Goal: Task Accomplishment & Management: Complete application form

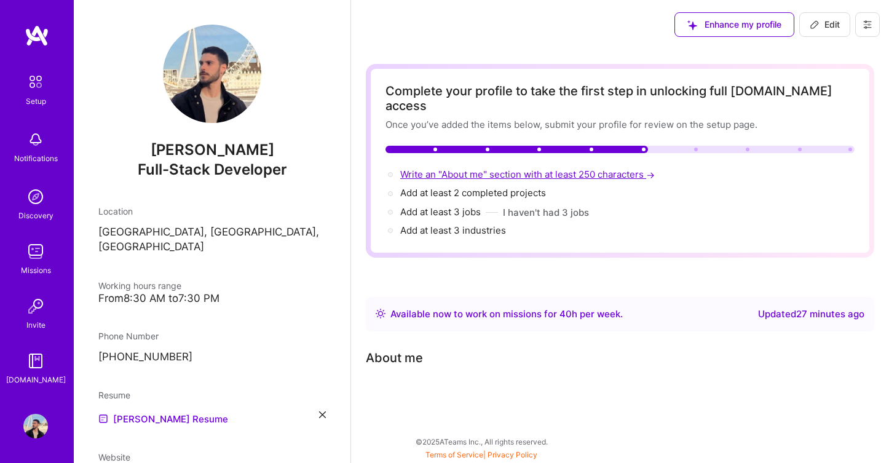
click at [536, 168] on span "Write an "About me" section with at least 250 characters →" at bounding box center [528, 174] width 257 height 12
select select "GB"
select select "Right Now"
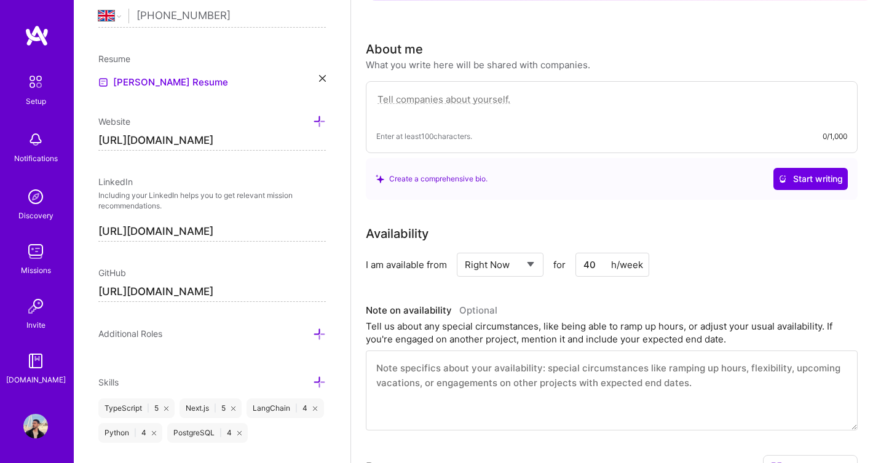
scroll to position [247, 0]
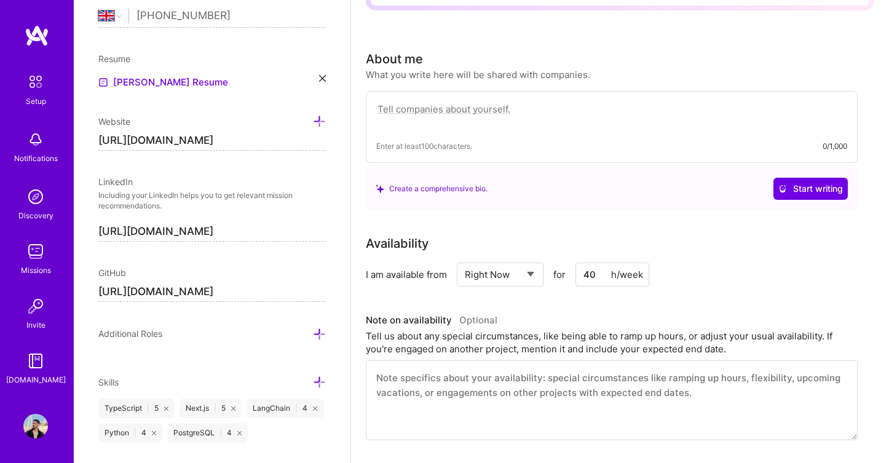
click at [483, 101] on textarea at bounding box center [611, 115] width 471 height 28
click at [513, 121] on div "Enter at least 100 characters. 0/1,000" at bounding box center [612, 127] width 492 height 72
click at [512, 101] on textarea at bounding box center [611, 115] width 471 height 28
paste textarea "I'm [PERSON_NAME], a full-stack developer who builds software and AI systems th…"
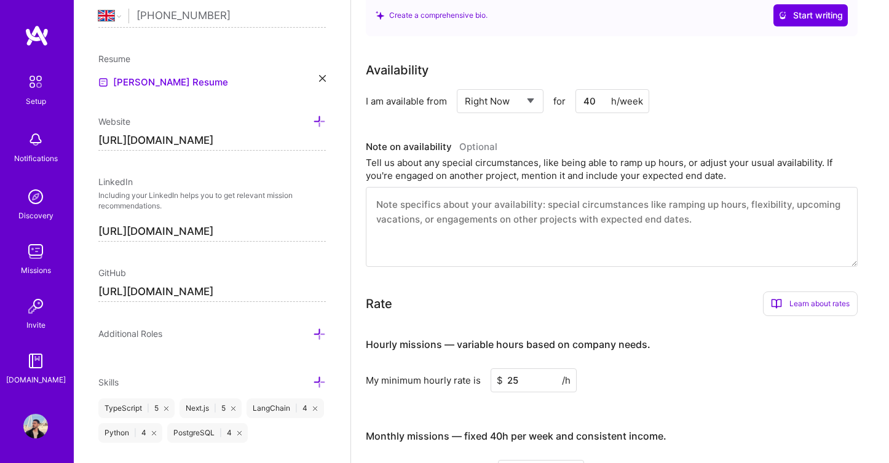
scroll to position [480, 0]
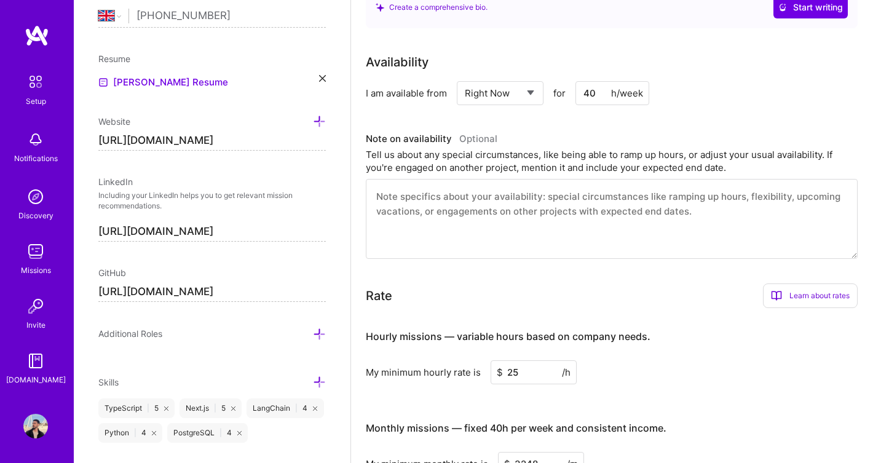
type textarea "I'm [PERSON_NAME], a full-stack developer who builds software and AI systems th…"
click at [587, 186] on textarea at bounding box center [612, 219] width 492 height 80
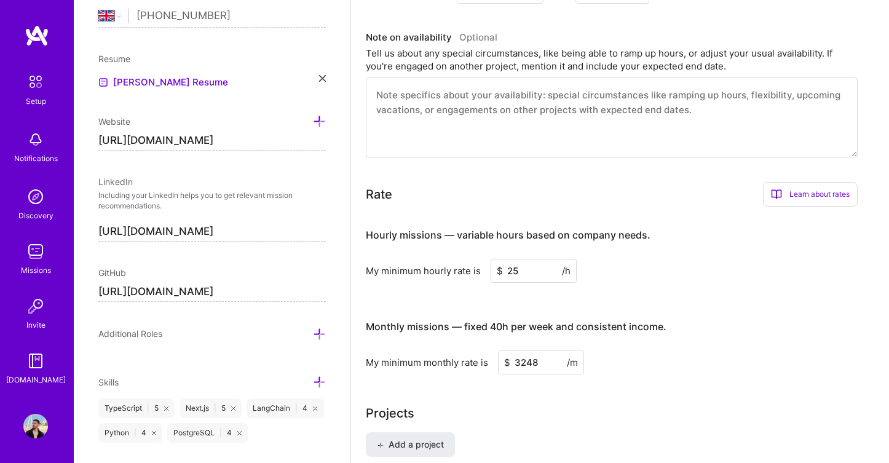
scroll to position [543, 0]
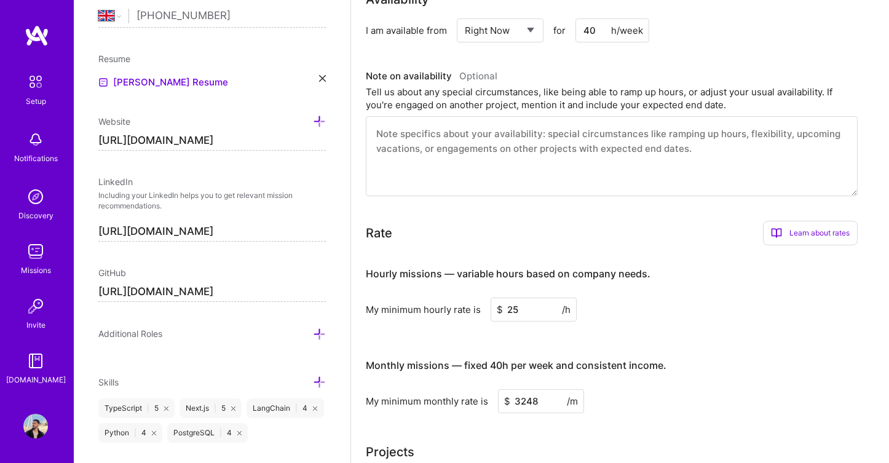
click at [519, 116] on textarea at bounding box center [612, 156] width 492 height 80
click at [499, 85] on div "Tell us about any special circumstances, like being able to ramp up hours, or a…" at bounding box center [612, 98] width 492 height 26
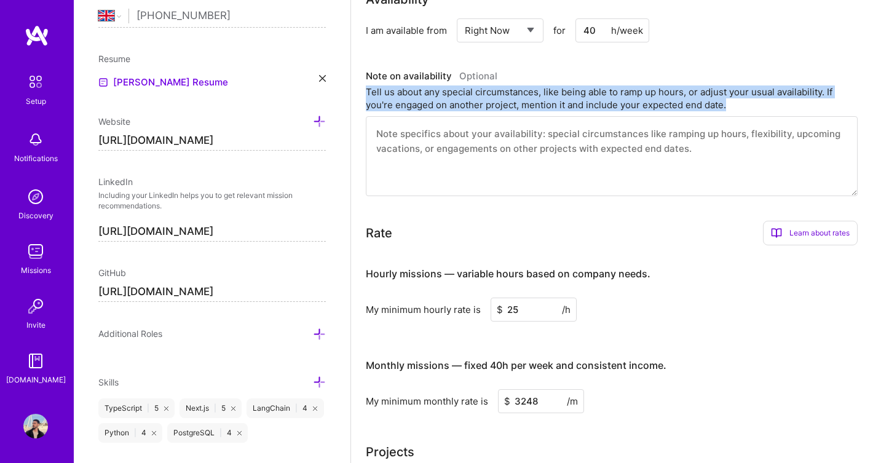
click at [499, 85] on div "Tell us about any special circumstances, like being able to ramp up hours, or a…" at bounding box center [612, 98] width 492 height 26
copy div "Tell us about any special circumstances, like being able to ramp up hours, or a…"
click at [426, 146] on textarea at bounding box center [612, 156] width 492 height 80
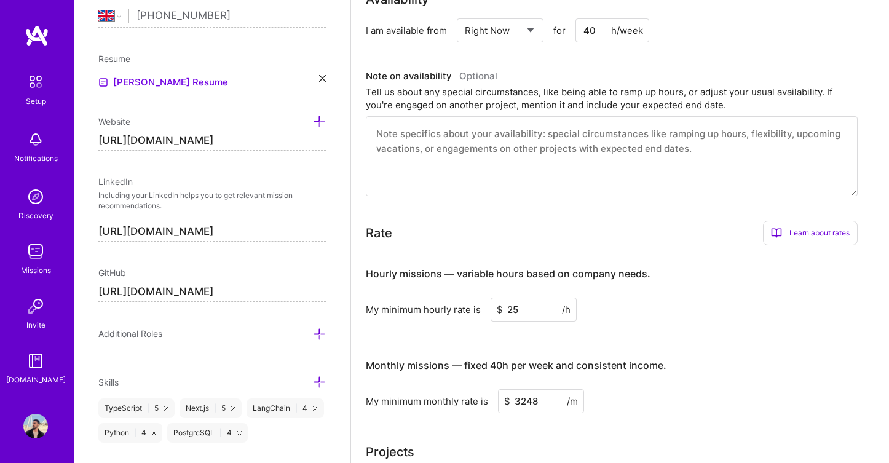
click at [426, 146] on textarea at bounding box center [612, 156] width 492 height 80
paste textarea "Available for 40 hours/week as standard. For projects with tight deadlines or c…"
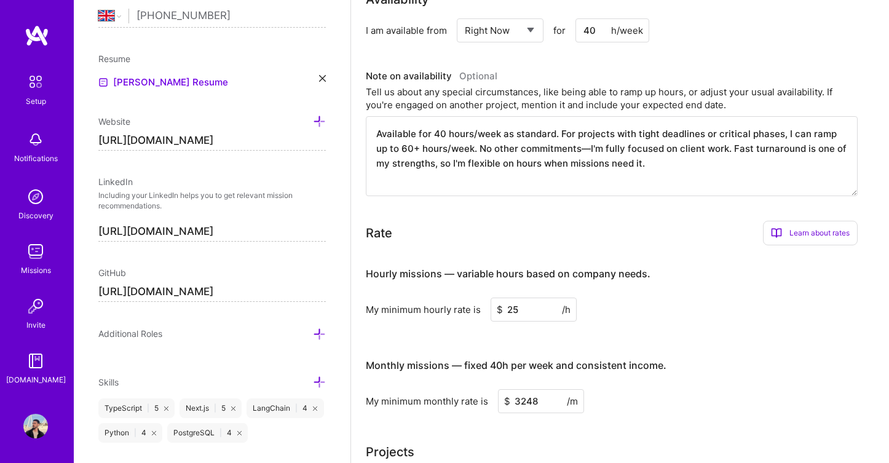
click at [480, 131] on textarea "Available for 40 hours/week as standard. For projects with tight deadlines or c…" at bounding box center [612, 156] width 492 height 80
click at [631, 131] on textarea "Available for 40 hours/week as standard. For projects with tight deadlines or c…" at bounding box center [612, 156] width 492 height 80
click at [722, 149] on textarea "Available for 40 hours/week as standard. For projects with tight deadlines or c…" at bounding box center [612, 156] width 492 height 80
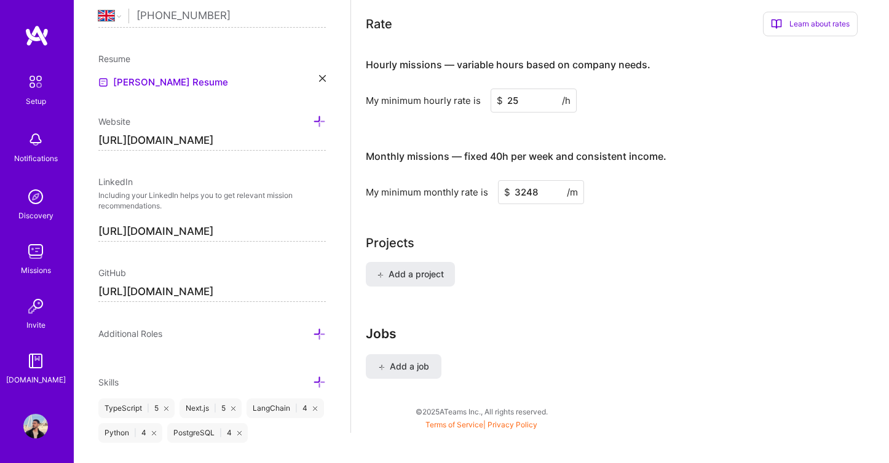
scroll to position [761, 0]
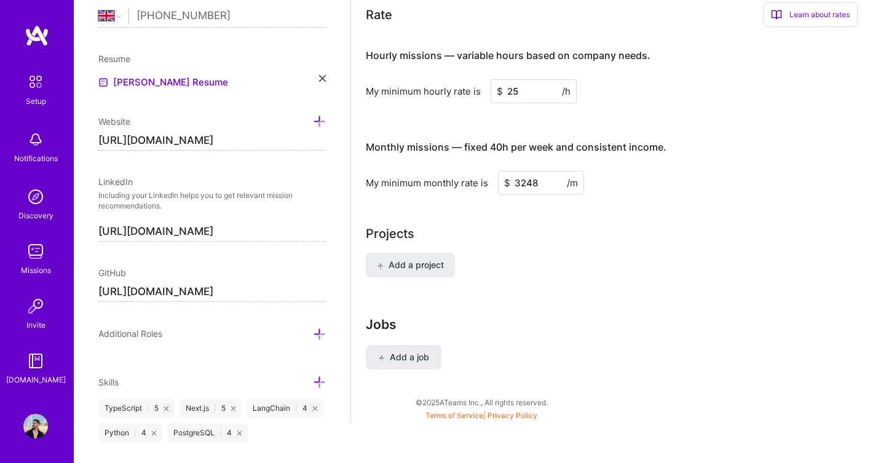
type textarea "Available for 40 hours/week as standard. For projects with tight deadlines or c…"
click at [508, 224] on div "Projects" at bounding box center [620, 233] width 508 height 18
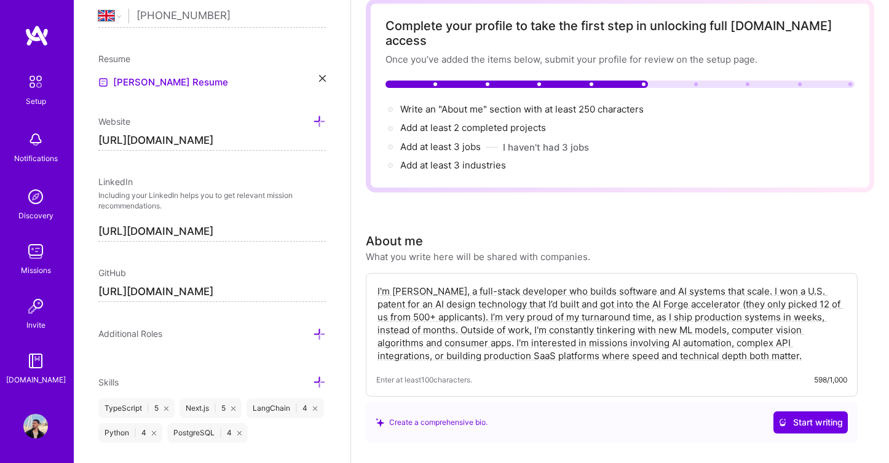
scroll to position [0, 0]
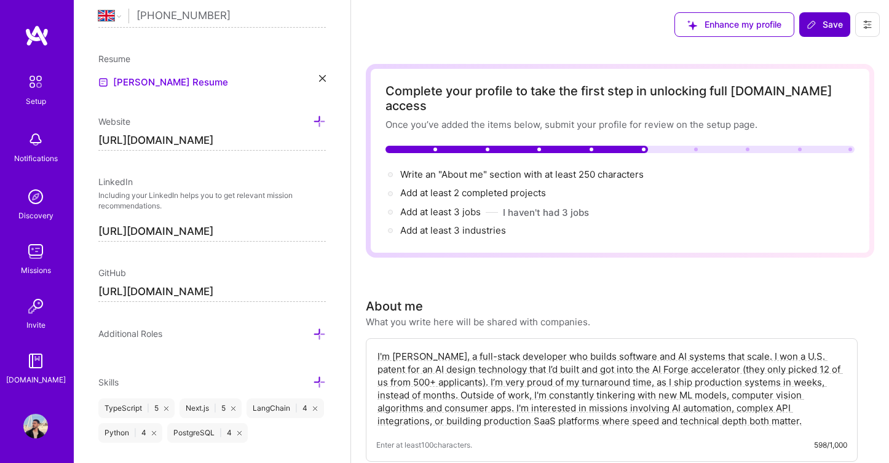
click at [818, 27] on span "Save" at bounding box center [825, 24] width 36 height 12
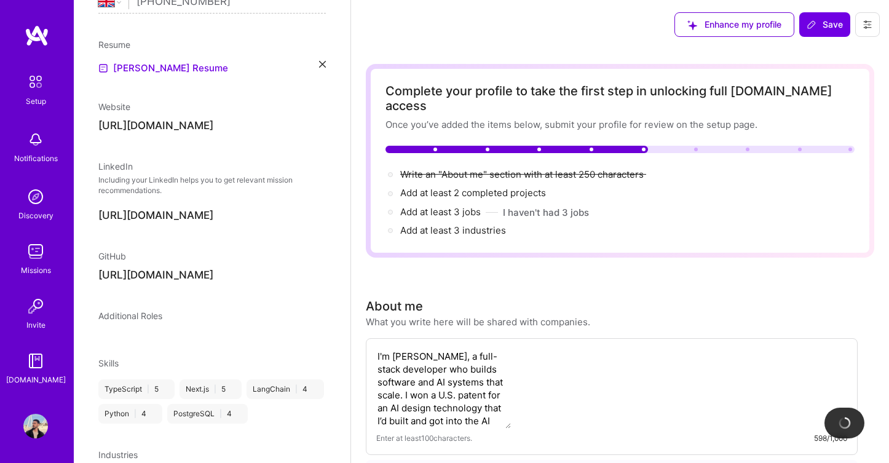
scroll to position [147, 0]
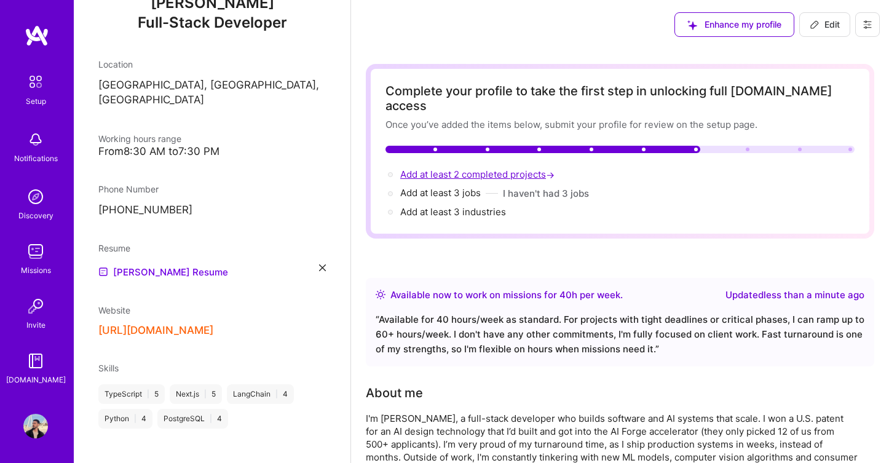
click at [524, 168] on span "Add at least 2 completed projects →" at bounding box center [478, 174] width 157 height 12
select select "GB"
select select "Right Now"
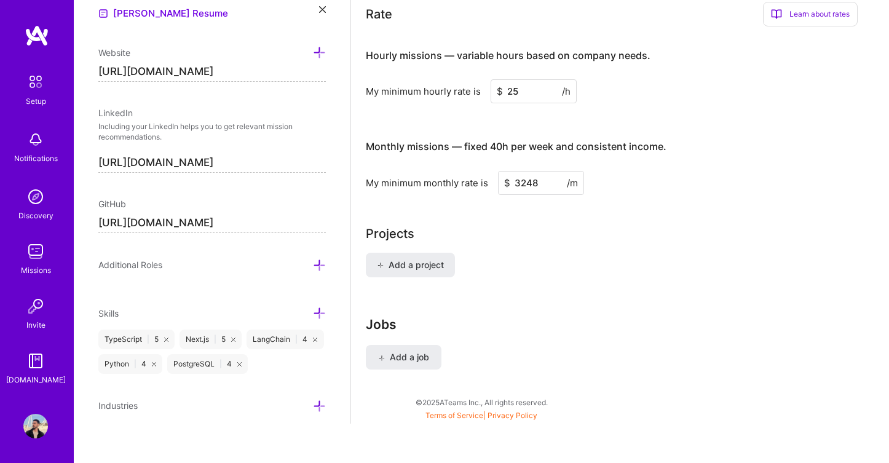
scroll to position [574, 0]
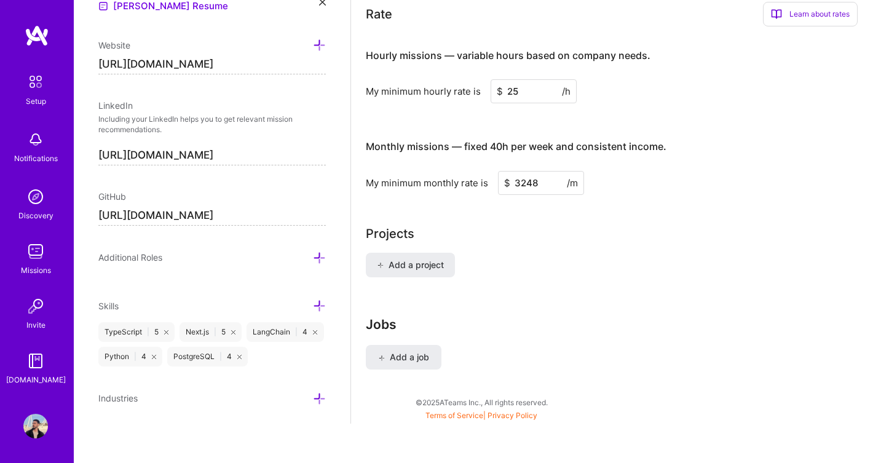
click at [319, 254] on icon at bounding box center [319, 257] width 13 height 13
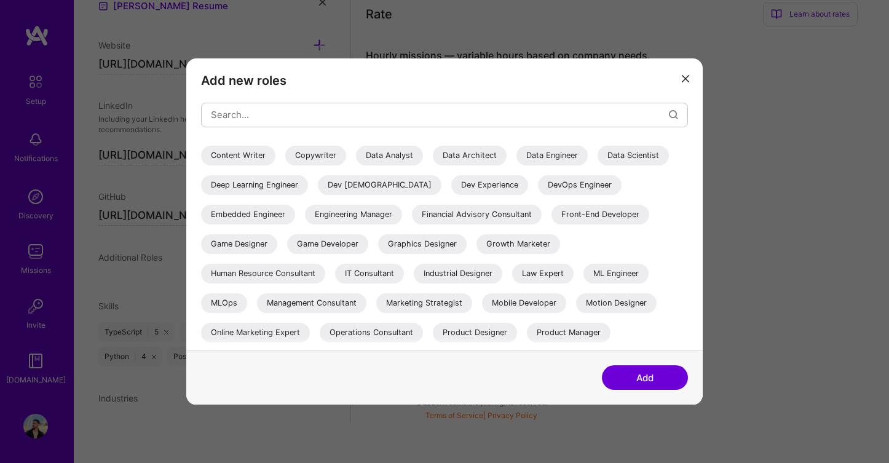
scroll to position [259, 0]
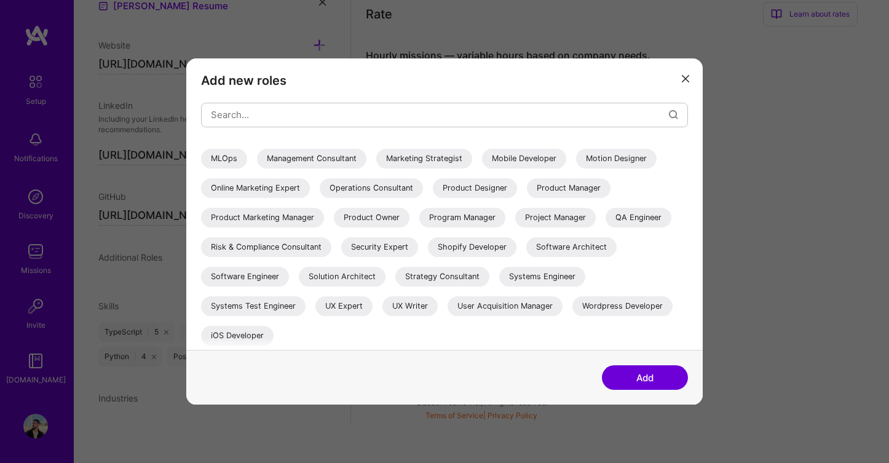
click at [682, 76] on icon "modal" at bounding box center [685, 78] width 7 height 7
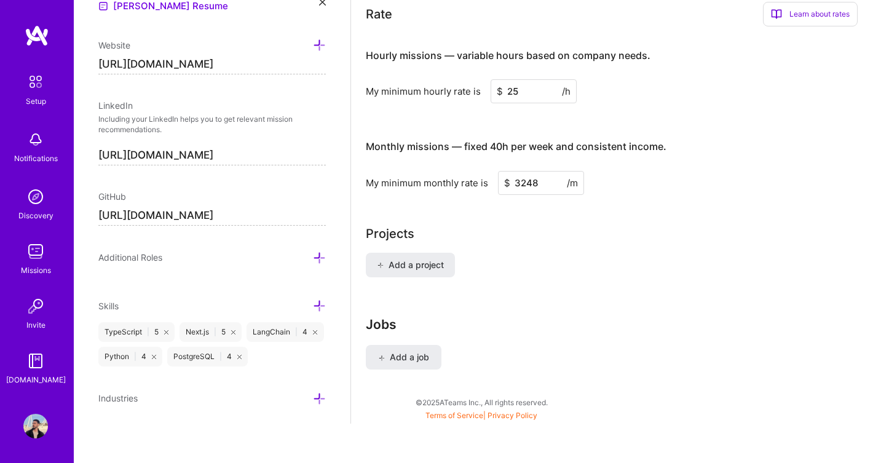
click at [320, 392] on icon at bounding box center [319, 398] width 13 height 13
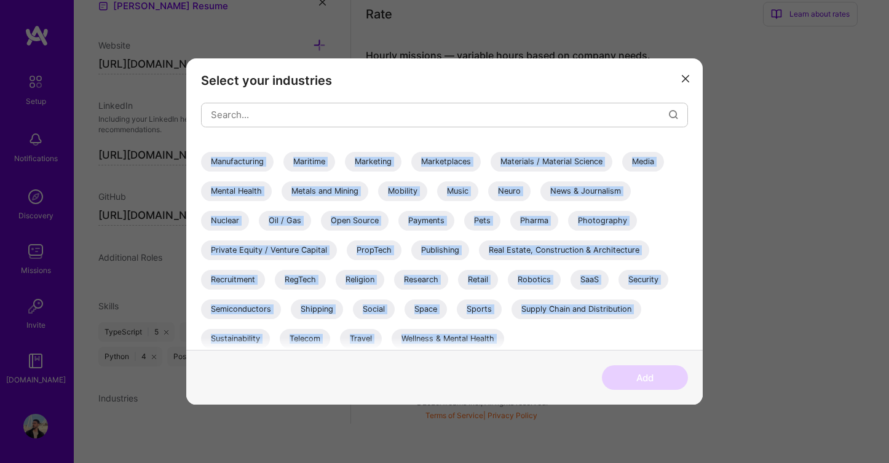
scroll to position [406, 0]
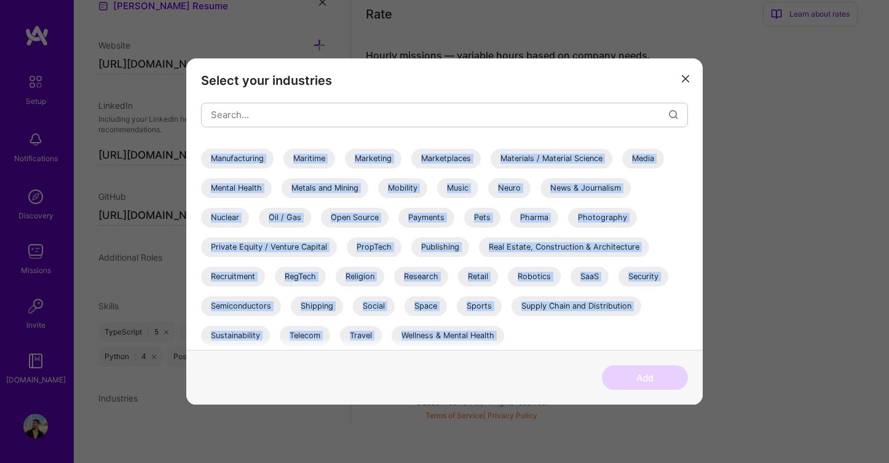
drag, startPoint x: 202, startPoint y: 152, endPoint x: 572, endPoint y: 352, distance: 420.9
click at [572, 352] on div "Select your industries 3D Printing AR / VR / XR Accounting Advertising & AdTech…" at bounding box center [444, 231] width 516 height 347
copy div "3D Printing AR / VR / XR Accounting Advertising & AdTech Aerospace Agriculture …"
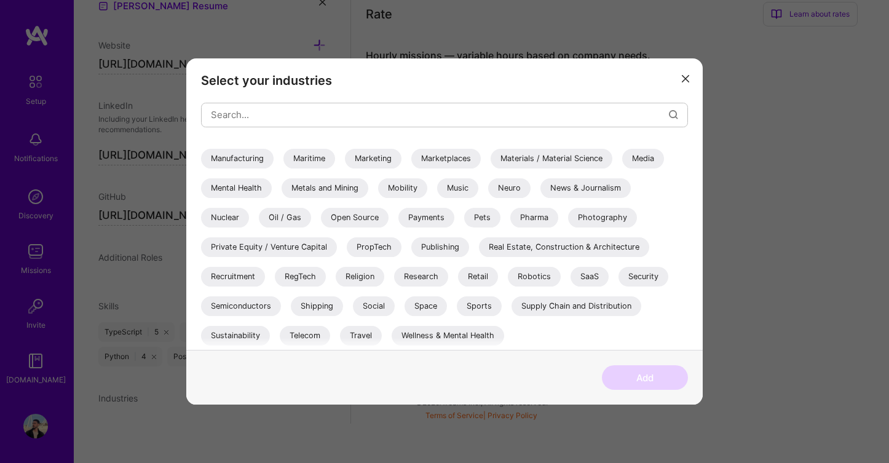
click at [556, 90] on div "Select your industries 3D Printing AR / VR / XR Accounting Advertising & AdTech…" at bounding box center [444, 204] width 516 height 292
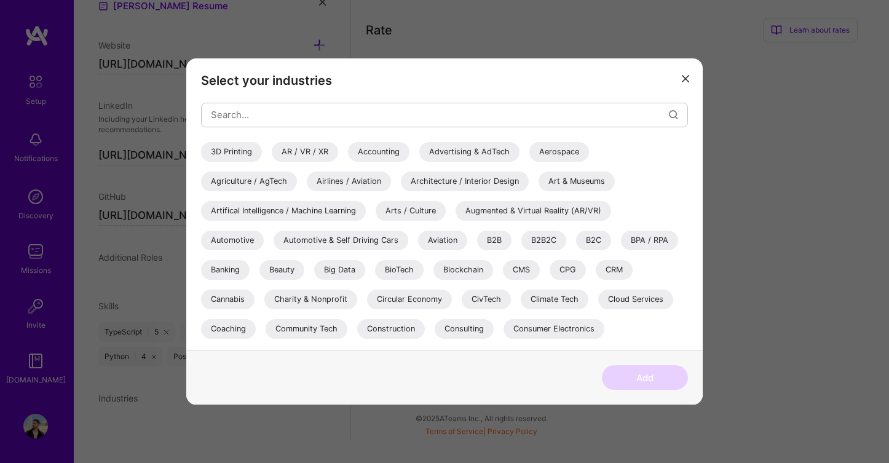
scroll to position [721, 0]
click at [306, 212] on div "Artifical Intelligence / Machine Learning" at bounding box center [283, 211] width 165 height 20
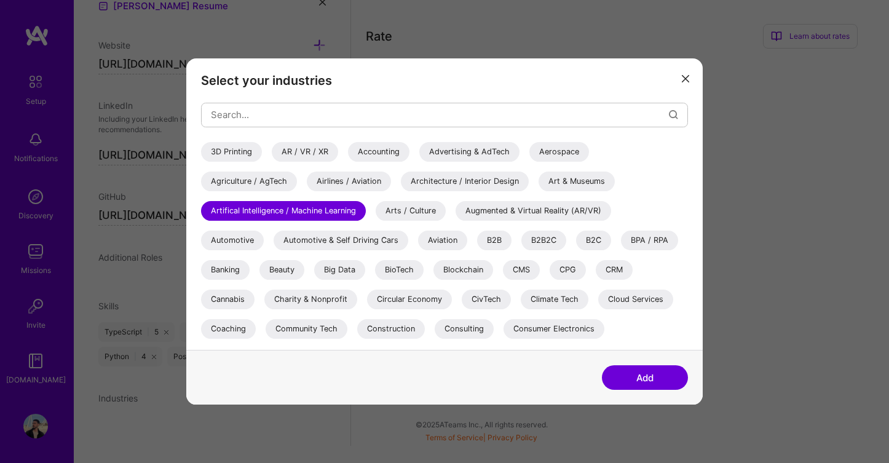
click at [462, 148] on div "Advertising & AdTech" at bounding box center [469, 152] width 100 height 20
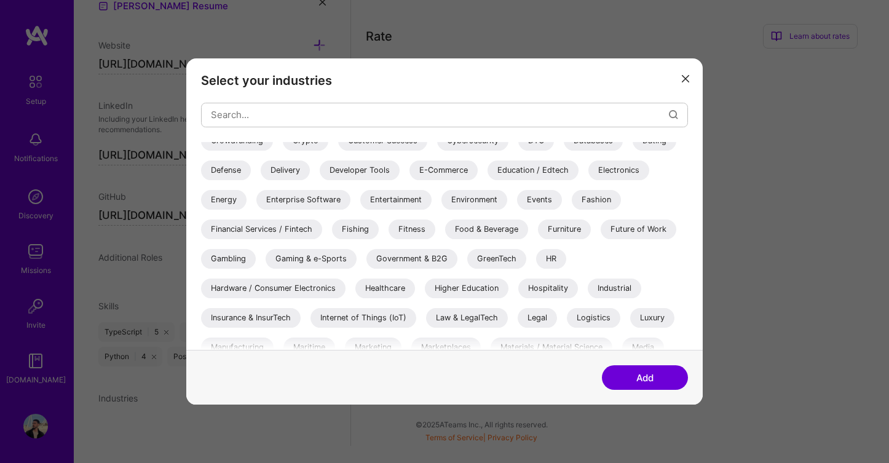
scroll to position [406, 0]
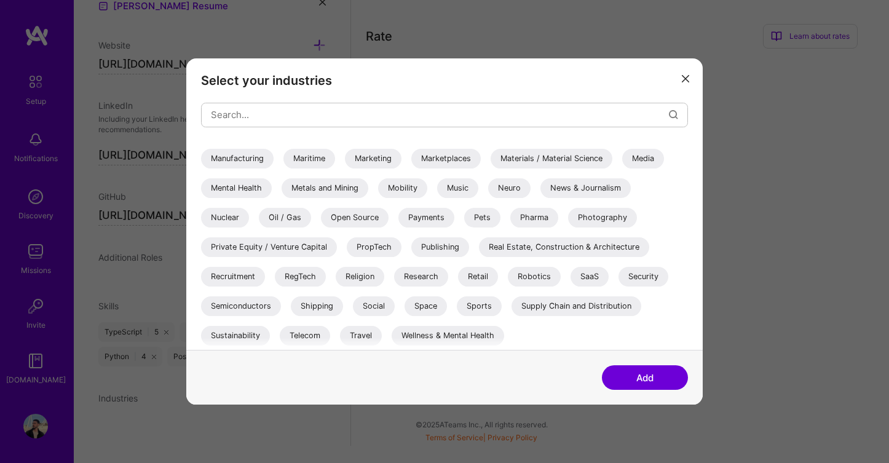
click at [598, 279] on div "SaaS" at bounding box center [590, 277] width 38 height 20
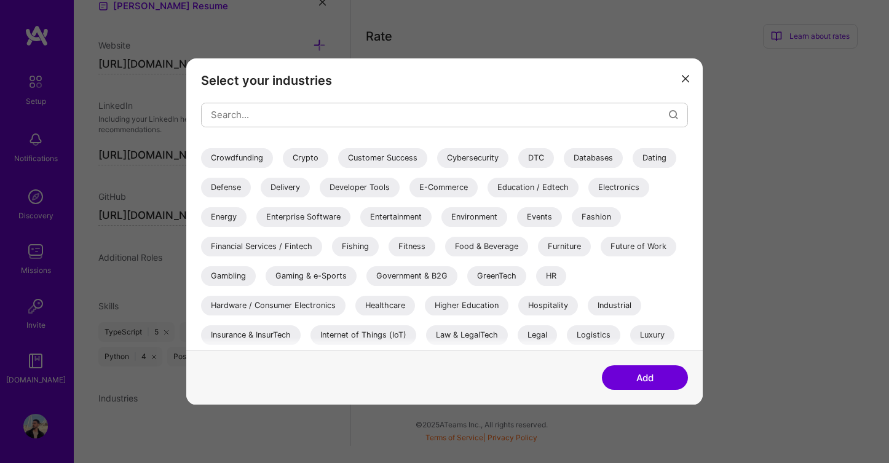
scroll to position [196, 0]
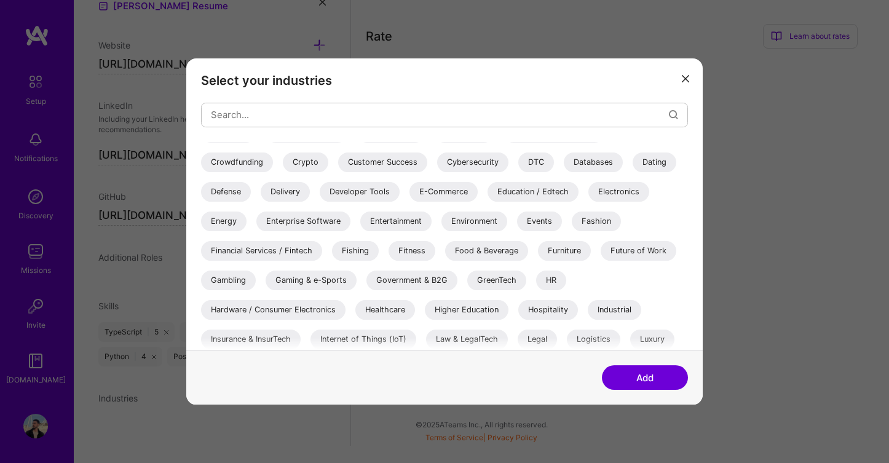
click at [657, 166] on div "Dating" at bounding box center [655, 162] width 44 height 20
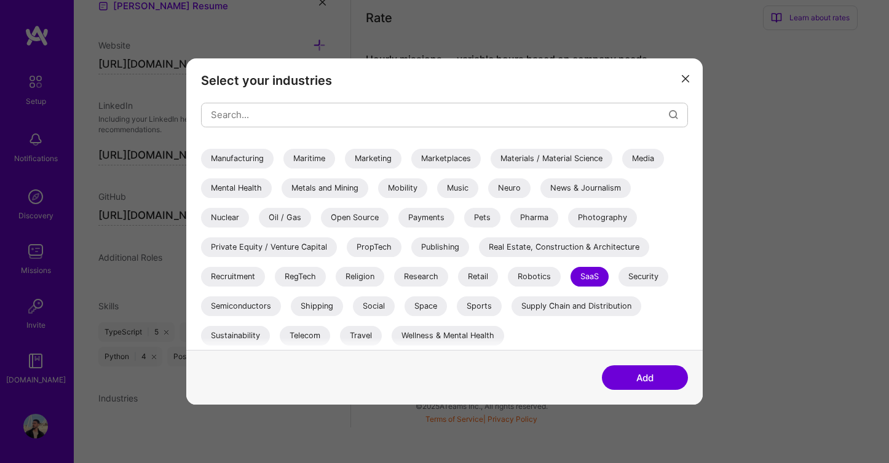
scroll to position [743, 0]
click at [534, 305] on div "Supply Chain and Distribution" at bounding box center [577, 306] width 130 height 20
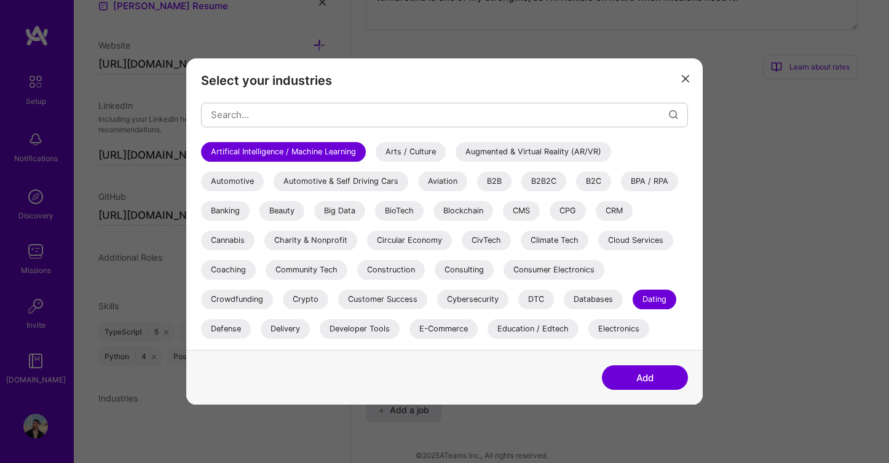
scroll to position [53, 0]
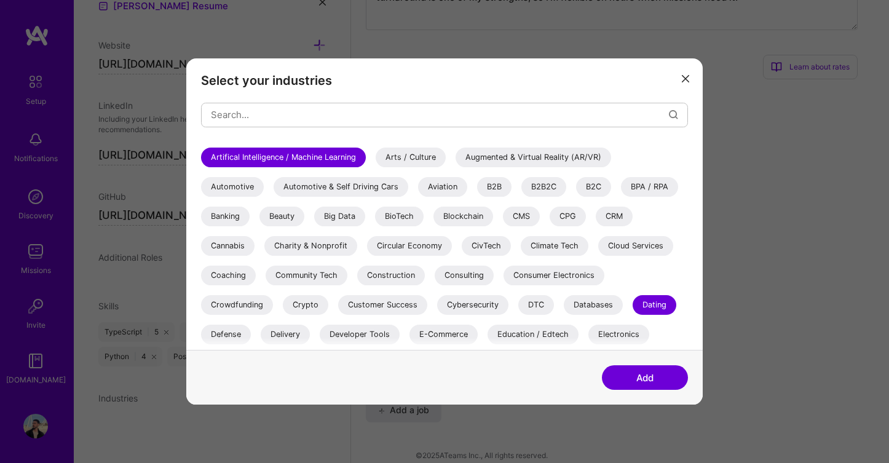
click at [339, 159] on div "Artifical Intelligence / Machine Learning" at bounding box center [283, 158] width 165 height 20
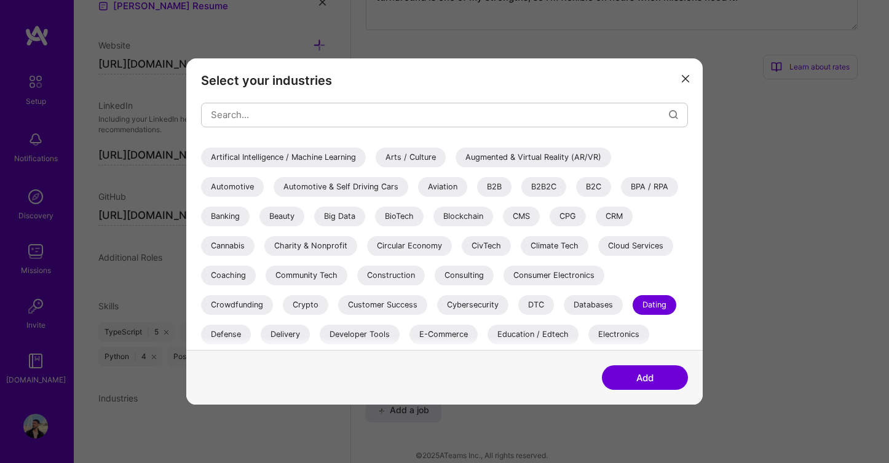
click at [311, 298] on div "Crypto" at bounding box center [305, 305] width 45 height 20
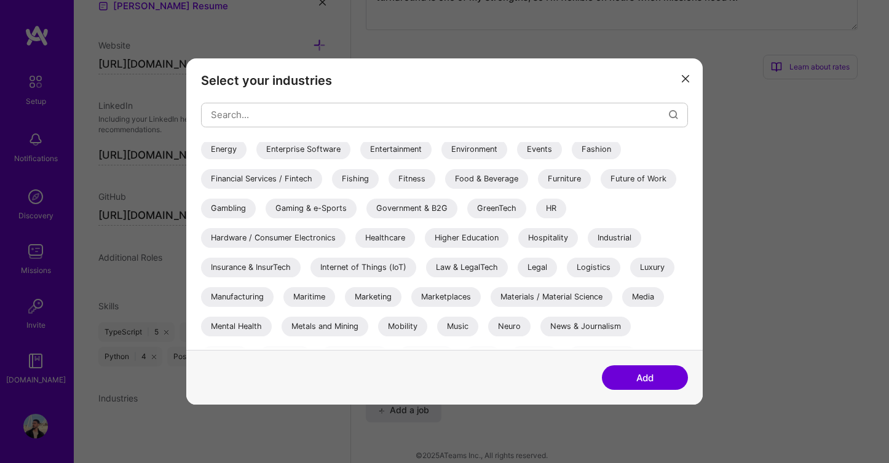
scroll to position [274, 0]
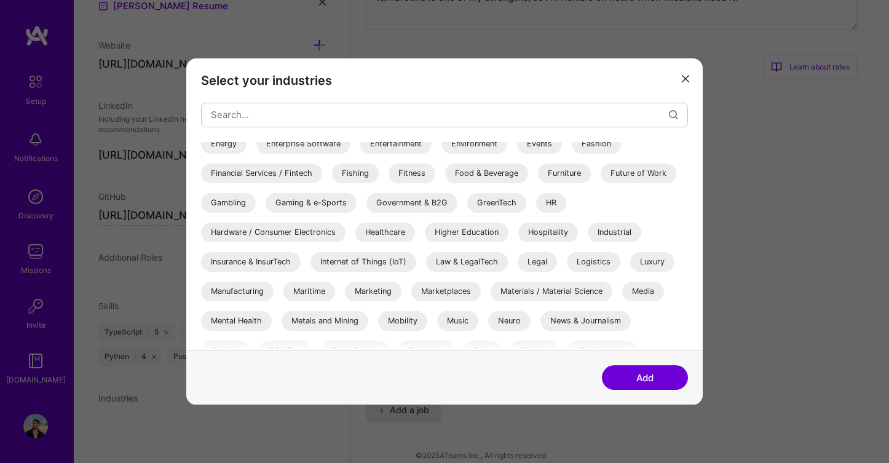
click at [587, 259] on div "Logistics" at bounding box center [593, 262] width 53 height 20
click at [560, 288] on div "Materials / Material Science" at bounding box center [552, 292] width 122 height 20
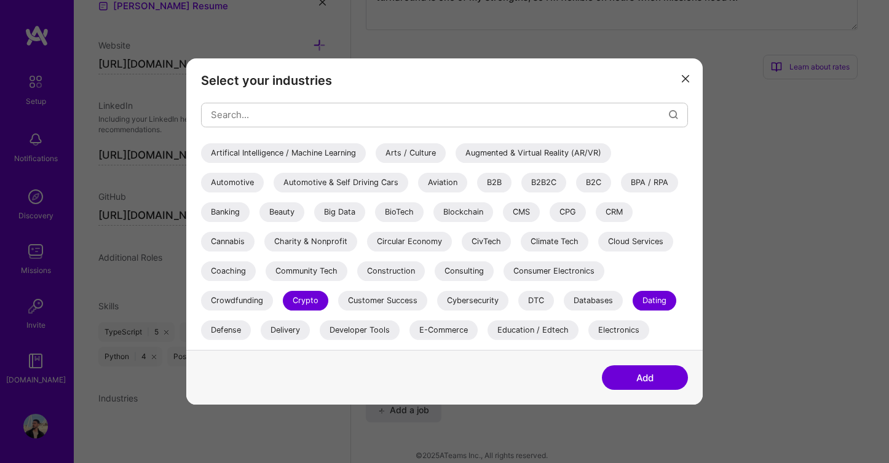
scroll to position [0, 0]
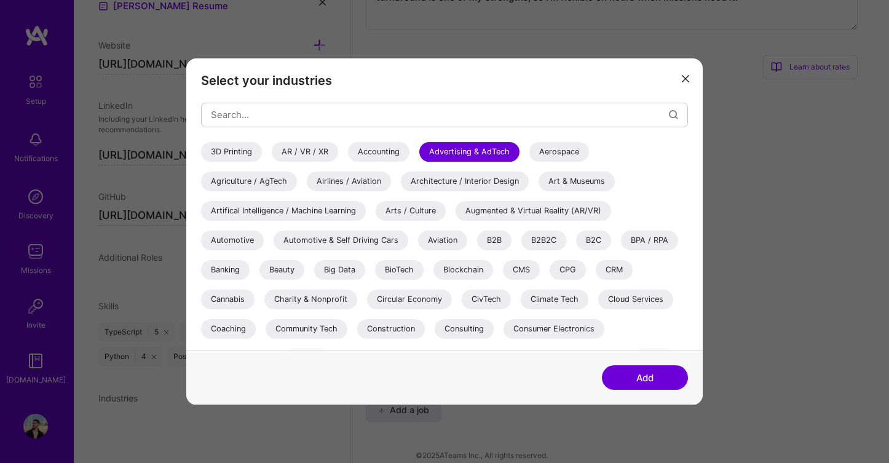
click at [236, 149] on div "3D Printing" at bounding box center [231, 152] width 61 height 20
click at [297, 212] on div "Artifical Intelligence / Machine Learning" at bounding box center [283, 211] width 165 height 20
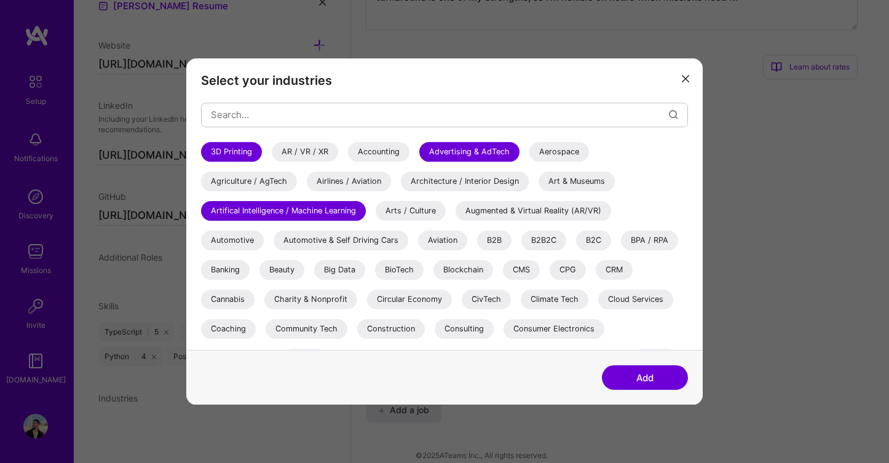
scroll to position [406, 0]
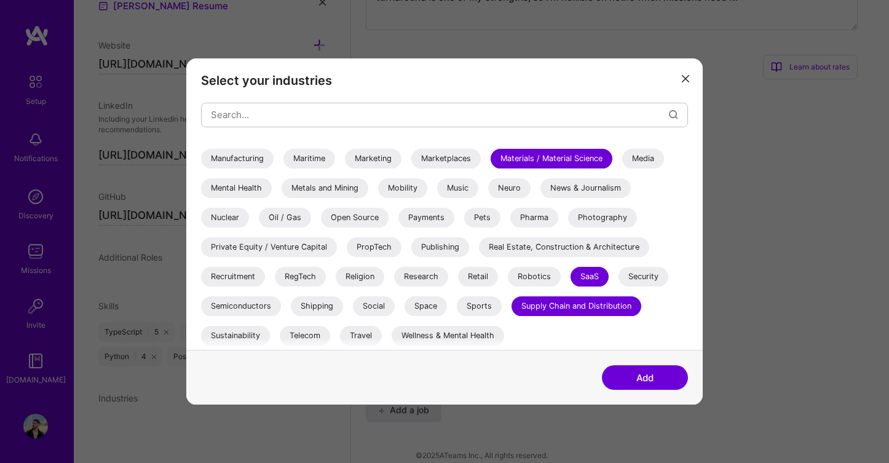
click at [536, 370] on div "Add" at bounding box center [444, 377] width 516 height 55
click at [620, 380] on button "Add" at bounding box center [645, 377] width 86 height 25
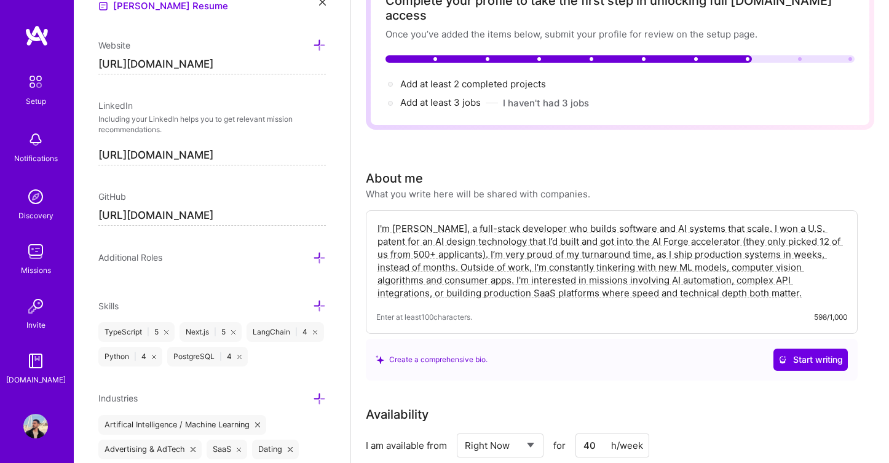
scroll to position [0, 0]
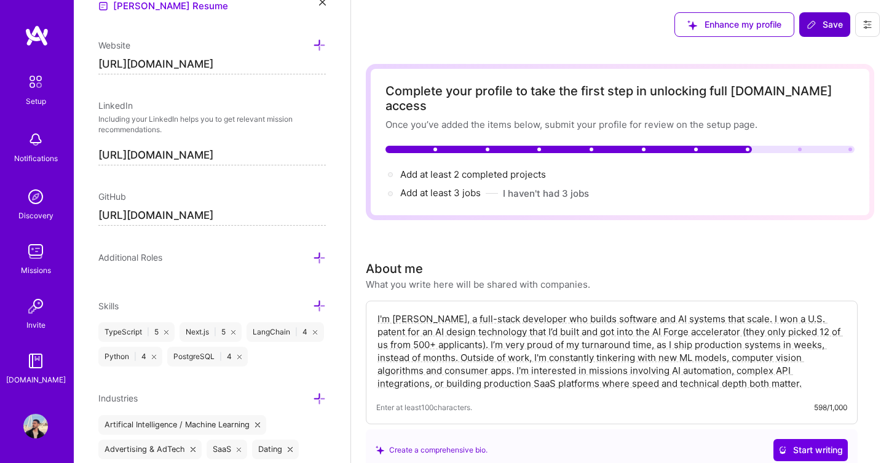
click at [816, 25] on icon at bounding box center [812, 25] width 10 height 10
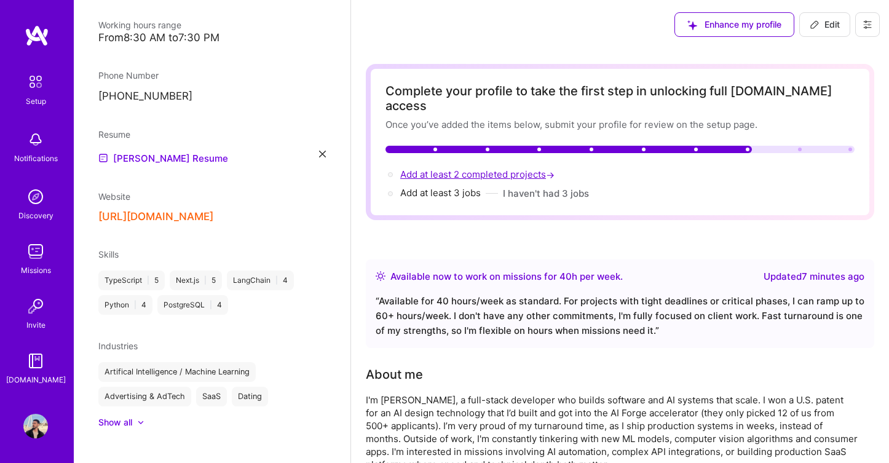
drag, startPoint x: 549, startPoint y: 158, endPoint x: 402, endPoint y: 161, distance: 147.0
click at [402, 168] on span "Add at least 2 completed projects →" at bounding box center [478, 174] width 157 height 12
select select "GB"
select select "Right Now"
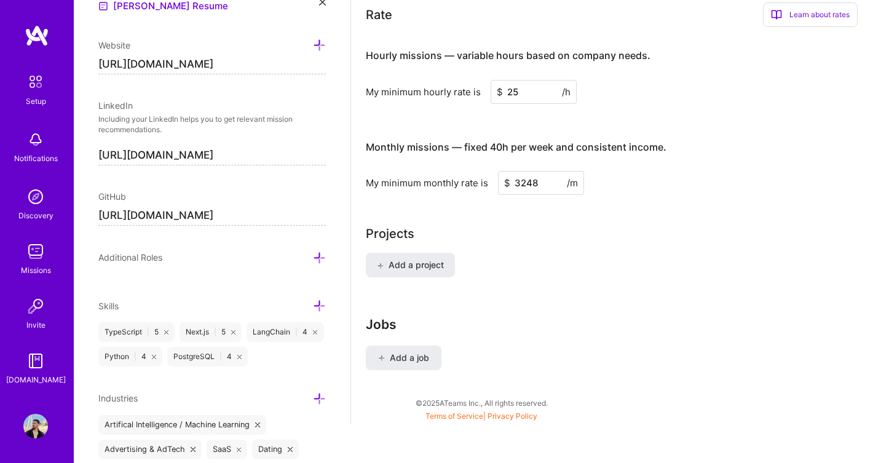
scroll to position [724, 0]
click at [422, 258] on span "Add a project" at bounding box center [410, 264] width 67 height 12
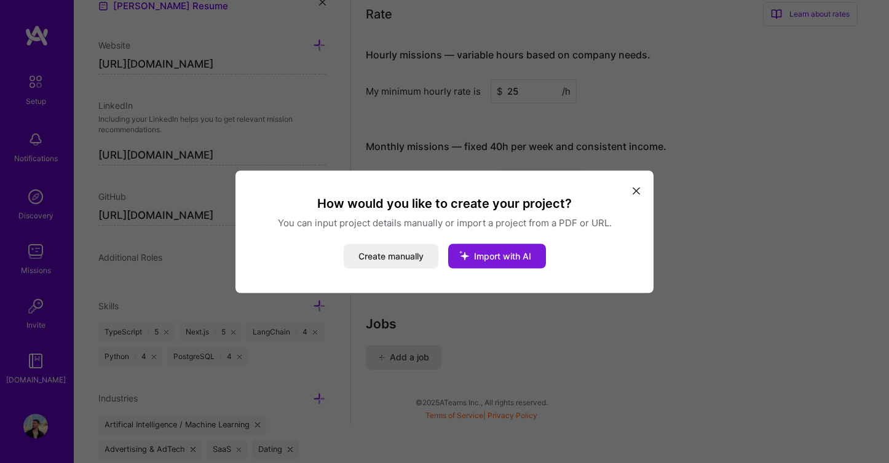
click at [505, 261] on span "Import with AI" at bounding box center [502, 255] width 57 height 10
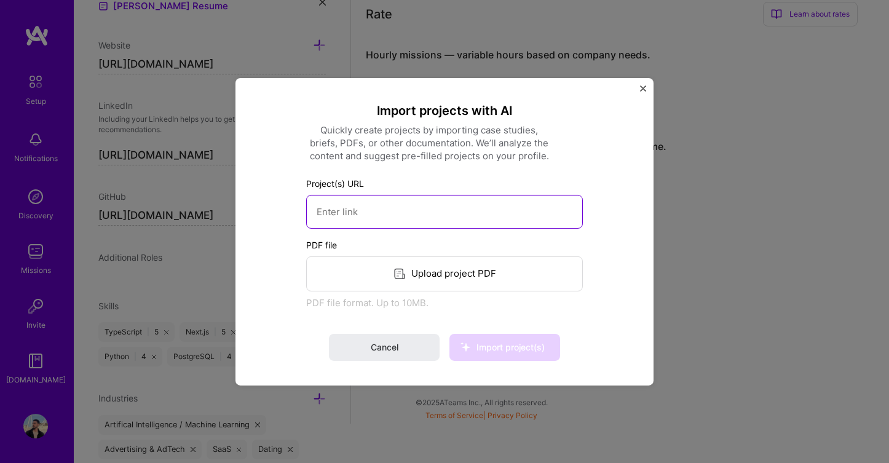
click at [392, 210] on input at bounding box center [444, 211] width 277 height 34
paste input "[URL][DOMAIN_NAME]"
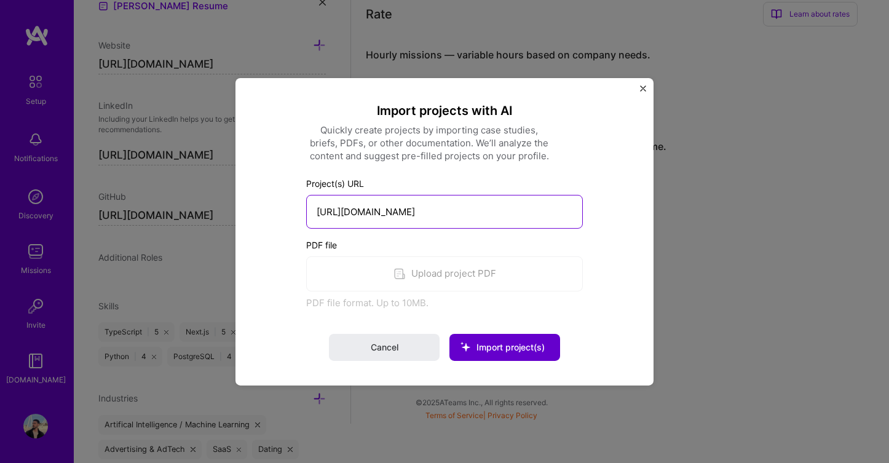
type input "[URL][DOMAIN_NAME]"
click at [524, 350] on span "Import project(s)" at bounding box center [510, 347] width 68 height 10
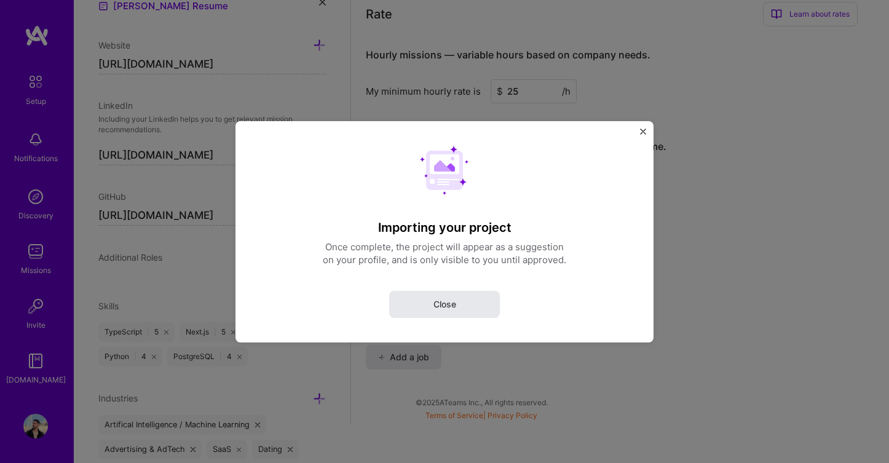
click at [459, 302] on button "Close" at bounding box center [444, 303] width 111 height 27
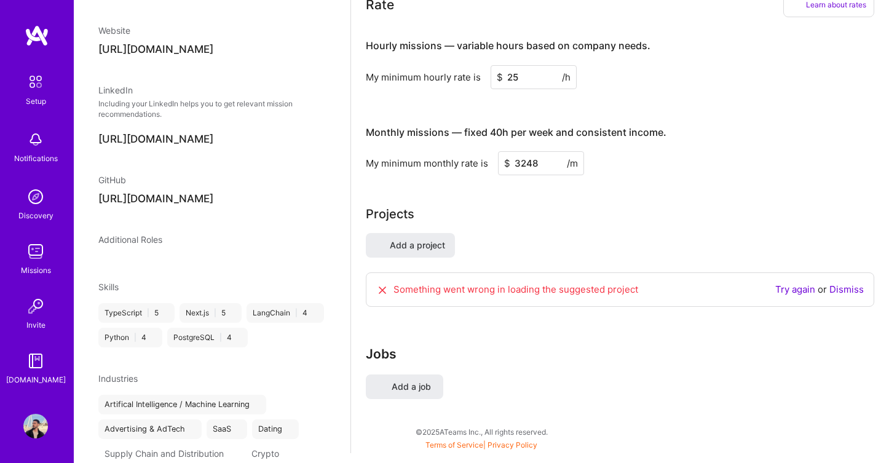
scroll to position [73, 0]
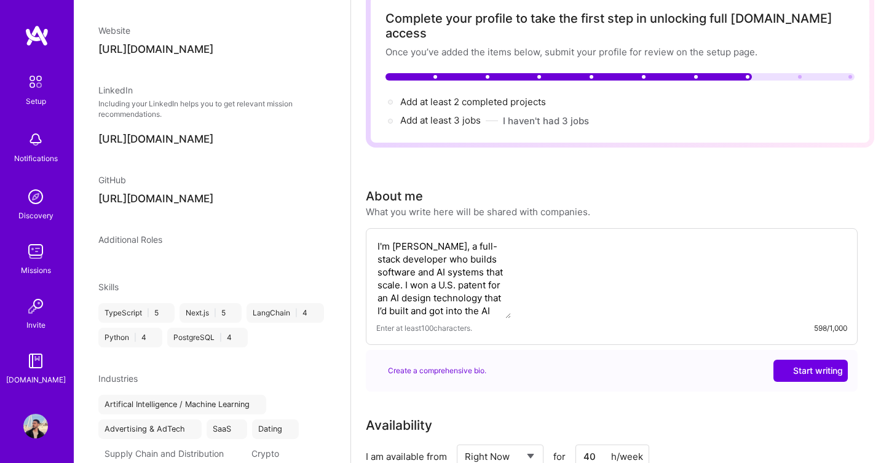
select select "GB"
select select "Right Now"
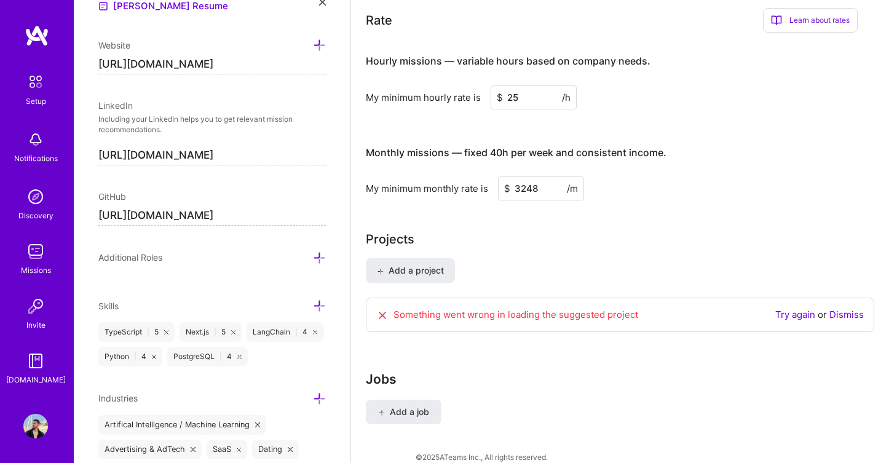
scroll to position [724, 0]
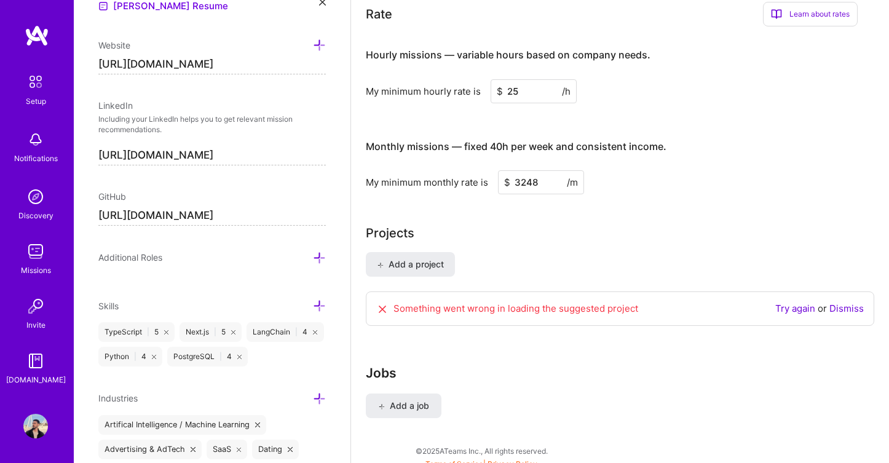
click at [791, 302] on link "Try again" at bounding box center [795, 308] width 40 height 12
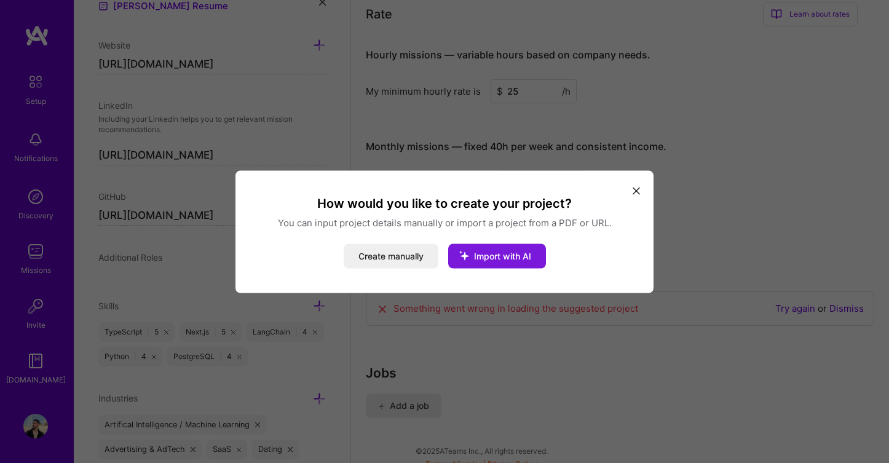
click at [486, 259] on span "Import with AI" at bounding box center [502, 255] width 57 height 10
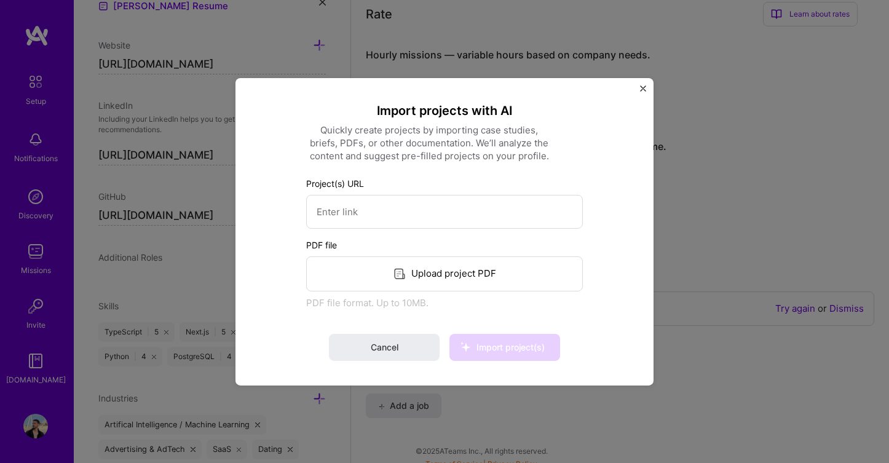
click at [356, 275] on div "Upload project PDF" at bounding box center [444, 273] width 277 height 35
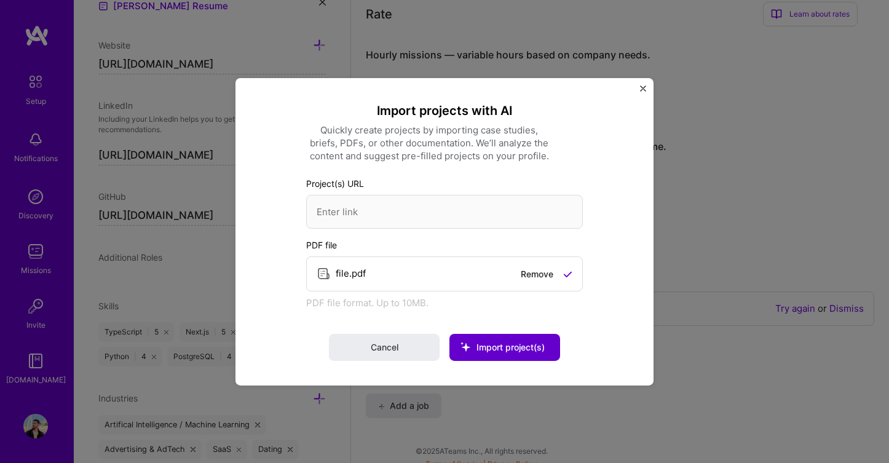
click at [540, 347] on span "Import project(s)" at bounding box center [510, 347] width 68 height 10
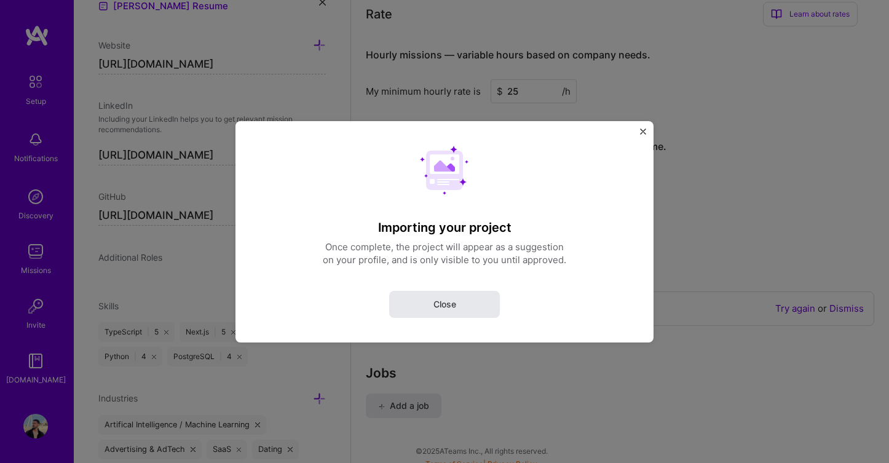
click at [462, 298] on button "Close" at bounding box center [444, 303] width 111 height 27
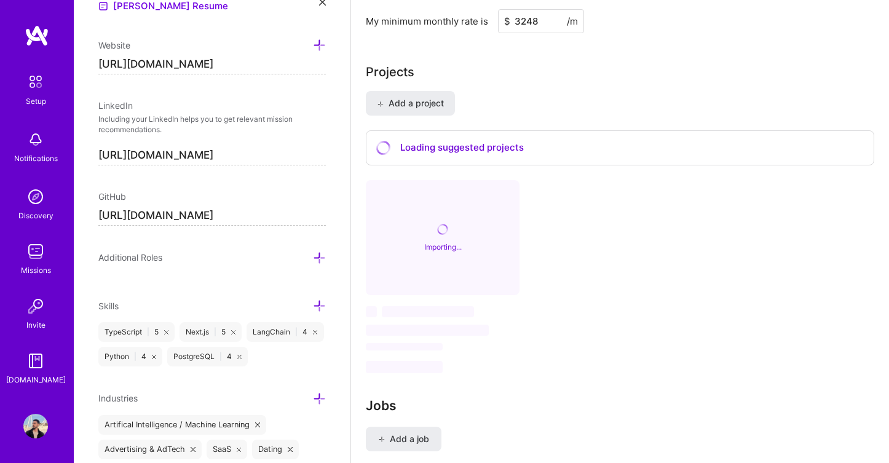
scroll to position [912, 0]
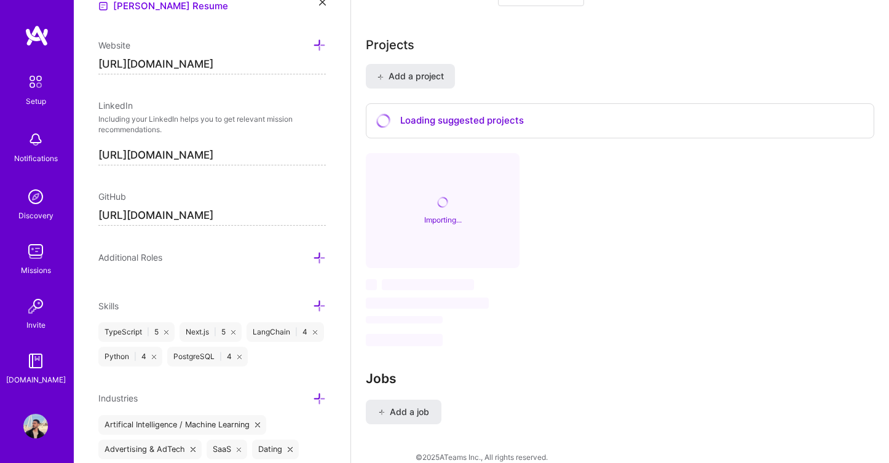
click at [311, 256] on div "Additional Roles" at bounding box center [211, 257] width 227 height 14
click at [318, 256] on icon at bounding box center [319, 257] width 13 height 13
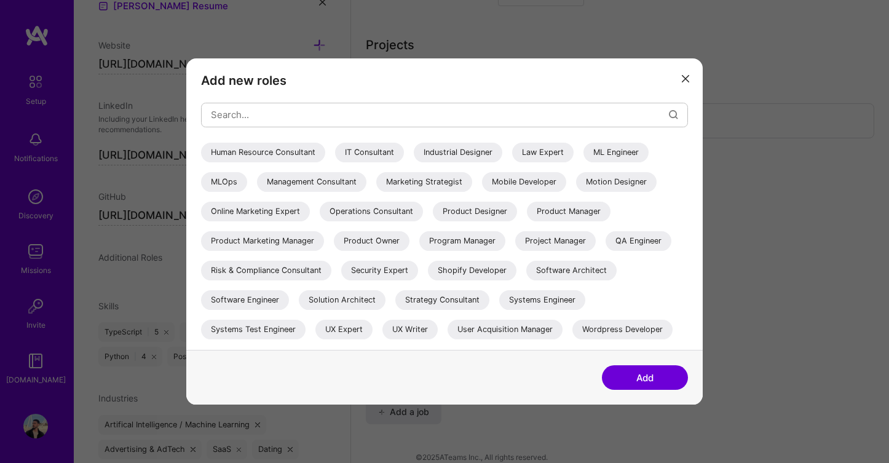
scroll to position [259, 0]
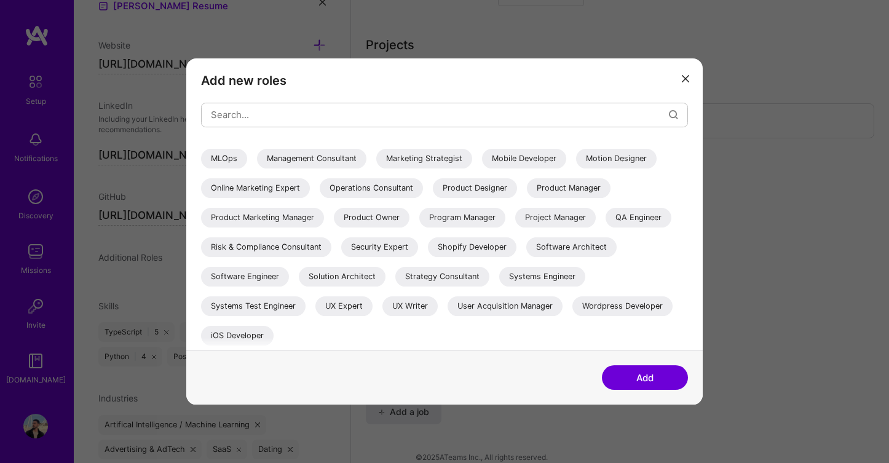
click at [681, 77] on button "modal" at bounding box center [685, 78] width 15 height 20
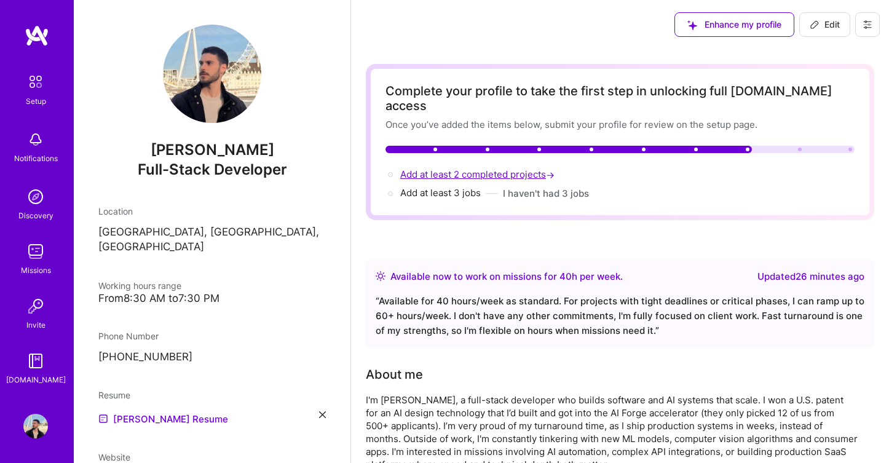
click at [515, 168] on span "Add at least 2 completed projects →" at bounding box center [478, 174] width 157 height 12
select select "GB"
select select "Right Now"
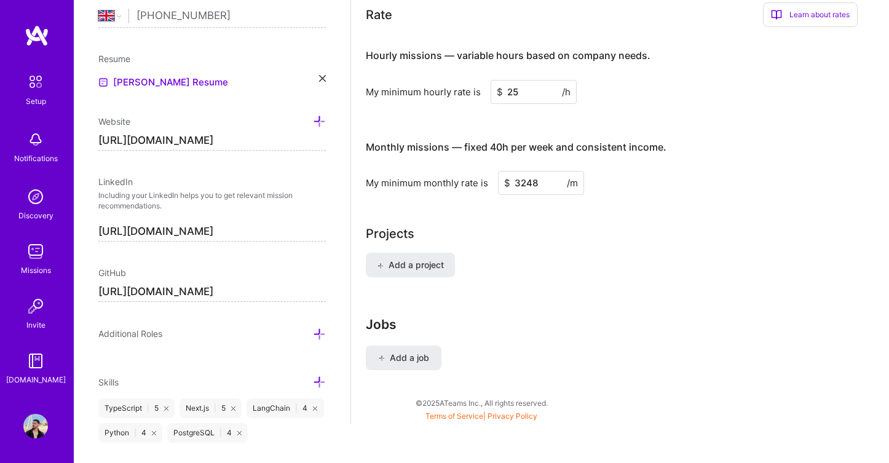
scroll to position [724, 0]
click at [430, 258] on span "Add a project" at bounding box center [410, 264] width 67 height 12
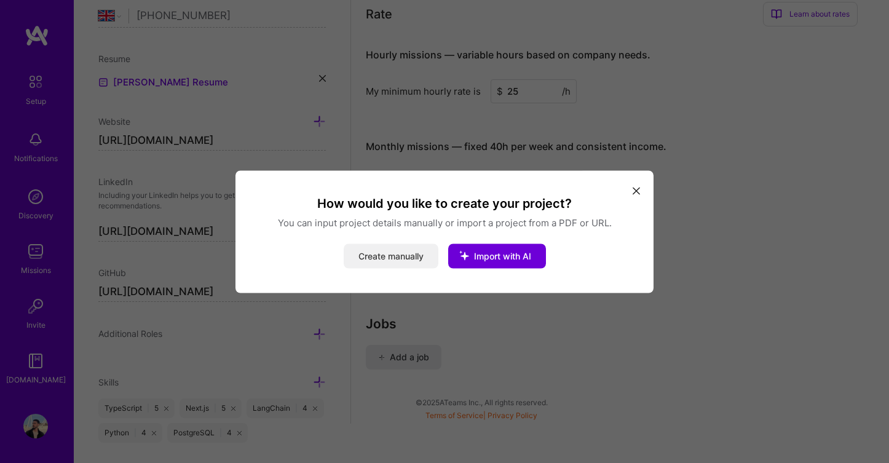
click at [416, 261] on button "Create manually" at bounding box center [391, 255] width 95 height 25
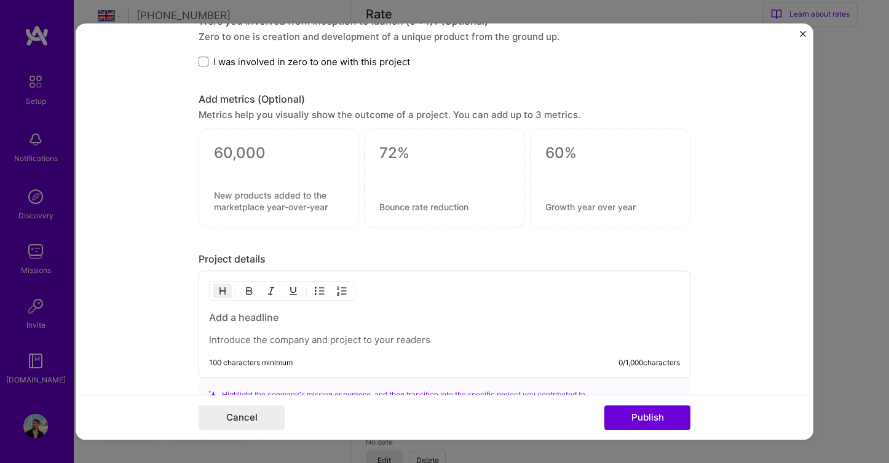
scroll to position [738, 0]
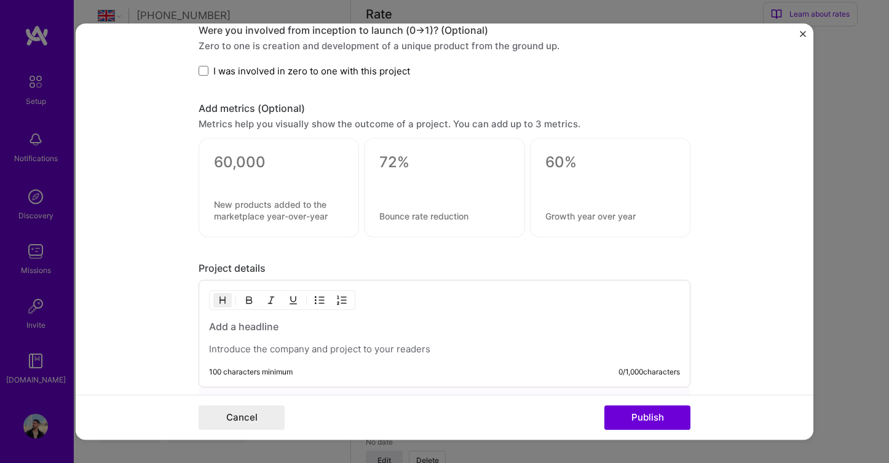
click at [295, 151] on div at bounding box center [279, 188] width 160 height 100
click at [416, 178] on div at bounding box center [444, 184] width 130 height 13
click at [545, 194] on div at bounding box center [610, 188] width 160 height 100
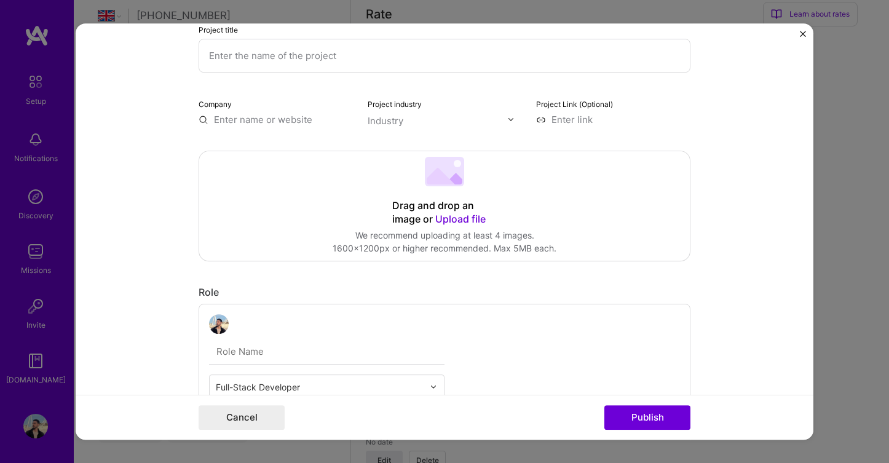
scroll to position [0, 0]
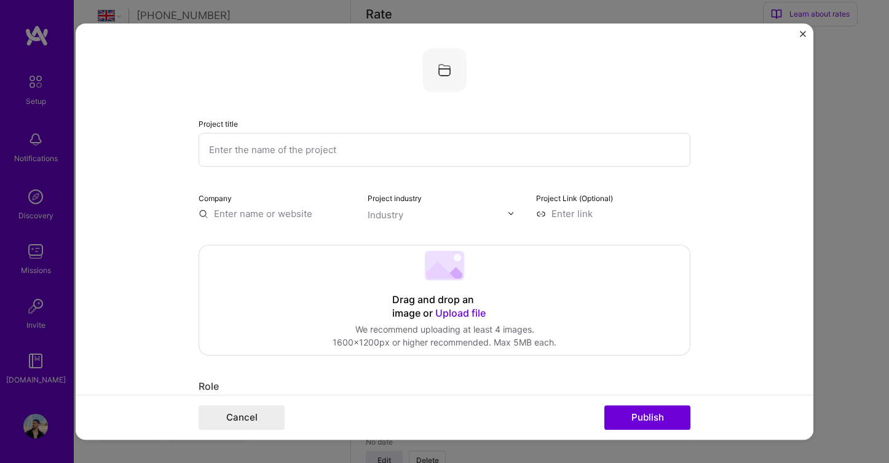
click at [439, 68] on img at bounding box center [444, 70] width 44 height 44
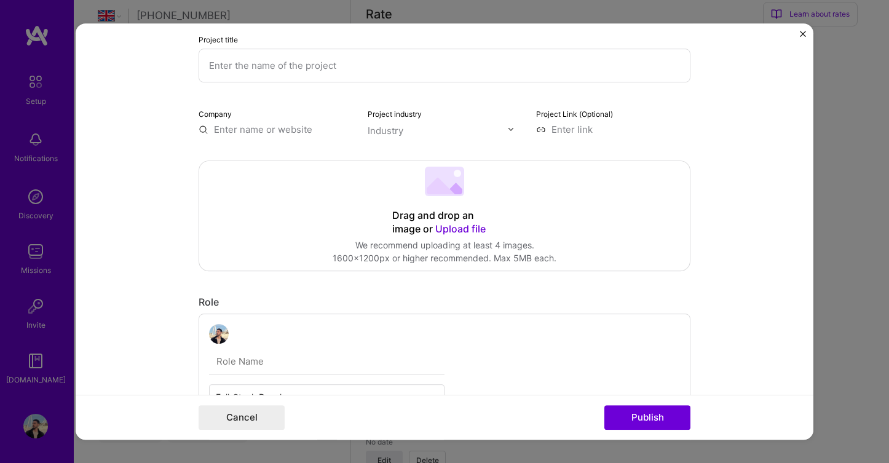
scroll to position [57, 0]
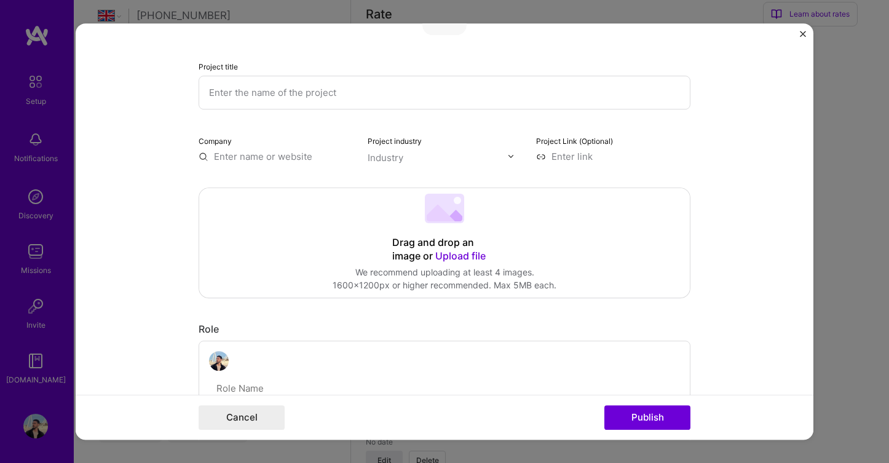
click at [291, 155] on input "text" at bounding box center [276, 156] width 154 height 13
click at [404, 157] on input "text" at bounding box center [438, 157] width 140 height 13
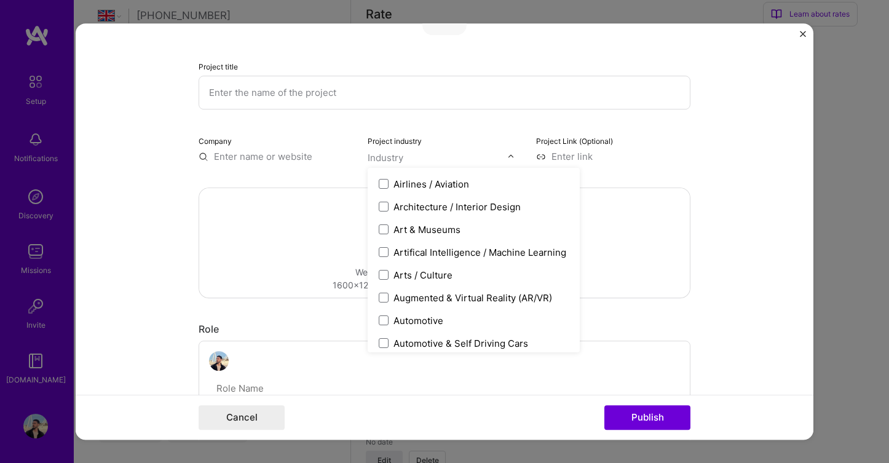
scroll to position [0, 0]
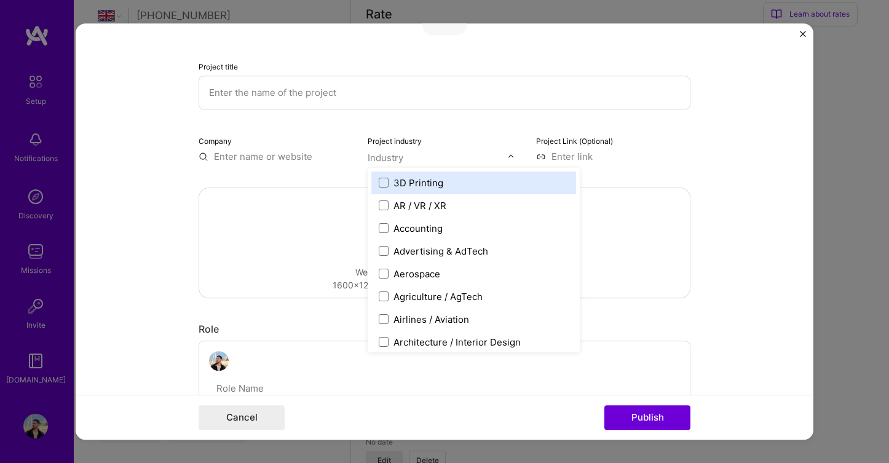
click at [609, 160] on input at bounding box center [613, 156] width 154 height 13
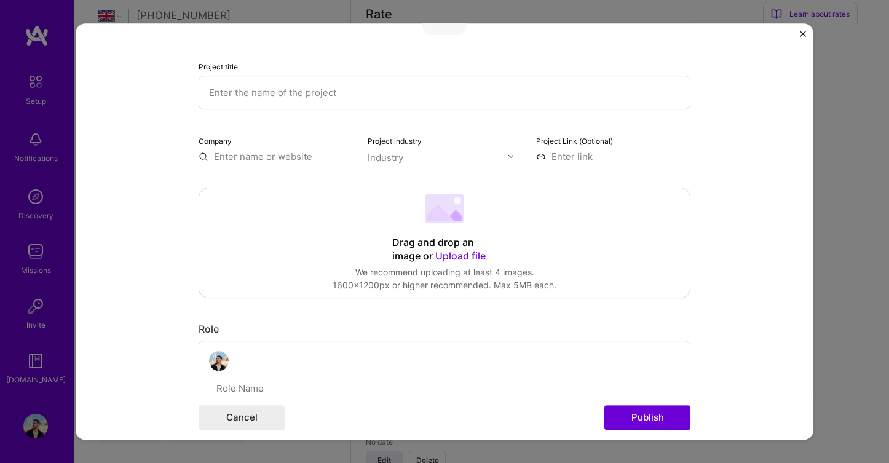
click at [711, 126] on form "Project title Company Project industry Industry Project Link (Optional) Drag an…" at bounding box center [445, 231] width 738 height 417
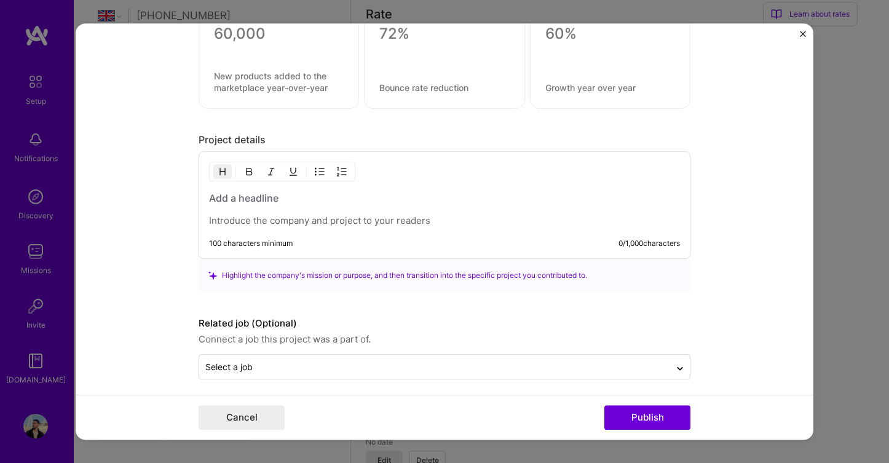
scroll to position [874, 0]
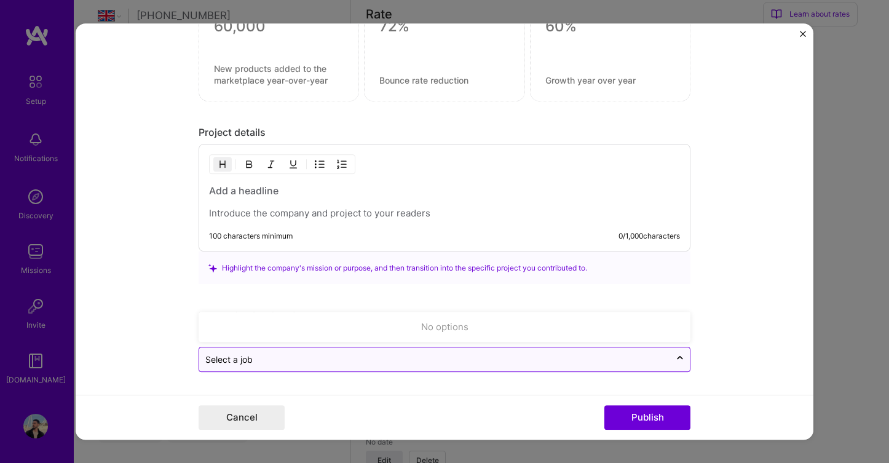
click at [668, 365] on div "Select a job" at bounding box center [434, 359] width 471 height 24
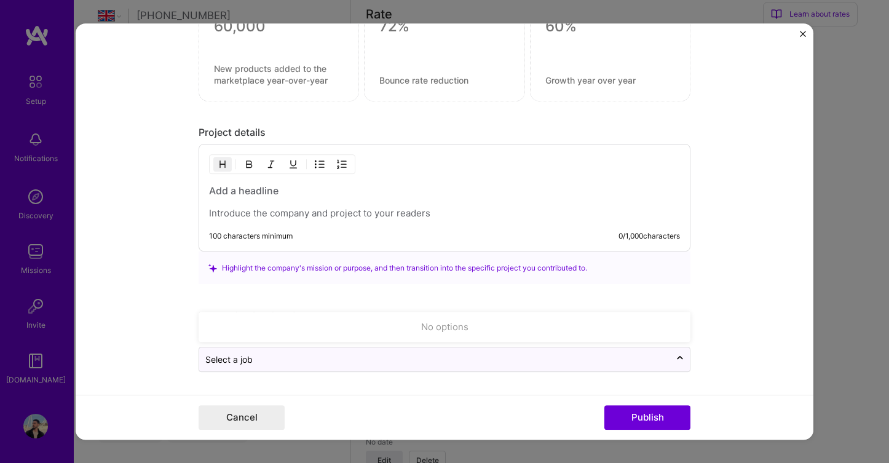
click at [722, 307] on form "Project title Company Project industry Industry Project Link (Optional) Drag an…" at bounding box center [445, 231] width 738 height 417
click at [801, 31] on img "Close" at bounding box center [803, 34] width 6 height 6
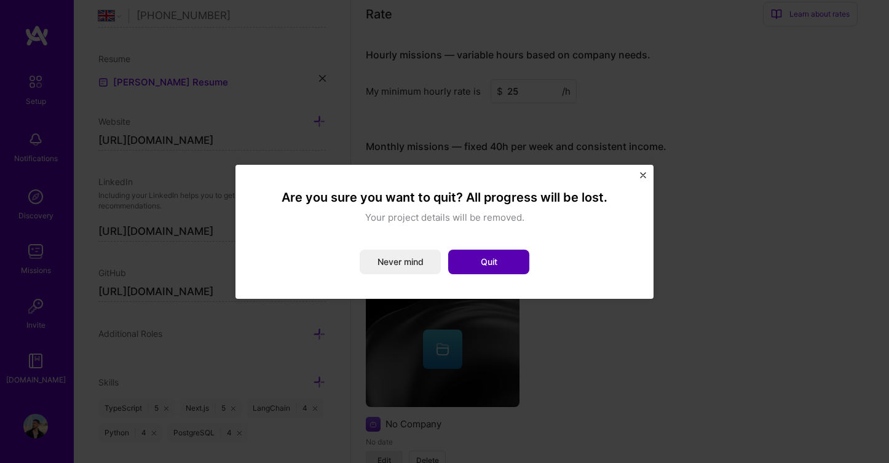
click at [494, 264] on button "Quit" at bounding box center [488, 262] width 81 height 25
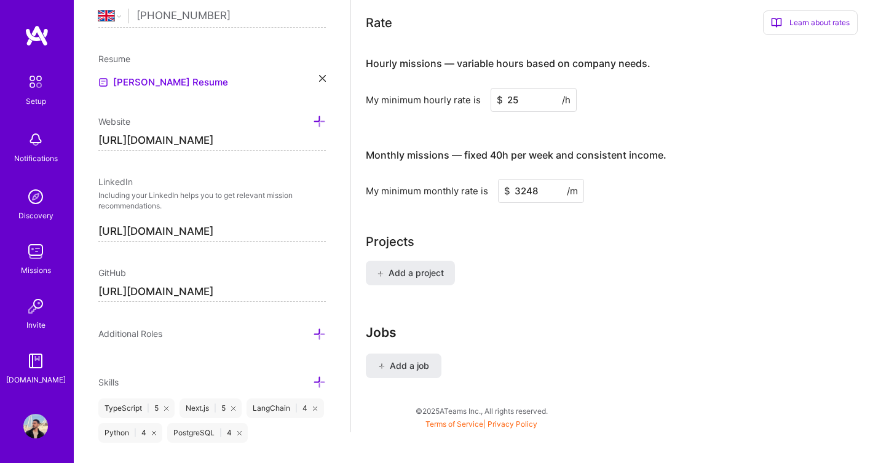
scroll to position [714, 0]
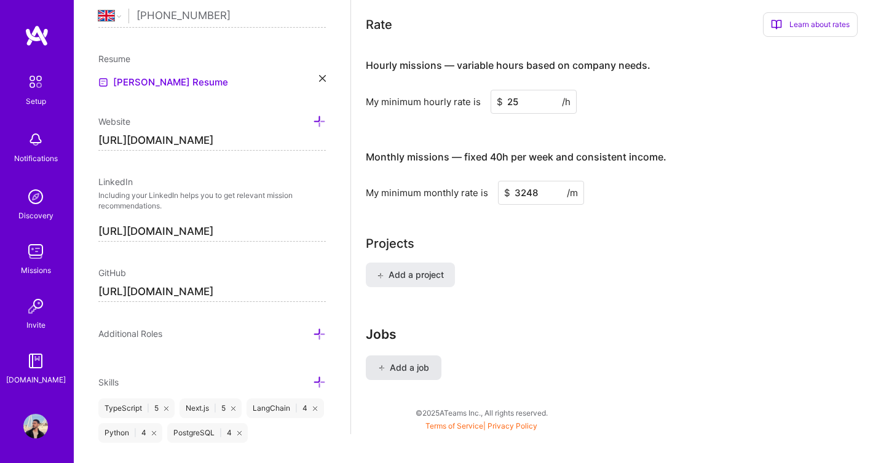
click at [398, 355] on button "Add a job" at bounding box center [404, 367] width 76 height 25
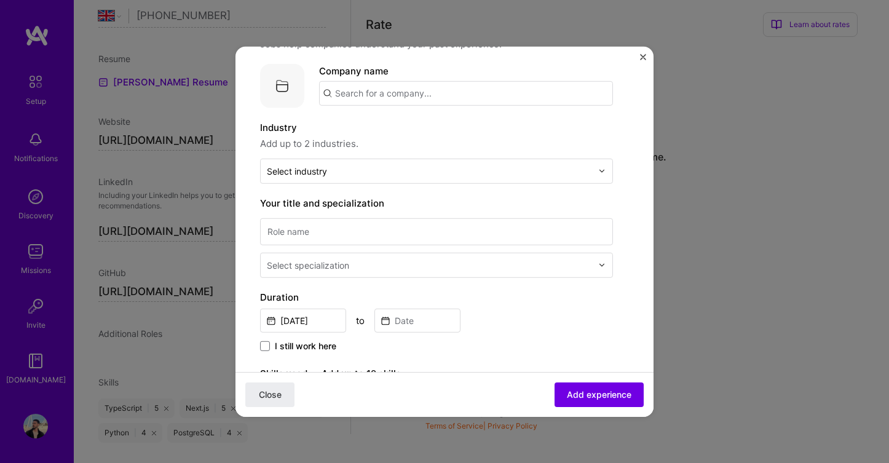
scroll to position [0, 0]
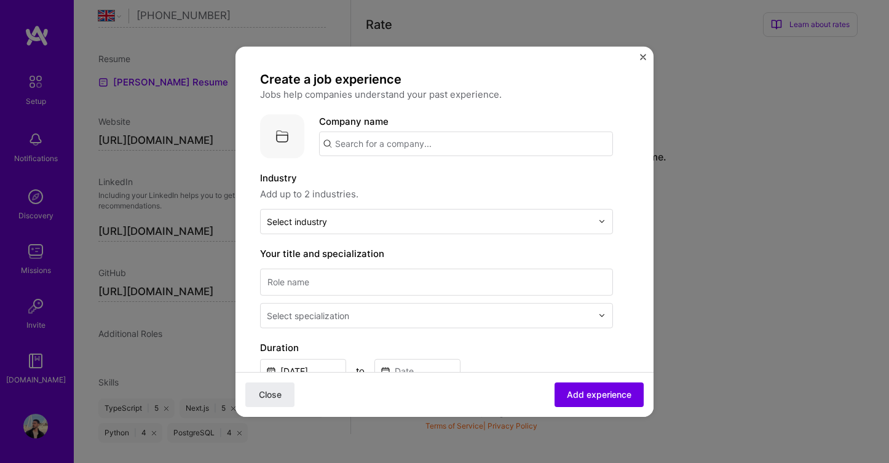
click at [288, 137] on img at bounding box center [282, 136] width 44 height 44
click at [384, 148] on input "text" at bounding box center [466, 143] width 294 height 25
type input "lasi.ai"
click at [374, 183] on span "Add company" at bounding box center [353, 177] width 59 height 13
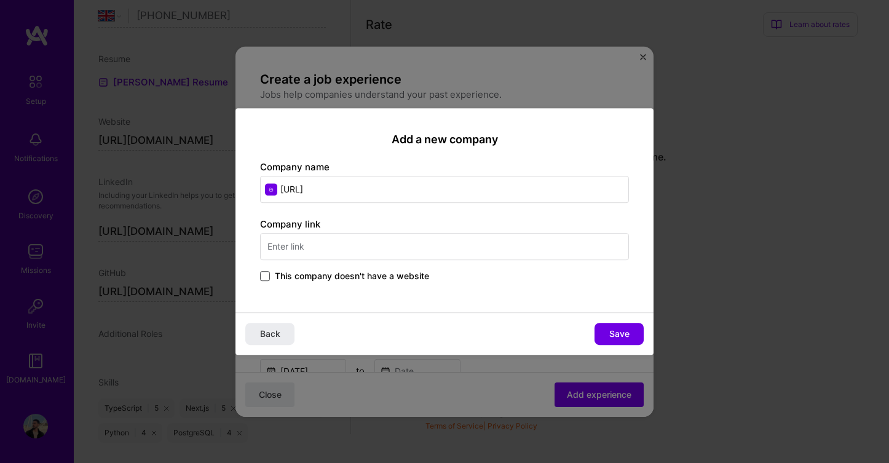
click at [262, 275] on span at bounding box center [265, 276] width 10 height 10
click at [0, 0] on input "This company doesn't have a website" at bounding box center [0, 0] width 0 height 0
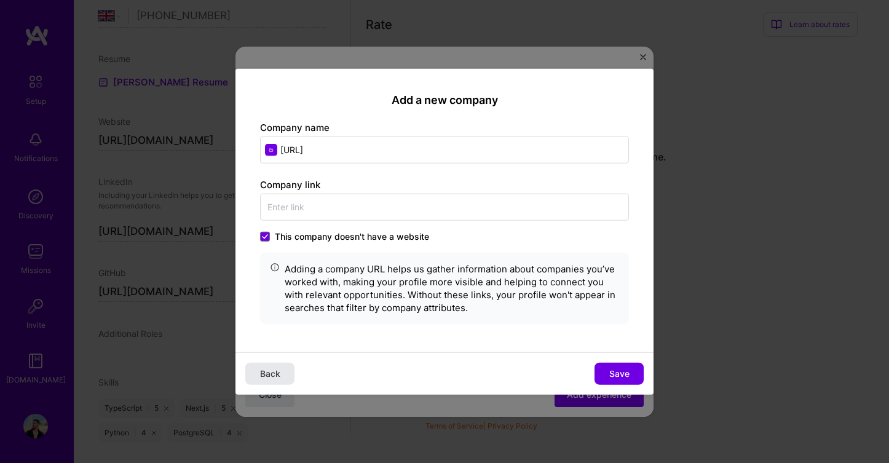
click at [279, 370] on span "Back" at bounding box center [270, 374] width 20 height 12
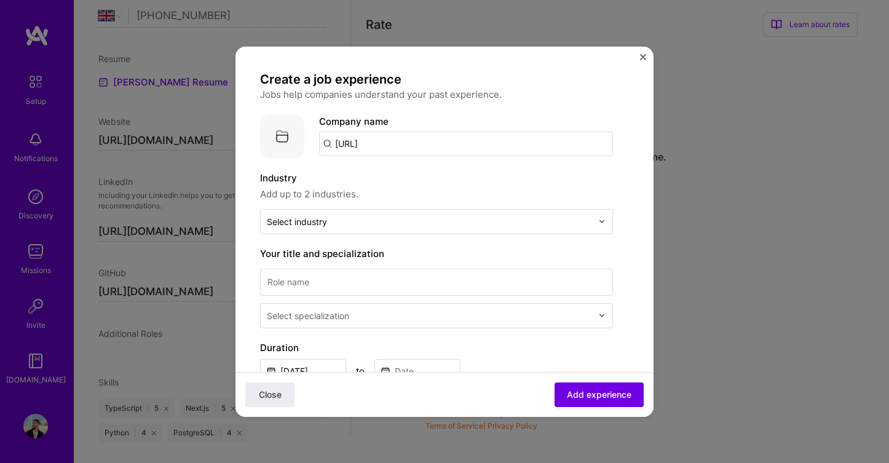
click at [642, 53] on img "Close" at bounding box center [643, 56] width 6 height 6
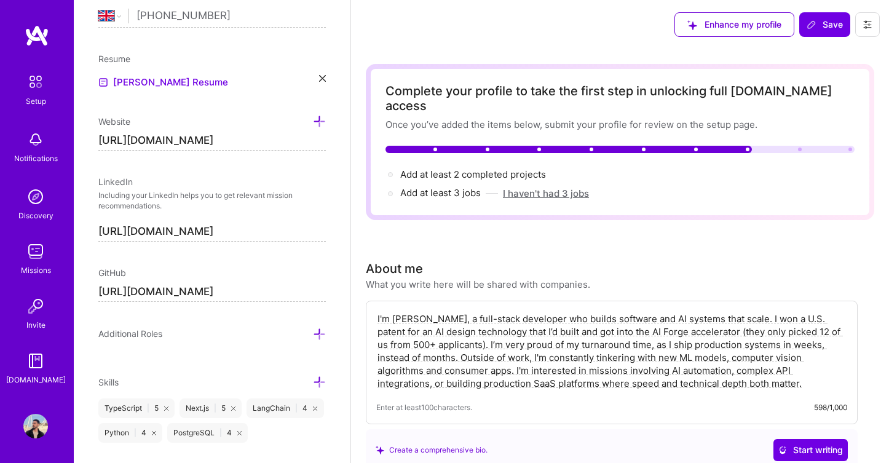
click at [515, 187] on button "I haven't had 3 jobs" at bounding box center [546, 193] width 86 height 13
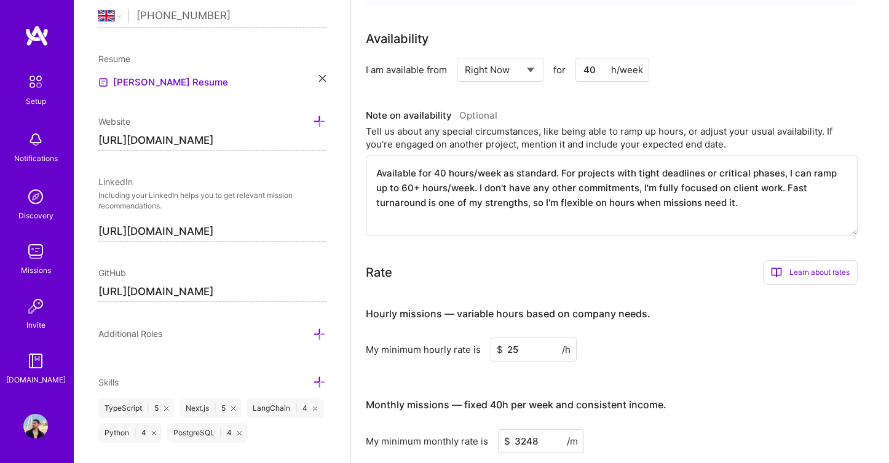
scroll to position [705, 0]
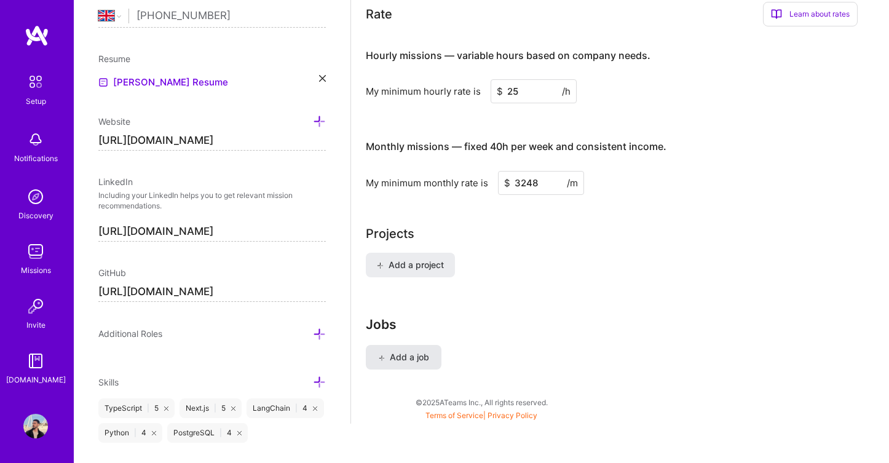
click at [408, 351] on span "Add a job" at bounding box center [403, 357] width 51 height 12
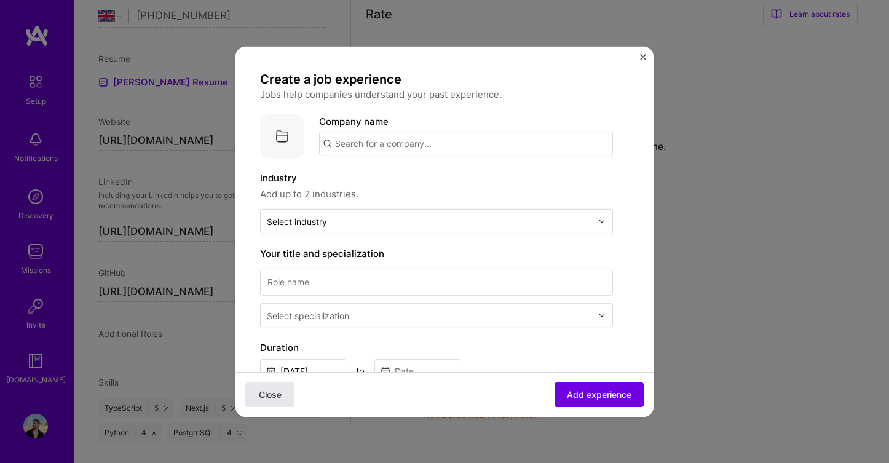
click at [279, 392] on span "Close" at bounding box center [270, 395] width 23 height 12
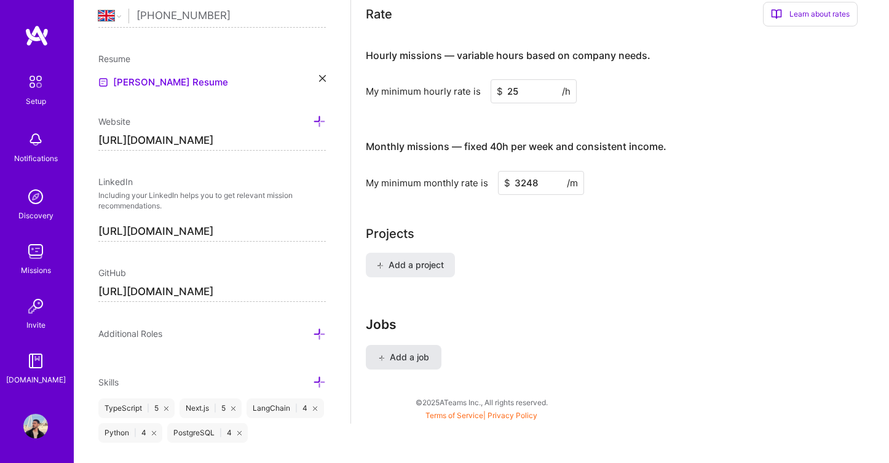
click at [404, 351] on span "Add a job" at bounding box center [403, 357] width 51 height 12
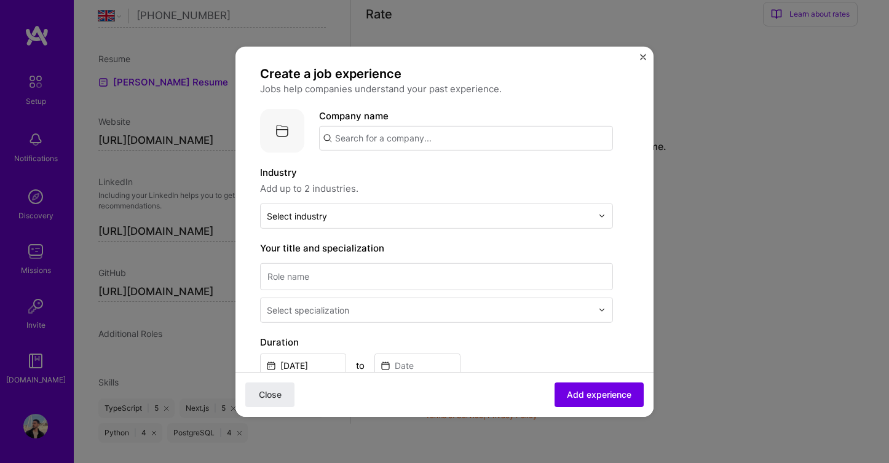
scroll to position [0, 0]
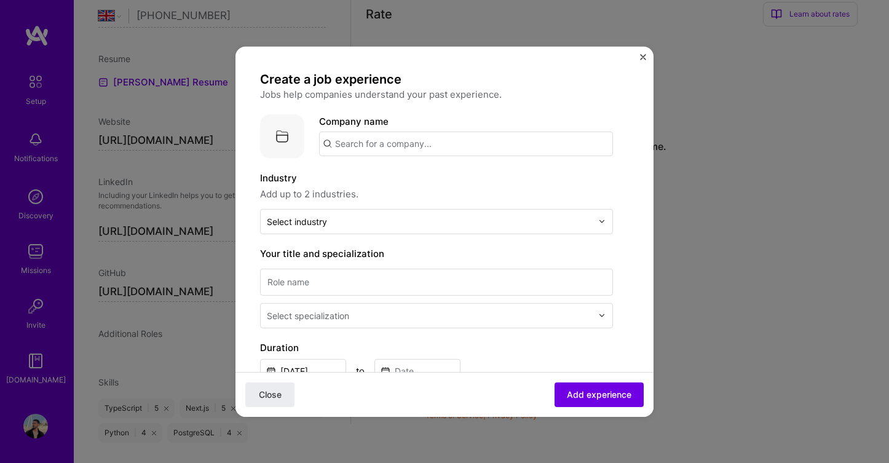
click at [280, 132] on img at bounding box center [282, 136] width 44 height 44
click at [279, 137] on img at bounding box center [282, 136] width 44 height 44
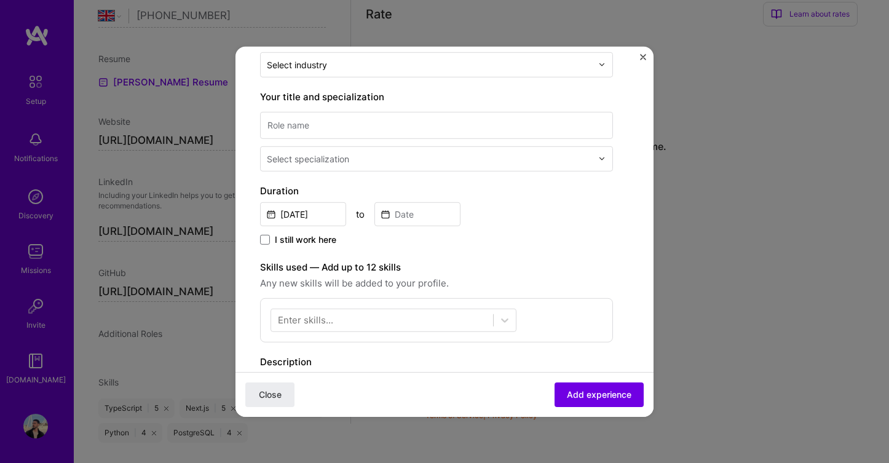
scroll to position [26, 0]
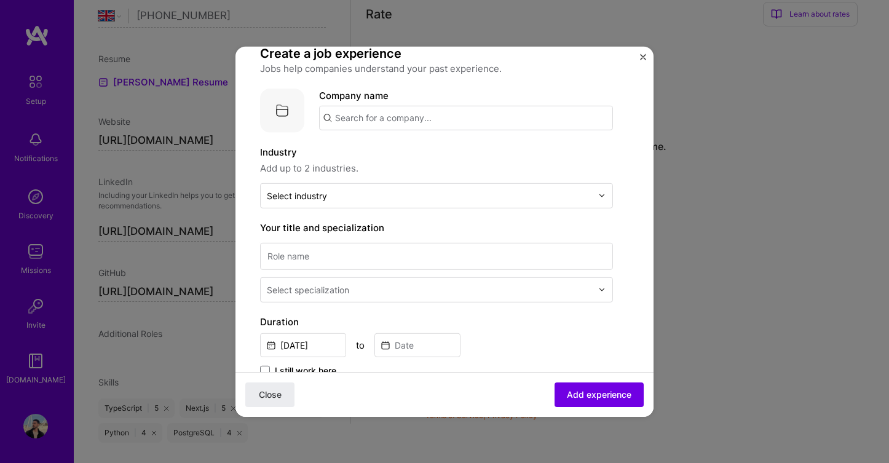
click at [376, 119] on input "text" at bounding box center [466, 117] width 294 height 25
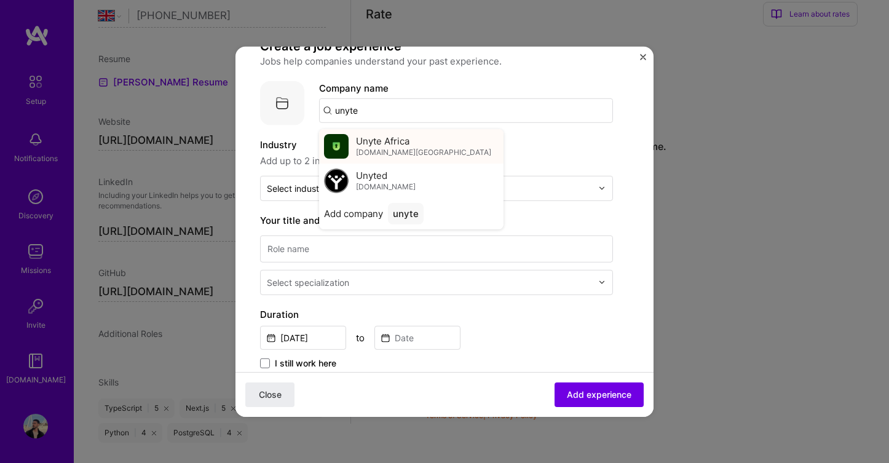
scroll to position [34, 0]
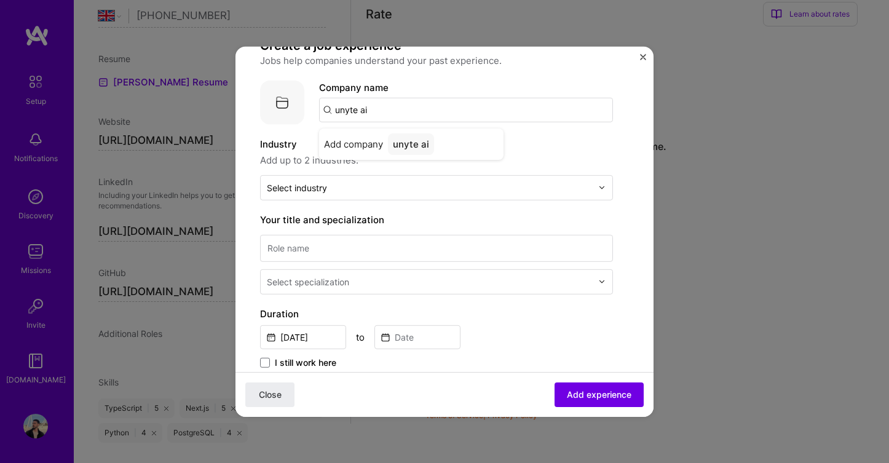
type input "unyte ai"
click at [516, 157] on span "Add up to 2 industries." at bounding box center [436, 159] width 353 height 15
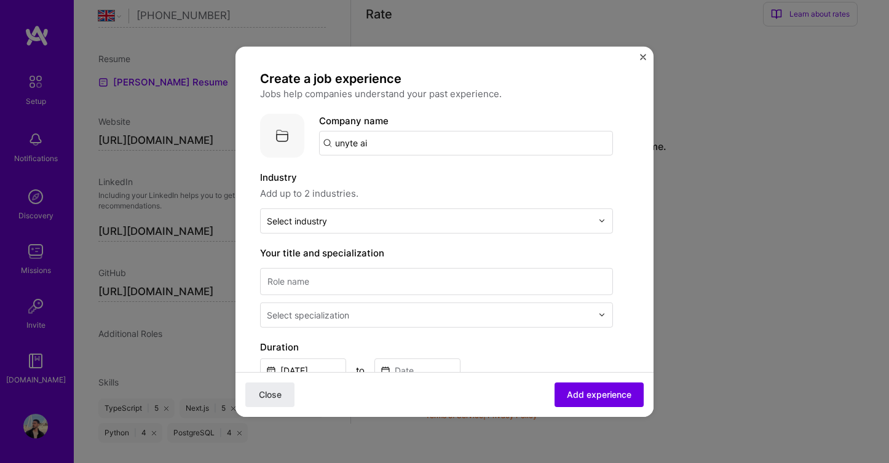
scroll to position [0, 0]
click at [515, 153] on input "unyte ai" at bounding box center [466, 143] width 294 height 25
click at [496, 193] on span "Add up to 2 industries." at bounding box center [436, 193] width 353 height 15
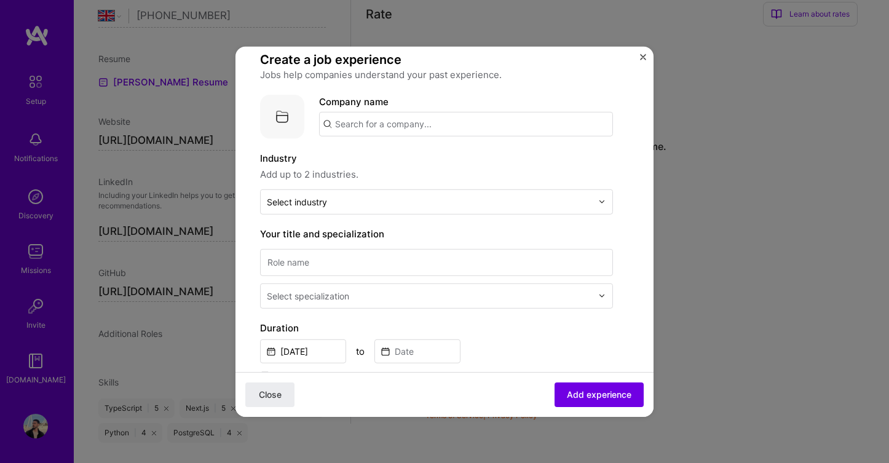
scroll to position [41, 0]
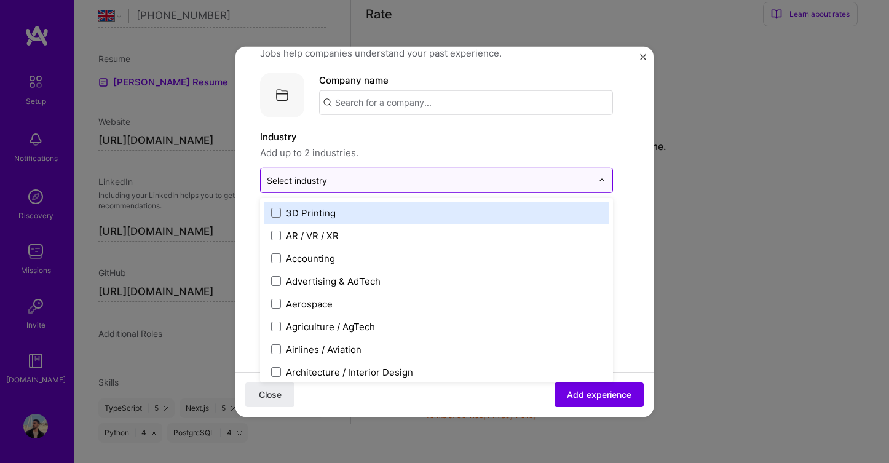
click at [393, 183] on input "text" at bounding box center [429, 179] width 325 height 13
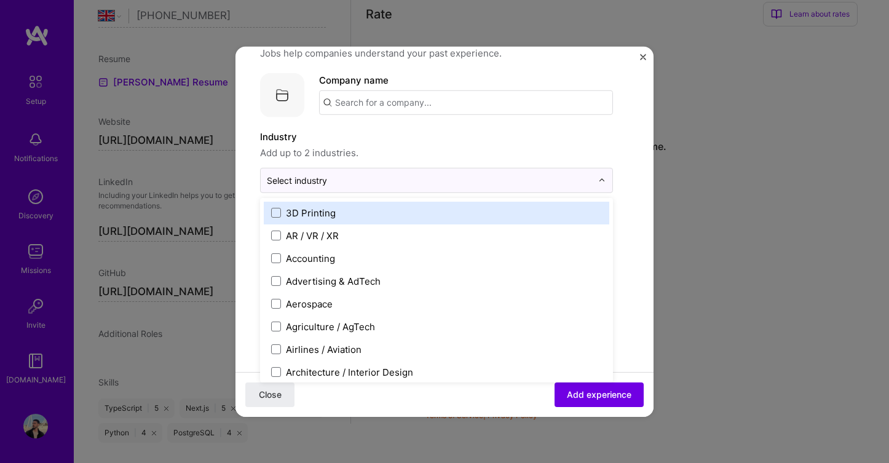
click at [393, 141] on label "Industry" at bounding box center [436, 136] width 353 height 15
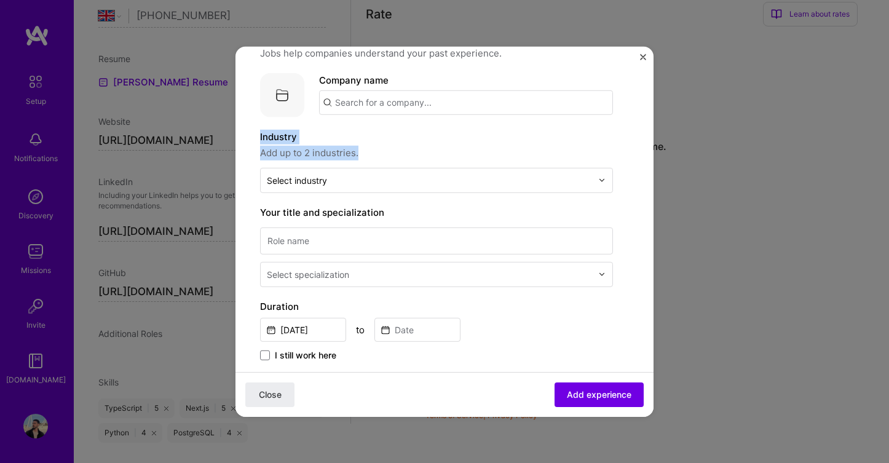
drag, startPoint x: 365, startPoint y: 151, endPoint x: 251, endPoint y: 138, distance: 115.1
click at [251, 138] on form "Create a job experience Jobs help companies understand your past experience. Co…" at bounding box center [444, 435] width 418 height 810
copy div "Industry Add up to 2 industries."
click at [342, 211] on label "Your title and specialization" at bounding box center [436, 212] width 353 height 15
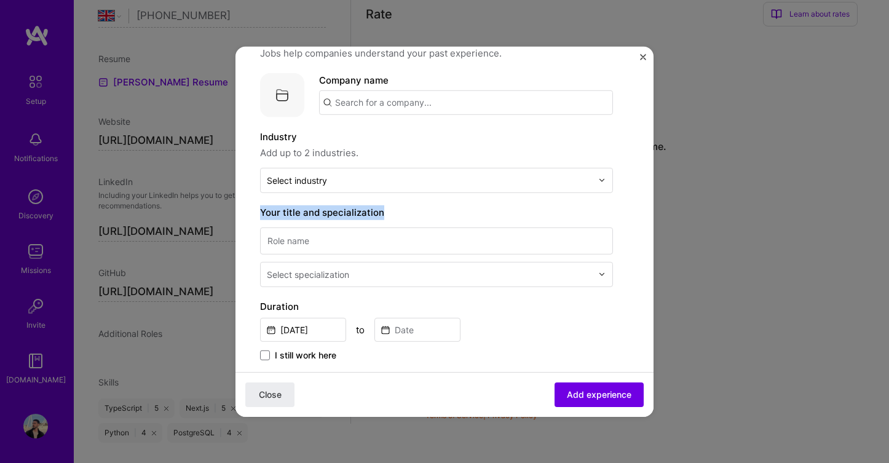
click at [342, 211] on label "Your title and specialization" at bounding box center [436, 212] width 353 height 15
copy label "Your title and specialization"
click at [328, 279] on div "Select specialization" at bounding box center [308, 273] width 82 height 13
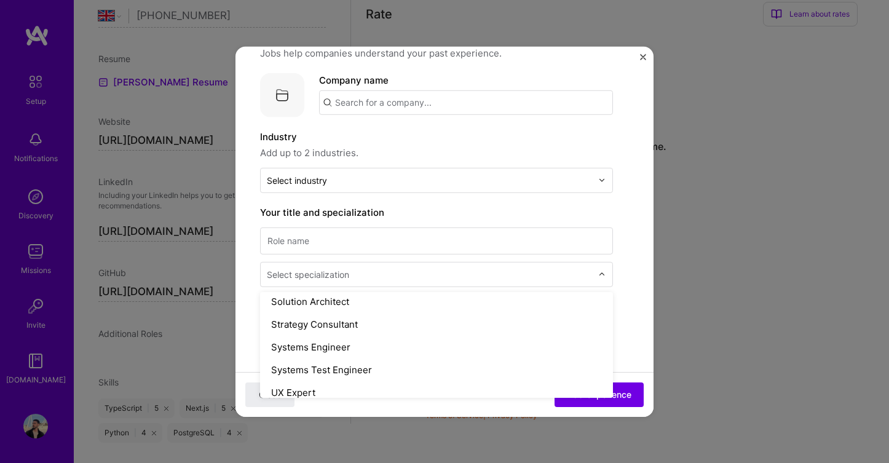
scroll to position [1493, 0]
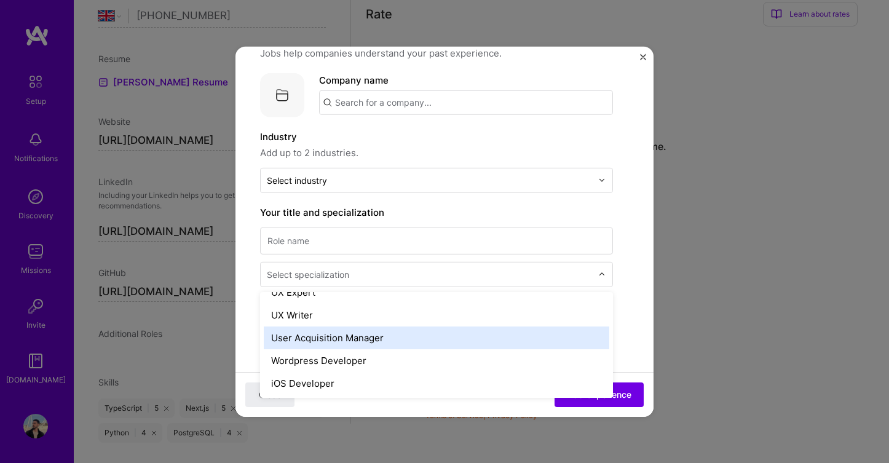
click at [243, 333] on form "Create a job experience Jobs help companies understand your past experience. Co…" at bounding box center [444, 435] width 418 height 810
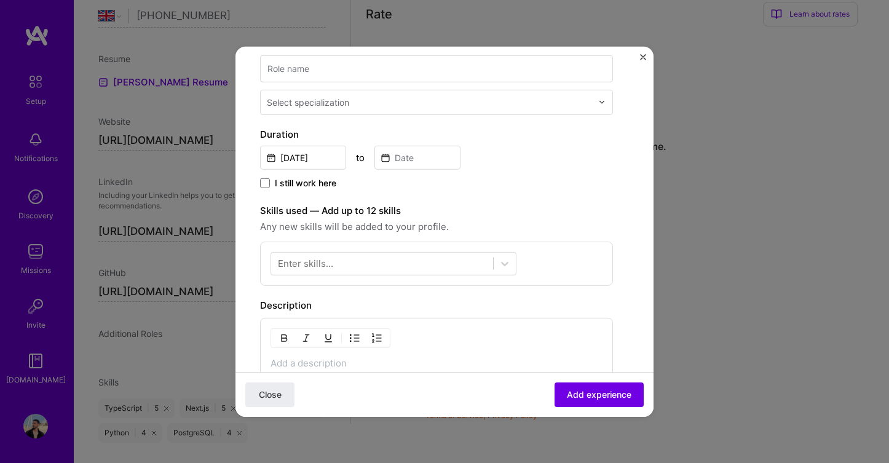
scroll to position [218, 0]
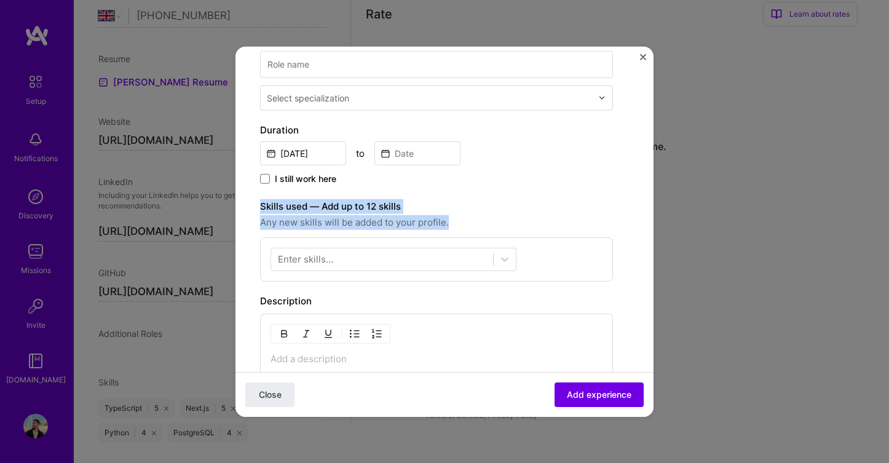
drag, startPoint x: 452, startPoint y: 221, endPoint x: 257, endPoint y: 208, distance: 195.3
click at [257, 208] on form "Create a job experience Jobs help companies understand your past experience. Co…" at bounding box center [444, 258] width 418 height 810
copy div "Skills used — Add up to 12 skills Any new skills will be added to your profile."
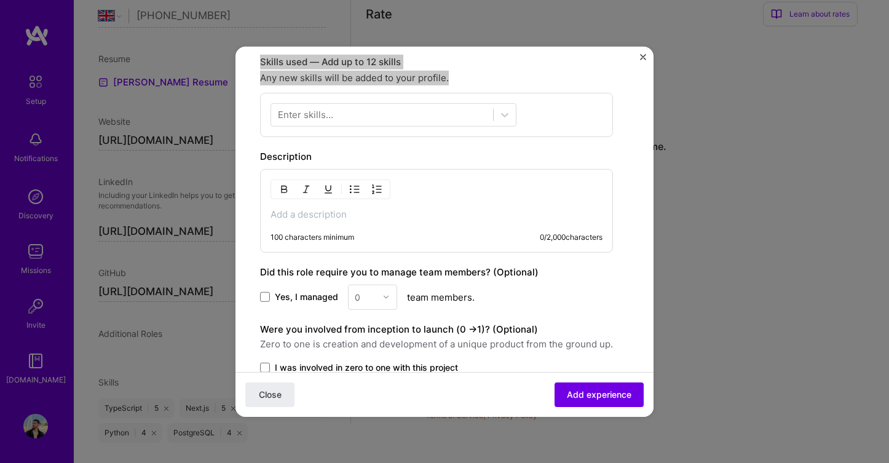
scroll to position [378, 0]
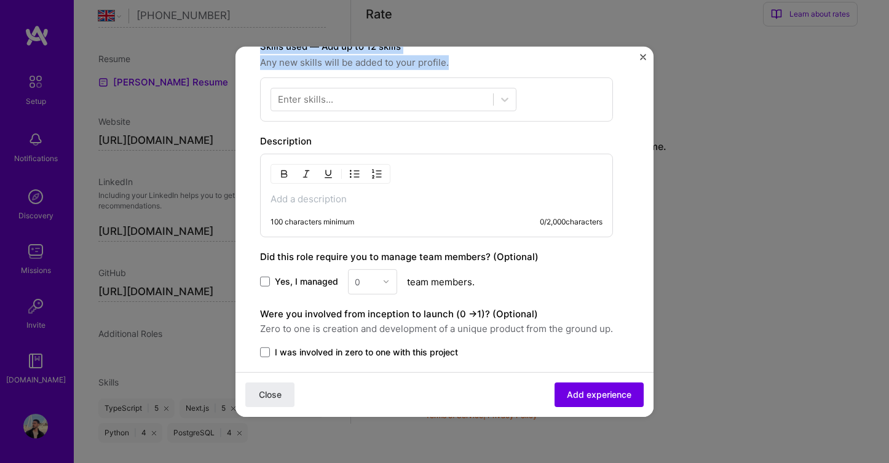
click at [290, 133] on div "Create a job experience Jobs help companies understand your past experience. Co…" at bounding box center [436, 63] width 353 height 740
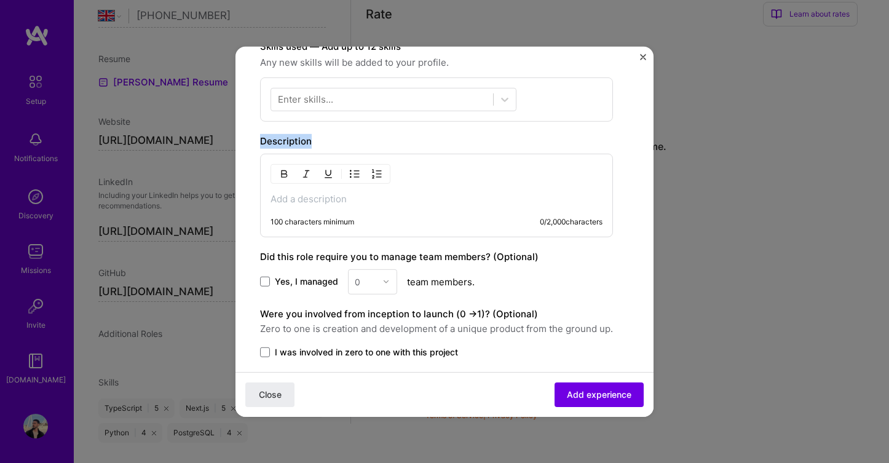
click at [290, 133] on div "Create a job experience Jobs help companies understand your past experience. Co…" at bounding box center [436, 63] width 353 height 740
copy label "Description"
drag, startPoint x: 358, startPoint y: 224, endPoint x: 269, endPoint y: 224, distance: 89.2
click at [269, 224] on div "100 characters minimum 0 / 2,000 characters" at bounding box center [427, 226] width 352 height 20
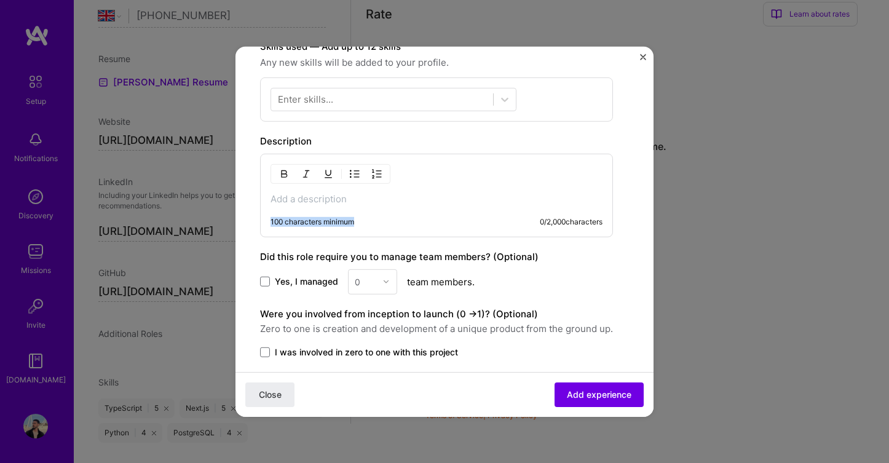
copy div "100 characters minimum"
drag, startPoint x: 604, startPoint y: 222, endPoint x: 559, endPoint y: 222, distance: 44.9
click at [559, 222] on div "100 characters minimum 0 / 2,000 characters" at bounding box center [436, 195] width 353 height 84
click at [559, 222] on div "0 / 2,000 characters" at bounding box center [571, 221] width 63 height 10
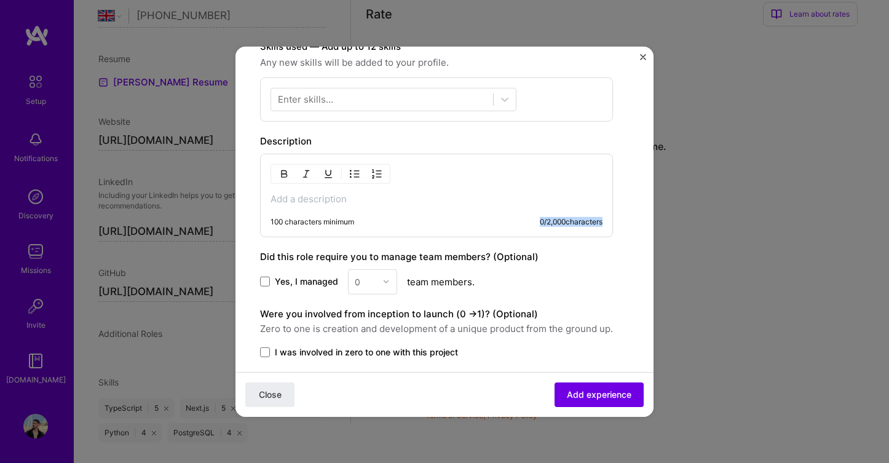
click at [559, 222] on div "0 / 2,000 characters" at bounding box center [571, 221] width 63 height 10
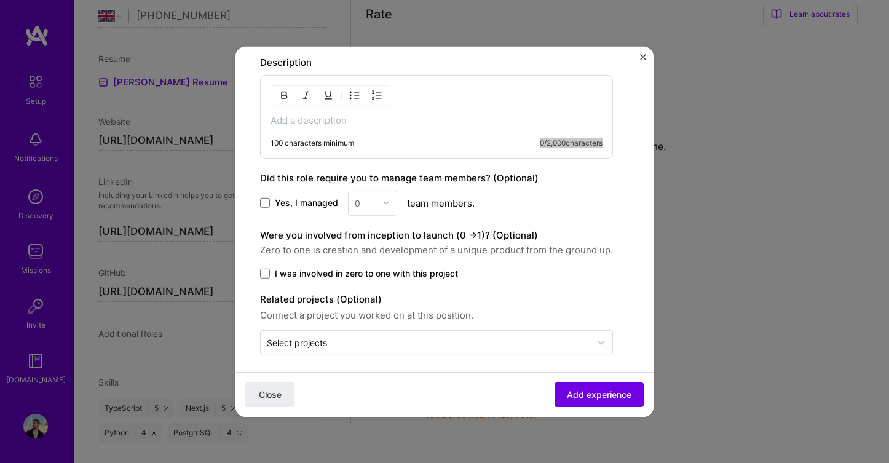
scroll to position [464, 0]
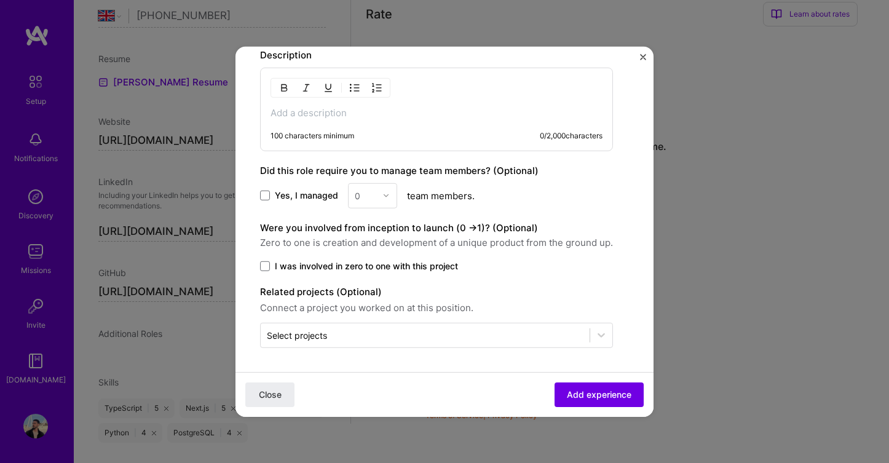
click at [356, 194] on div "0" at bounding box center [372, 195] width 49 height 25
click at [269, 196] on span at bounding box center [265, 196] width 10 height 10
click at [0, 0] on input "Yes, I managed" at bounding box center [0, 0] width 0 height 0
click at [359, 194] on div "0" at bounding box center [366, 195] width 34 height 24
click at [366, 242] on div "2" at bounding box center [373, 250] width 42 height 23
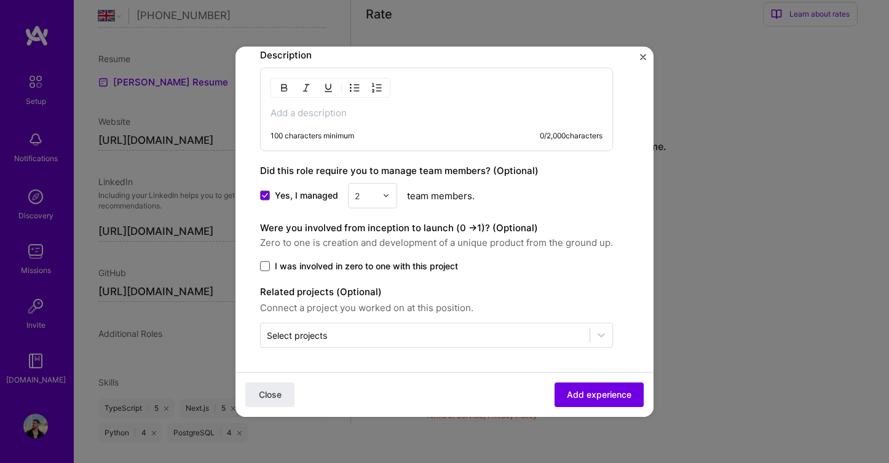
click at [266, 267] on span at bounding box center [265, 266] width 10 height 10
click at [0, 0] on input "I was involved in zero to one with this project" at bounding box center [0, 0] width 0 height 0
click at [349, 341] on input "text" at bounding box center [425, 334] width 317 height 13
click at [343, 354] on form "Create a job experience Jobs help companies understand your past experience. Co…" at bounding box center [444, 12] width 418 height 810
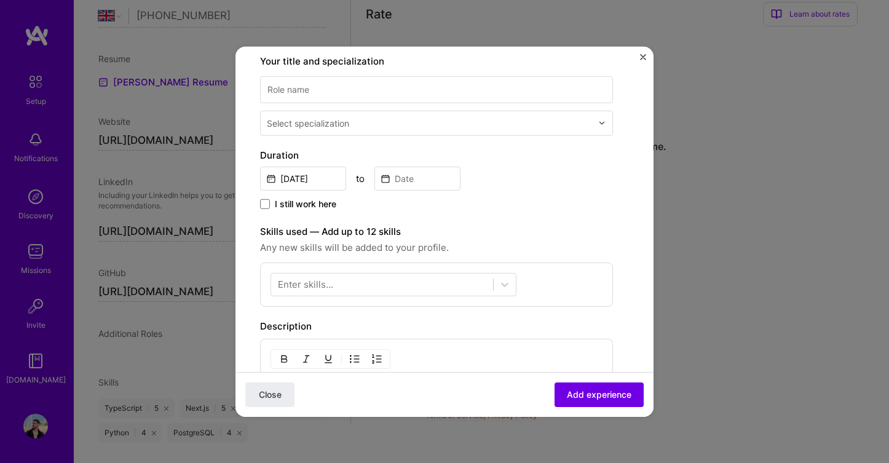
scroll to position [0, 0]
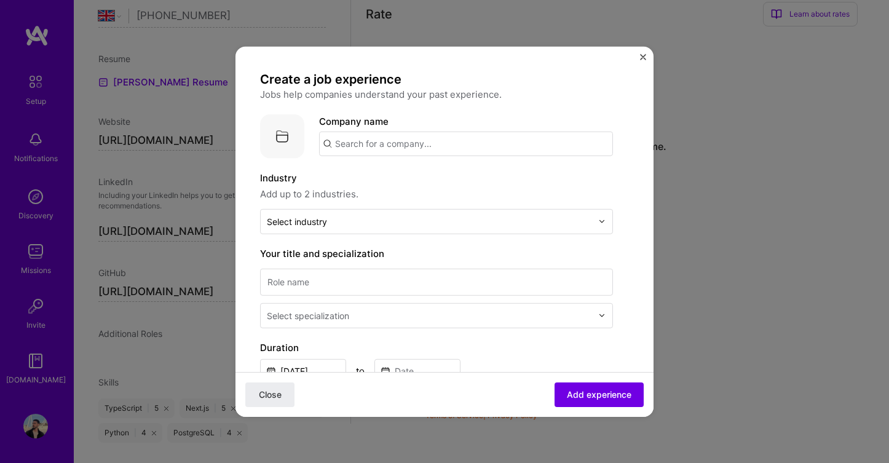
click at [389, 144] on input "text" at bounding box center [466, 143] width 294 height 25
type input "Unyte AI"
click at [400, 181] on div "Unyte AI" at bounding box center [412, 178] width 48 height 22
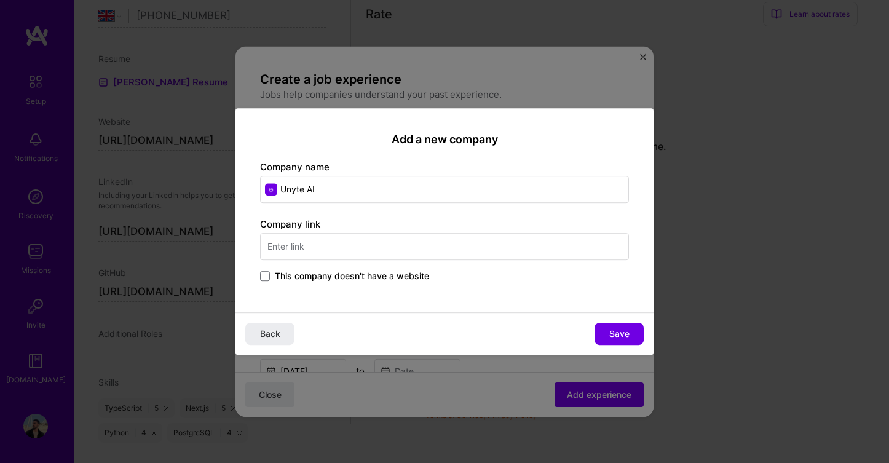
click at [360, 243] on input "text" at bounding box center [444, 246] width 369 height 27
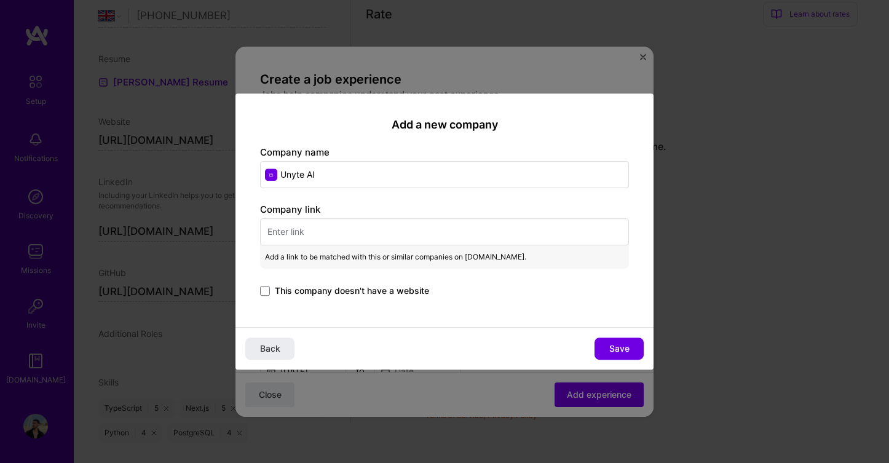
paste input "https://unyte.ai/"
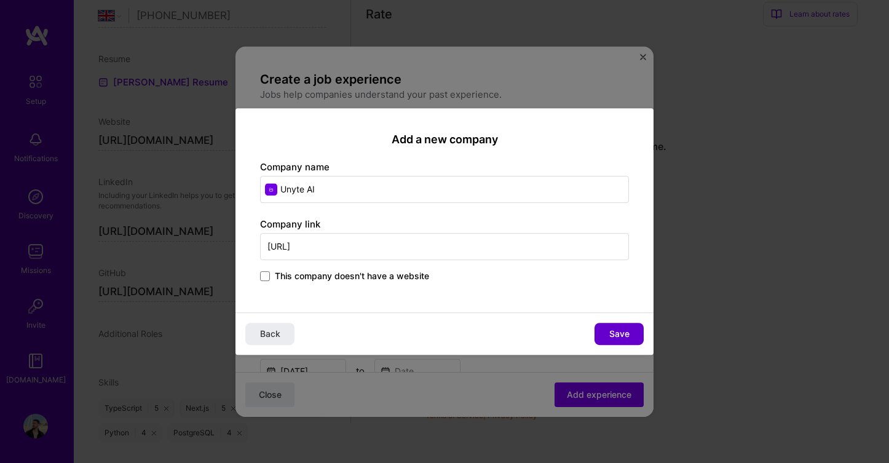
type input "https://unyte.ai/"
click at [620, 332] on span "Save" at bounding box center [619, 334] width 20 height 12
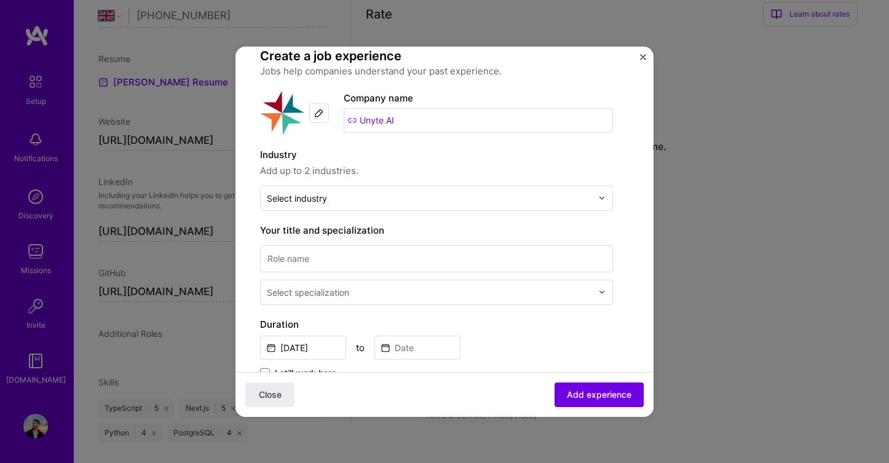
scroll to position [24, 0]
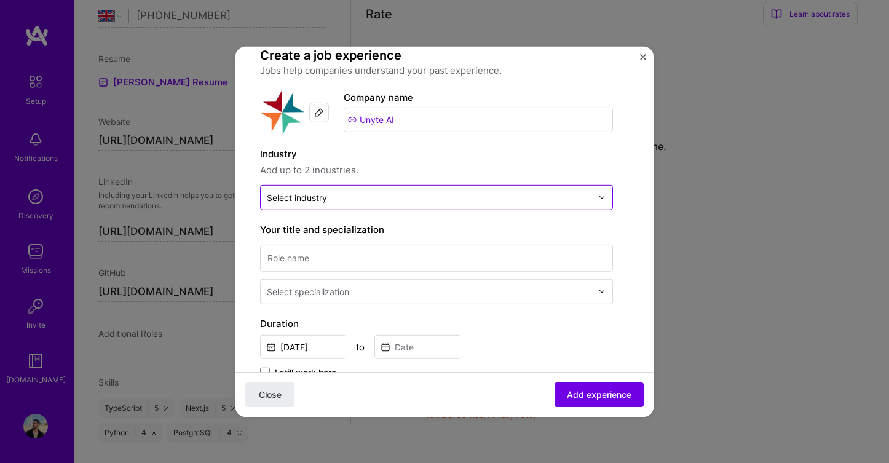
click at [355, 189] on div at bounding box center [429, 196] width 325 height 15
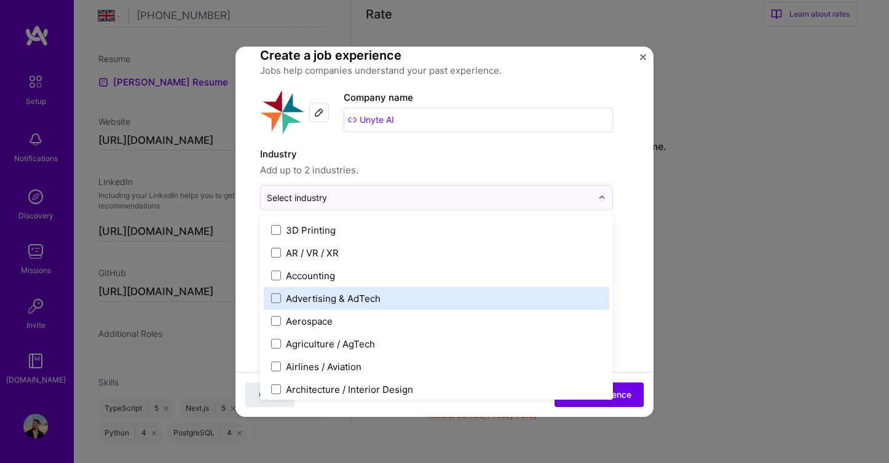
click at [373, 295] on div "Advertising & AdTech" at bounding box center [333, 297] width 95 height 13
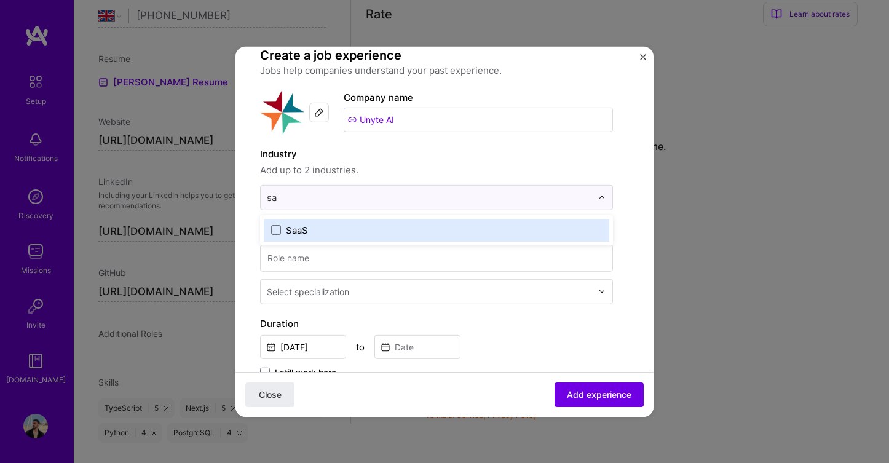
scroll to position [0, 0]
type input "saa"
click at [277, 231] on span at bounding box center [276, 230] width 10 height 10
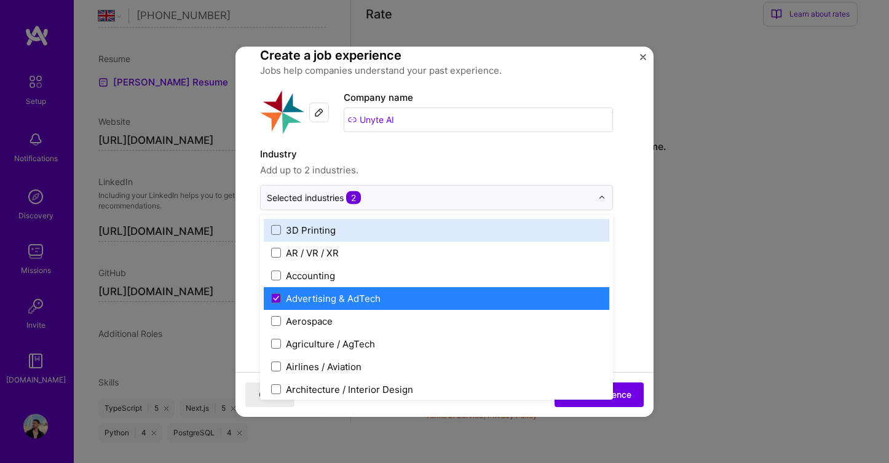
click at [433, 157] on label "Industry" at bounding box center [436, 153] width 353 height 15
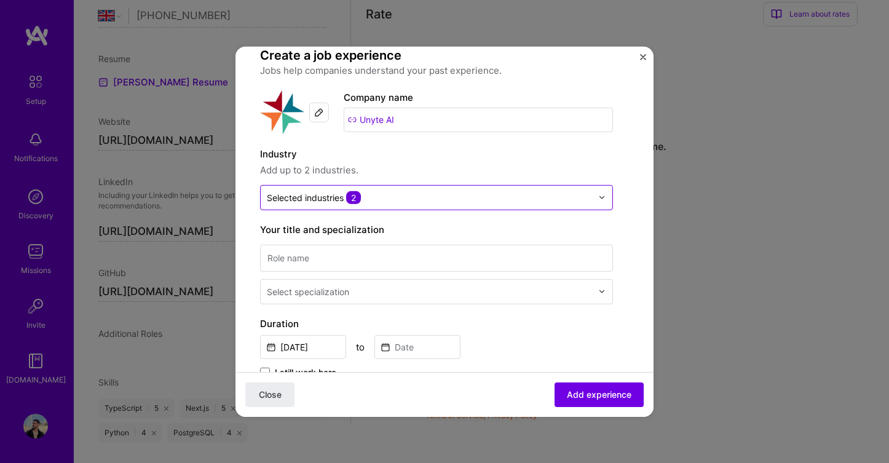
scroll to position [39, 0]
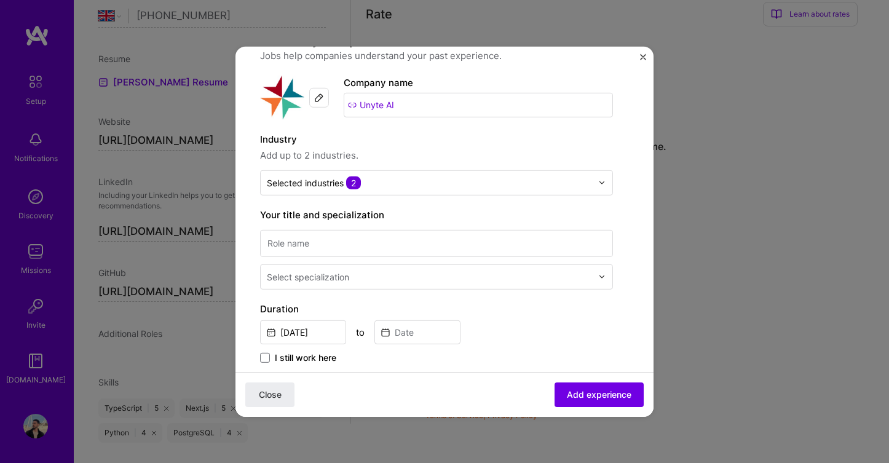
click at [387, 226] on div "Your title and specialization Select specialization" at bounding box center [436, 248] width 353 height 82
click at [370, 242] on input at bounding box center [436, 242] width 353 height 27
click at [317, 242] on input "Co" at bounding box center [436, 242] width 353 height 27
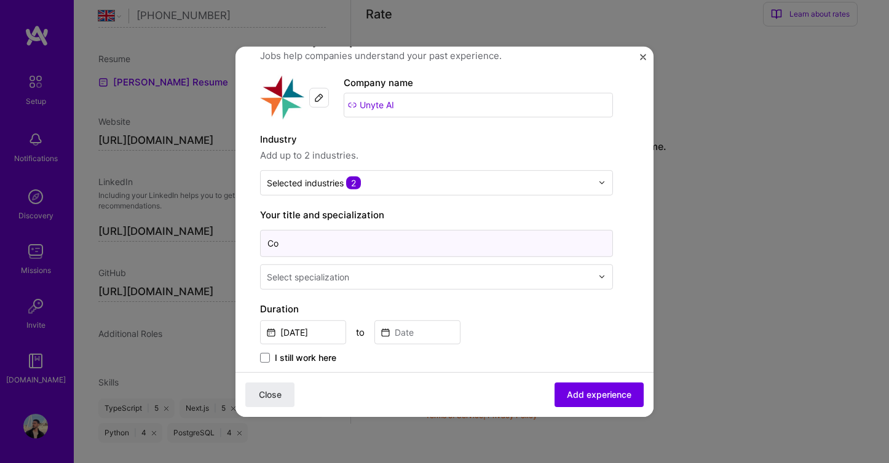
paste input "-Founder & CTO"
type input "Co-Founder & CTO"
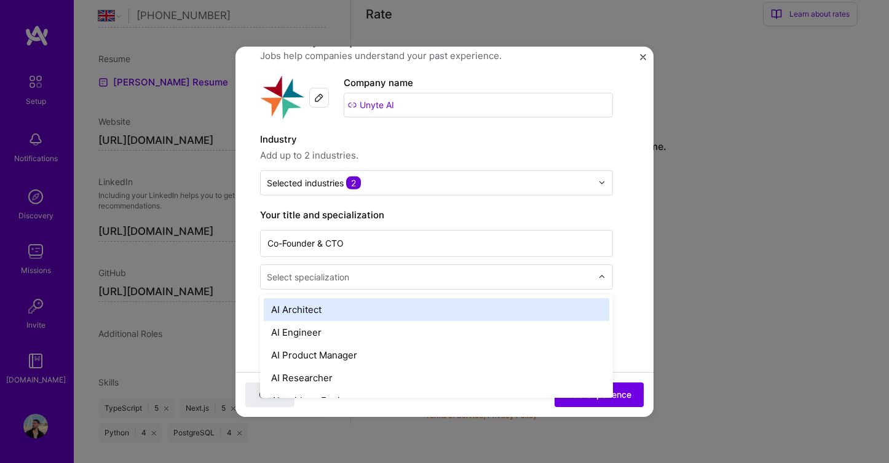
click at [325, 279] on div "Select specialization" at bounding box center [308, 276] width 82 height 13
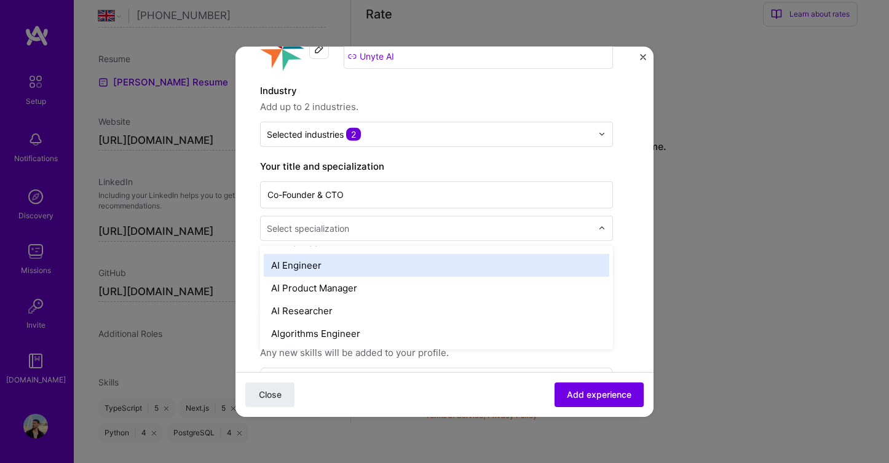
scroll to position [0, 0]
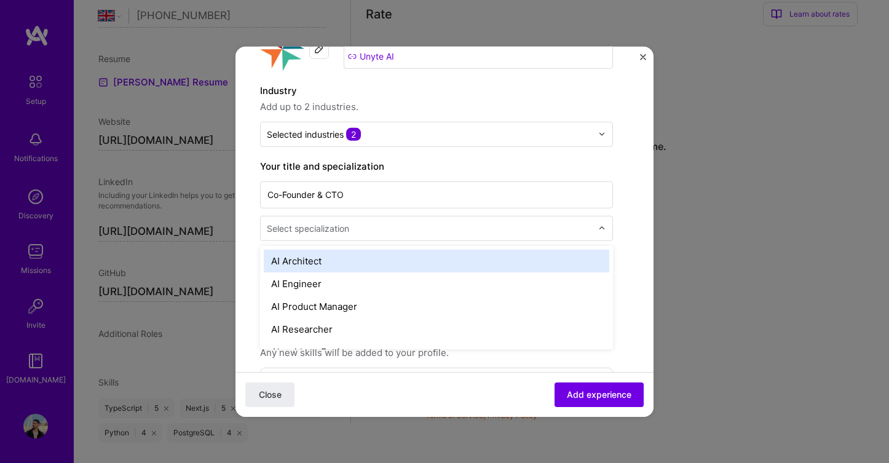
click at [397, 262] on div "AI Architect" at bounding box center [437, 260] width 346 height 23
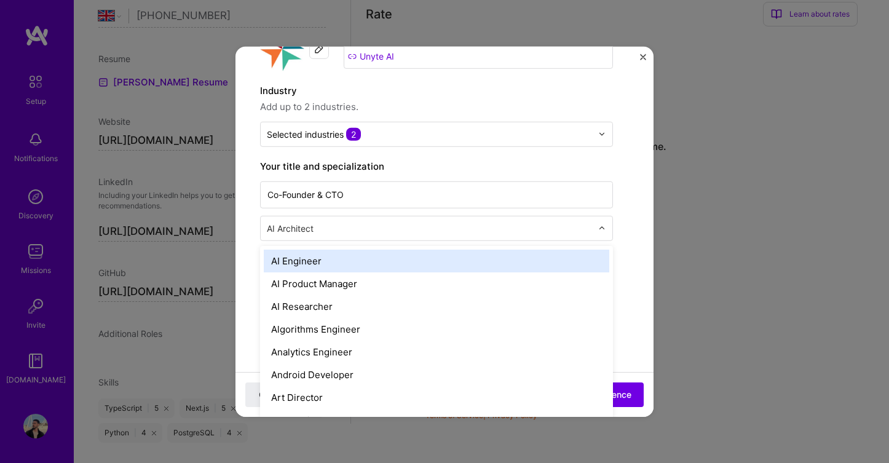
click at [417, 227] on input "text" at bounding box center [431, 227] width 328 height 13
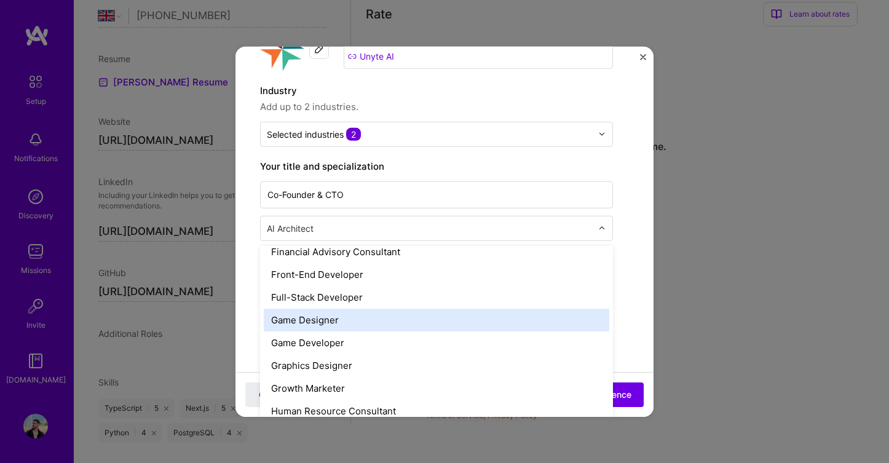
scroll to position [670, 0]
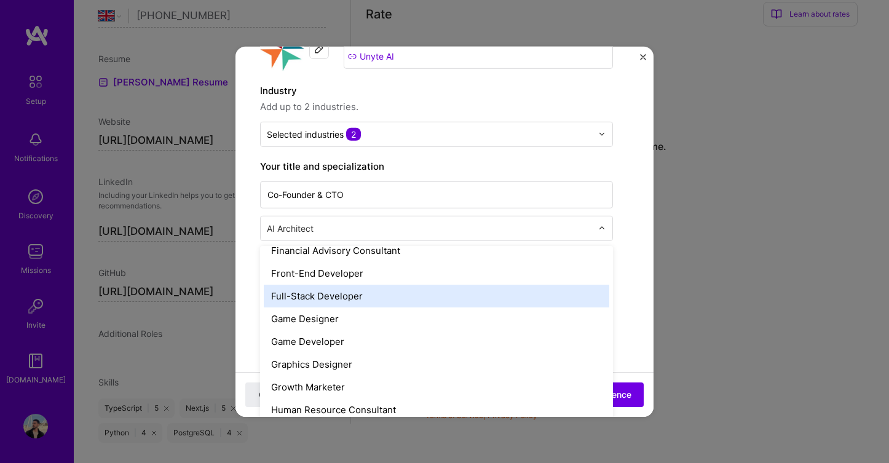
click at [413, 295] on div "Full-Stack Developer" at bounding box center [437, 295] width 346 height 23
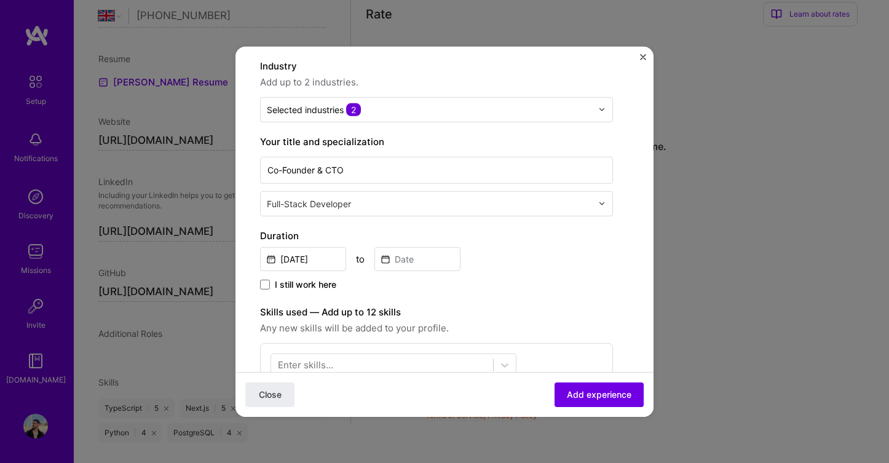
scroll to position [119, 0]
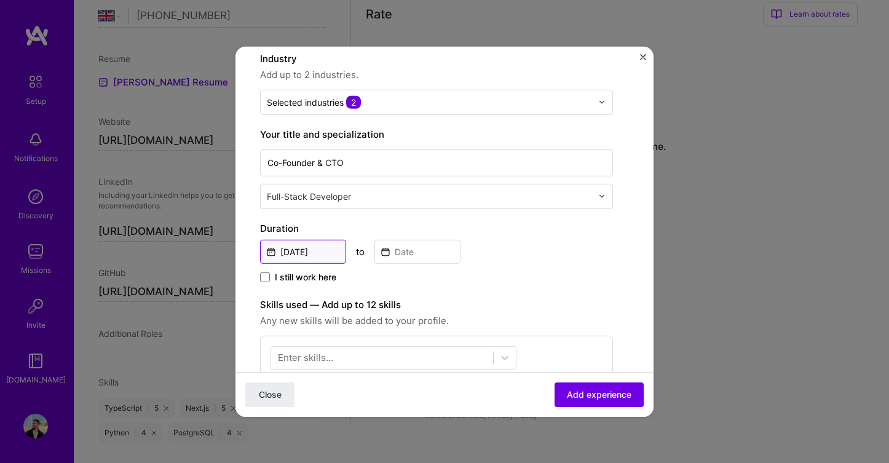
click at [325, 259] on input "Oct, 2025" at bounding box center [303, 251] width 86 height 24
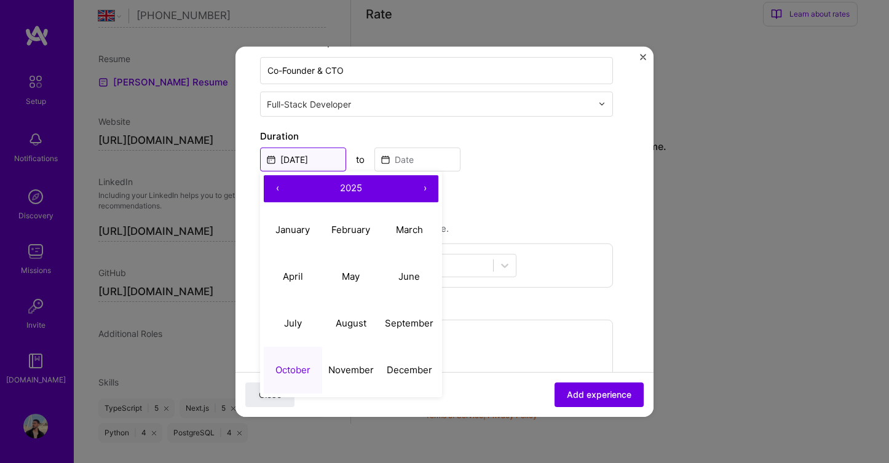
scroll to position [213, 0]
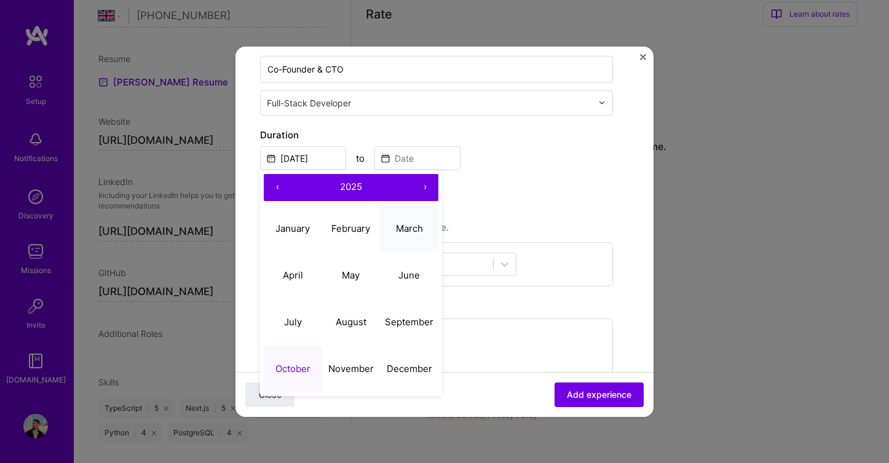
click at [406, 232] on abbr "March" at bounding box center [409, 229] width 27 height 12
type input "Mar, 2025"
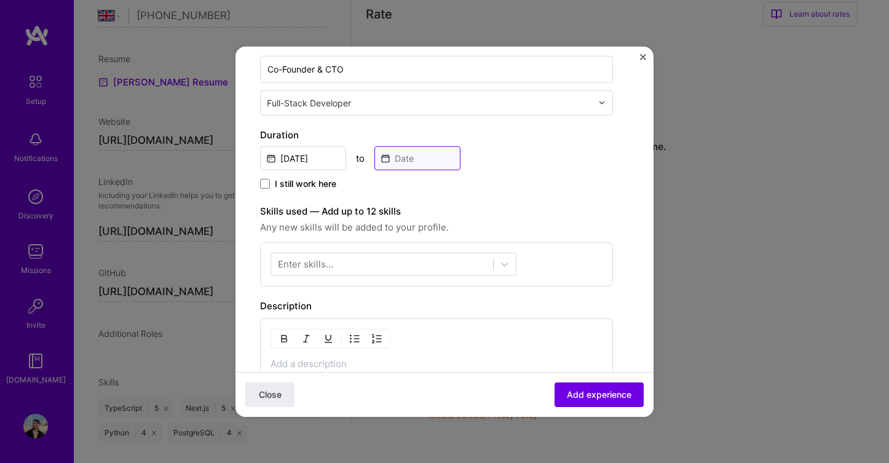
click at [420, 159] on input at bounding box center [417, 158] width 86 height 24
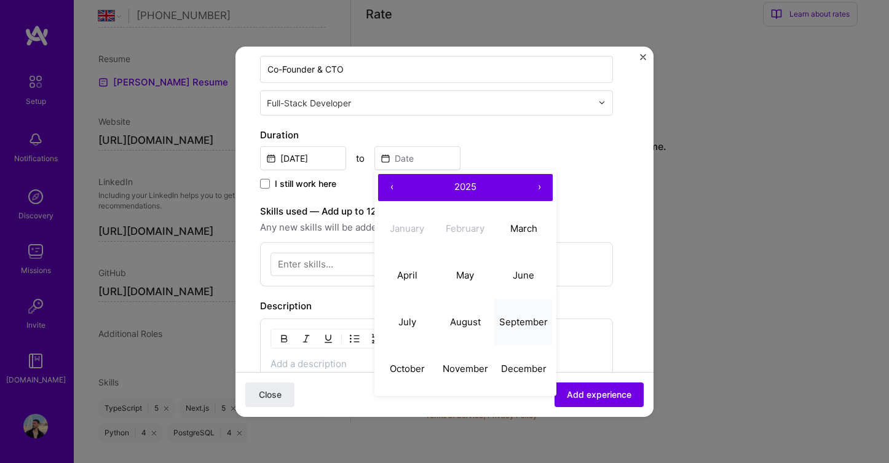
click at [524, 325] on abbr "September" at bounding box center [523, 322] width 49 height 12
type input "Sep, 2025"
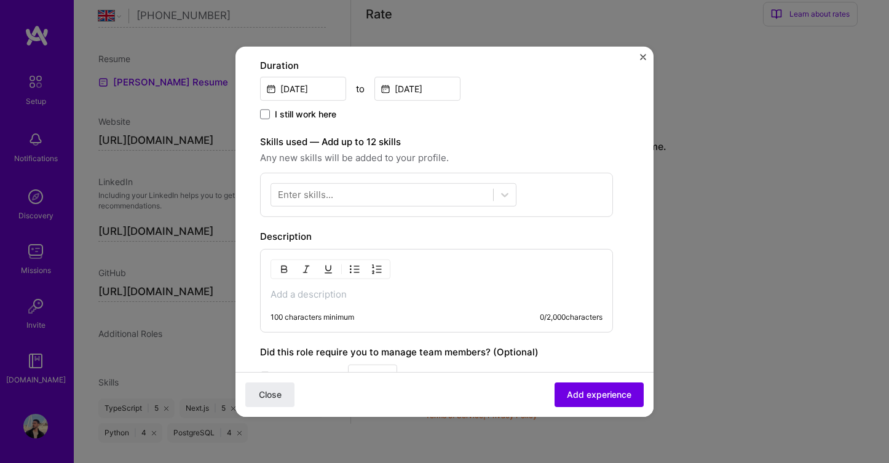
scroll to position [288, 0]
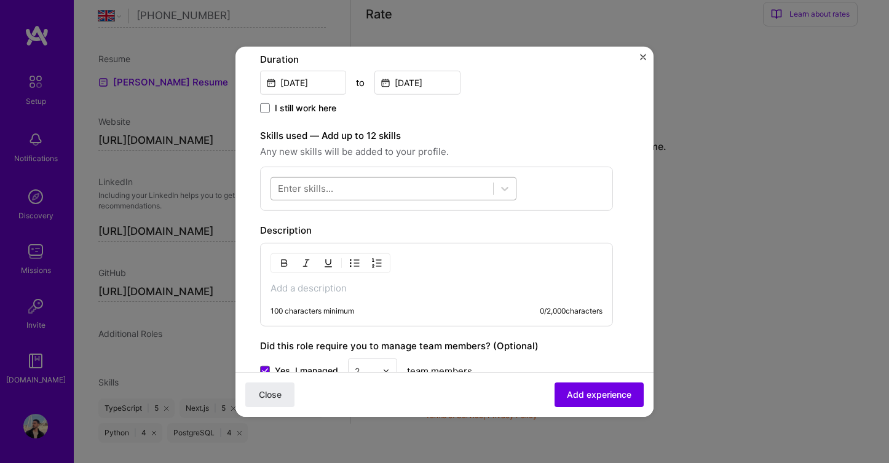
click at [368, 184] on div at bounding box center [382, 188] width 222 height 20
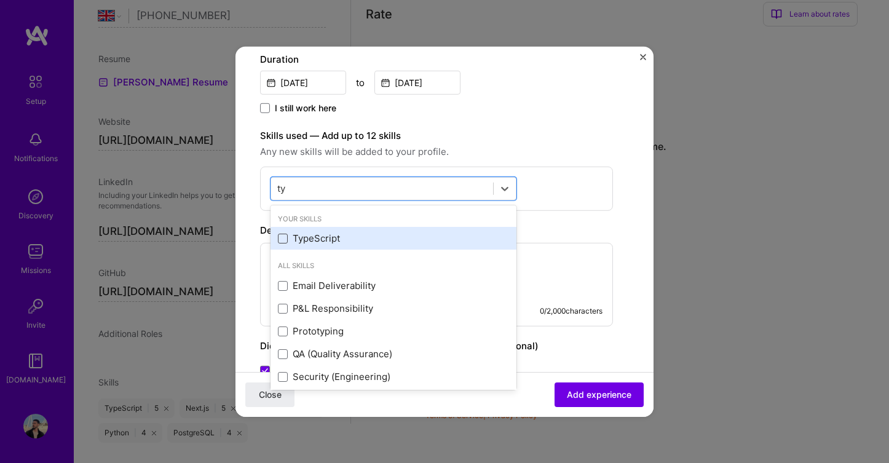
click at [287, 240] on span at bounding box center [283, 239] width 10 height 10
click at [0, 0] on input "checkbox" at bounding box center [0, 0] width 0 height 0
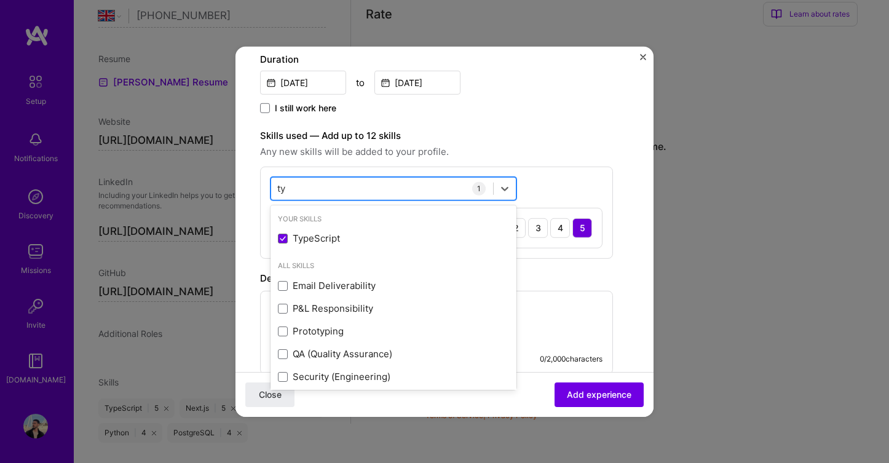
click at [338, 184] on div "ty ty" at bounding box center [382, 188] width 222 height 20
type input "t"
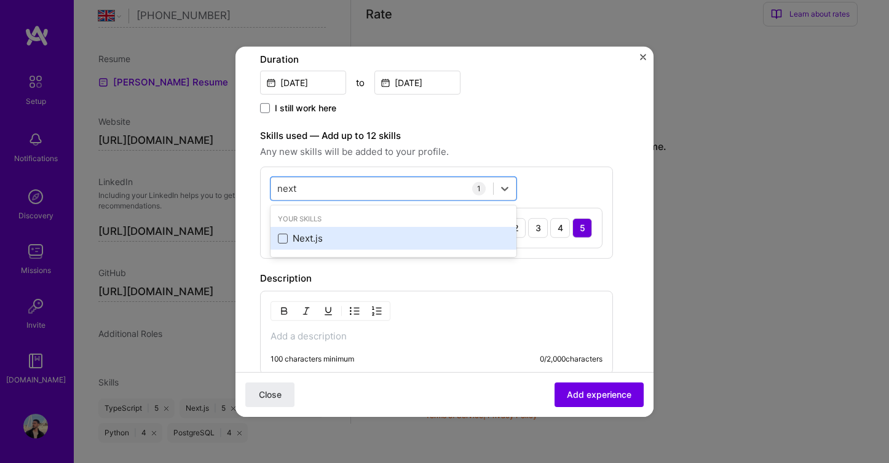
click at [282, 235] on span at bounding box center [283, 239] width 10 height 10
click at [0, 0] on input "checkbox" at bounding box center [0, 0] width 0 height 0
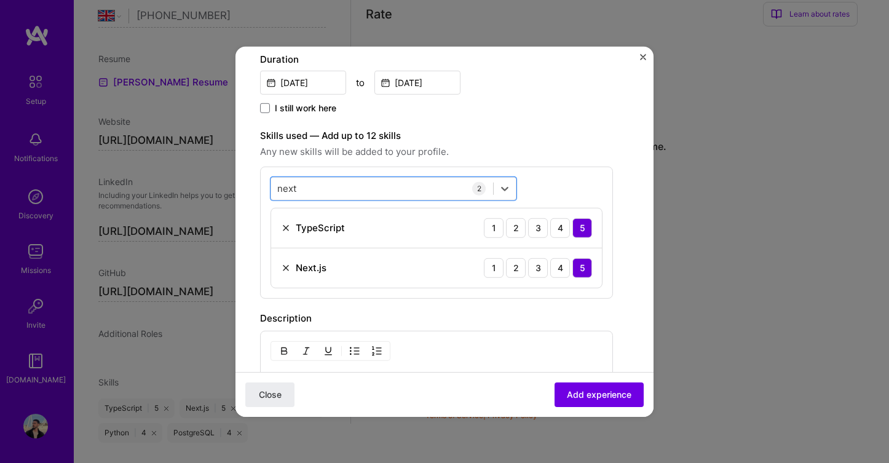
drag, startPoint x: 301, startPoint y: 186, endPoint x: 265, endPoint y: 186, distance: 35.7
click at [265, 186] on div "option Next.js, selected. Select is focused ,type to refine list, press Down to…" at bounding box center [436, 232] width 353 height 132
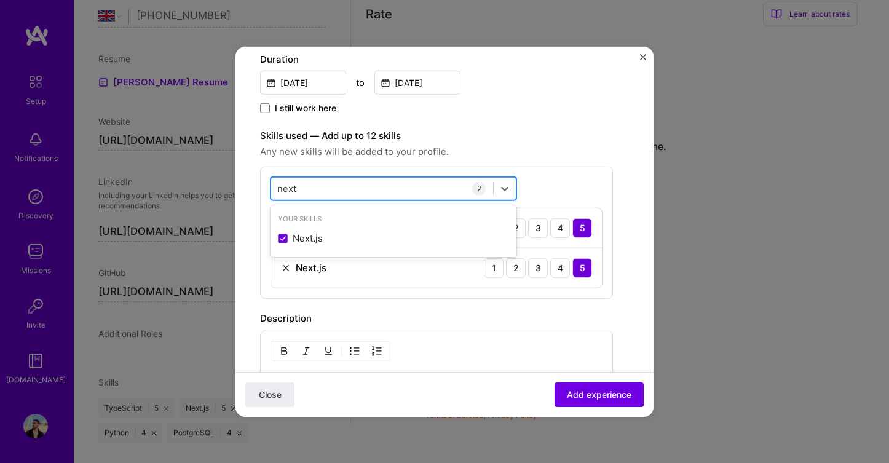
click at [283, 184] on input "next" at bounding box center [287, 188] width 20 height 13
click at [280, 188] on input "next" at bounding box center [287, 188] width 20 height 13
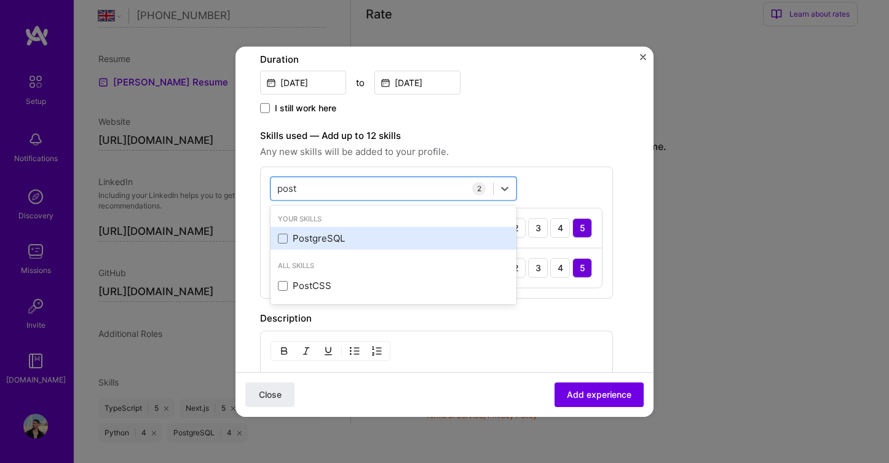
click at [284, 244] on div "PostgreSQL" at bounding box center [393, 238] width 231 height 13
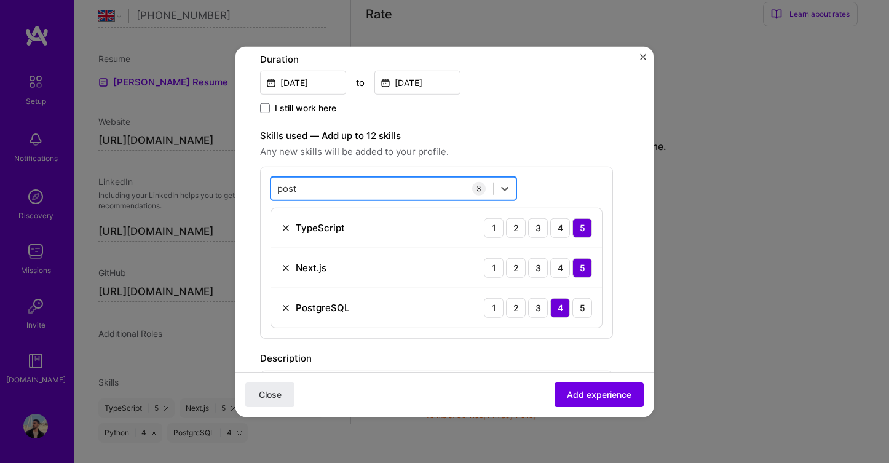
drag, startPoint x: 304, startPoint y: 189, endPoint x: 279, endPoint y: 188, distance: 25.8
click at [279, 188] on div "post post" at bounding box center [382, 188] width 222 height 20
click at [284, 189] on input "post" at bounding box center [287, 188] width 20 height 13
click at [283, 190] on input "post" at bounding box center [287, 188] width 20 height 13
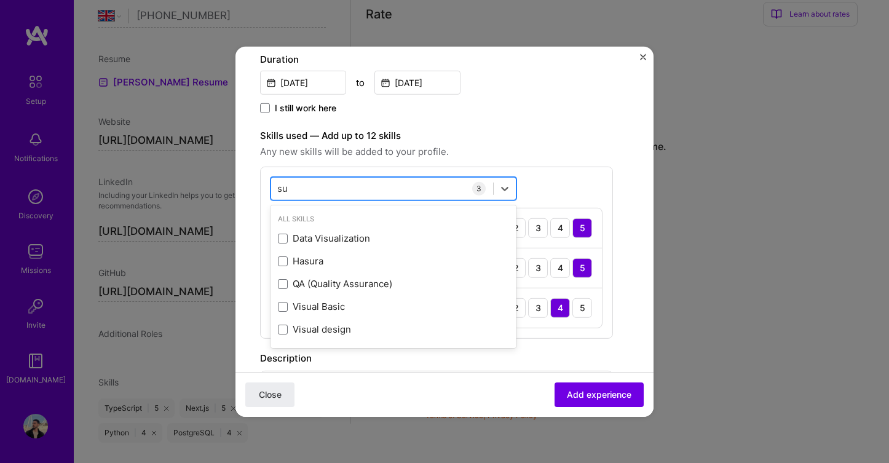
type input "s"
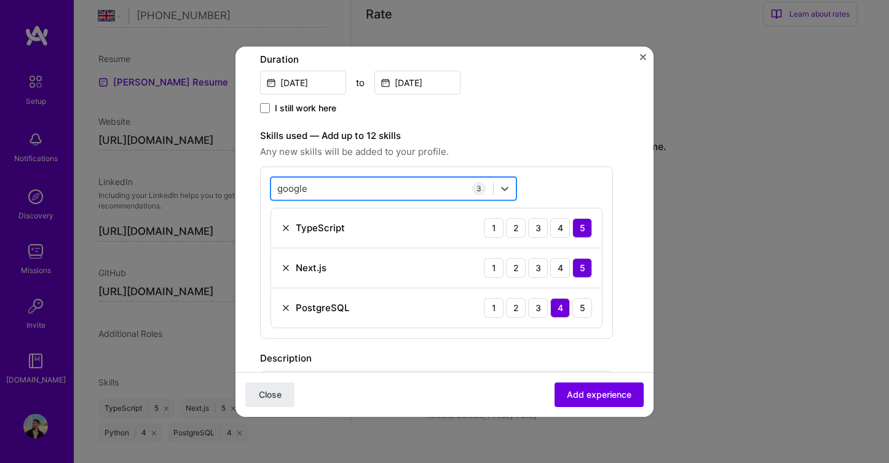
drag, startPoint x: 316, startPoint y: 186, endPoint x: 300, endPoint y: 187, distance: 16.0
click at [301, 187] on div "google google" at bounding box center [382, 188] width 222 height 20
click at [300, 187] on input "google" at bounding box center [292, 188] width 31 height 13
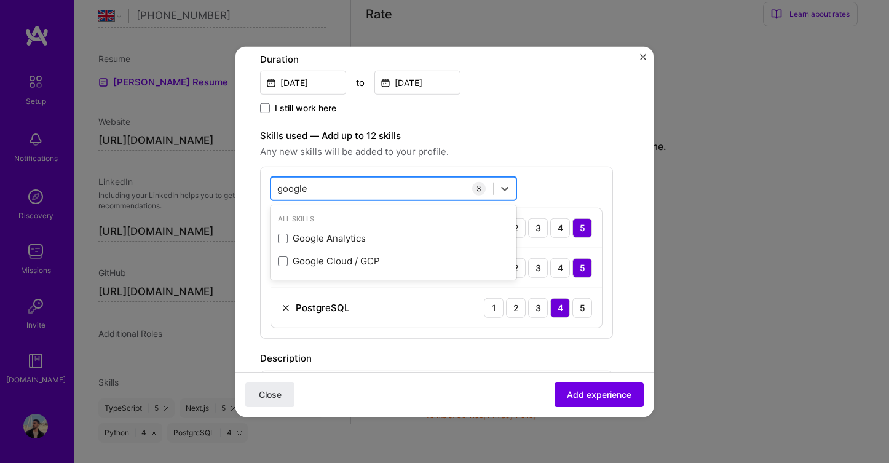
click at [300, 187] on input "google" at bounding box center [292, 188] width 31 height 13
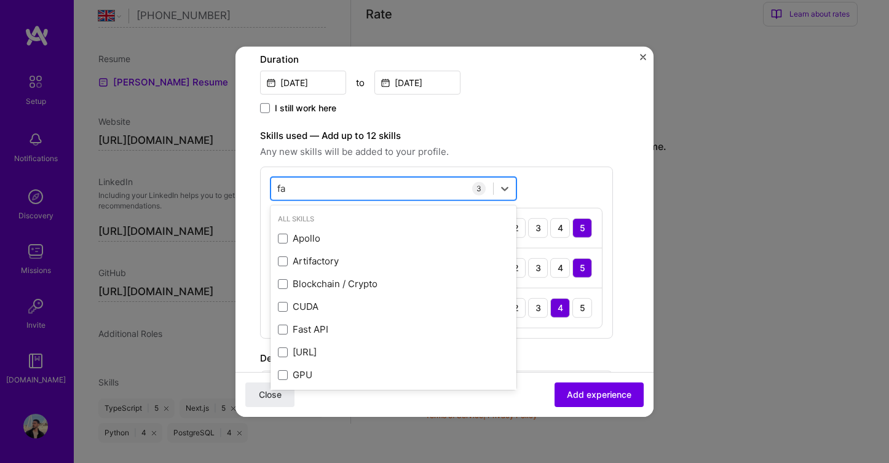
type input "f"
click at [291, 187] on input "tikto" at bounding box center [287, 188] width 20 height 13
type input "l"
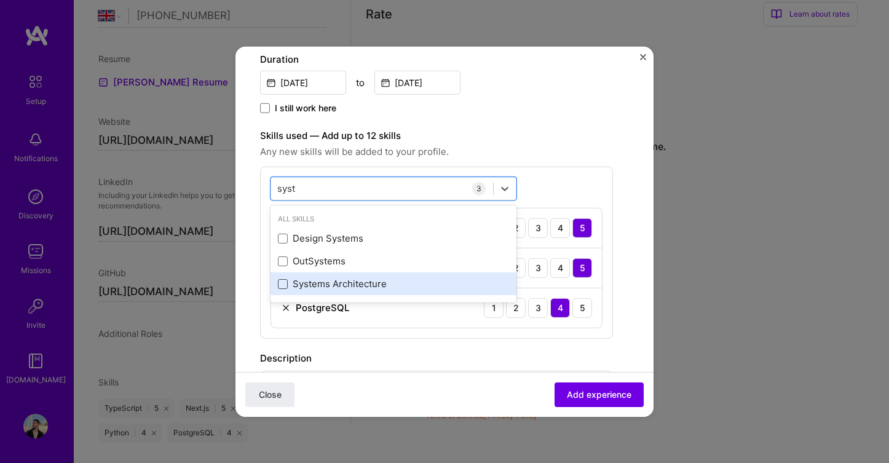
click at [280, 287] on span at bounding box center [283, 284] width 10 height 10
click at [0, 0] on input "checkbox" at bounding box center [0, 0] width 0 height 0
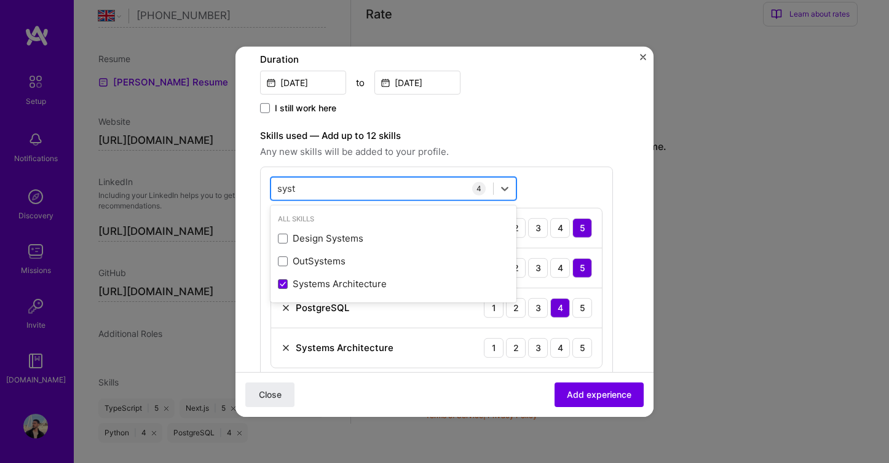
click at [293, 186] on input "syst" at bounding box center [287, 188] width 20 height 13
click at [291, 189] on input "multi" at bounding box center [288, 188] width 22 height 13
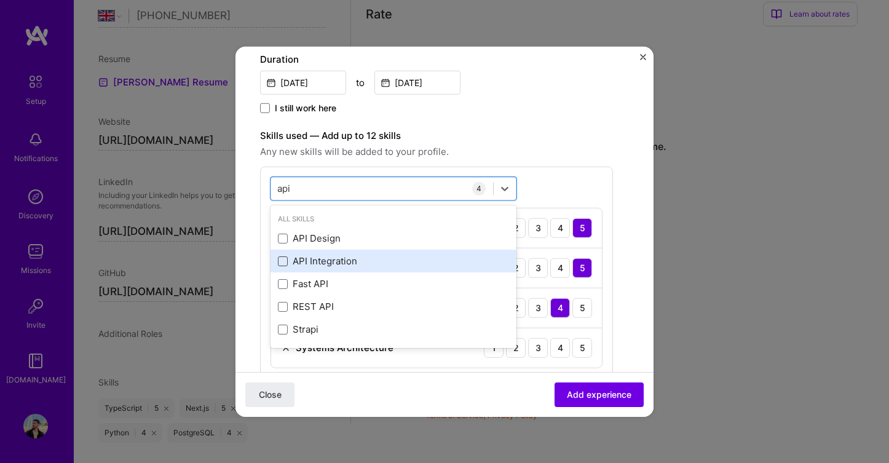
click at [282, 263] on span at bounding box center [283, 261] width 10 height 10
click at [0, 0] on input "checkbox" at bounding box center [0, 0] width 0 height 0
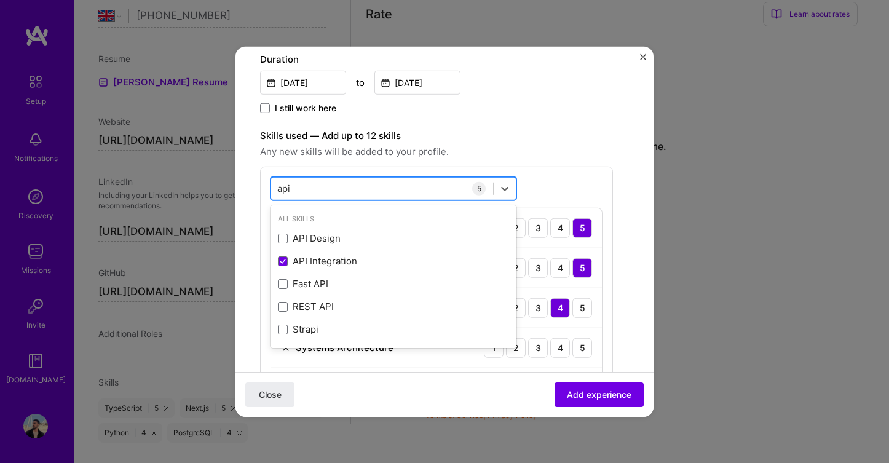
click at [286, 189] on input "api" at bounding box center [284, 188] width 14 height 13
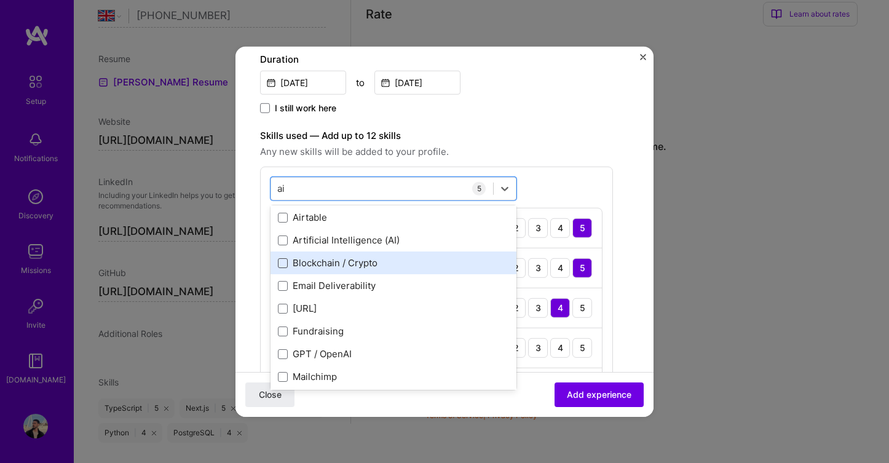
scroll to position [90, 0]
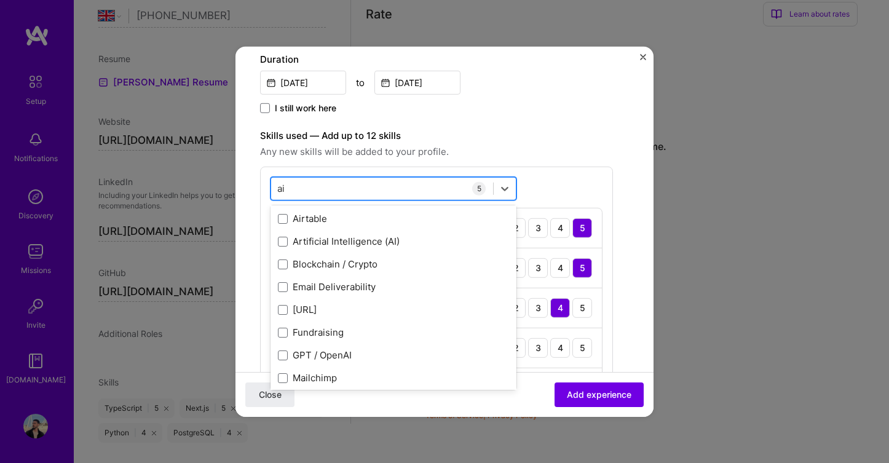
click at [282, 191] on input "ai" at bounding box center [281, 188] width 9 height 13
type input ","
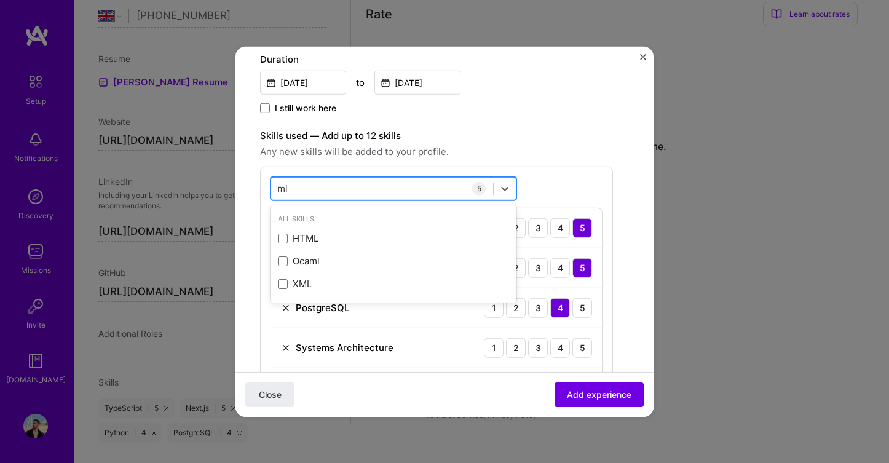
type input "m"
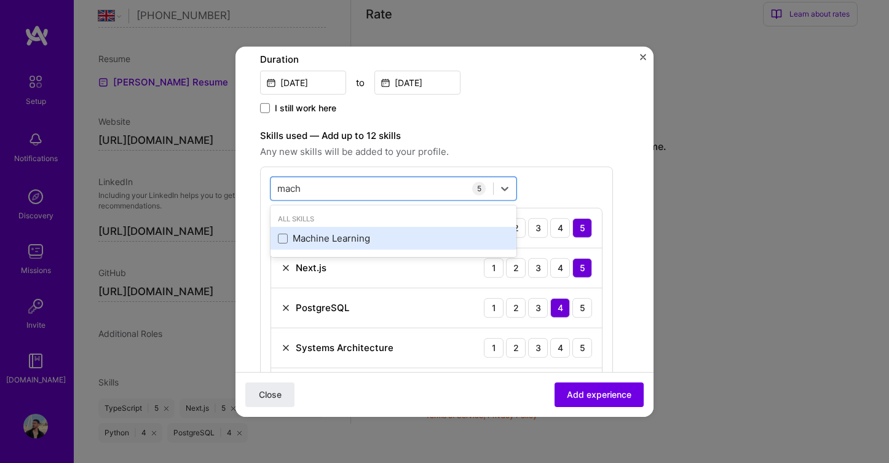
click at [288, 239] on div "Machine Learning" at bounding box center [393, 238] width 231 height 13
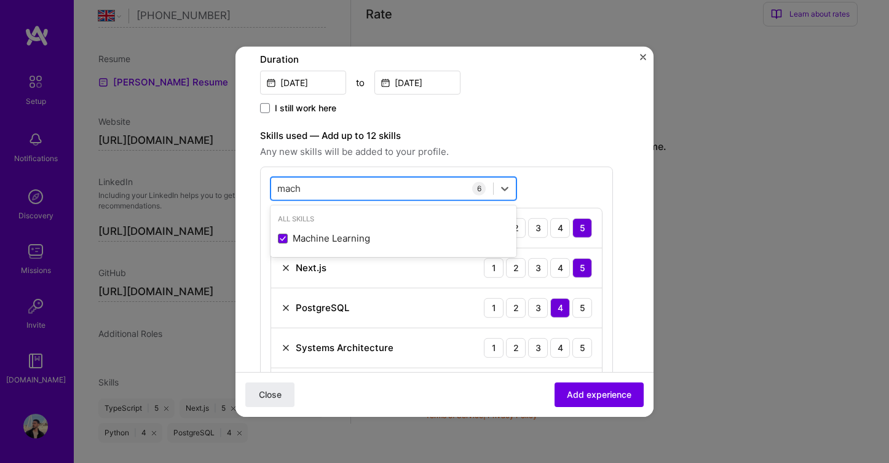
click at [292, 193] on input "mach" at bounding box center [289, 188] width 25 height 13
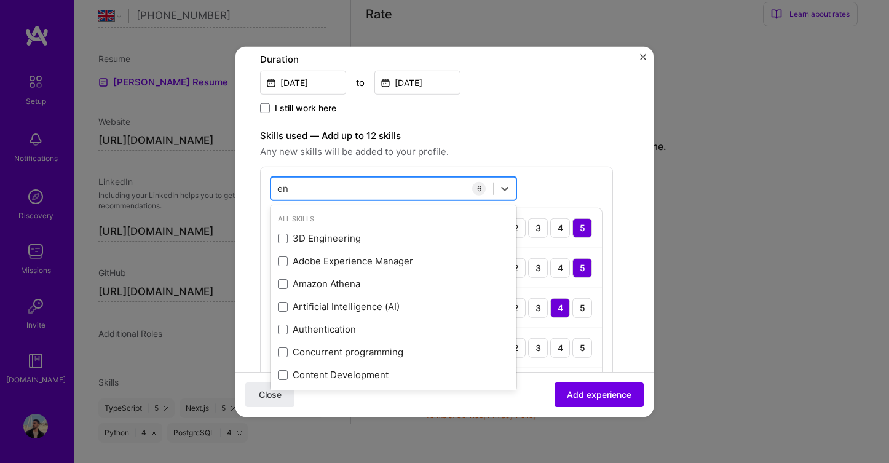
type input "e"
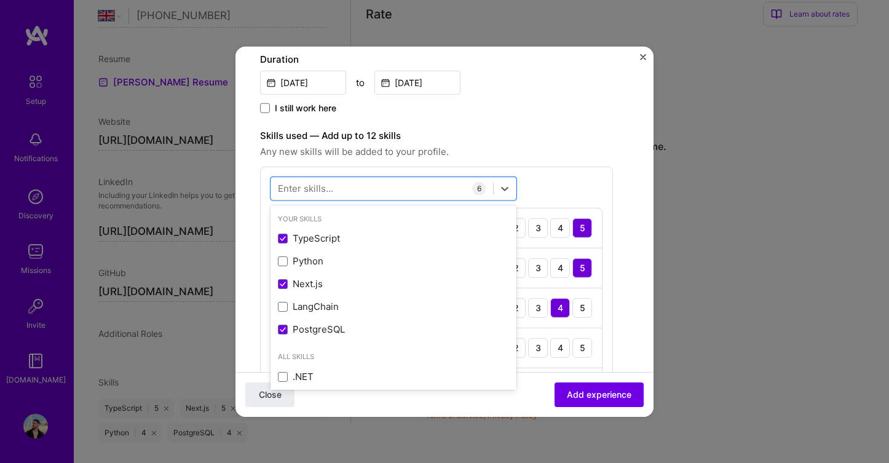
click at [541, 137] on label "Skills used — Add up to 12 skills" at bounding box center [436, 135] width 353 height 15
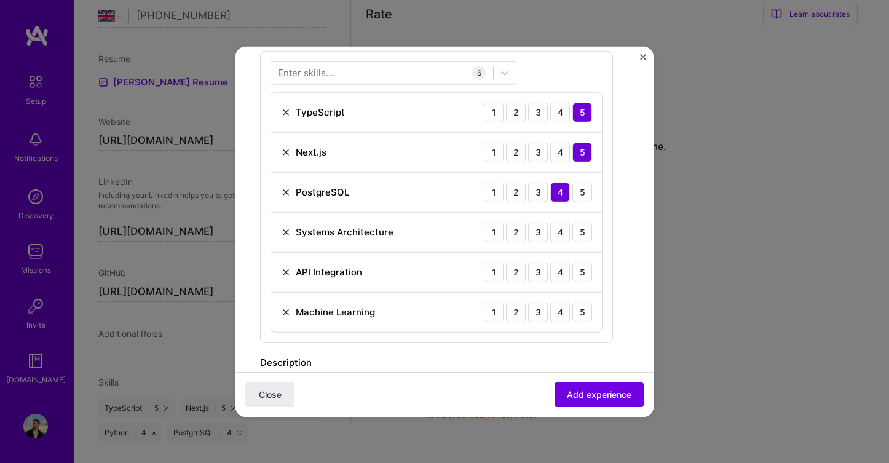
scroll to position [400, 0]
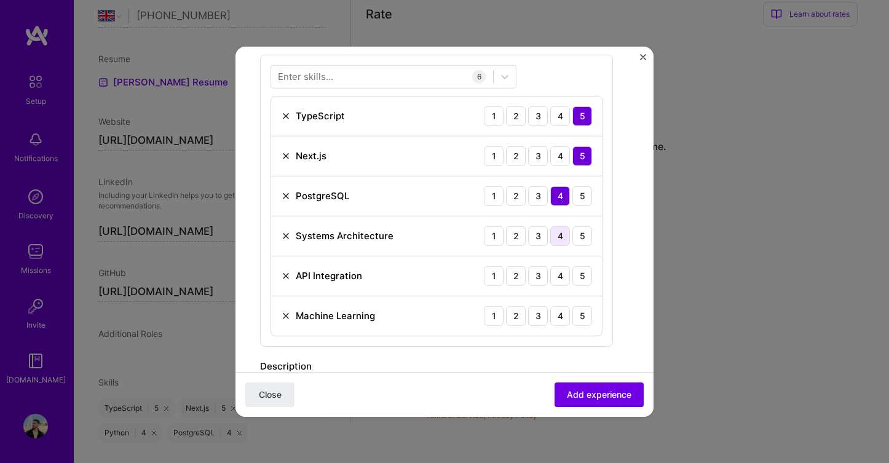
click at [561, 237] on div "4" at bounding box center [560, 236] width 20 height 20
click at [579, 272] on div "5" at bounding box center [582, 276] width 20 height 20
click at [555, 318] on div "4" at bounding box center [560, 316] width 20 height 20
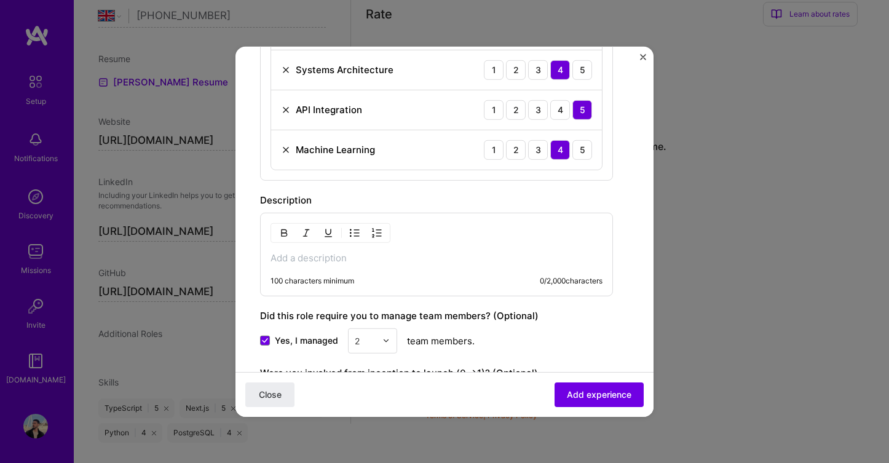
scroll to position [575, 0]
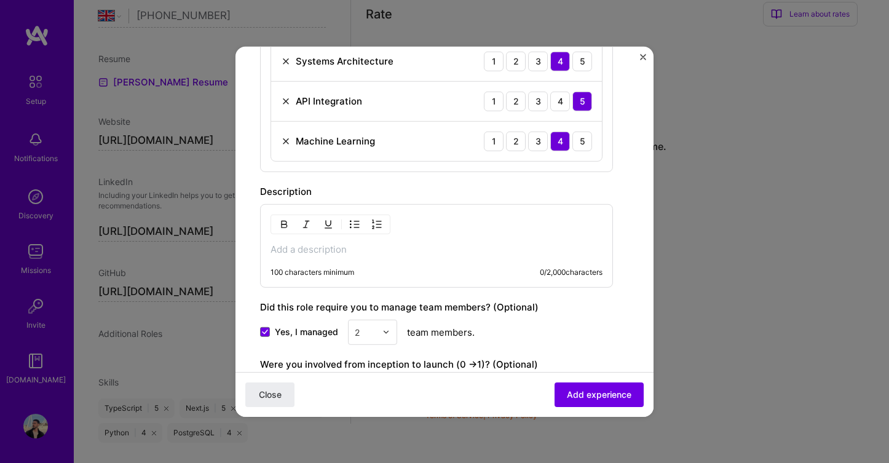
click at [391, 257] on div "100 characters minimum 0 / 2,000 characters" at bounding box center [436, 246] width 353 height 84
click at [310, 252] on p at bounding box center [437, 249] width 332 height 12
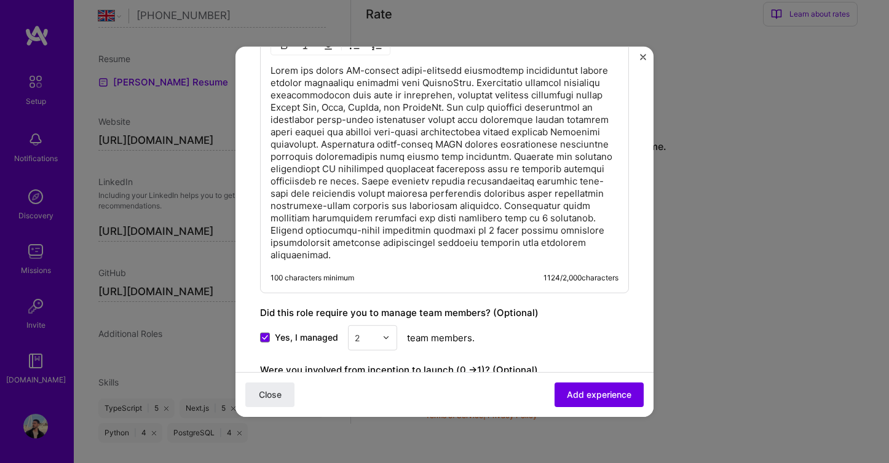
scroll to position [752, 0]
click at [405, 244] on p at bounding box center [445, 164] width 348 height 197
click at [303, 256] on p at bounding box center [445, 164] width 348 height 197
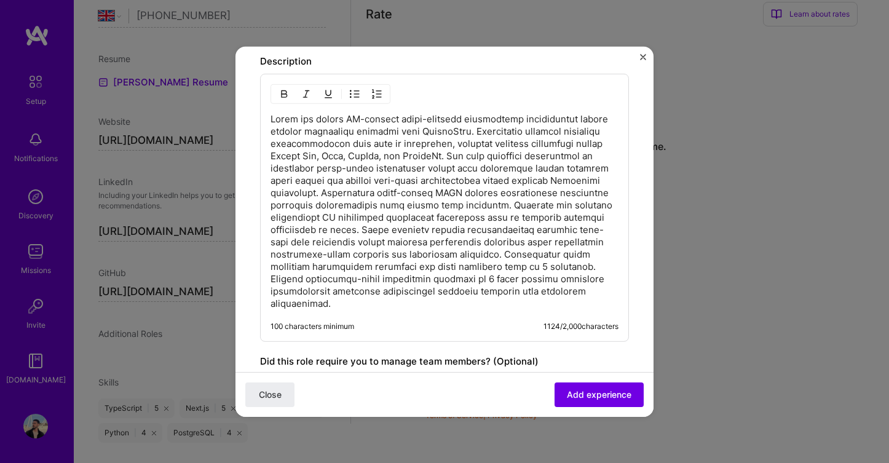
scroll to position [683, 0]
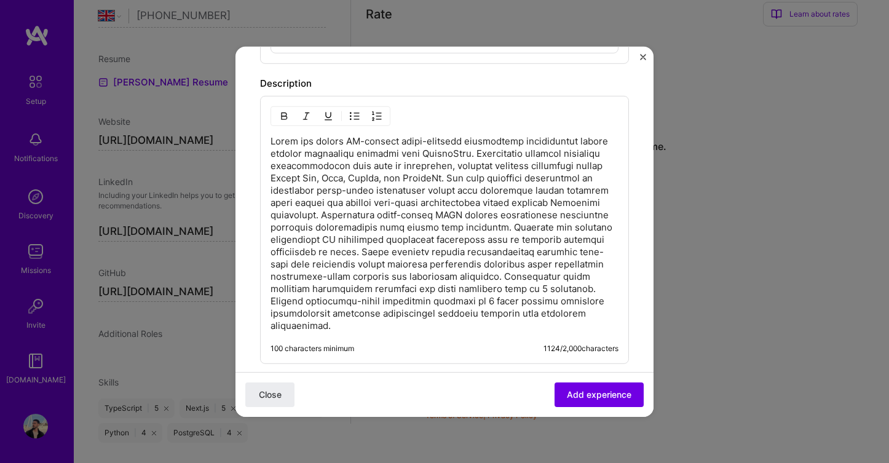
click at [544, 141] on p at bounding box center [445, 233] width 348 height 197
click at [449, 176] on p at bounding box center [445, 233] width 348 height 197
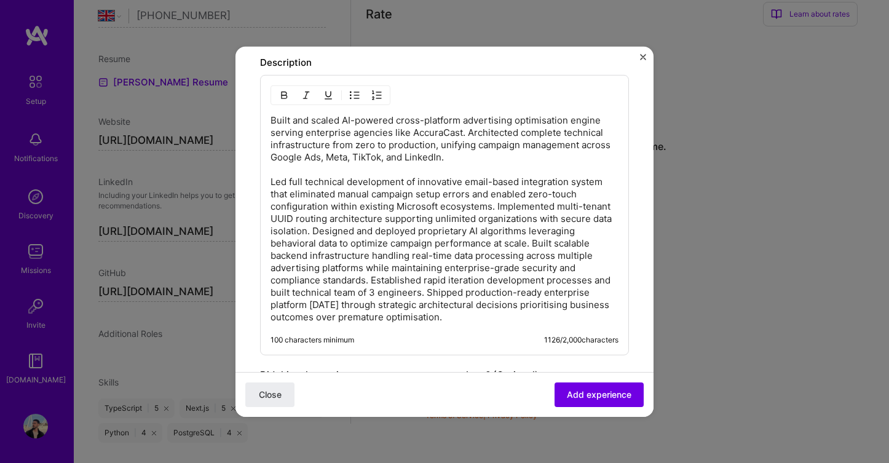
scroll to position [703, 0]
click at [312, 227] on p "Built and scaled AI-powered cross-platform advertising optimisation engine serv…" at bounding box center [445, 218] width 348 height 209
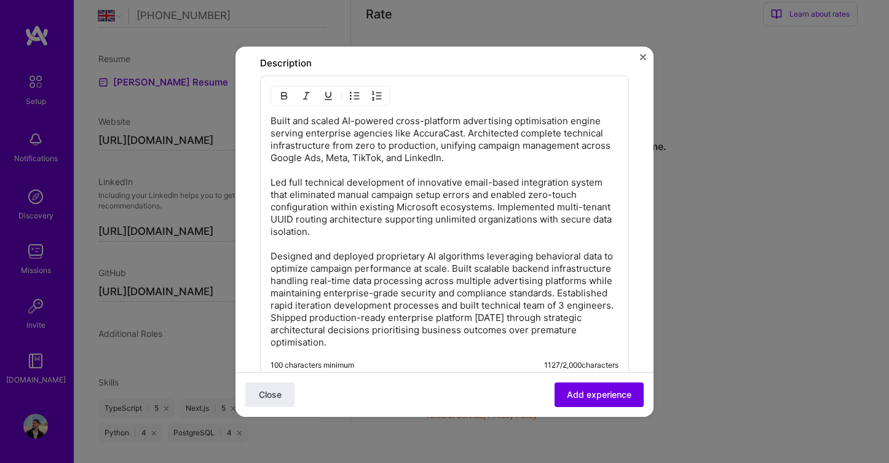
click at [302, 270] on p "Built and scaled AI-powered cross-platform advertising optimisation engine serv…" at bounding box center [445, 231] width 348 height 234
click at [566, 253] on p "Built and scaled AI-powered cross-platform advertising optimisation engine serv…" at bounding box center [445, 231] width 348 height 234
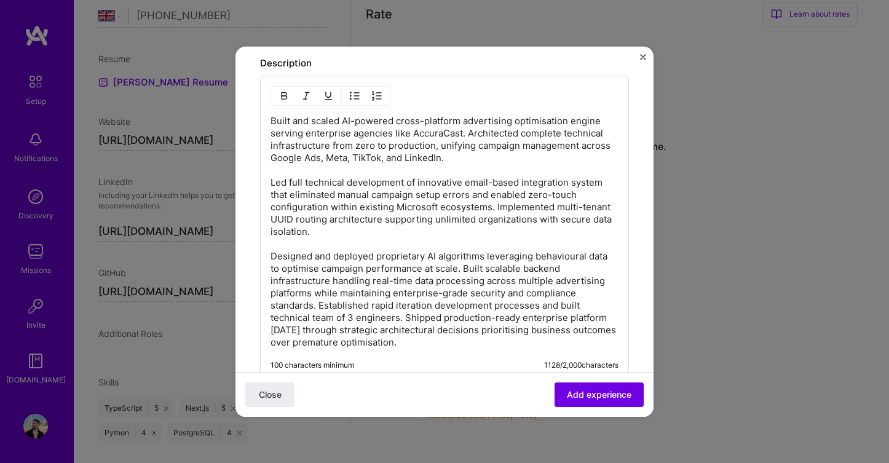
click at [508, 221] on p "Built and scaled AI-powered cross-platform advertising optimisation engine serv…" at bounding box center [445, 231] width 348 height 234
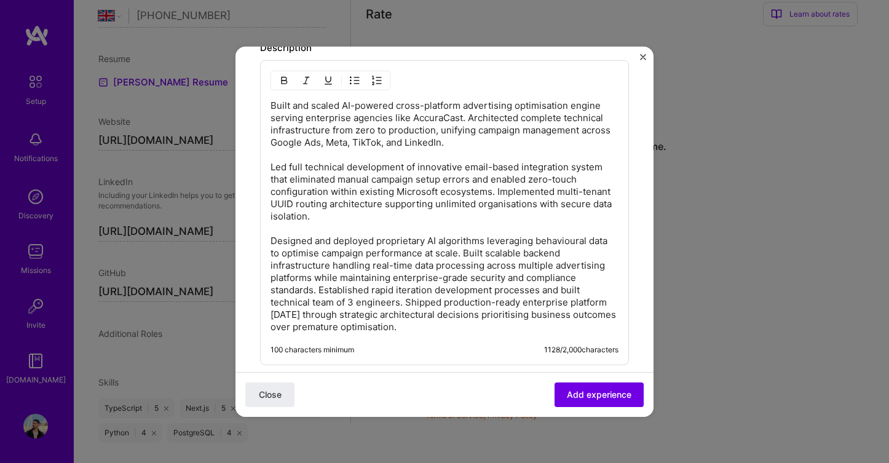
scroll to position [721, 0]
click at [322, 282] on p "Built and scaled AI-powered cross-platform advertising optimisation engine serv…" at bounding box center [445, 214] width 348 height 234
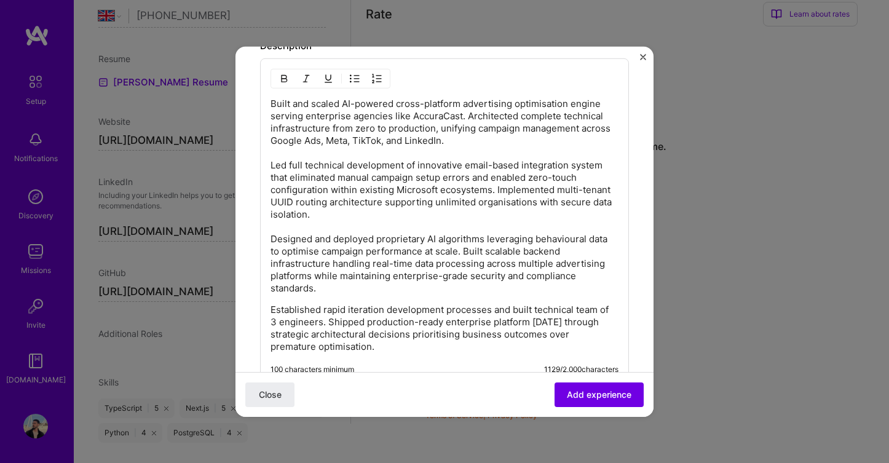
scroll to position [722, 0]
click at [341, 98] on p "Built and scaled AI-powered cross-platform advertising optimisation engine serv…" at bounding box center [445, 194] width 348 height 197
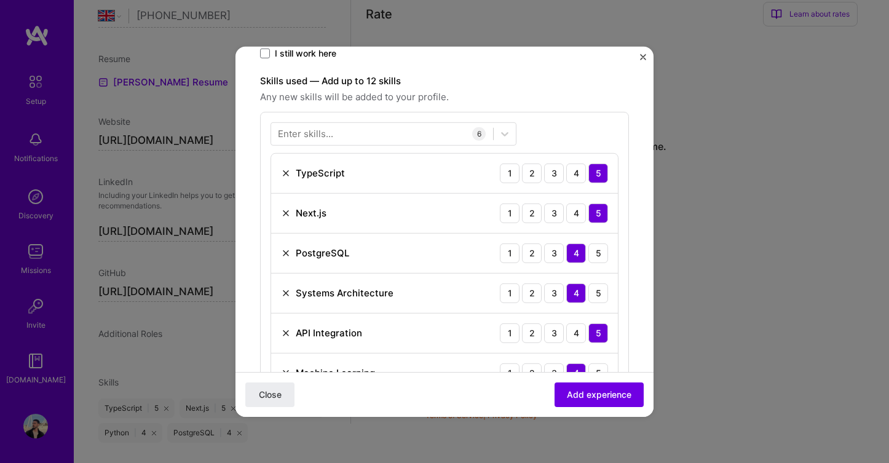
scroll to position [336, 0]
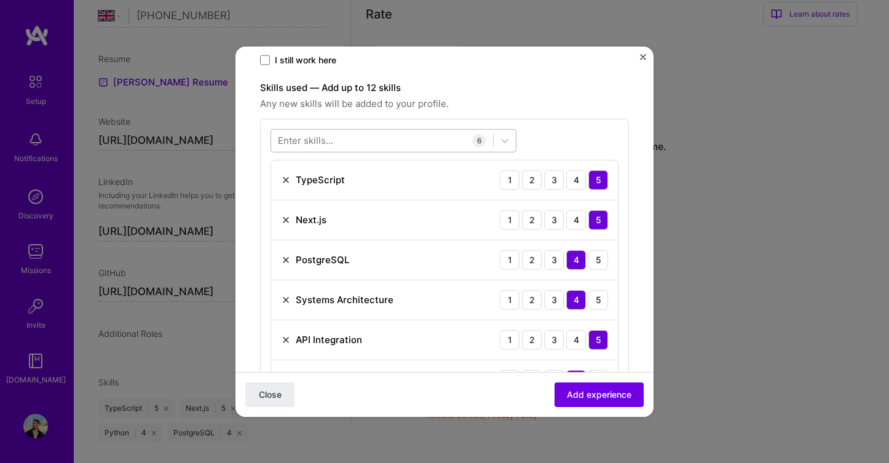
click at [386, 136] on div at bounding box center [382, 140] width 222 height 20
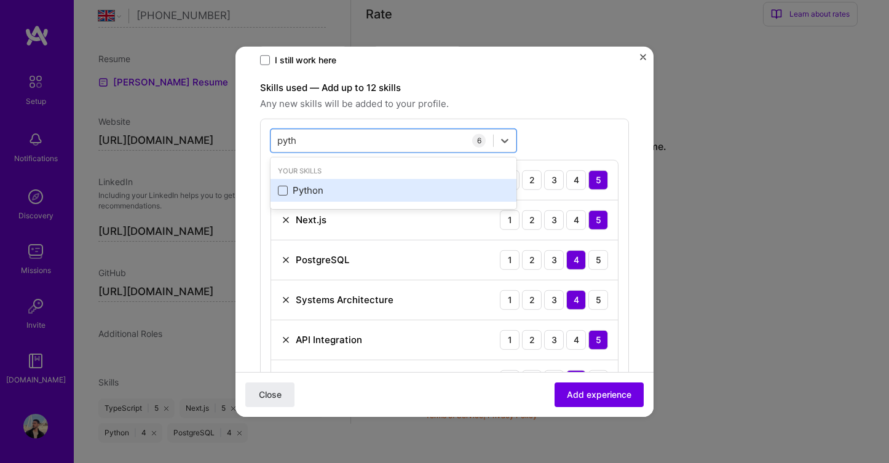
click at [282, 191] on span at bounding box center [283, 191] width 10 height 10
click at [0, 0] on input "checkbox" at bounding box center [0, 0] width 0 height 0
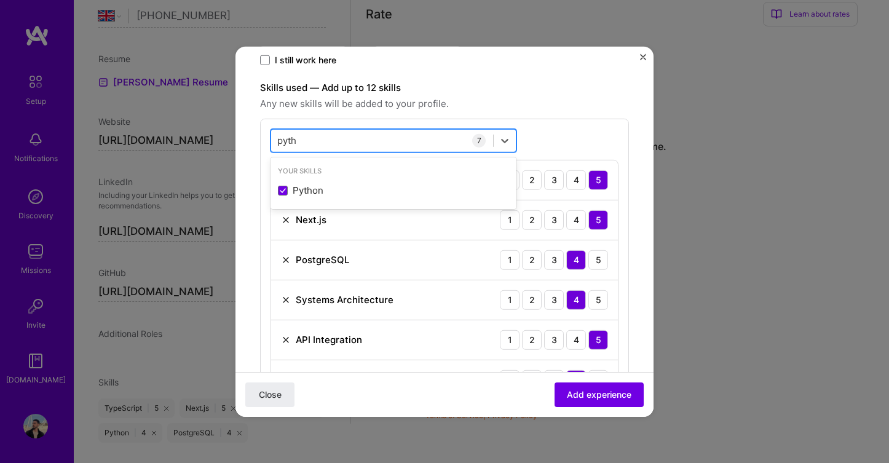
click at [309, 137] on div "pyth pyth" at bounding box center [382, 140] width 222 height 20
type input "prop"
click at [535, 129] on div "option Python, selected. 0 results available for search term prop. Use Up and D…" at bounding box center [444, 284] width 369 height 332
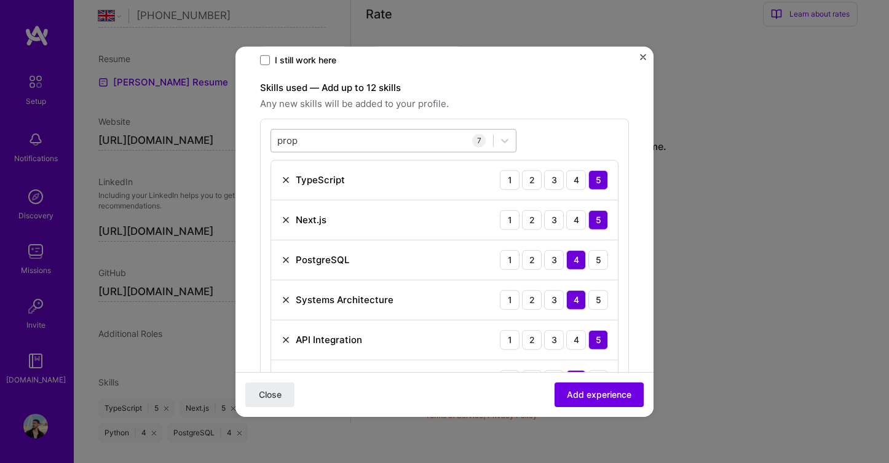
click at [411, 139] on div "prop prop" at bounding box center [382, 140] width 222 height 20
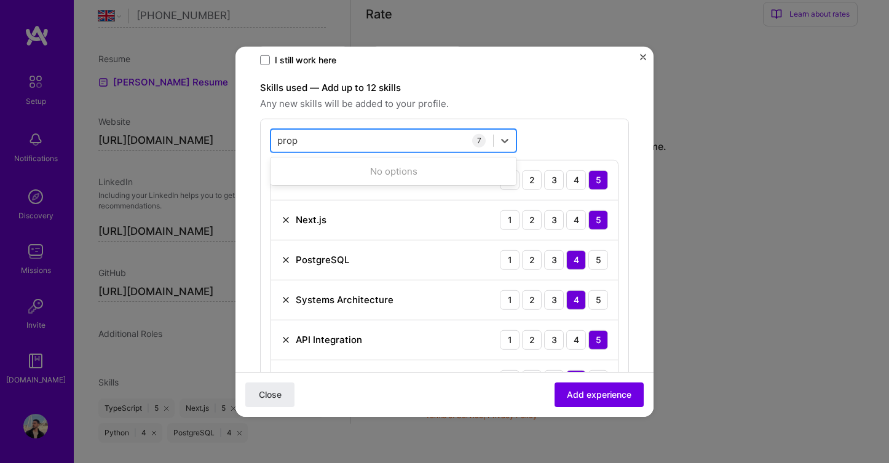
click at [287, 145] on input "prop" at bounding box center [288, 140] width 22 height 13
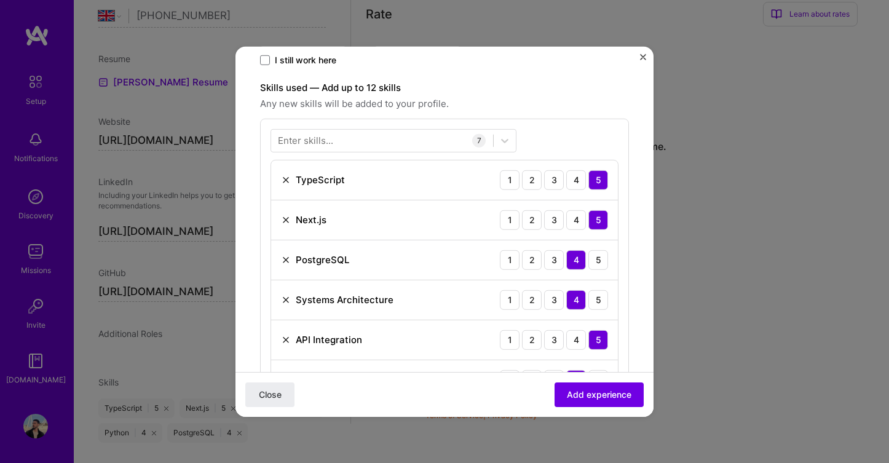
click at [536, 128] on div "Enter skills... 7 TypeScript 1 2 3 4 5 Next.js 1 2 3 4 5 PostgreSQL 1 2 3 4 5 S…" at bounding box center [444, 284] width 369 height 332
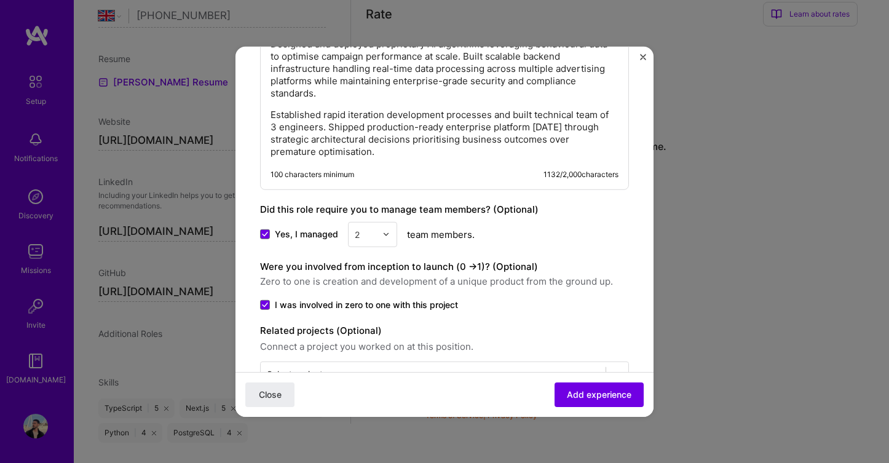
scroll to position [994, 0]
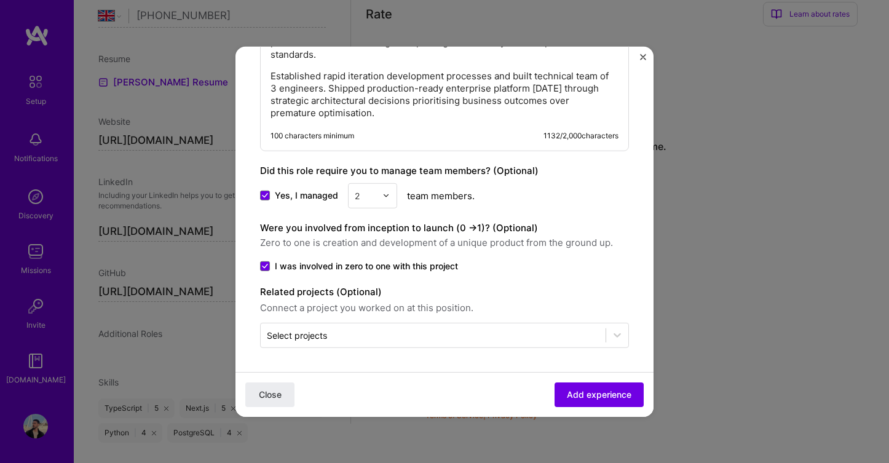
click at [625, 295] on label "Related projects (Optional)" at bounding box center [444, 291] width 369 height 15
click at [593, 398] on span "Add experience" at bounding box center [599, 395] width 65 height 12
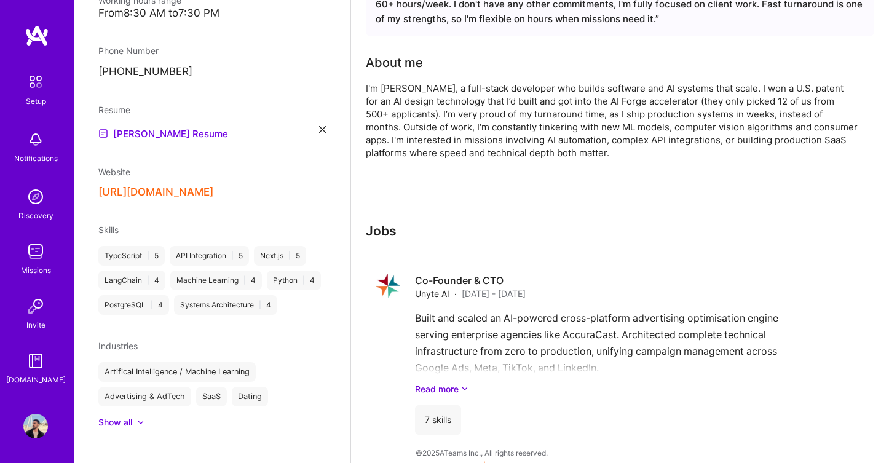
scroll to position [288, 0]
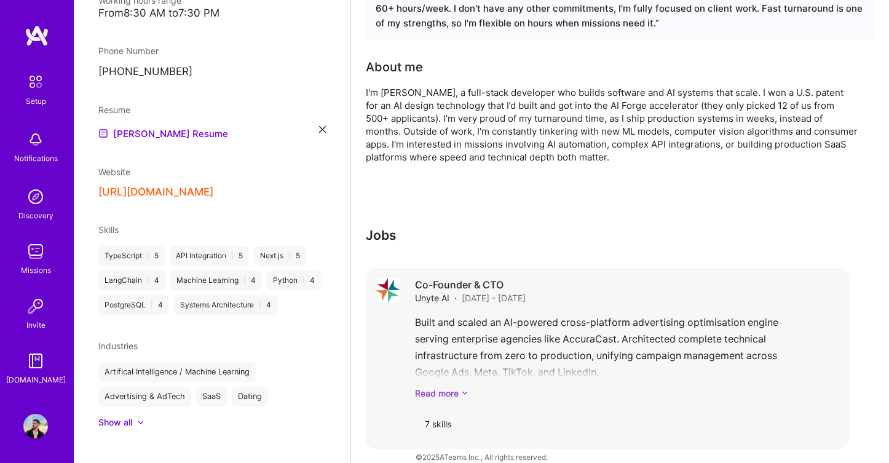
click at [455, 387] on link "Read more" at bounding box center [627, 393] width 424 height 13
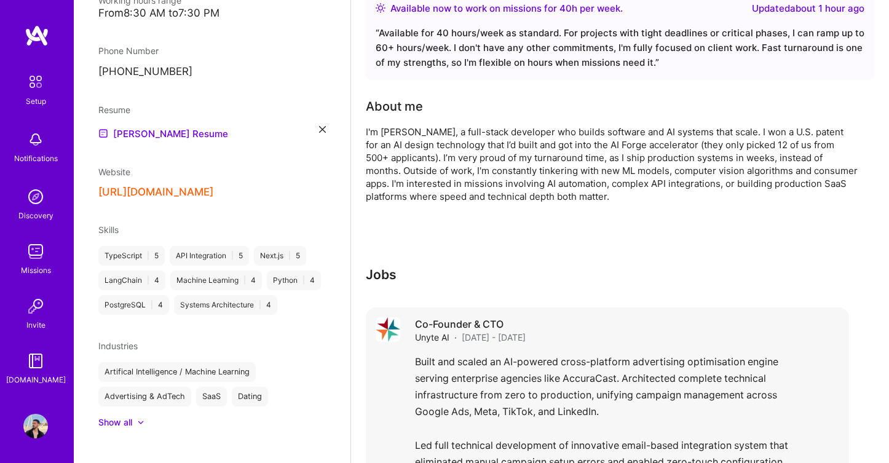
scroll to position [247, 0]
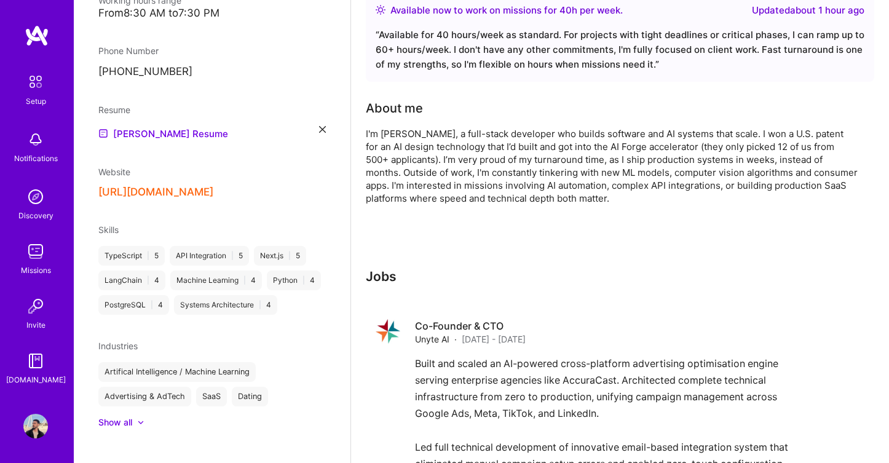
click at [544, 229] on div at bounding box center [620, 236] width 508 height 15
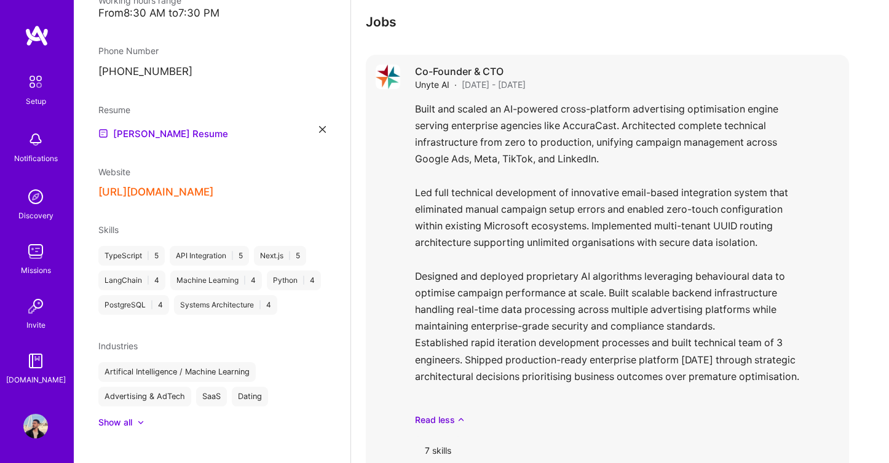
scroll to position [509, 0]
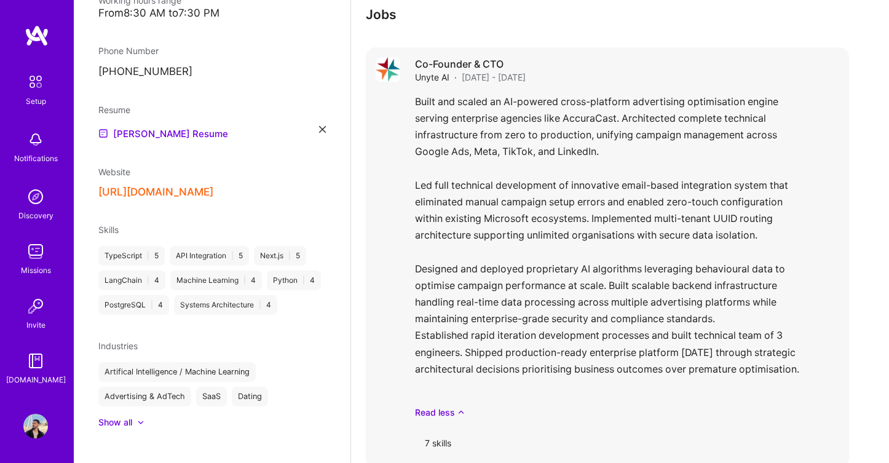
click at [438, 430] on div "7 skills" at bounding box center [438, 444] width 46 height 30
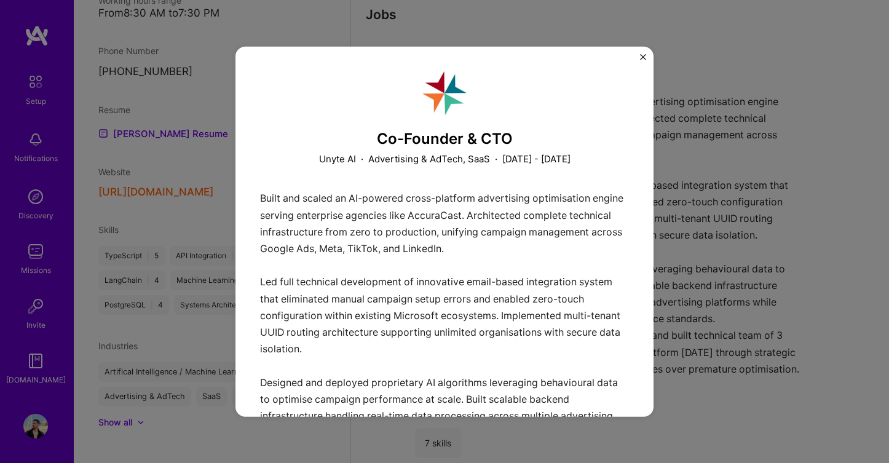
click at [722, 160] on div "Co-Founder & CTO Unyte AI · Advertising & AdTech, SaaS · March 2025 - September…" at bounding box center [444, 231] width 889 height 463
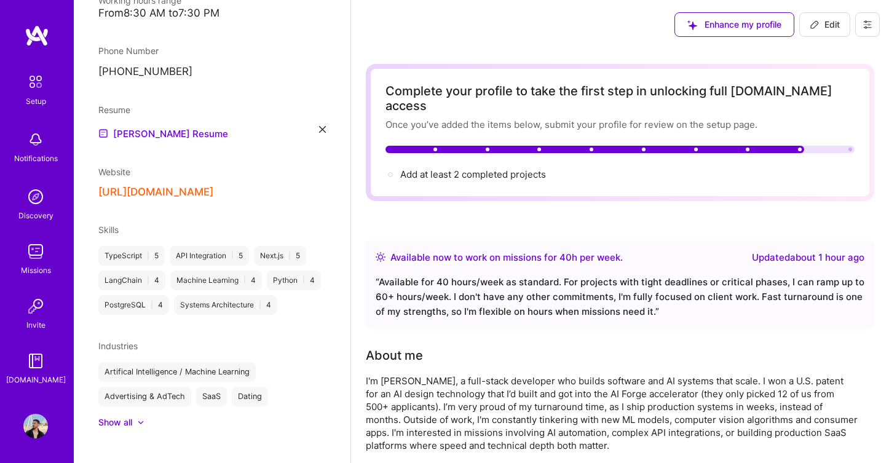
click at [826, 25] on span "Edit" at bounding box center [825, 24] width 30 height 12
select select "GB"
select select "Right Now"
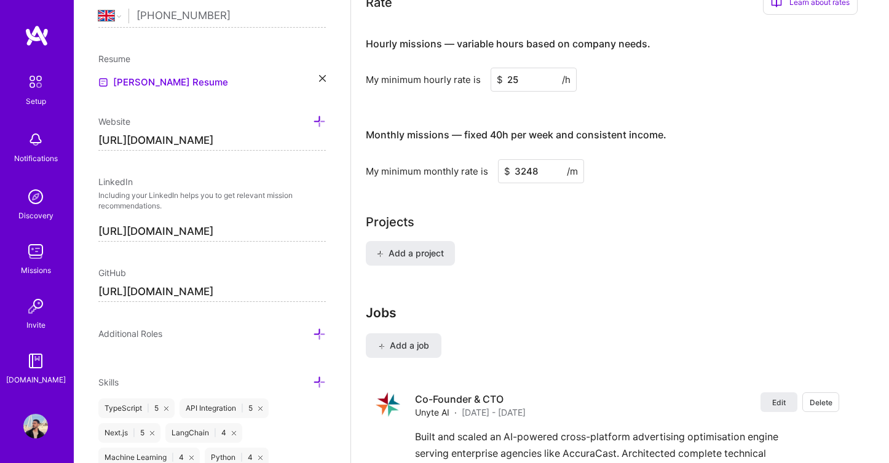
scroll to position [722, 0]
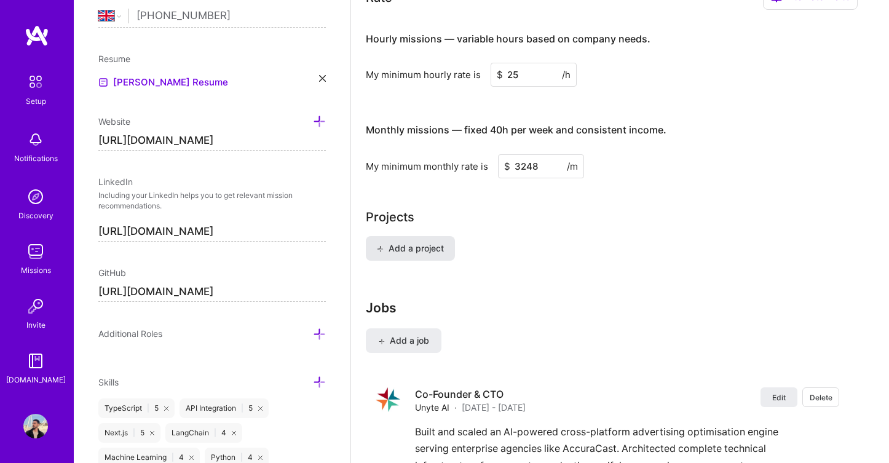
click at [417, 242] on span "Add a project" at bounding box center [410, 248] width 67 height 12
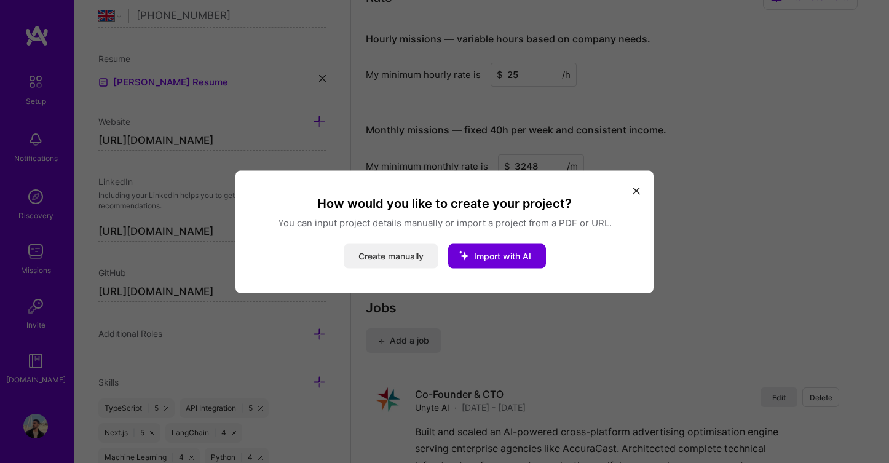
click at [397, 256] on button "Create manually" at bounding box center [391, 255] width 95 height 25
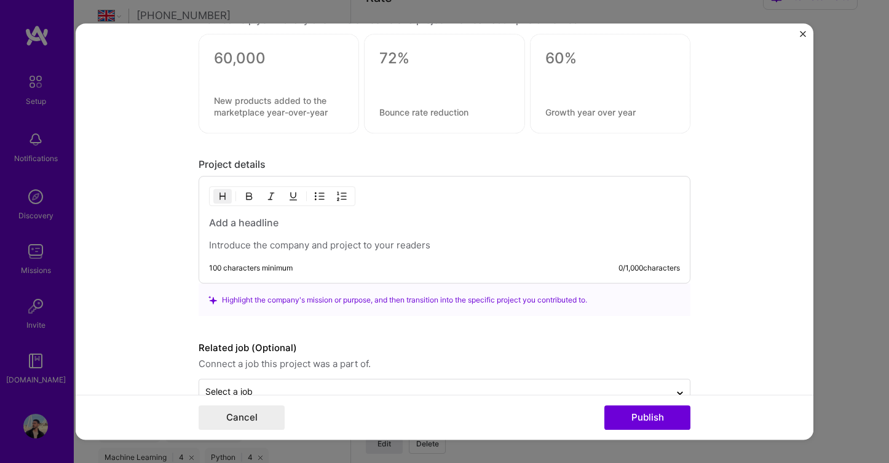
scroll to position [874, 0]
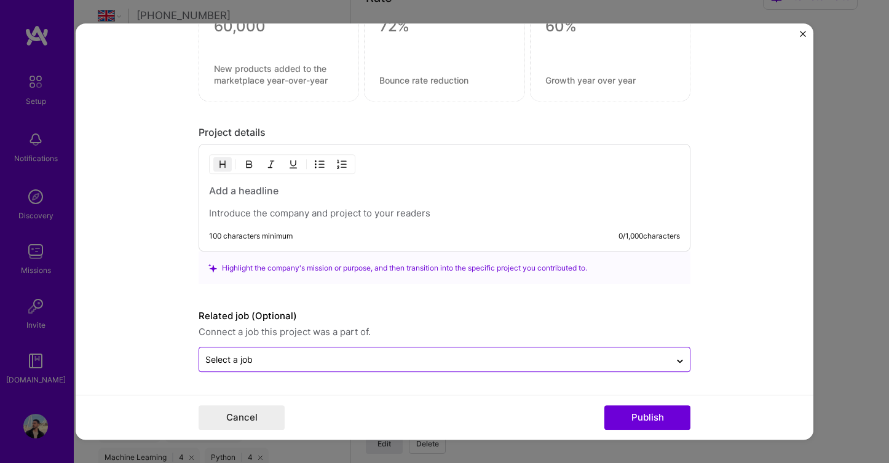
click at [512, 354] on input "text" at bounding box center [434, 359] width 459 height 13
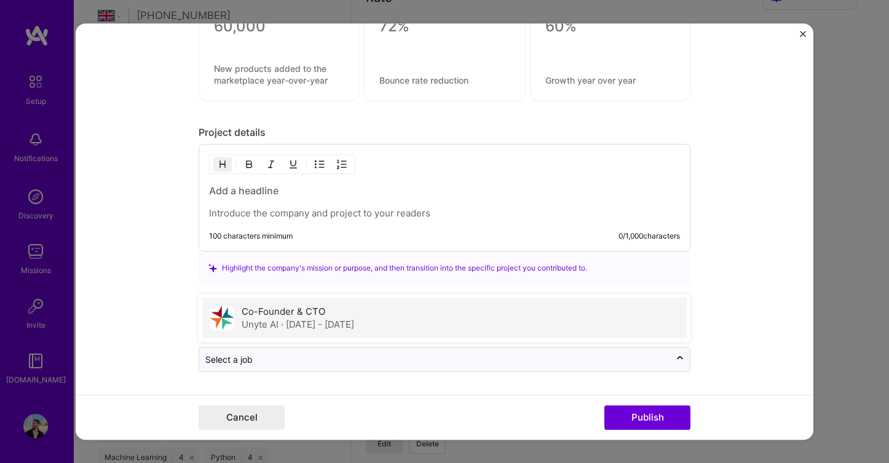
click at [509, 328] on div "Co-Founder & CTO Unyte AI · Mar 2025 - Sep 2025" at bounding box center [444, 318] width 484 height 41
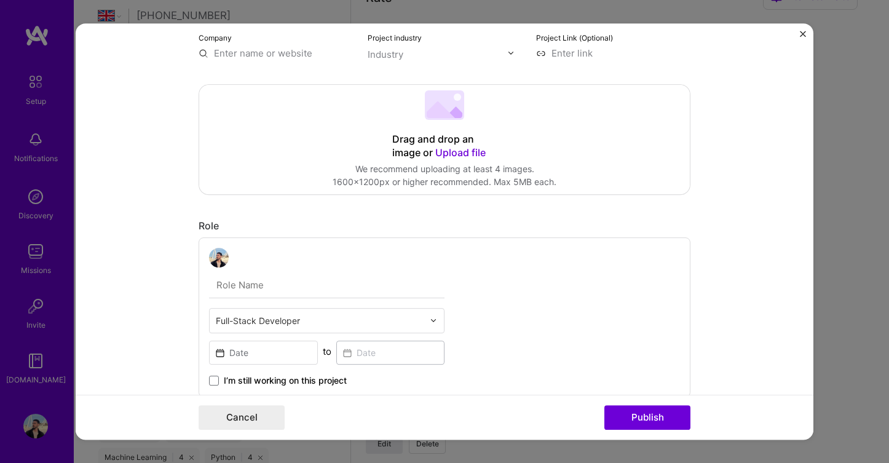
scroll to position [0, 0]
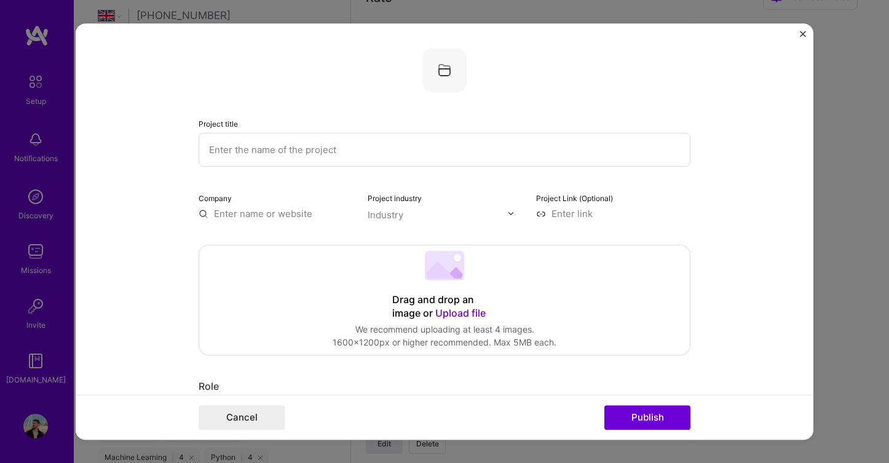
click at [804, 31] on img "Close" at bounding box center [803, 34] width 6 height 6
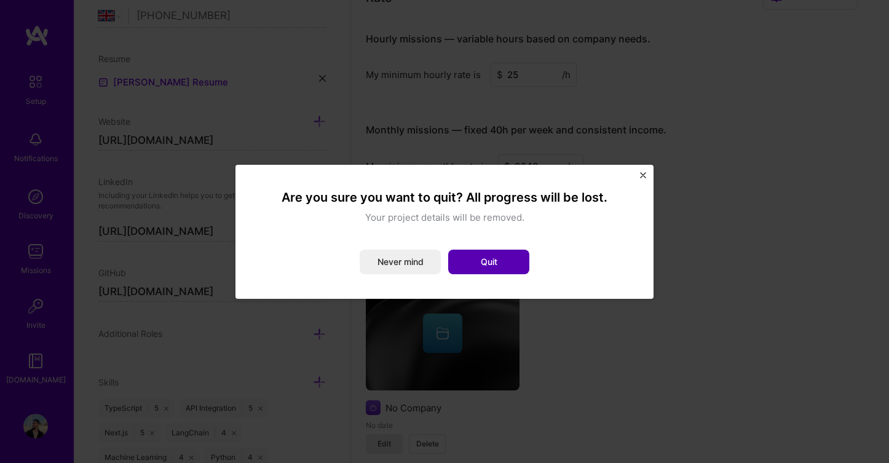
click at [476, 261] on button "Quit" at bounding box center [488, 262] width 81 height 25
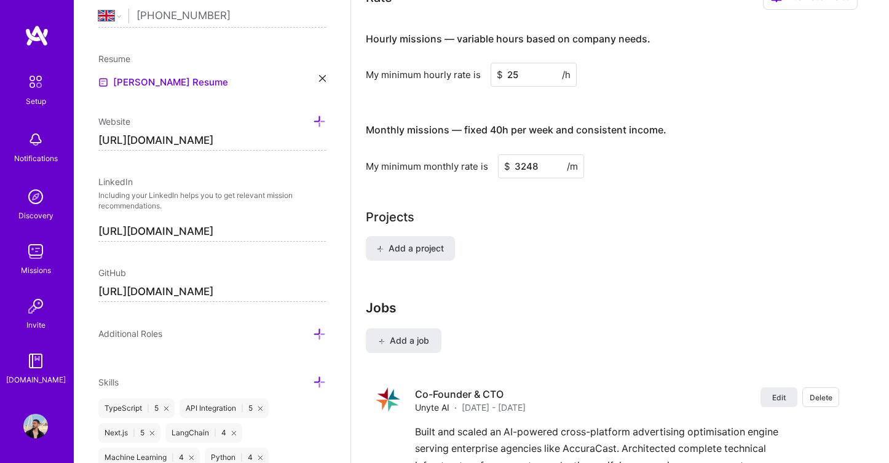
click at [479, 277] on div "Complete your profile to take the first step in unlocking full A.Team access On…" at bounding box center [620, 70] width 508 height 1456
click at [417, 334] on span "Add a job" at bounding box center [403, 340] width 51 height 12
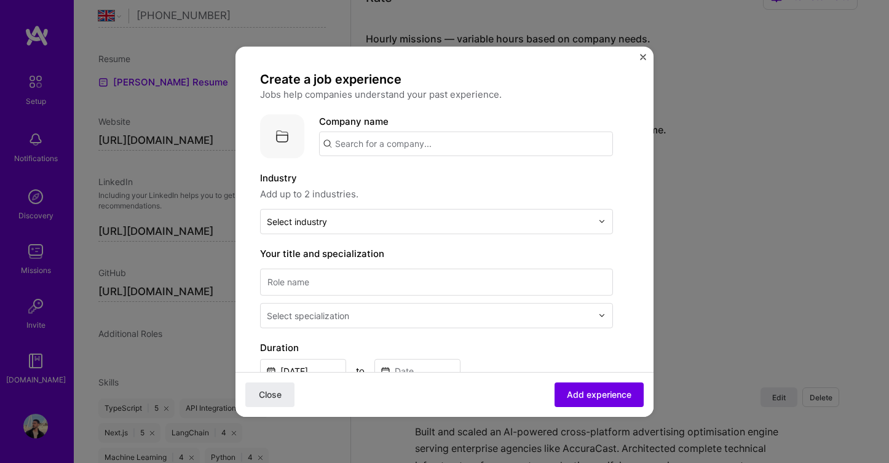
click at [393, 140] on input "text" at bounding box center [466, 143] width 294 height 25
click at [338, 144] on input "lasi AI" at bounding box center [466, 143] width 294 height 25
type input "Lasi AI"
click at [390, 176] on div "Lasi AI" at bounding box center [407, 178] width 39 height 22
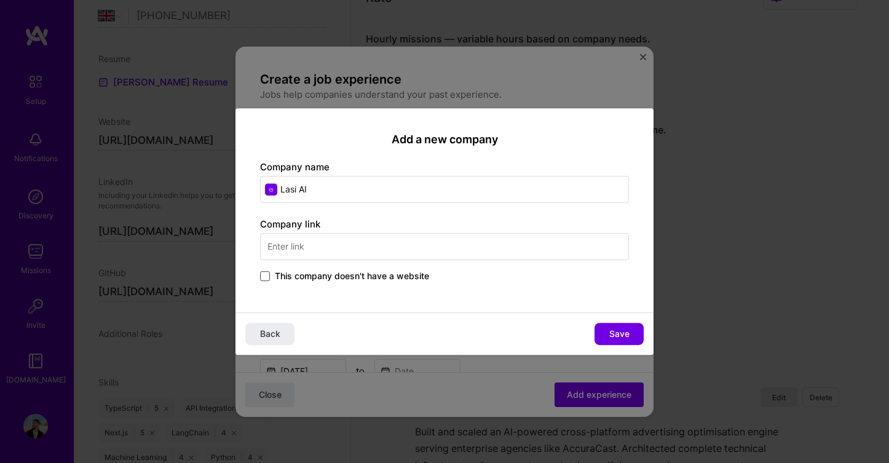
click at [265, 276] on span at bounding box center [265, 276] width 10 height 10
click at [0, 0] on input "This company doesn't have a website" at bounding box center [0, 0] width 0 height 0
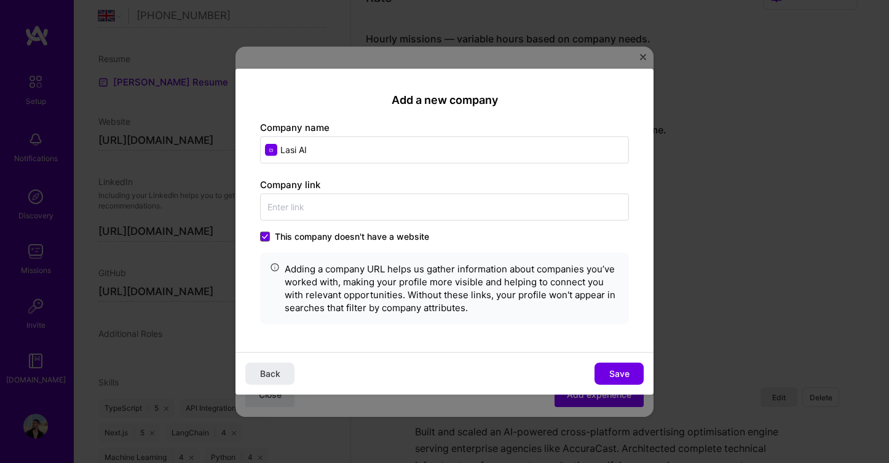
click at [263, 237] on icon at bounding box center [265, 237] width 5 height 4
click at [0, 0] on input "This company doesn't have a website" at bounding box center [0, 0] width 0 height 0
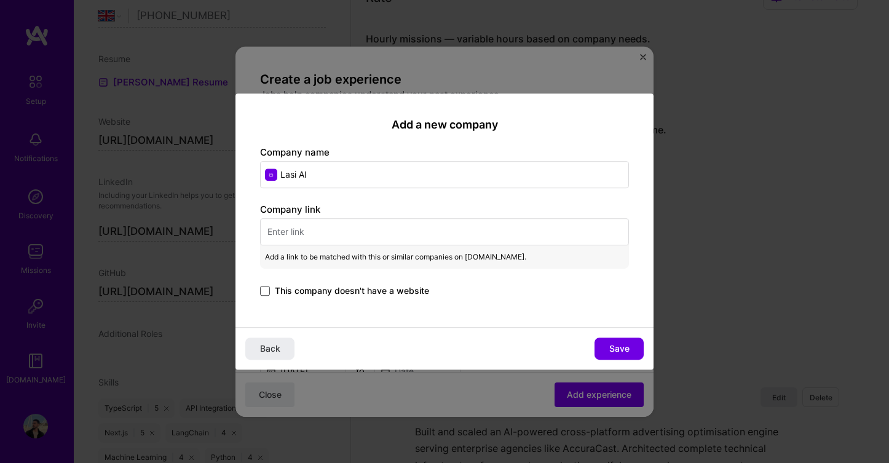
click at [265, 287] on span at bounding box center [265, 291] width 10 height 10
click at [0, 0] on input "This company doesn't have a website" at bounding box center [0, 0] width 0 height 0
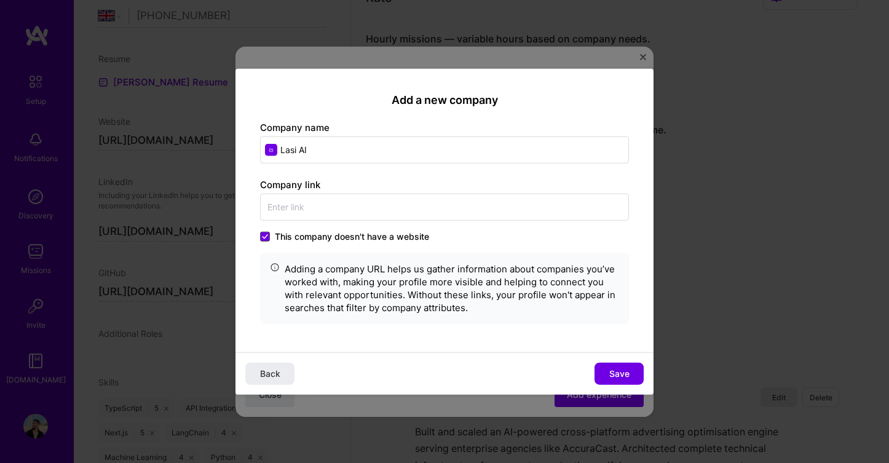
click at [266, 241] on span at bounding box center [265, 237] width 10 height 10
click at [0, 0] on input "This company doesn't have a website" at bounding box center [0, 0] width 0 height 0
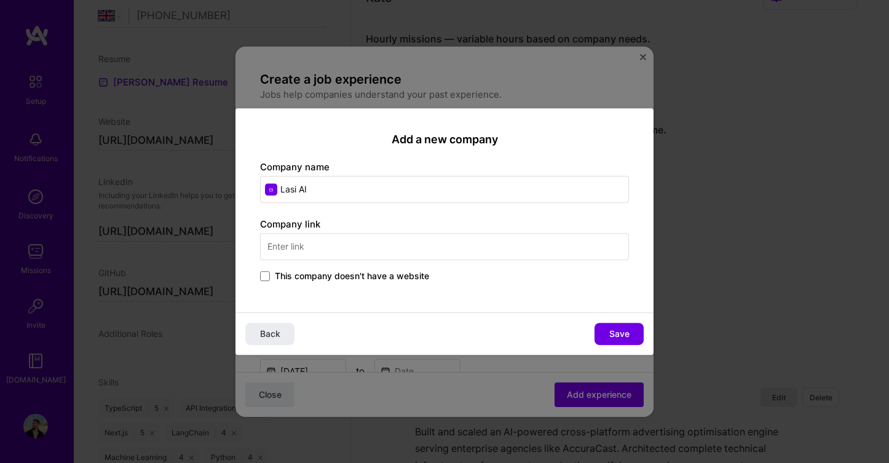
click at [368, 247] on input "text" at bounding box center [444, 246] width 369 height 27
paste input "https://github.com/techaras/lasi-ai-app"
type input "https://github.com/techaras/lasi-ai-app"
click at [627, 339] on span "Save" at bounding box center [619, 334] width 20 height 12
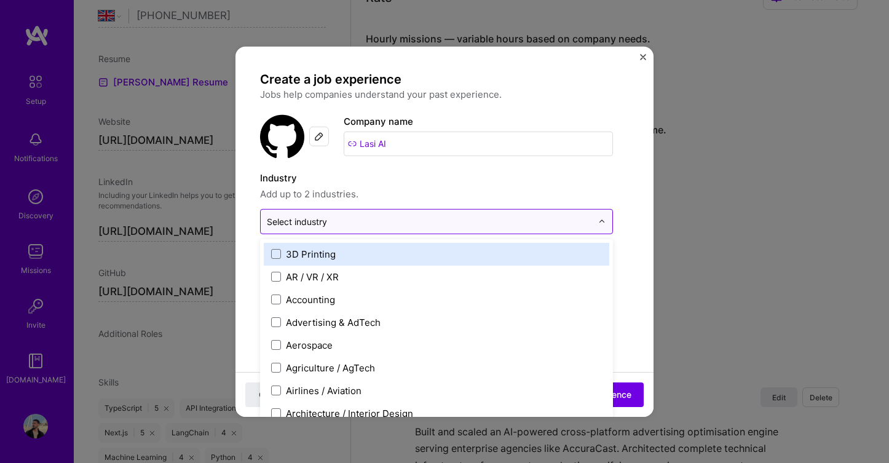
click at [354, 217] on input "text" at bounding box center [429, 221] width 325 height 13
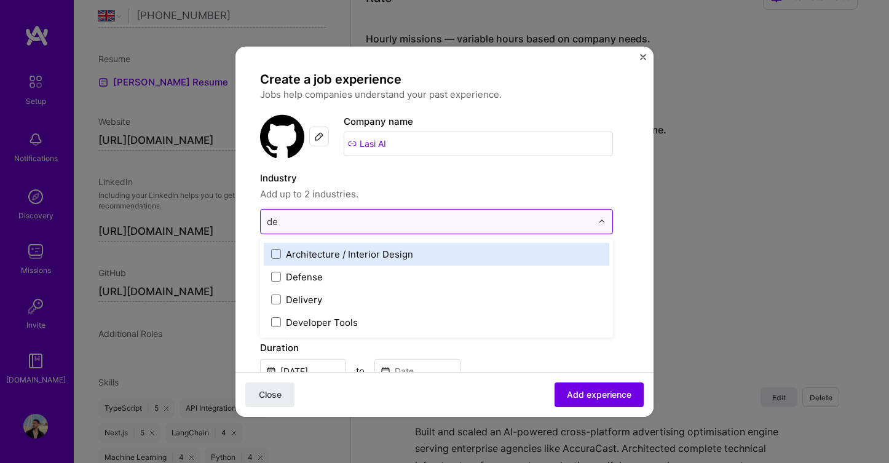
type input "d"
type input "fas"
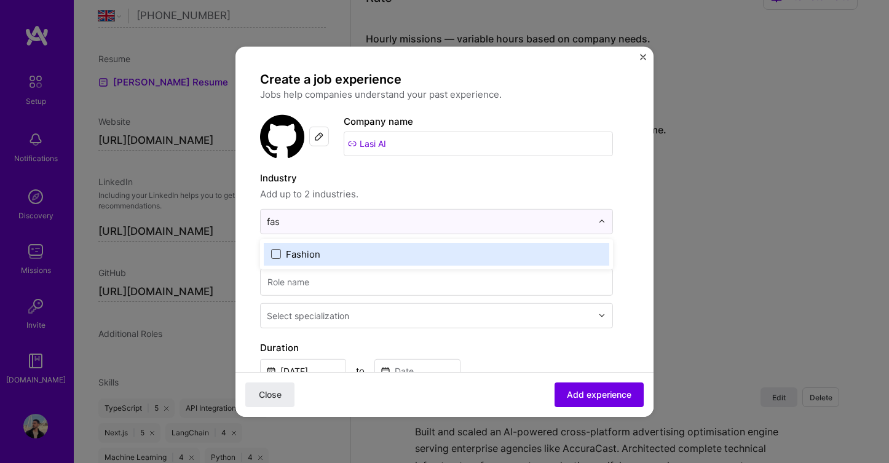
click at [276, 252] on span at bounding box center [276, 254] width 10 height 10
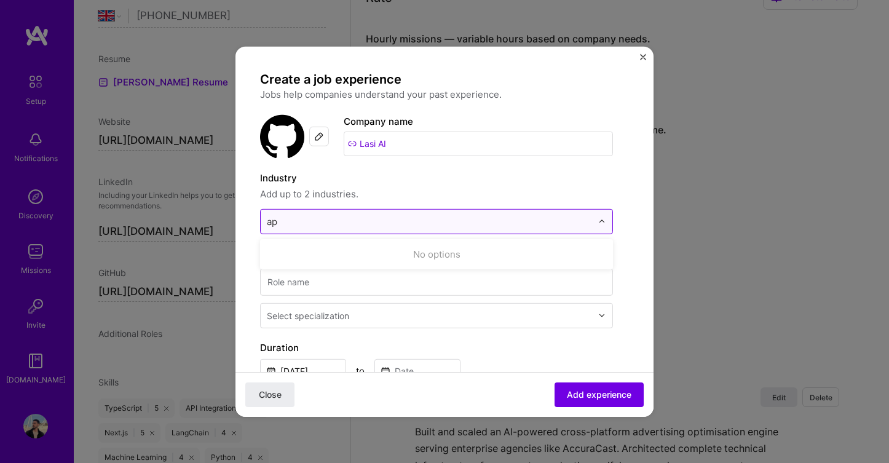
type input "a"
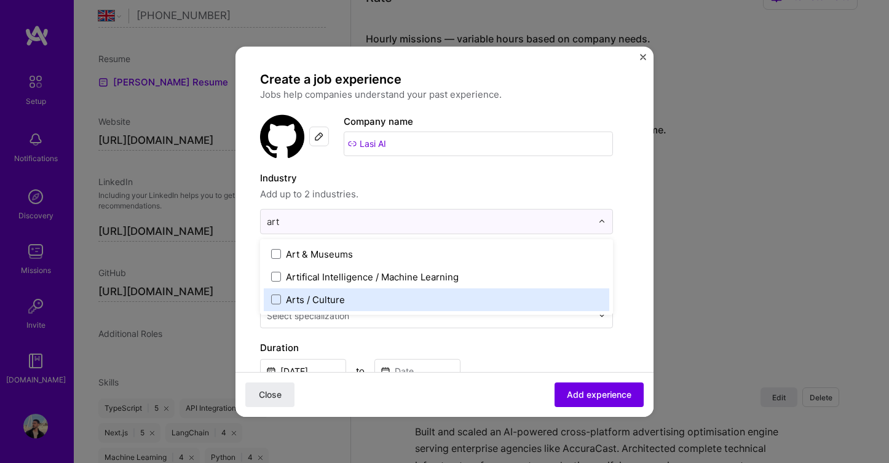
type input "arti"
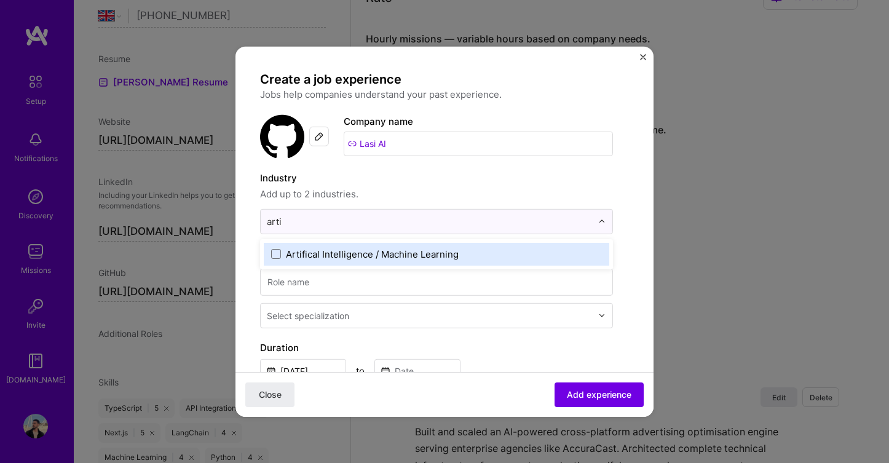
click at [296, 256] on div "Artifical Intelligence / Machine Learning" at bounding box center [372, 253] width 173 height 13
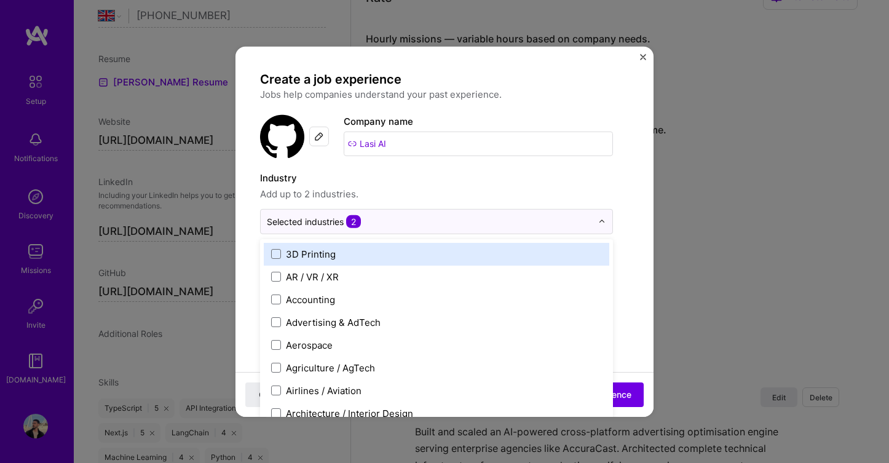
click at [469, 182] on label "Industry" at bounding box center [436, 177] width 353 height 15
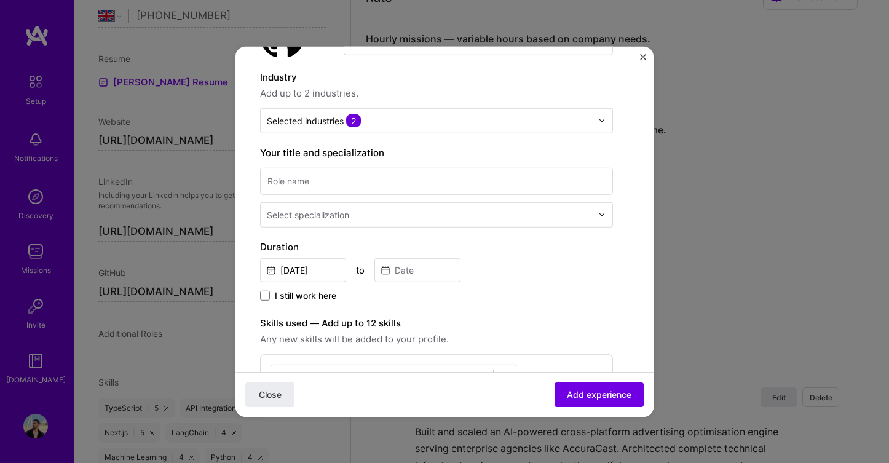
scroll to position [105, 0]
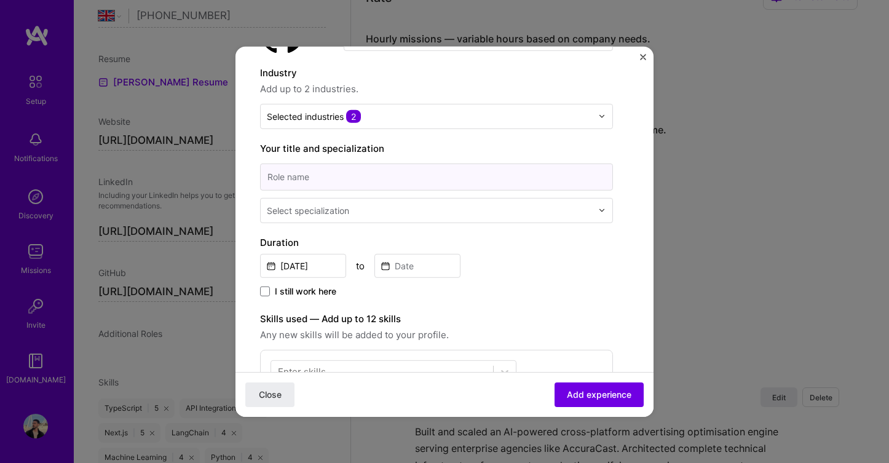
click at [376, 172] on input at bounding box center [436, 176] width 353 height 27
paste input "Founder & Technical Lead"
type input "Founder & Technical Lead"
click at [355, 216] on div at bounding box center [431, 209] width 328 height 15
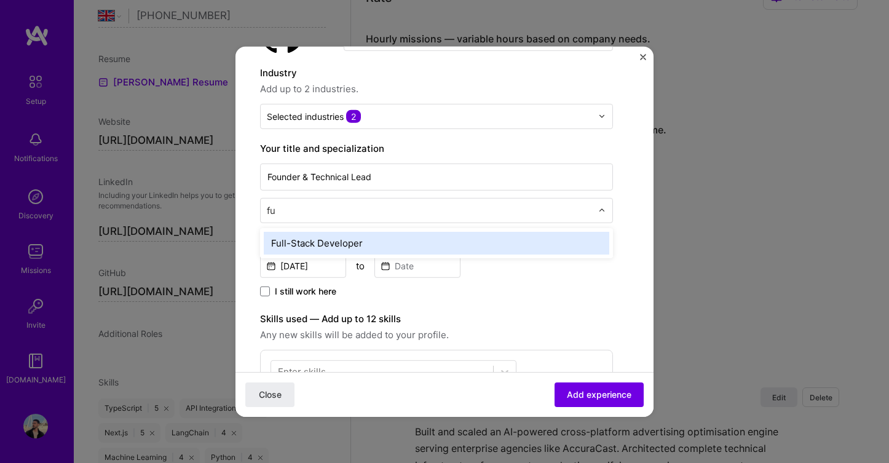
type input "ful"
click at [341, 239] on div "Full-Stack Developer" at bounding box center [437, 242] width 346 height 23
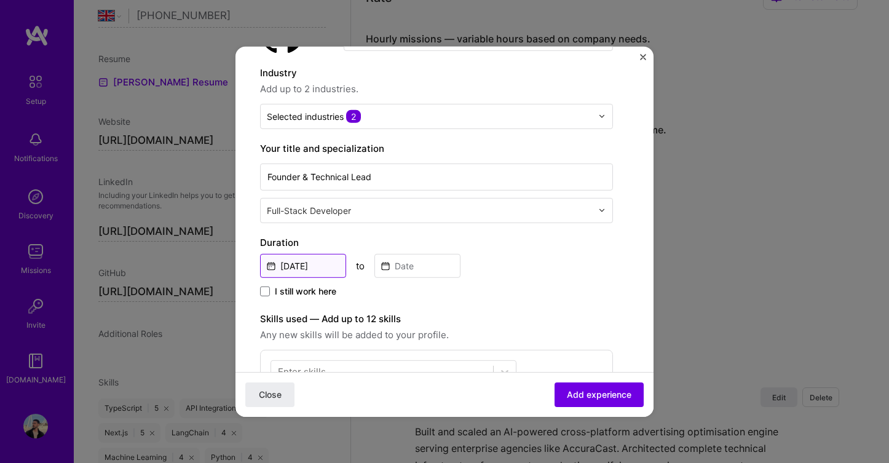
click at [318, 269] on input "Oct, 2025" at bounding box center [303, 265] width 86 height 24
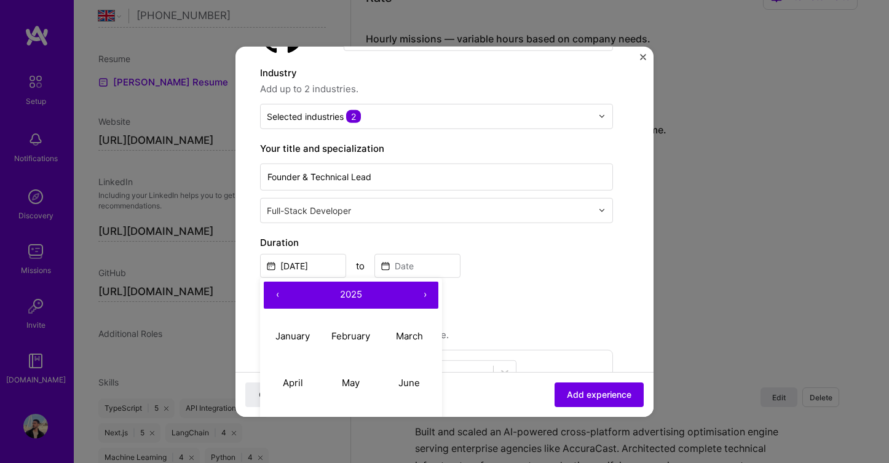
click at [277, 294] on button "‹" at bounding box center [277, 294] width 27 height 27
click at [346, 331] on abbr "February" at bounding box center [350, 336] width 39 height 12
type input "Feb, 2024"
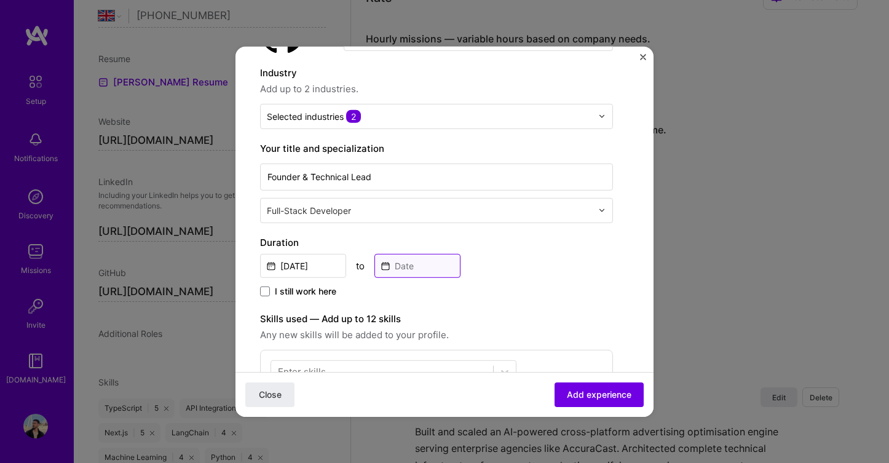
click at [412, 261] on input at bounding box center [417, 265] width 86 height 24
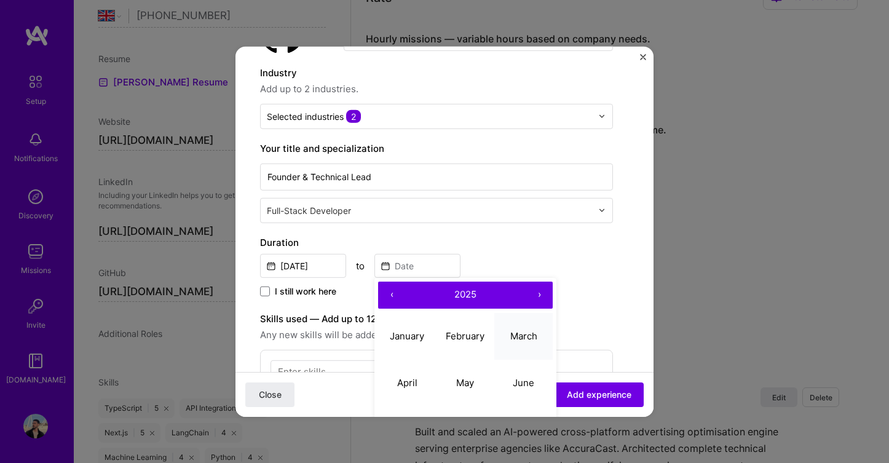
click at [518, 338] on abbr "March" at bounding box center [523, 336] width 27 height 12
type input "Mar, 2025"
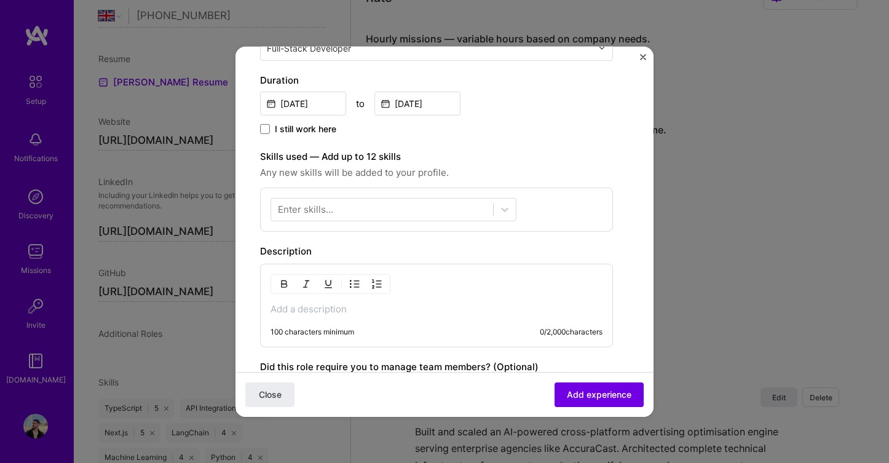
scroll to position [271, 0]
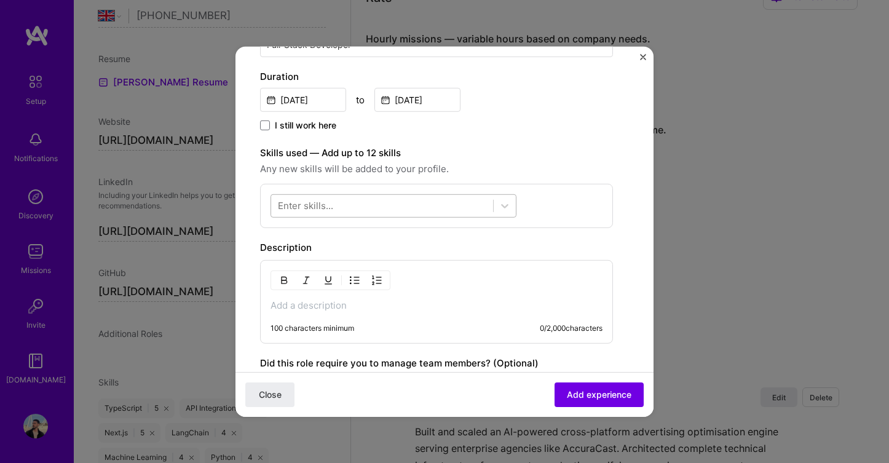
click at [347, 205] on div at bounding box center [382, 206] width 222 height 20
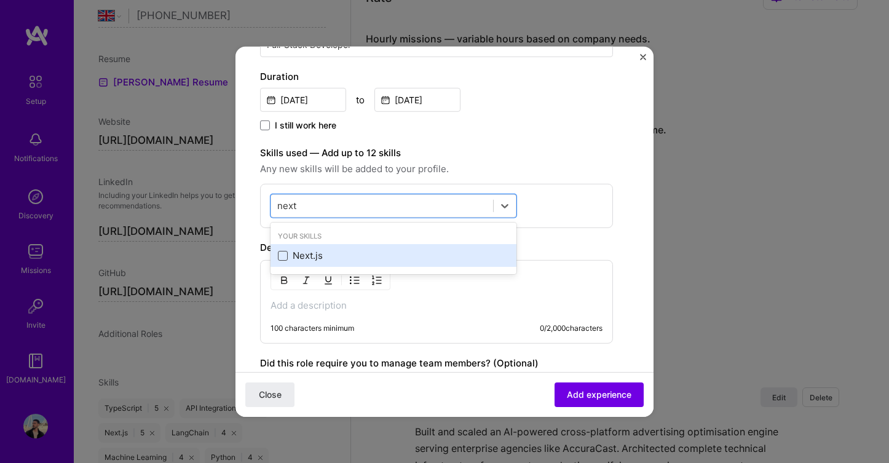
click at [287, 252] on span at bounding box center [283, 256] width 10 height 10
click at [0, 0] on input "checkbox" at bounding box center [0, 0] width 0 height 0
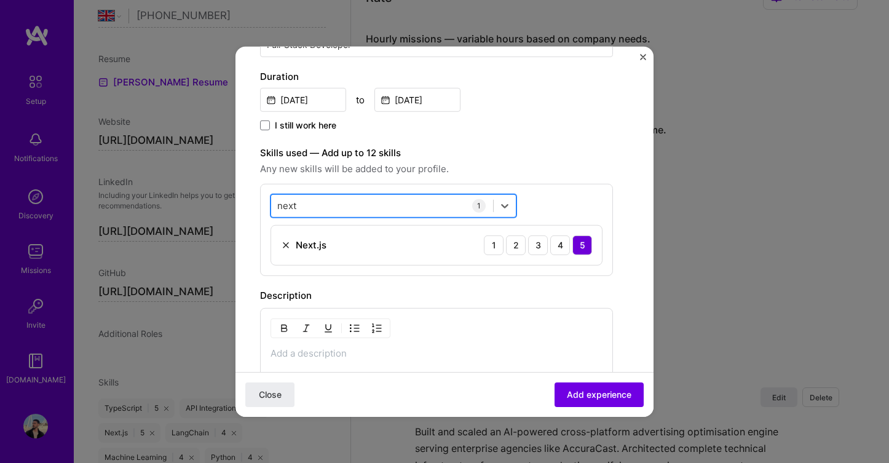
click at [312, 206] on div "next next" at bounding box center [382, 206] width 222 height 20
drag, startPoint x: 312, startPoint y: 206, endPoint x: 264, endPoint y: 205, distance: 48.0
click at [264, 206] on div "option Next.js, selected. Select is focused ,type to refine list, press Down to…" at bounding box center [436, 229] width 353 height 92
click at [289, 209] on input "next" at bounding box center [287, 205] width 20 height 13
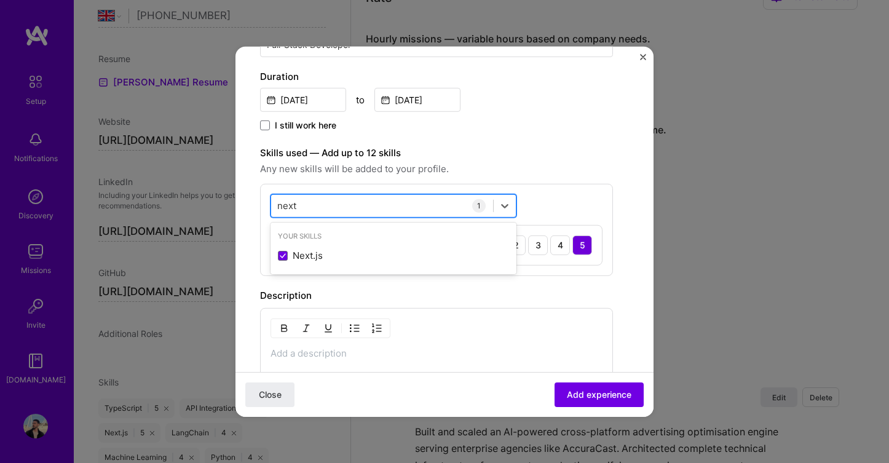
click at [289, 209] on input "next" at bounding box center [287, 205] width 20 height 13
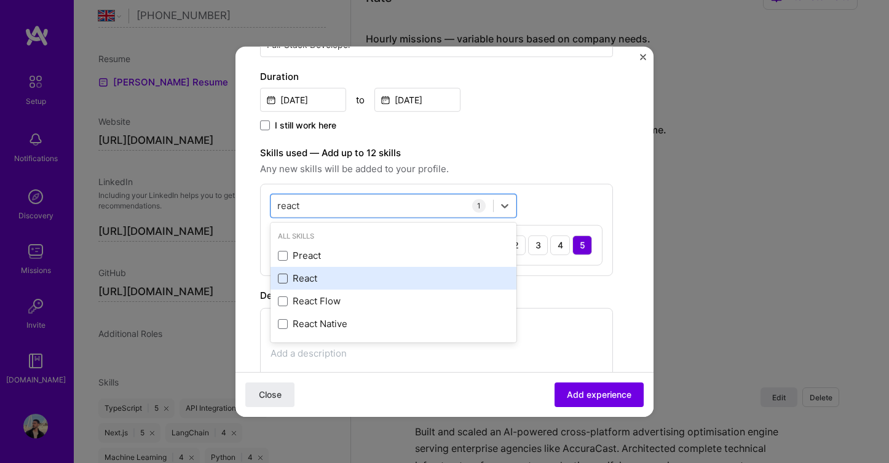
click at [281, 278] on span at bounding box center [283, 279] width 10 height 10
click at [0, 0] on input "checkbox" at bounding box center [0, 0] width 0 height 0
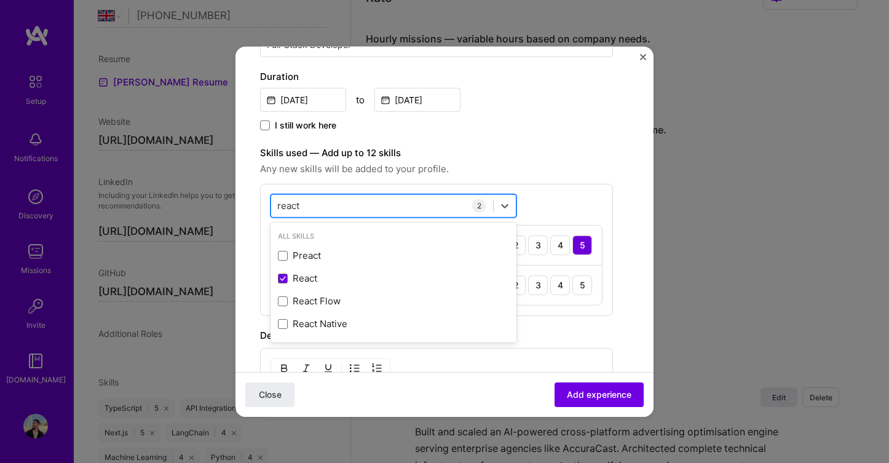
click at [291, 207] on input "react" at bounding box center [288, 205] width 23 height 13
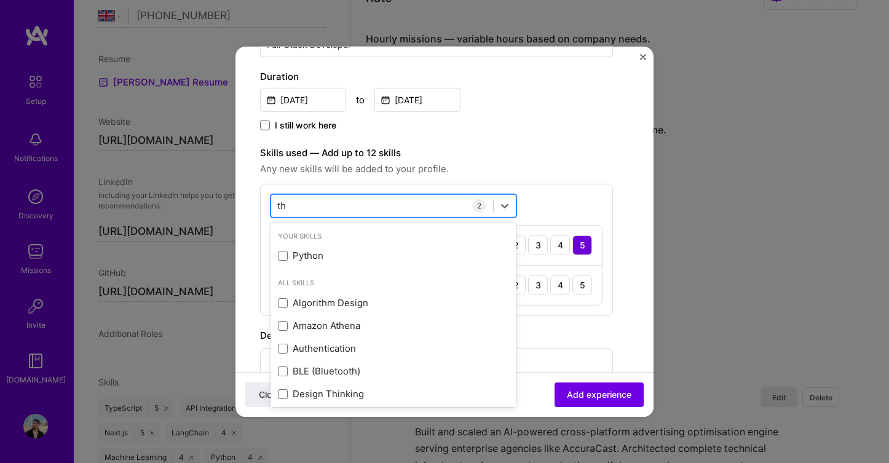
type input "t"
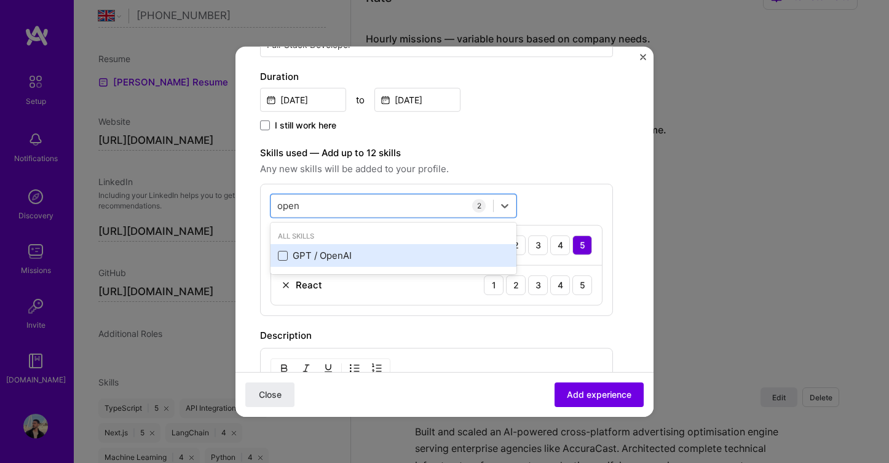
click at [280, 255] on span at bounding box center [283, 256] width 10 height 10
click at [0, 0] on input "checkbox" at bounding box center [0, 0] width 0 height 0
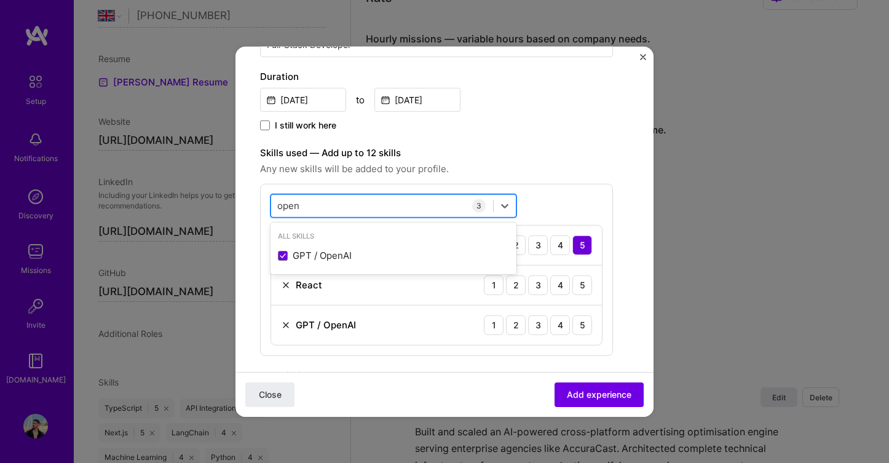
click at [291, 205] on input "open" at bounding box center [288, 205] width 23 height 13
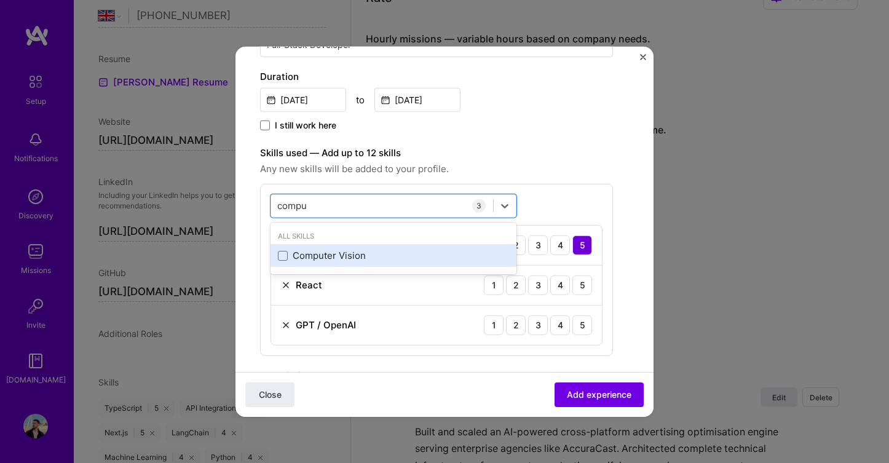
click at [282, 261] on div "Computer Vision" at bounding box center [393, 255] width 231 height 13
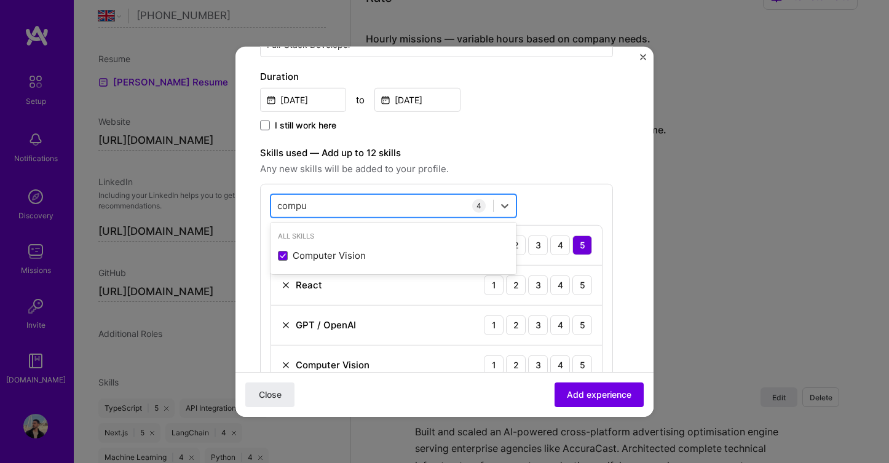
click at [295, 204] on input "compu" at bounding box center [292, 205] width 31 height 13
click at [295, 204] on input "open" at bounding box center [288, 205] width 23 height 13
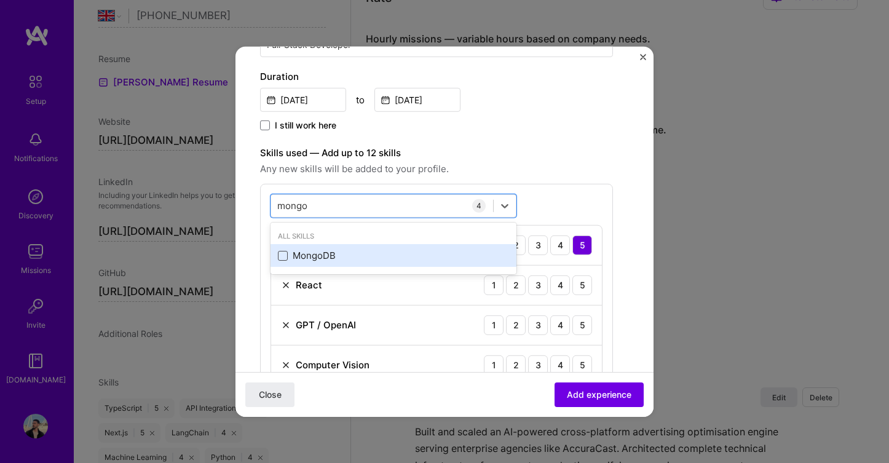
click at [281, 256] on span at bounding box center [283, 256] width 10 height 10
click at [0, 0] on input "checkbox" at bounding box center [0, 0] width 0 height 0
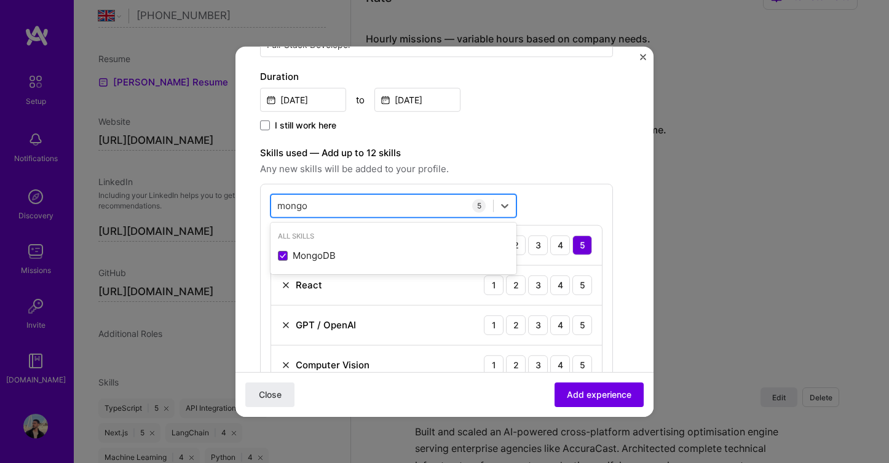
click at [296, 202] on input "mongo" at bounding box center [292, 205] width 31 height 13
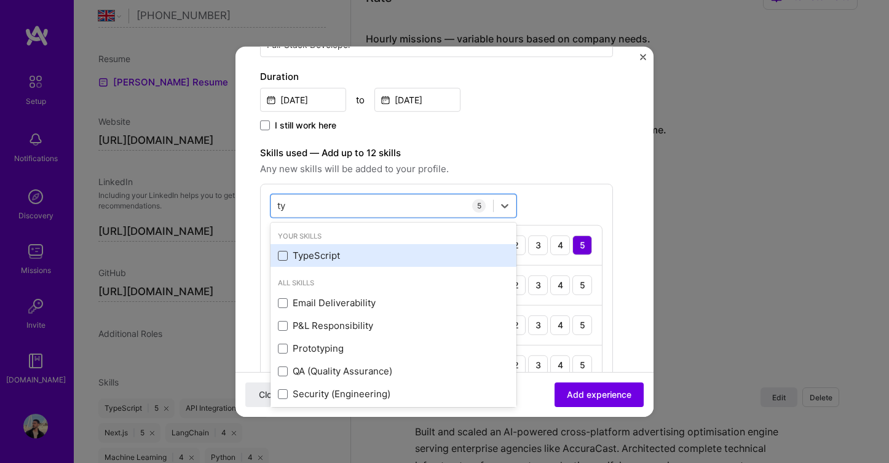
click at [283, 260] on span at bounding box center [283, 256] width 10 height 10
click at [0, 0] on input "checkbox" at bounding box center [0, 0] width 0 height 0
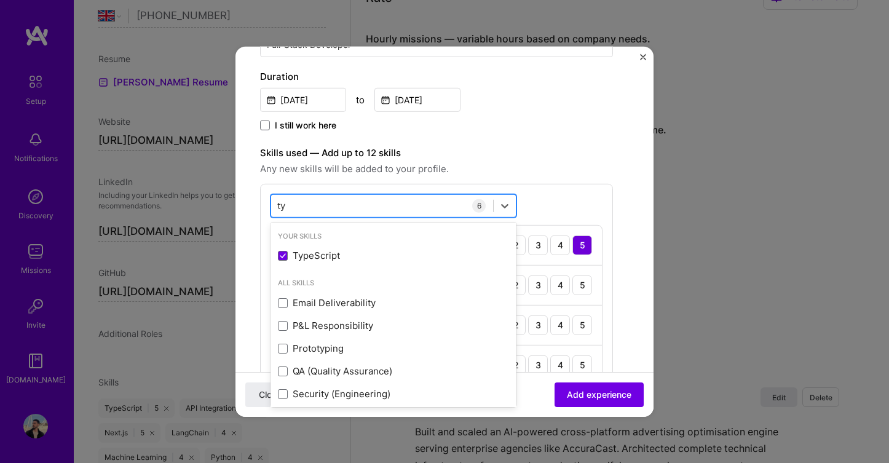
click at [281, 202] on input "ty" at bounding box center [282, 205] width 10 height 13
type input "s"
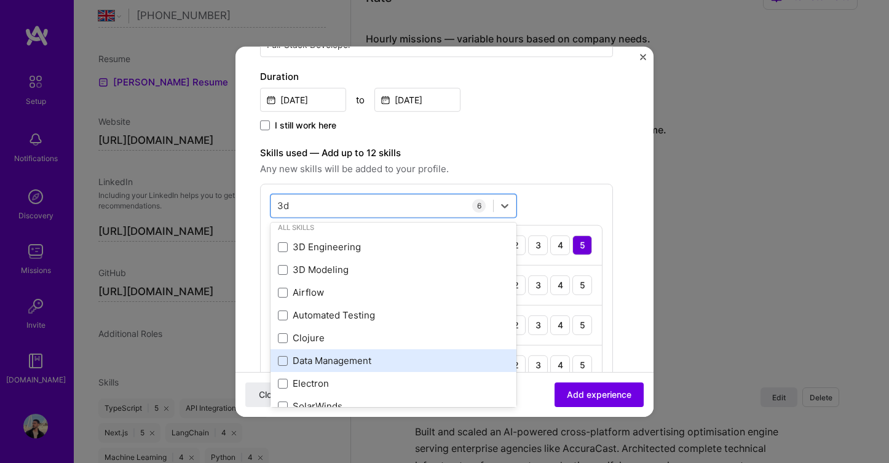
scroll to position [0, 0]
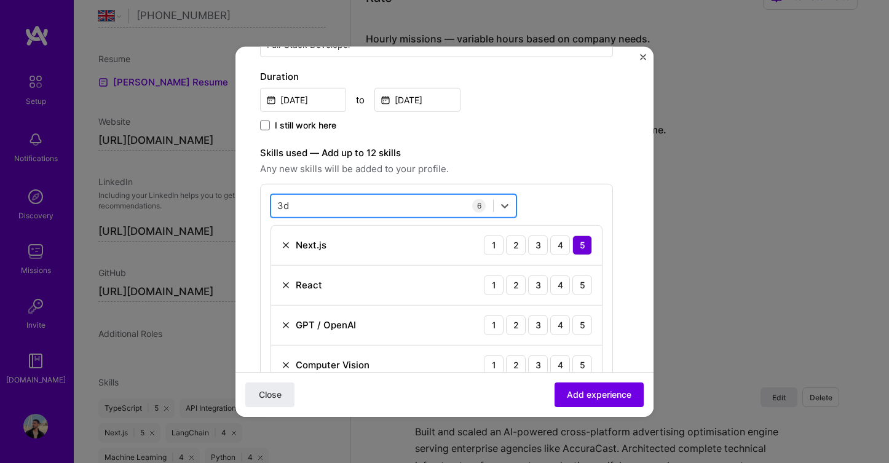
click at [297, 207] on div "3d 3d" at bounding box center [382, 206] width 222 height 20
type input "3"
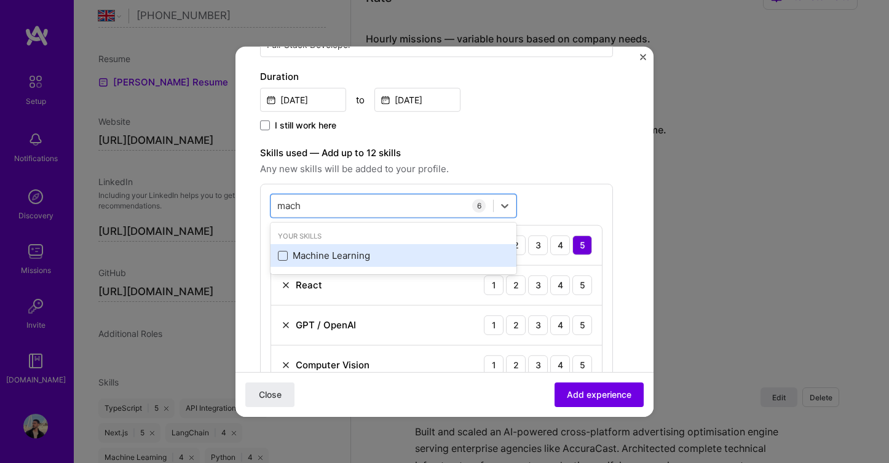
click at [285, 255] on span at bounding box center [283, 256] width 10 height 10
click at [0, 0] on input "checkbox" at bounding box center [0, 0] width 0 height 0
click at [285, 255] on icon at bounding box center [283, 255] width 6 height 5
click at [0, 0] on input "checkbox" at bounding box center [0, 0] width 0 height 0
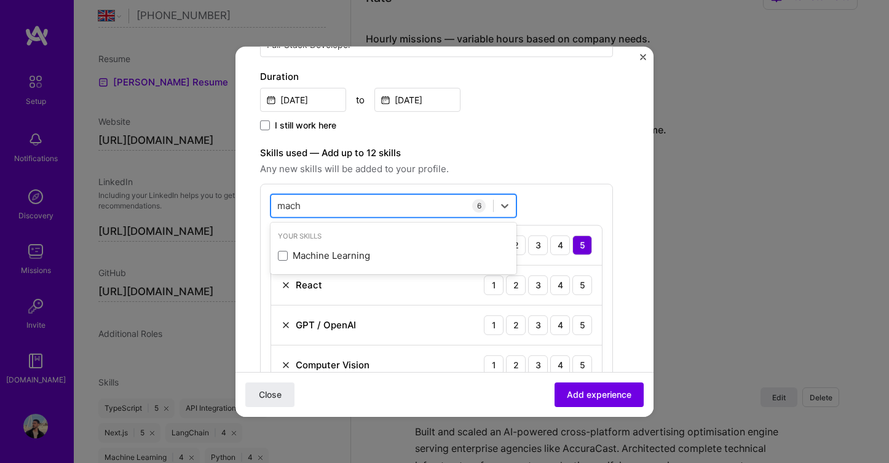
click at [295, 208] on input "mach" at bounding box center [289, 205] width 25 height 13
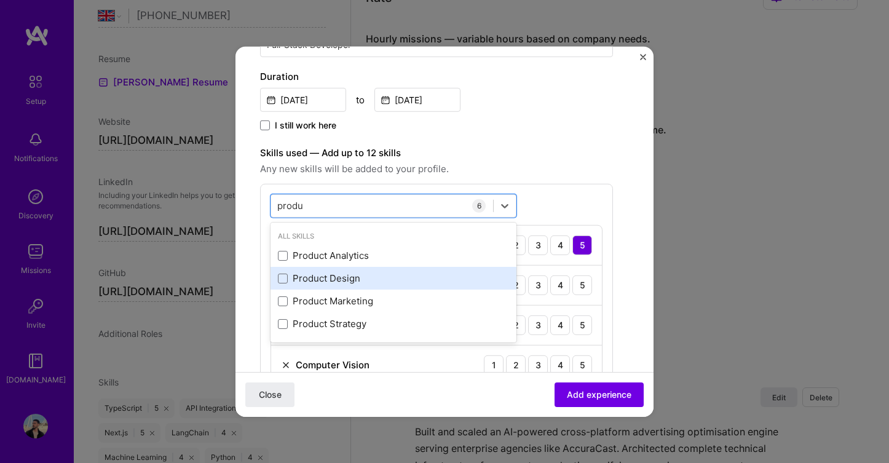
click at [288, 281] on div "Product Design" at bounding box center [393, 278] width 231 height 13
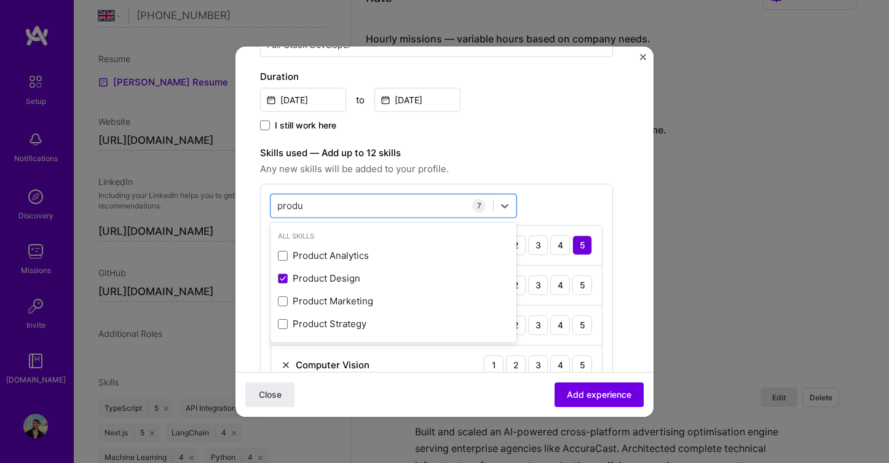
type input "produ"
click at [512, 159] on label "Skills used — Add up to 12 skills" at bounding box center [436, 152] width 353 height 15
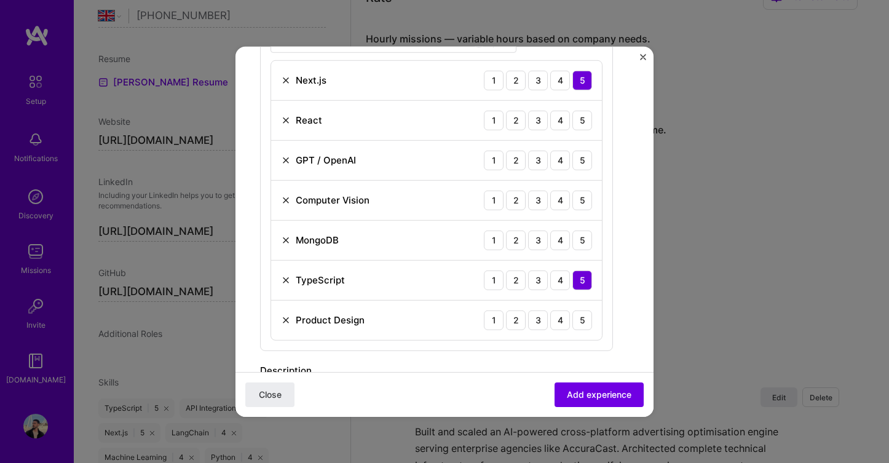
scroll to position [438, 0]
click at [561, 121] on div "4" at bounding box center [560, 118] width 20 height 20
click at [575, 157] on div "5" at bounding box center [582, 158] width 20 height 20
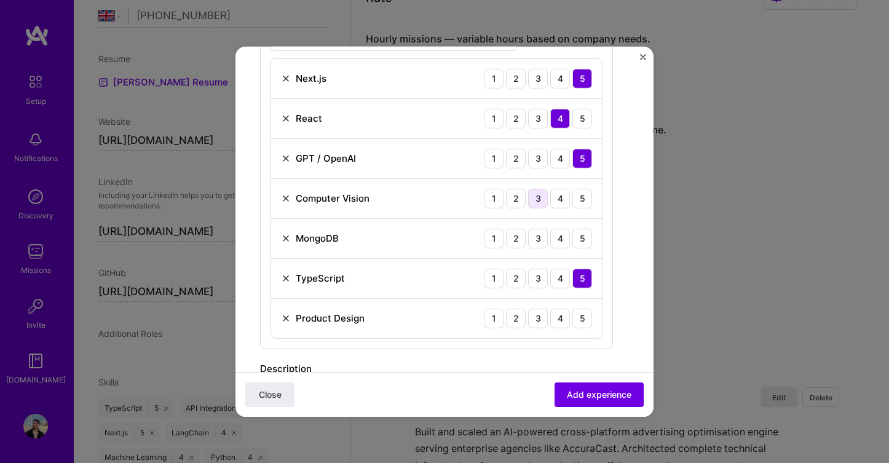
click at [543, 197] on div "3" at bounding box center [538, 198] width 20 height 20
click at [540, 240] on div "3" at bounding box center [538, 238] width 20 height 20
click at [546, 319] on div "3" at bounding box center [538, 318] width 20 height 20
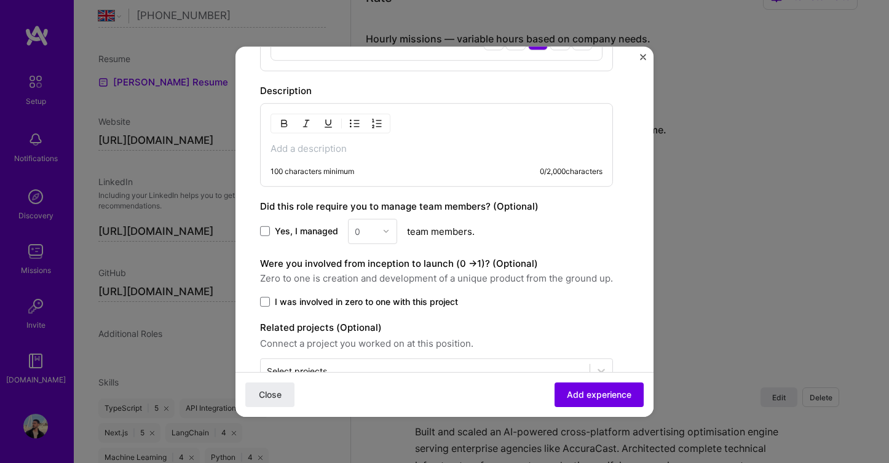
scroll to position [674, 0]
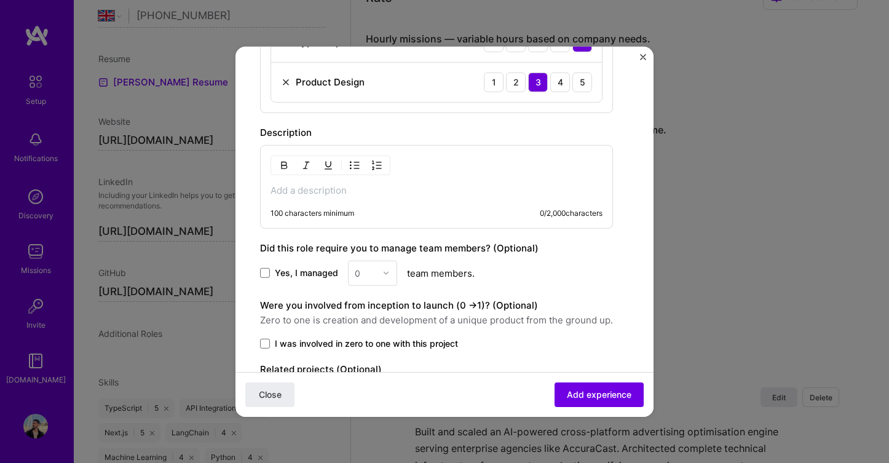
click at [356, 194] on p at bounding box center [437, 190] width 332 height 12
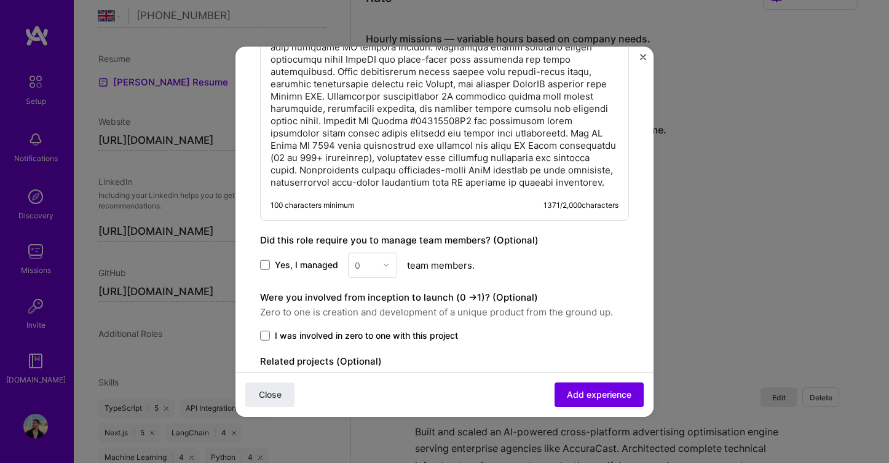
scroll to position [973, 0]
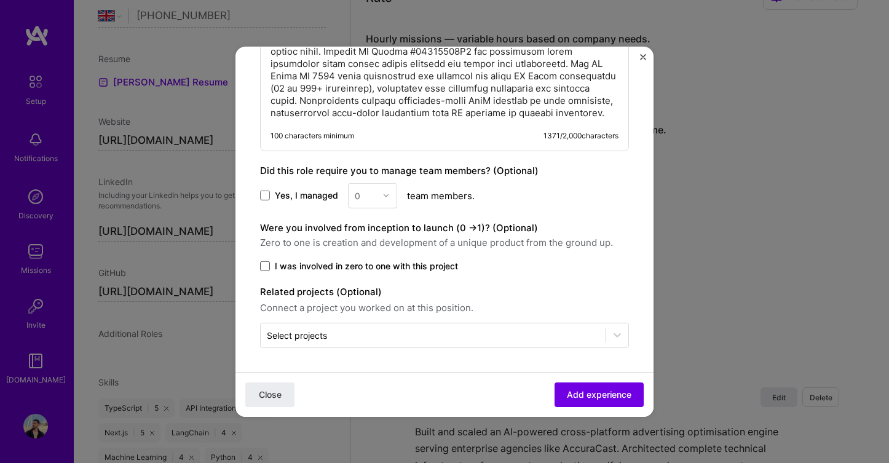
click at [266, 267] on span at bounding box center [265, 266] width 10 height 10
click at [0, 0] on input "I was involved in zero to one with this project" at bounding box center [0, 0] width 0 height 0
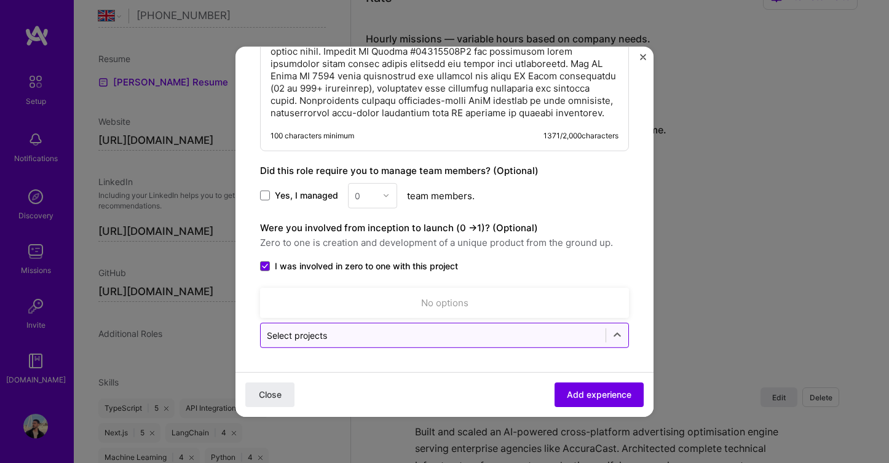
click at [410, 336] on input "text" at bounding box center [433, 334] width 333 height 13
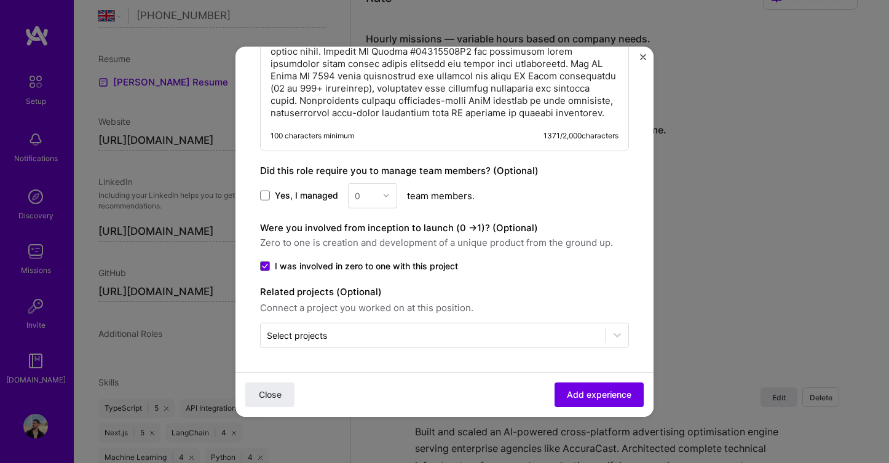
click at [488, 267] on label "I was involved in zero to one with this project" at bounding box center [444, 265] width 369 height 12
click at [0, 0] on input "I was involved in zero to one with this project" at bounding box center [0, 0] width 0 height 0
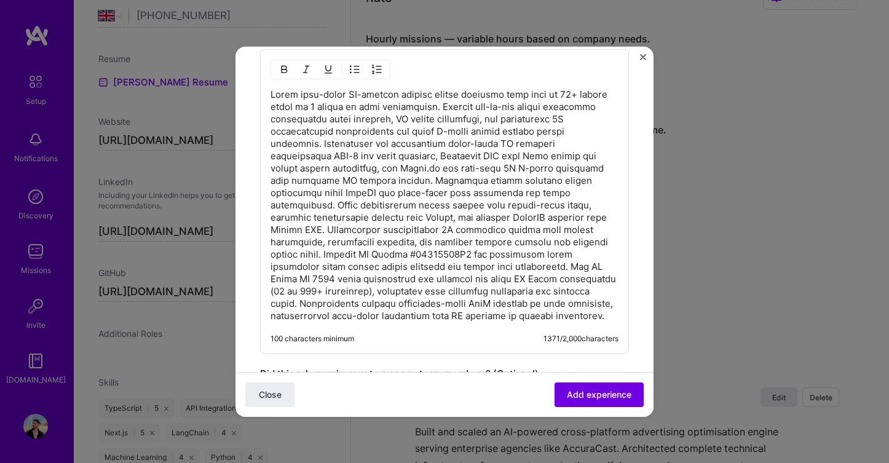
scroll to position [767, 0]
click at [302, 133] on p at bounding box center [445, 207] width 348 height 234
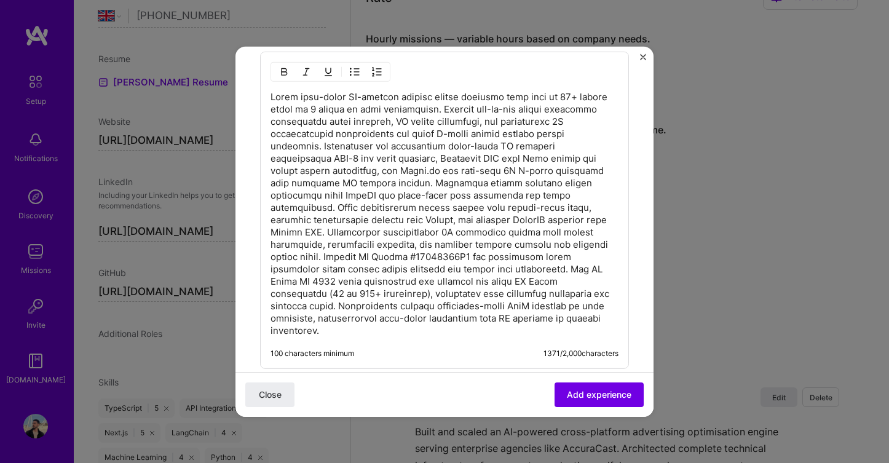
click at [588, 135] on p at bounding box center [445, 213] width 348 height 246
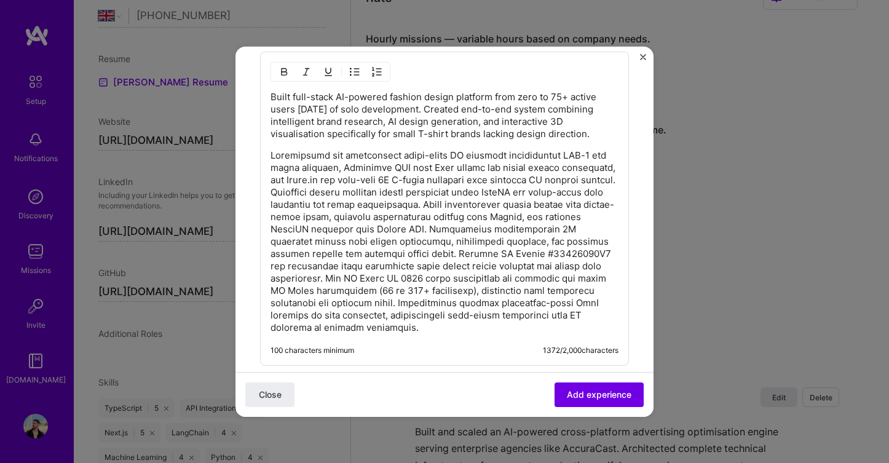
click at [502, 204] on p at bounding box center [445, 241] width 348 height 184
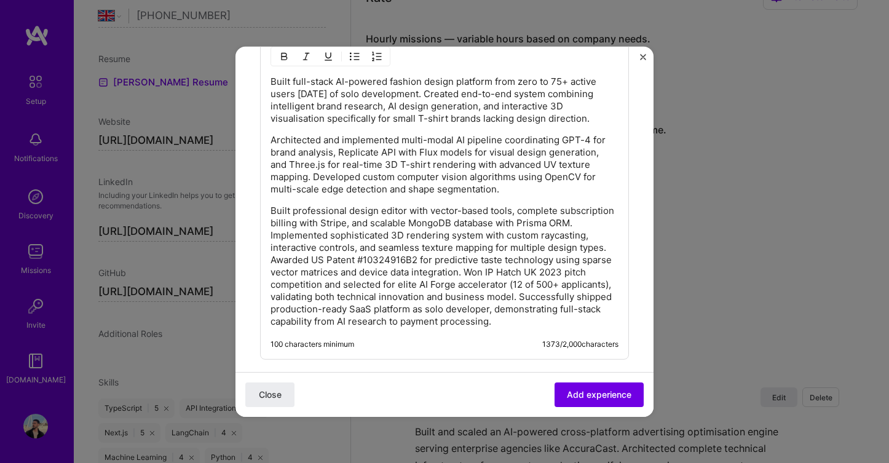
scroll to position [786, 0]
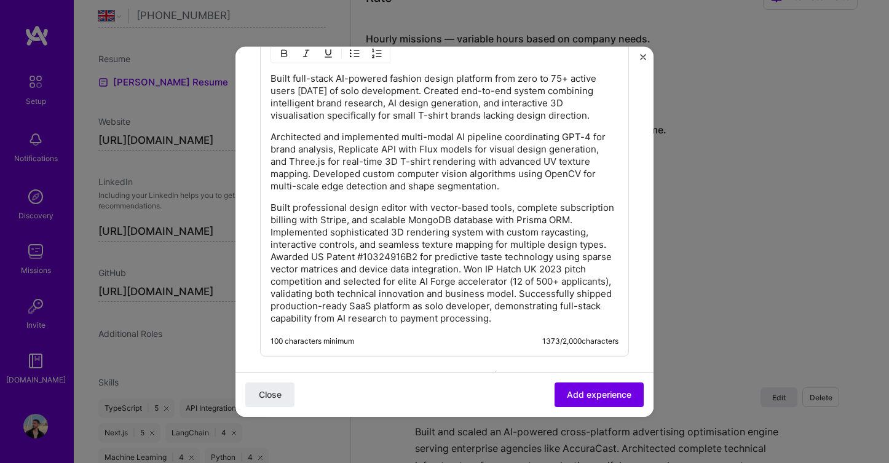
click at [607, 247] on p "Built professional design editor with vector-based tools, complete subscription…" at bounding box center [445, 262] width 348 height 123
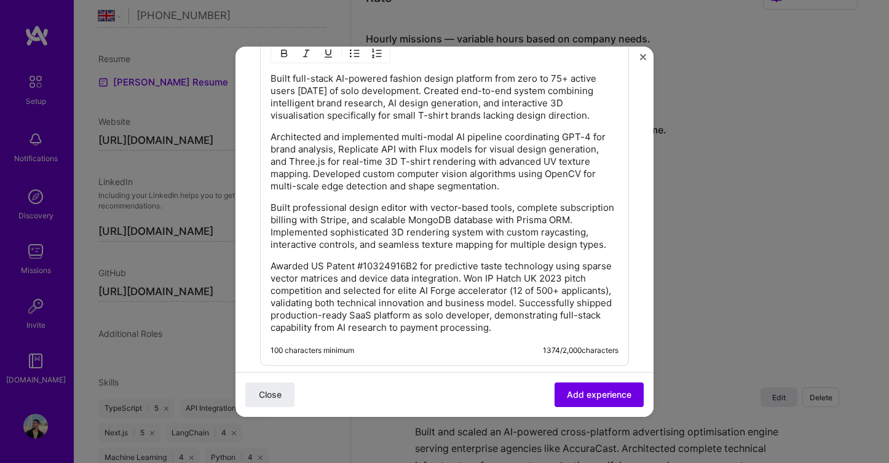
click at [520, 300] on p "Awarded US Patent #10324916B2 for predictive taste technology using sparse vect…" at bounding box center [445, 296] width 348 height 74
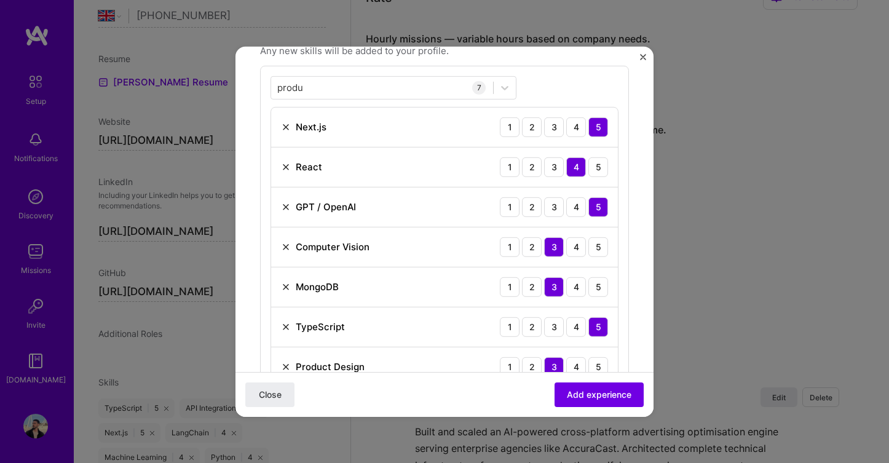
scroll to position [386, 0]
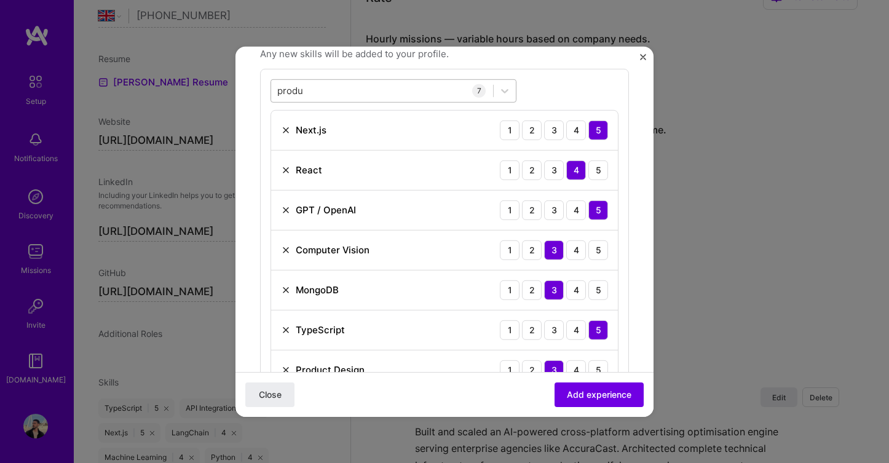
click at [317, 92] on div "produ produ" at bounding box center [382, 91] width 222 height 20
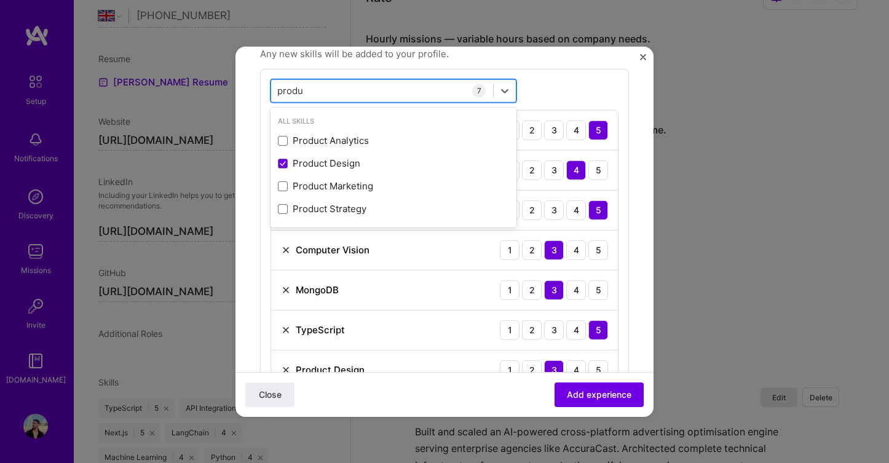
click at [317, 92] on div "produ produ" at bounding box center [382, 91] width 222 height 20
click at [293, 93] on input "produ" at bounding box center [290, 90] width 26 height 13
type input "fab"
click at [287, 90] on input "fab" at bounding box center [284, 90] width 15 height 13
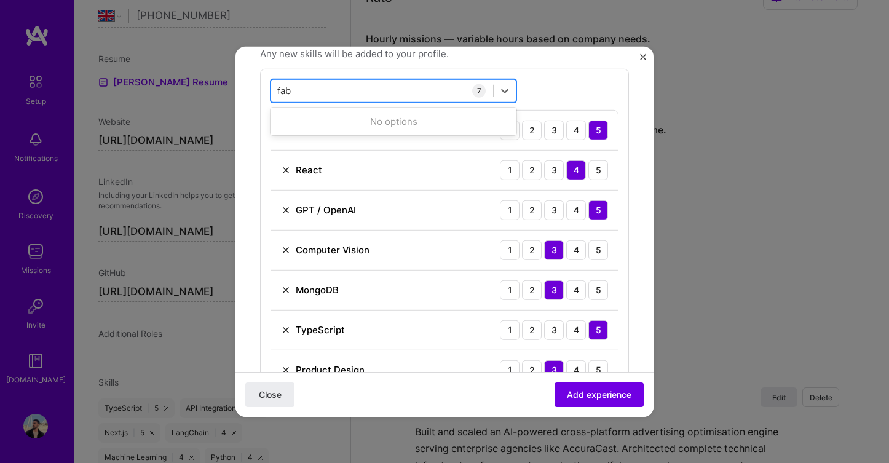
click at [287, 90] on input "fab" at bounding box center [284, 90] width 15 height 13
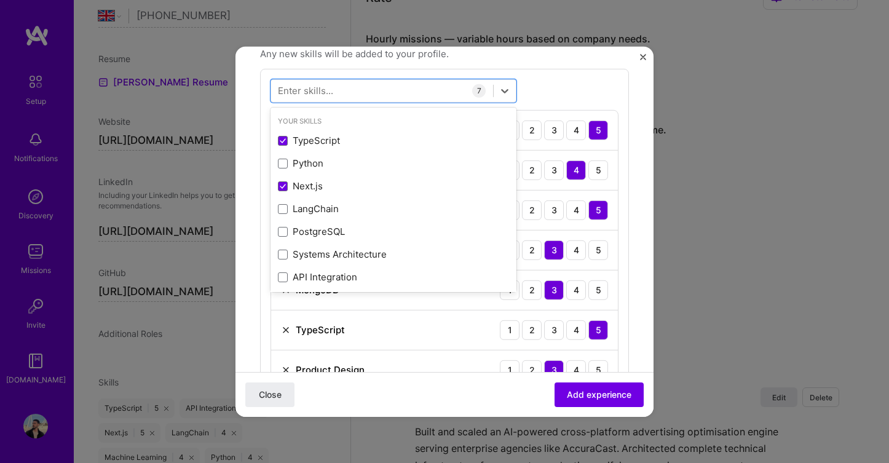
click at [537, 77] on div "option Product Design, selected. option TypeScript selected, 0 of 2. 378 result…" at bounding box center [444, 234] width 369 height 332
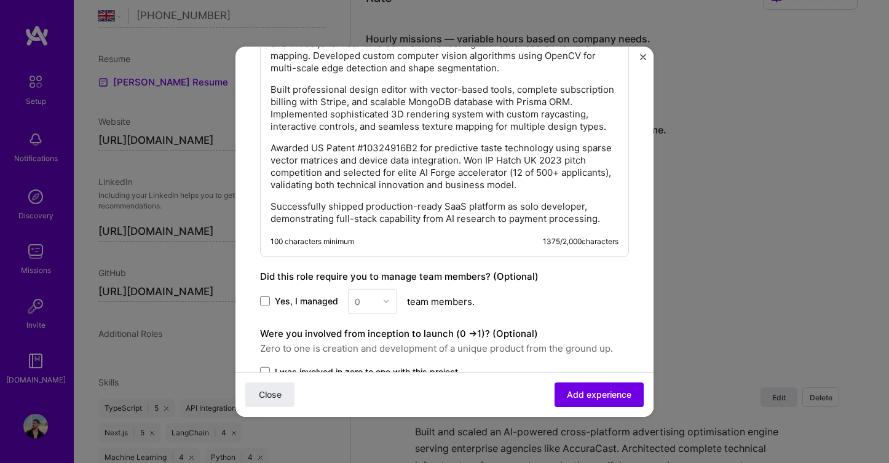
scroll to position [905, 0]
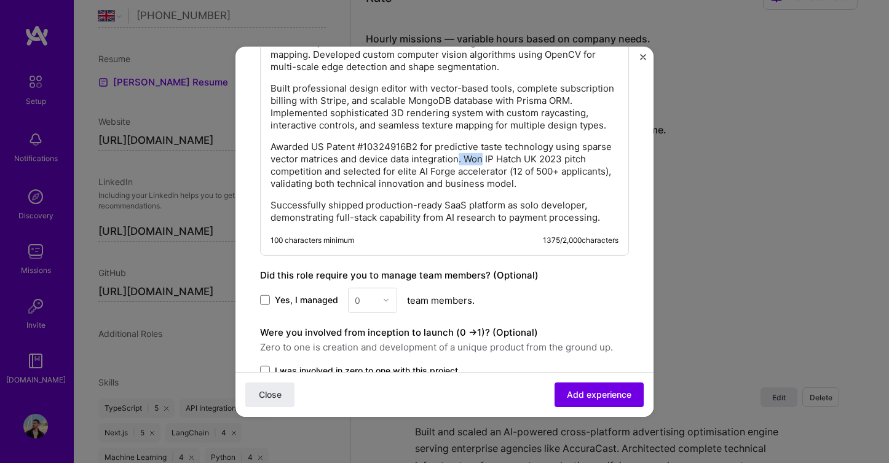
drag, startPoint x: 483, startPoint y: 158, endPoint x: 460, endPoint y: 157, distance: 22.8
click at [460, 157] on p "Awarded US Patent #10324916B2 for predictive taste technology using sparse vect…" at bounding box center [445, 164] width 348 height 49
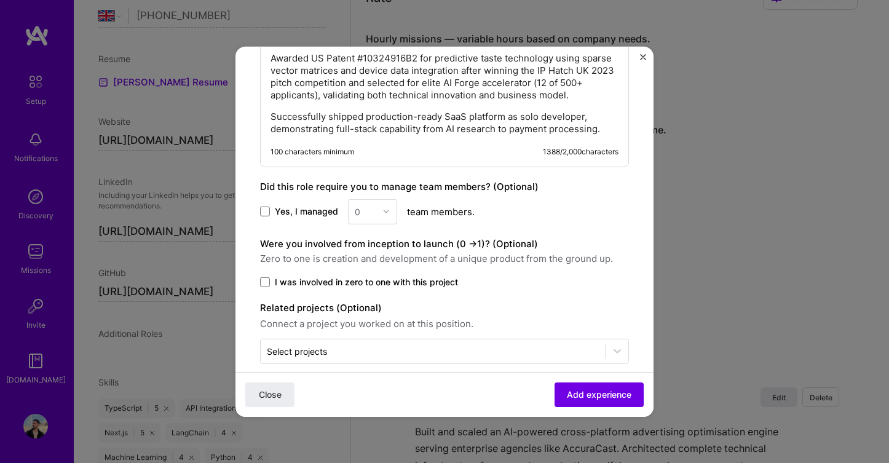
scroll to position [1010, 0]
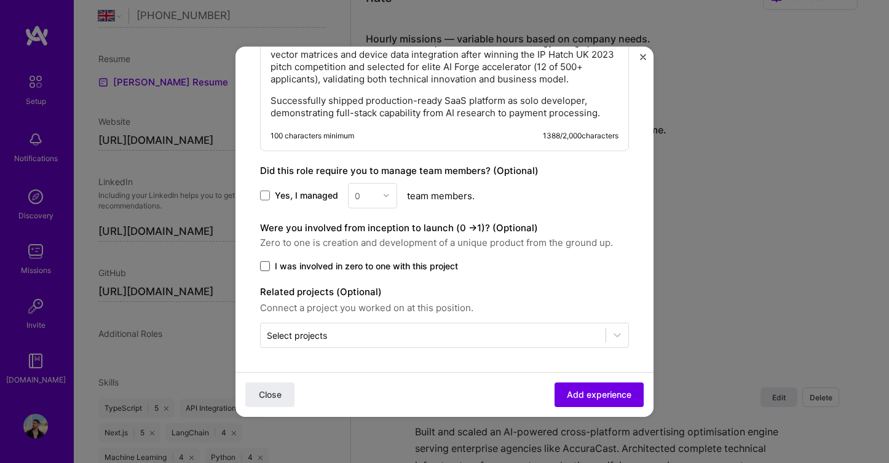
click at [266, 269] on span at bounding box center [265, 266] width 10 height 10
click at [0, 0] on input "I was involved in zero to one with this project" at bounding box center [0, 0] width 0 height 0
click at [597, 390] on span "Add experience" at bounding box center [599, 395] width 65 height 12
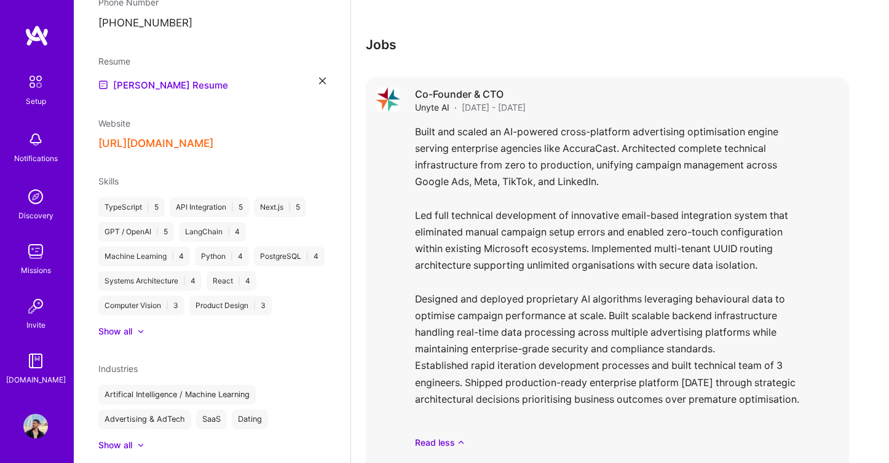
scroll to position [733, 0]
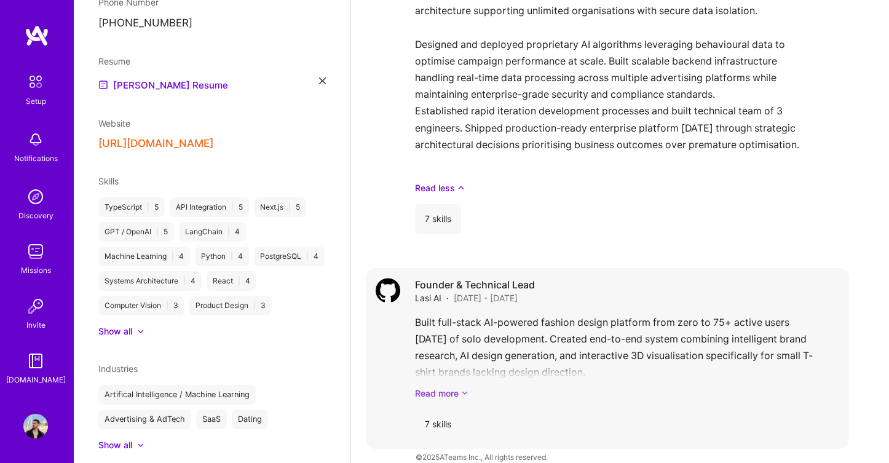
click at [451, 387] on link "Read more" at bounding box center [627, 393] width 424 height 13
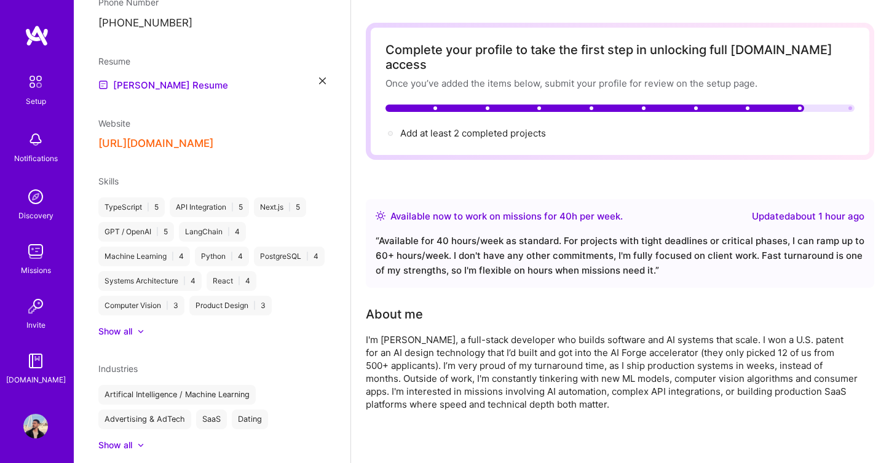
scroll to position [0, 0]
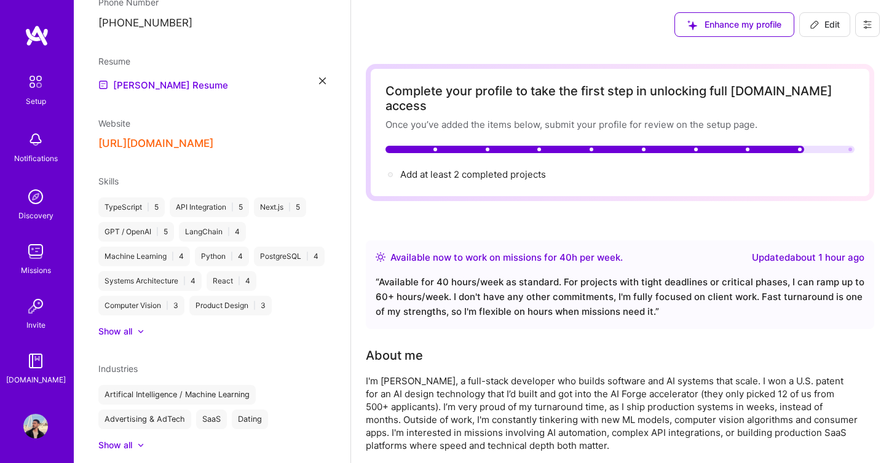
click at [831, 30] on span "Edit" at bounding box center [825, 24] width 30 height 12
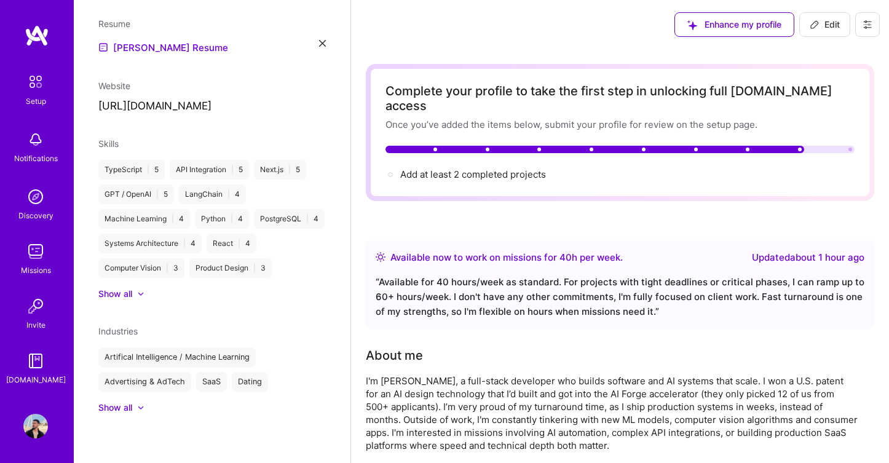
select select "GB"
select select "Right Now"
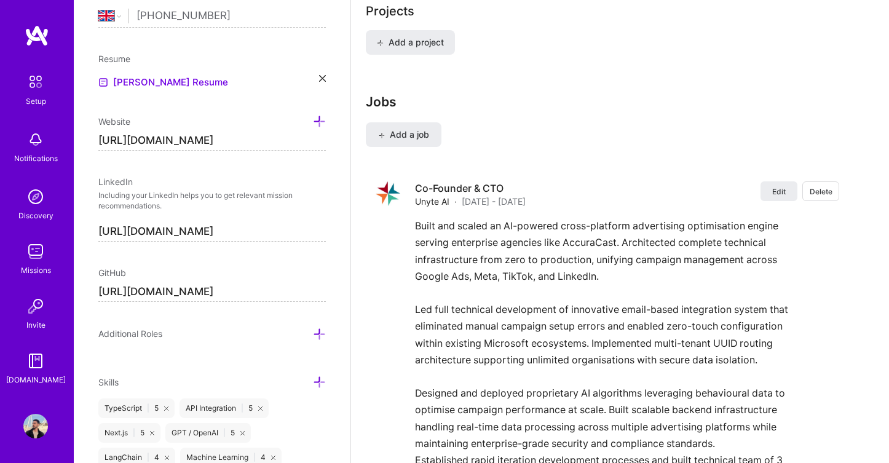
scroll to position [864, 0]
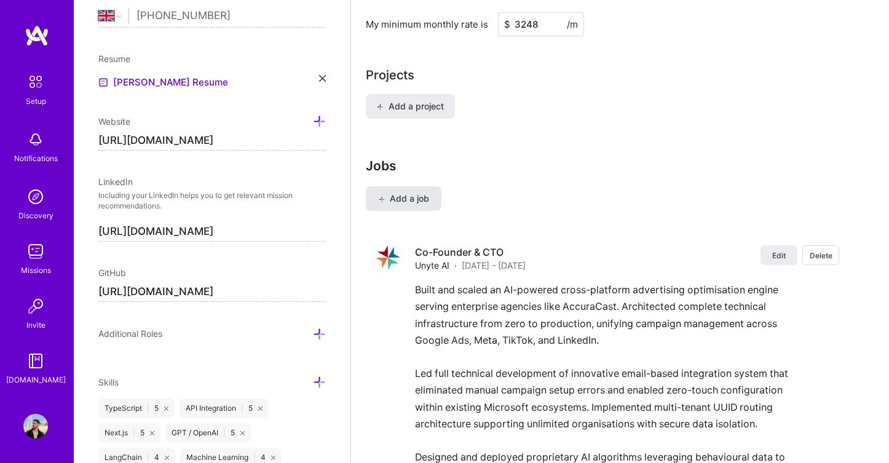
click at [411, 192] on span "Add a job" at bounding box center [403, 198] width 51 height 12
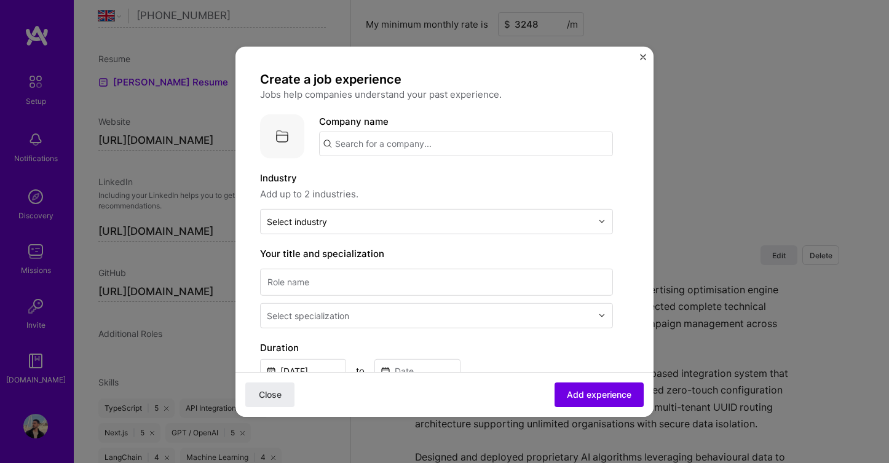
click at [396, 148] on input "text" at bounding box center [466, 143] width 294 height 25
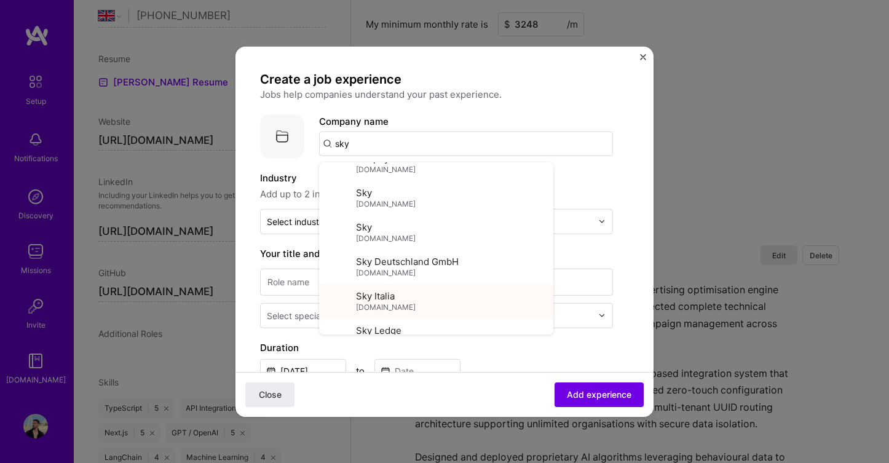
scroll to position [729, 0]
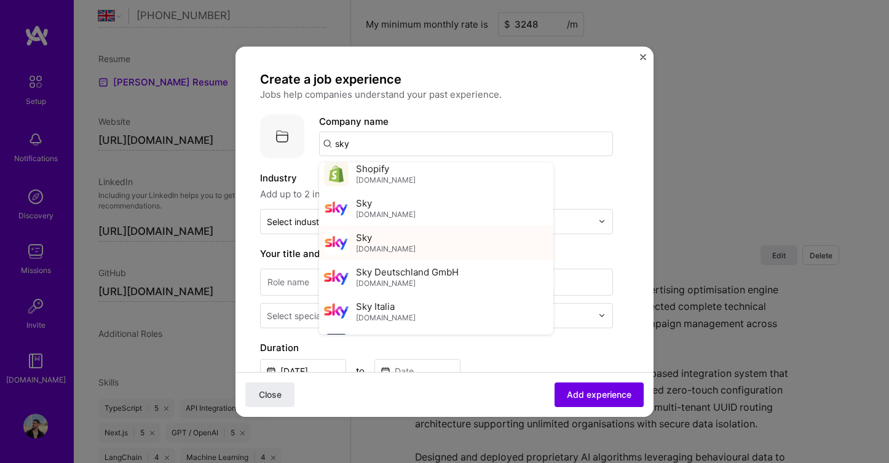
click at [417, 244] on div "Sky sky.com" at bounding box center [436, 242] width 234 height 34
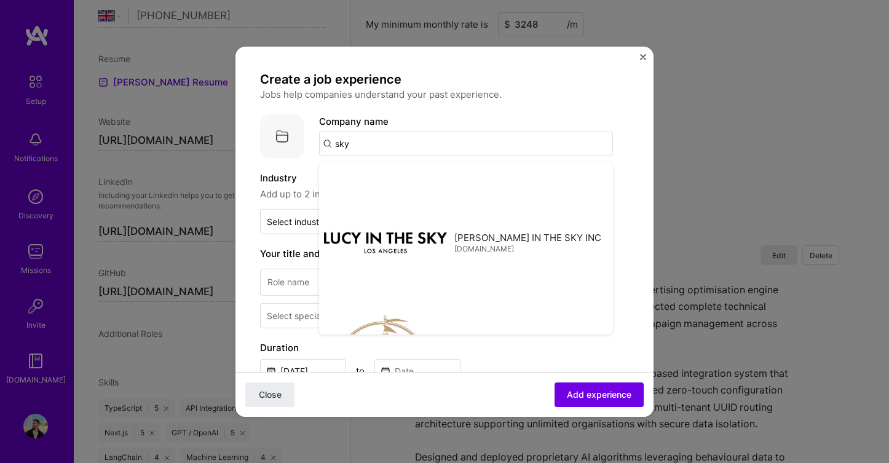
type input "Sky"
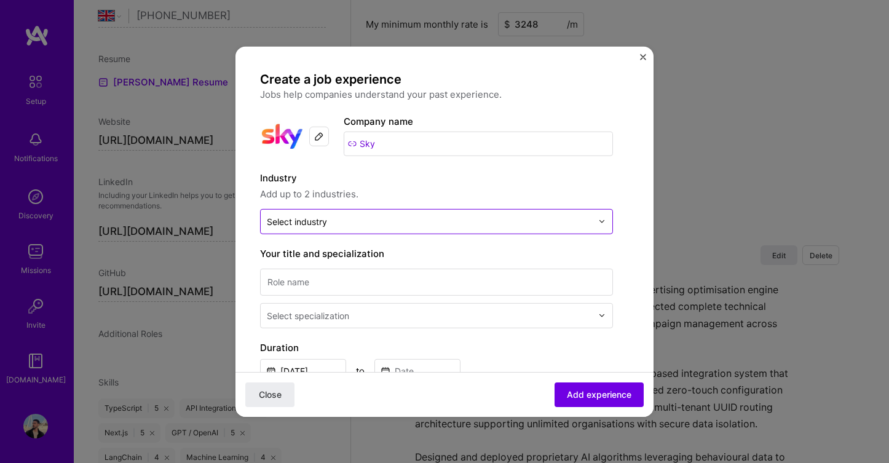
click at [390, 226] on input "text" at bounding box center [429, 221] width 325 height 13
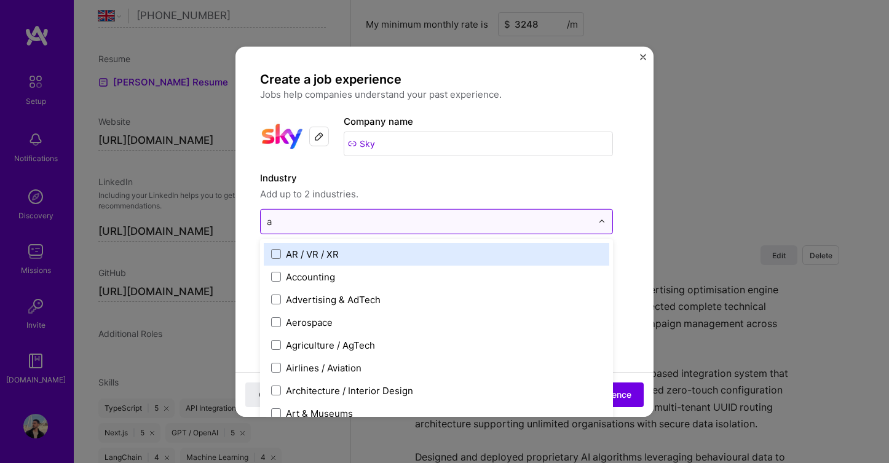
type input "ad"
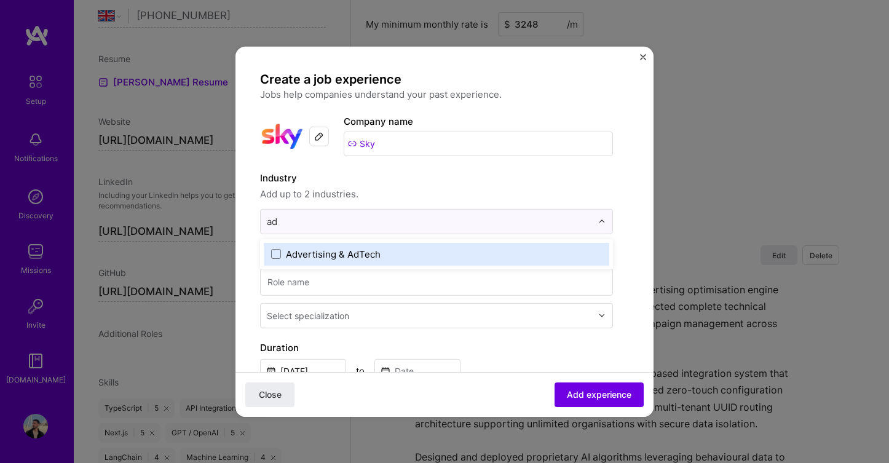
click at [357, 255] on div "Advertising & AdTech" at bounding box center [333, 253] width 95 height 13
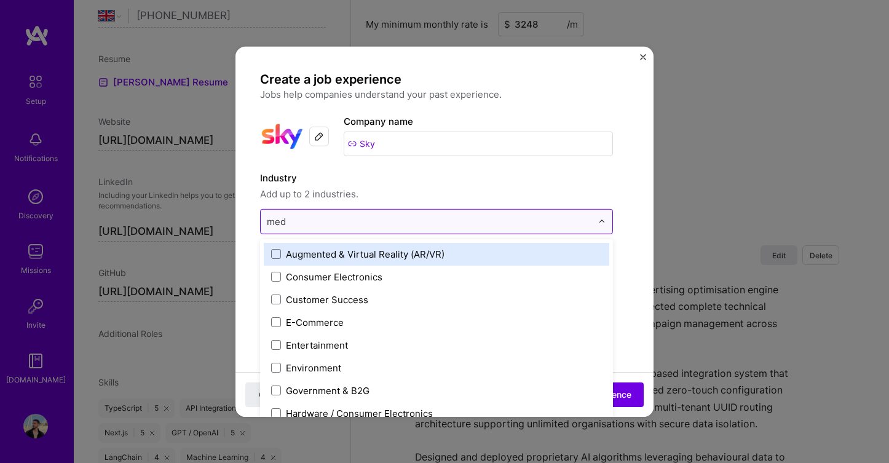
type input "medi"
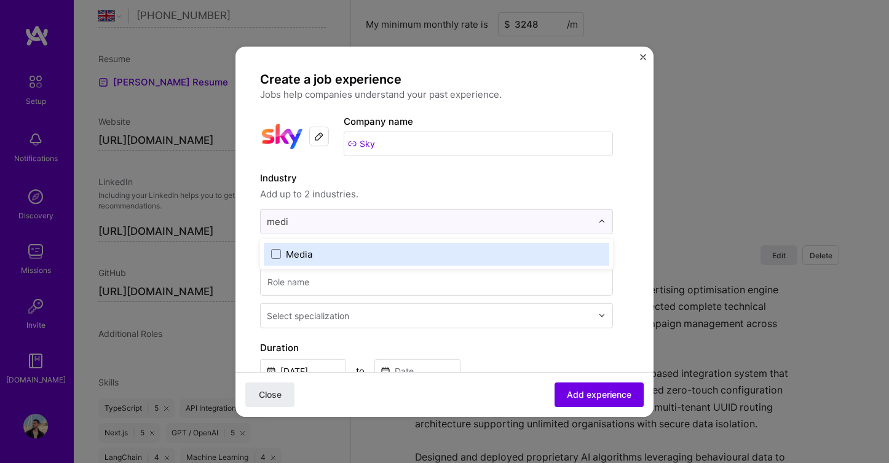
click at [344, 253] on label "Media" at bounding box center [436, 253] width 331 height 13
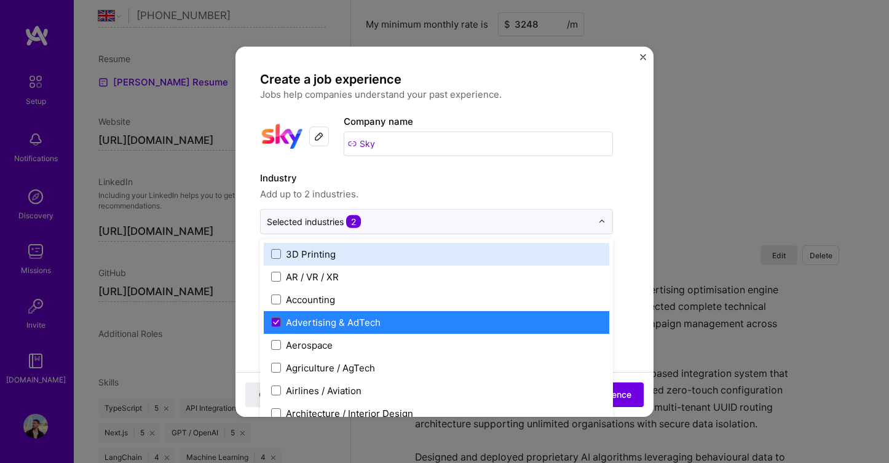
click at [405, 193] on span "Add up to 2 industries." at bounding box center [436, 193] width 353 height 15
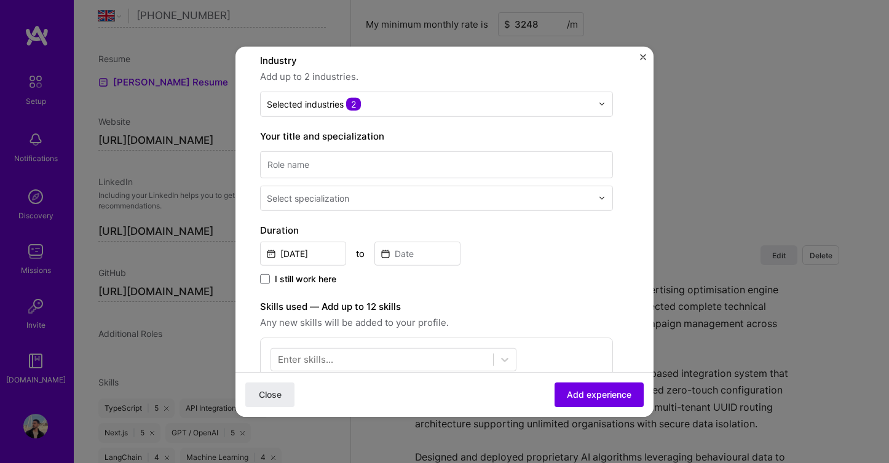
scroll to position [124, 0]
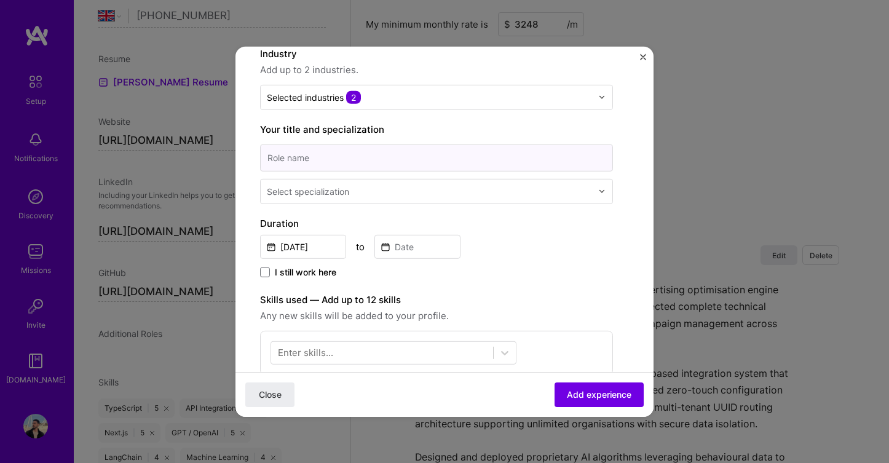
click at [396, 158] on input at bounding box center [436, 157] width 353 height 27
paste input "Advertising Sales"
type input "Advertising Sales"
click at [312, 193] on div "Select specialization" at bounding box center [308, 190] width 82 height 13
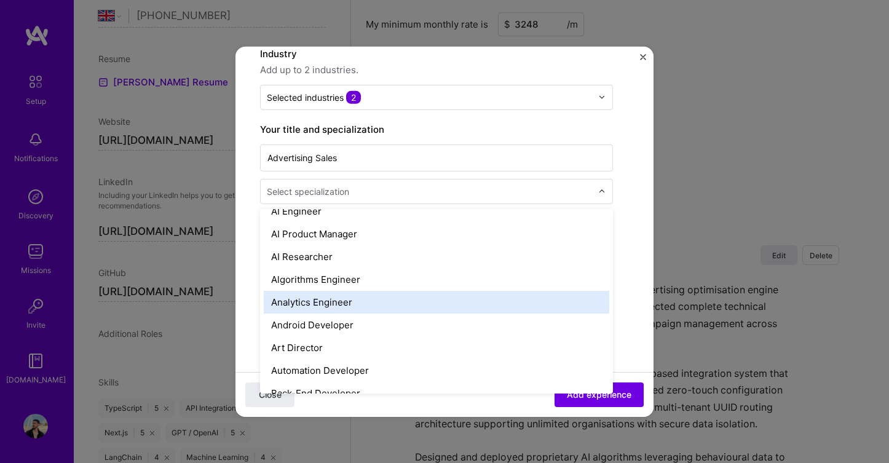
scroll to position [0, 0]
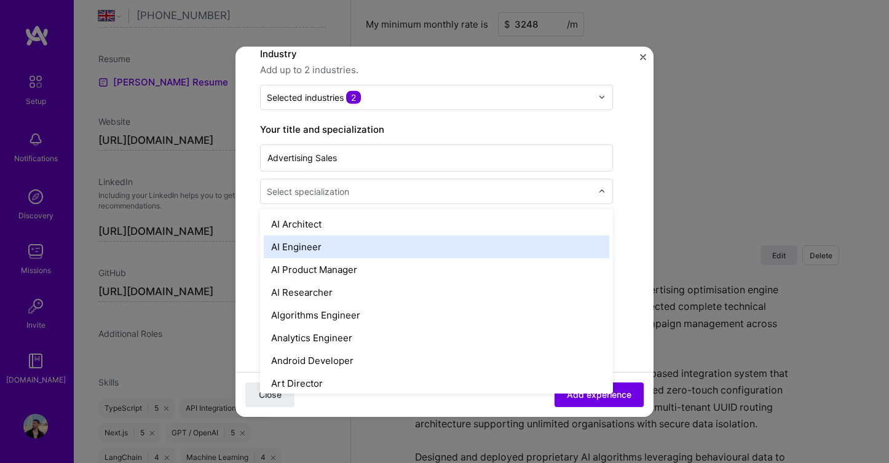
drag, startPoint x: 273, startPoint y: 224, endPoint x: 302, endPoint y: 256, distance: 43.6
click at [302, 256] on div "AI Architect AI Engineer AI Product Manager AI Researcher Algorithms Engineer A…" at bounding box center [436, 300] width 353 height 184
click at [629, 227] on form "Create a job experience Jobs help companies understand your past experience. Co…" at bounding box center [444, 352] width 418 height 810
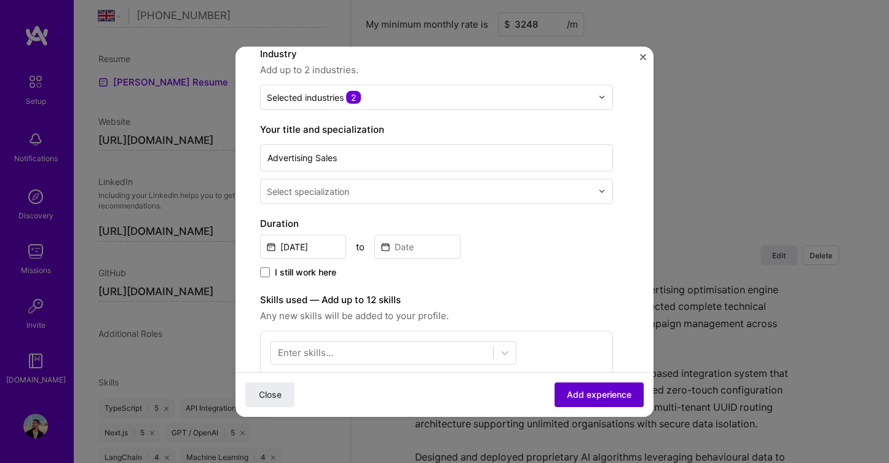
click at [597, 397] on span "Add experience" at bounding box center [599, 395] width 65 height 12
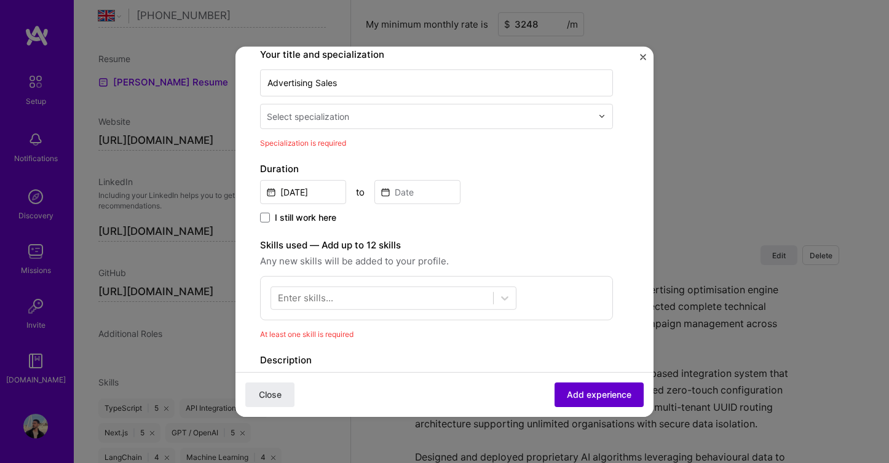
scroll to position [200, 0]
click at [726, 130] on div "Create a job experience Jobs help companies understand your past experience. Co…" at bounding box center [444, 231] width 889 height 463
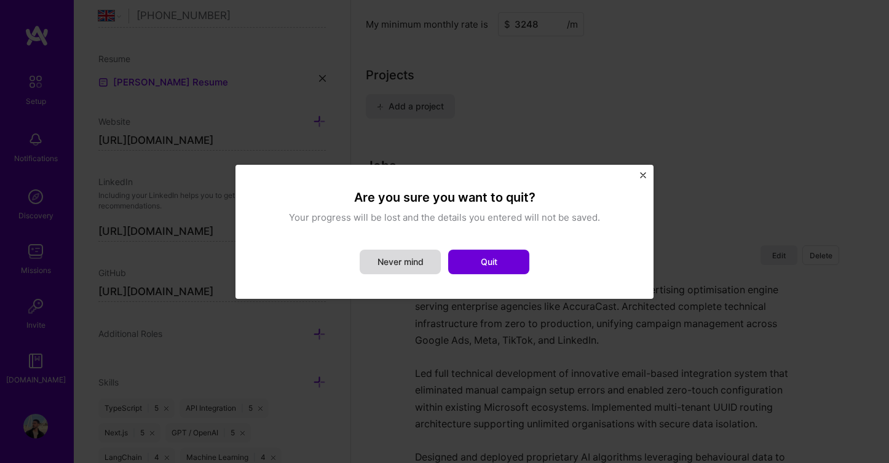
click at [419, 264] on button "Never mind" at bounding box center [400, 262] width 81 height 25
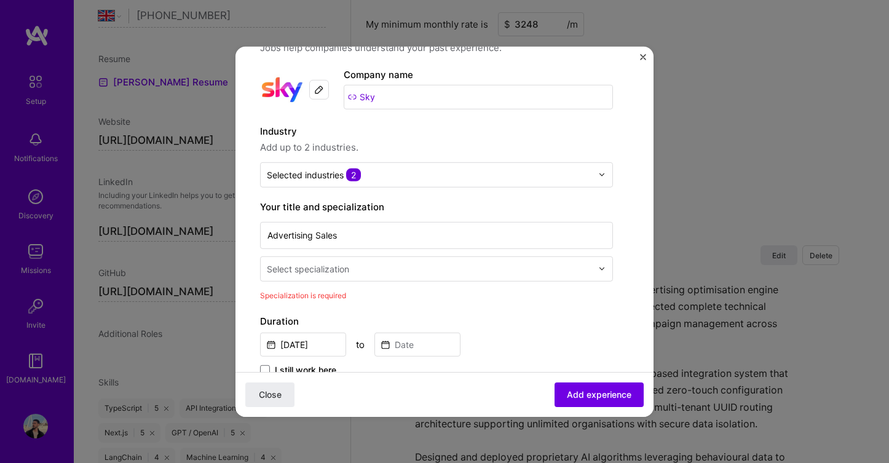
scroll to position [57, 0]
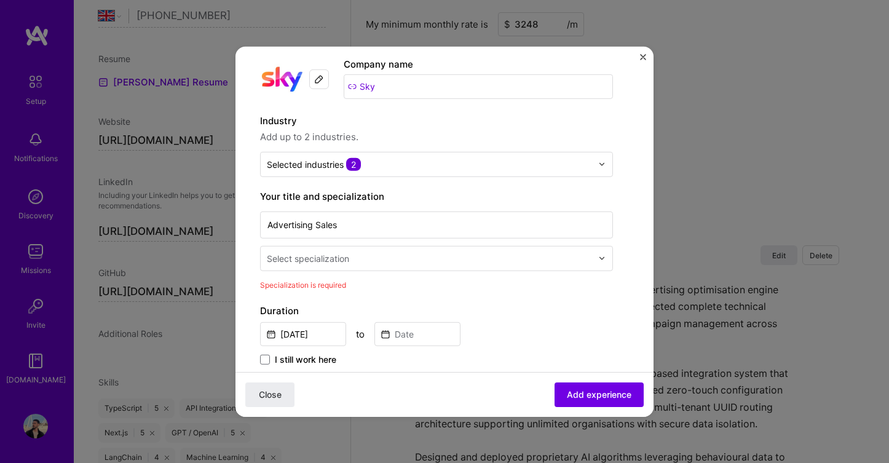
click at [421, 259] on input "text" at bounding box center [431, 257] width 328 height 13
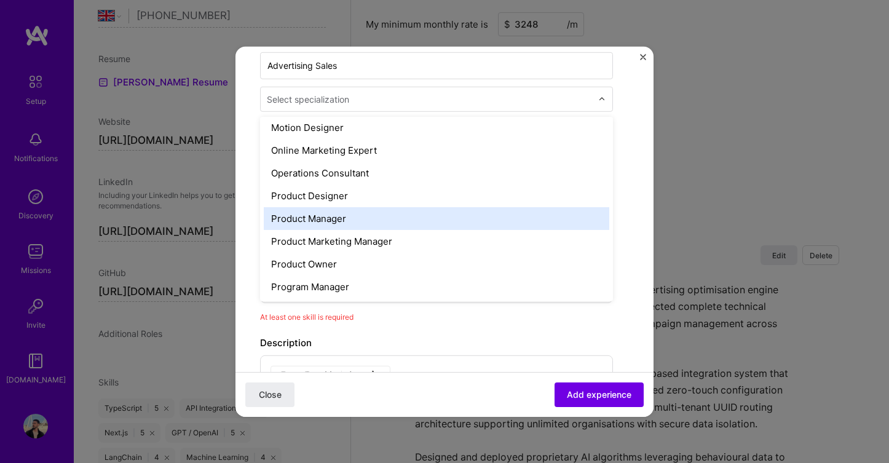
scroll to position [1021, 0]
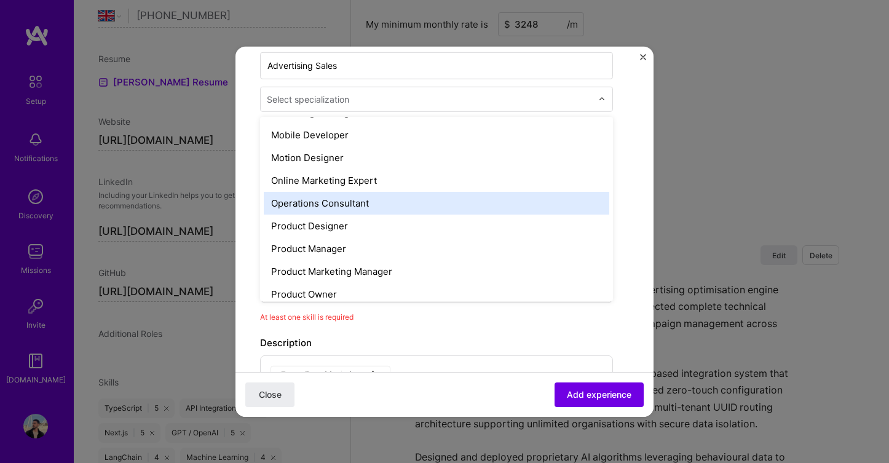
click at [390, 202] on div "Operations Consultant" at bounding box center [437, 202] width 346 height 23
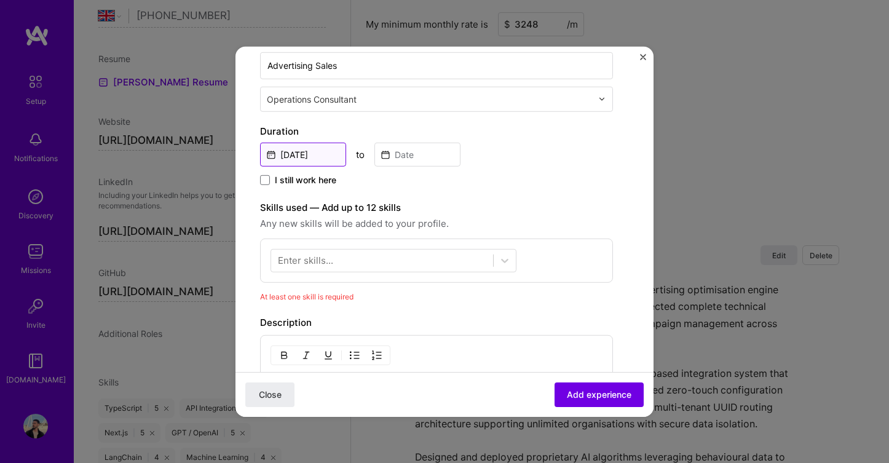
click at [302, 149] on input "Oct, 2025" at bounding box center [303, 154] width 86 height 24
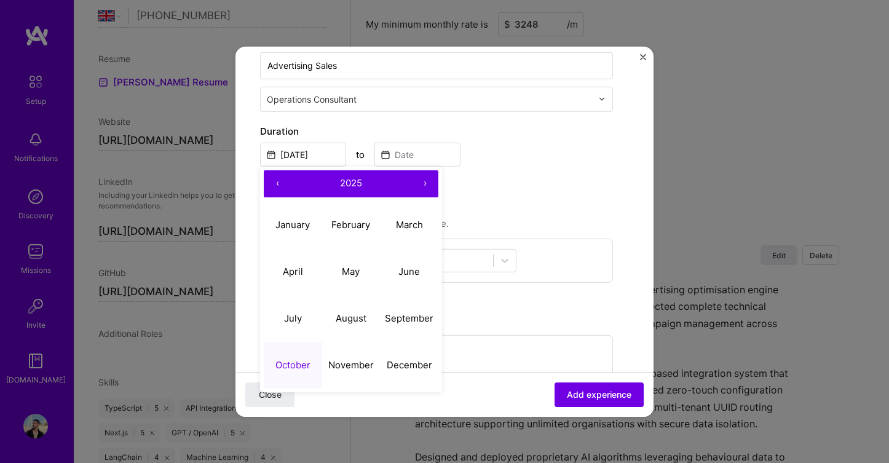
click at [277, 184] on button "‹" at bounding box center [277, 183] width 27 height 27
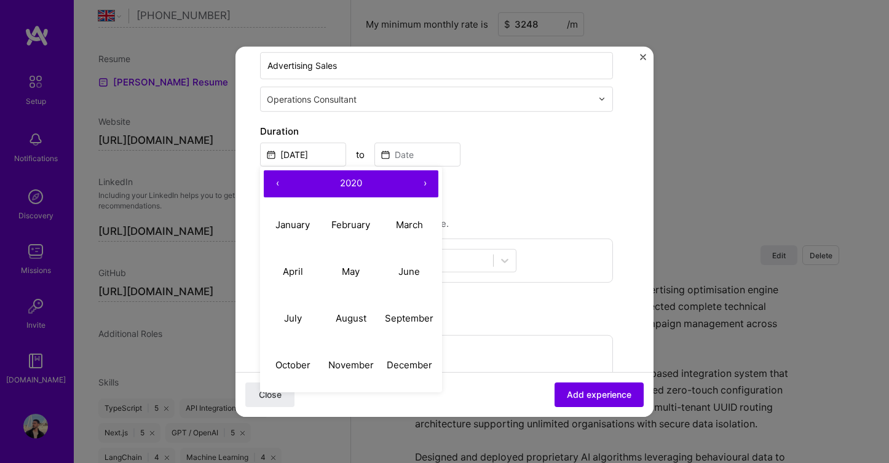
click at [277, 184] on button "‹" at bounding box center [277, 183] width 27 height 27
click at [417, 274] on abbr "June" at bounding box center [409, 272] width 22 height 12
type input "Jun, 2019"
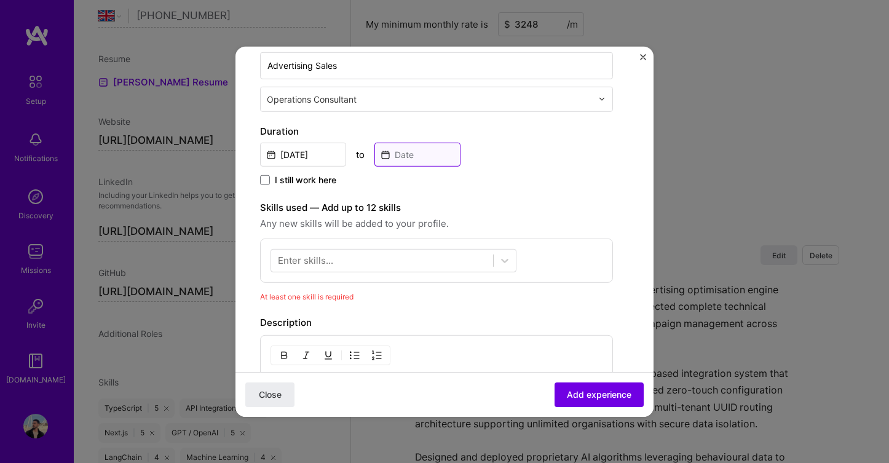
click at [426, 155] on input at bounding box center [417, 154] width 86 height 24
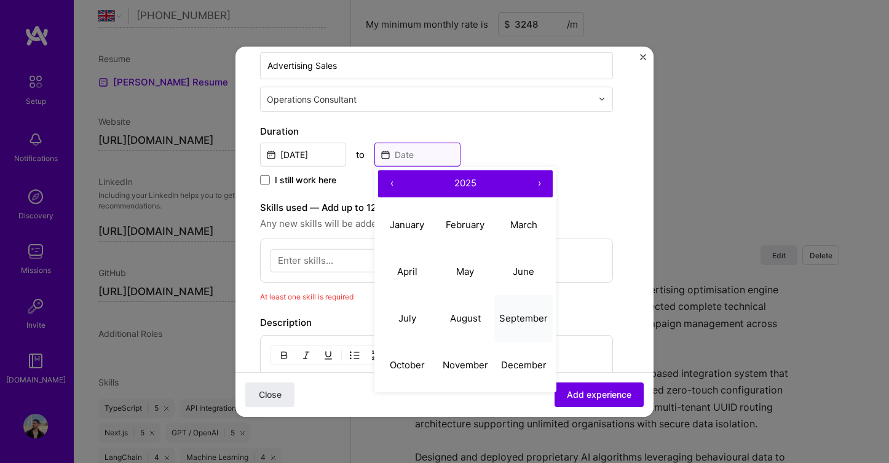
scroll to position [226, 0]
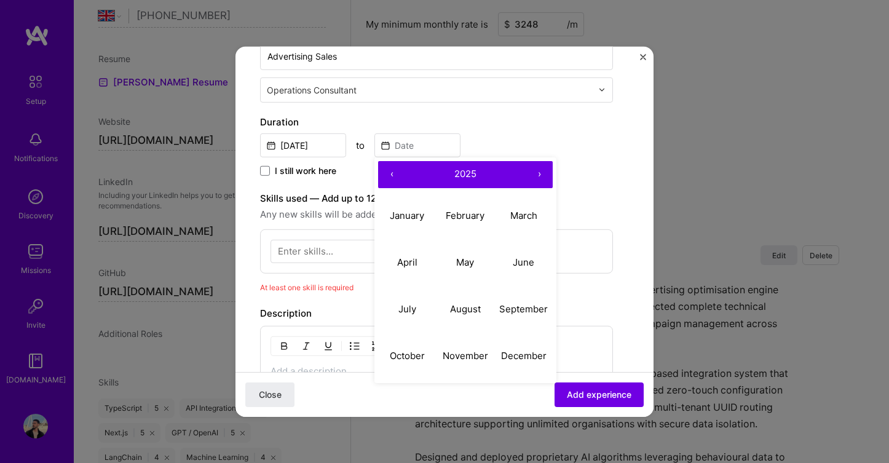
click at [393, 179] on button "‹" at bounding box center [391, 173] width 27 height 27
click at [408, 213] on abbr "January" at bounding box center [407, 216] width 34 height 12
type input "Jan, 2024"
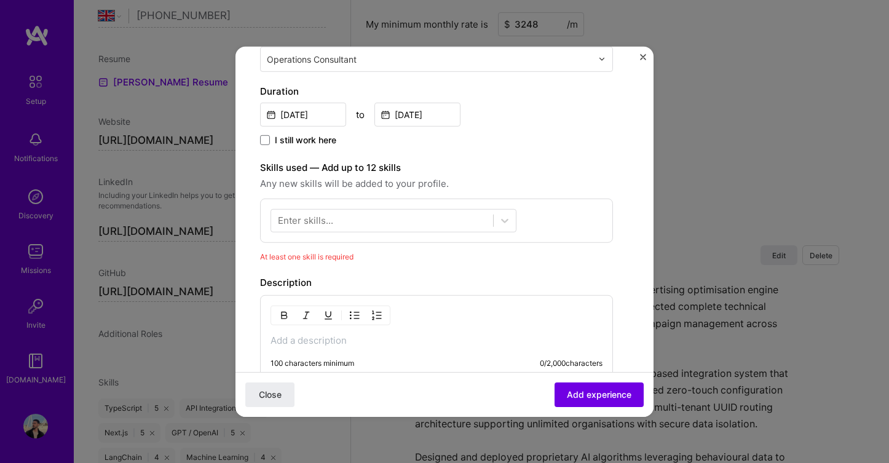
scroll to position [260, 0]
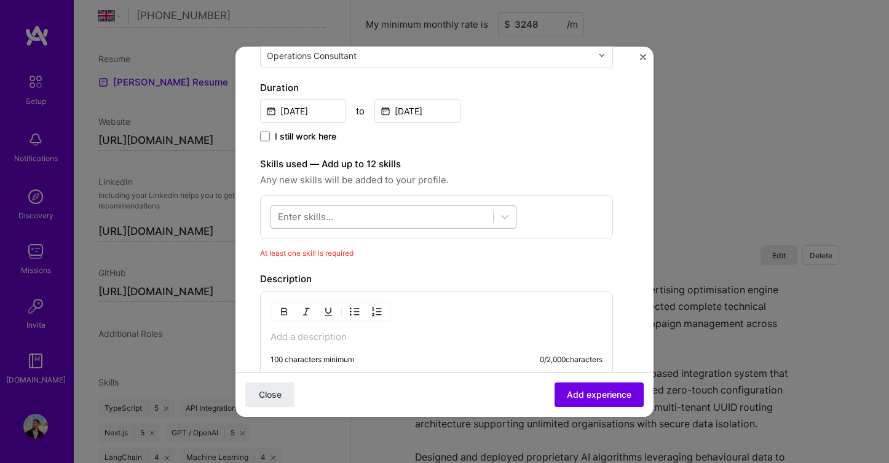
click at [357, 219] on div at bounding box center [382, 217] width 222 height 20
type input "a"
type input "e"
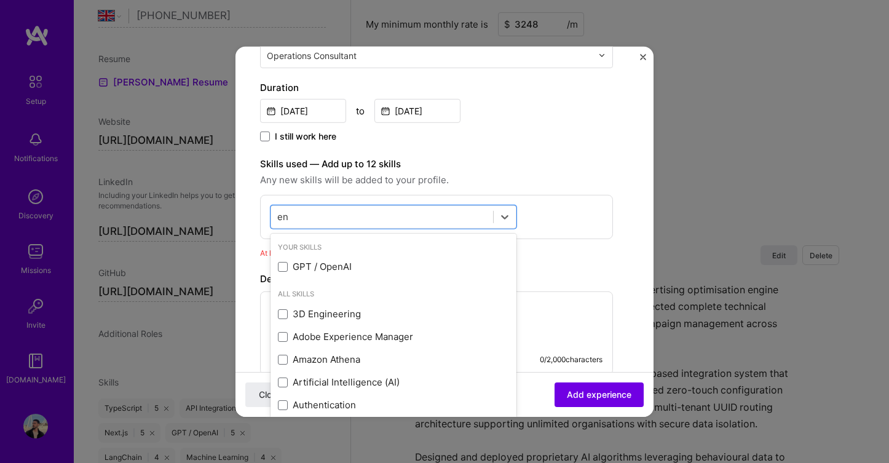
type input "e"
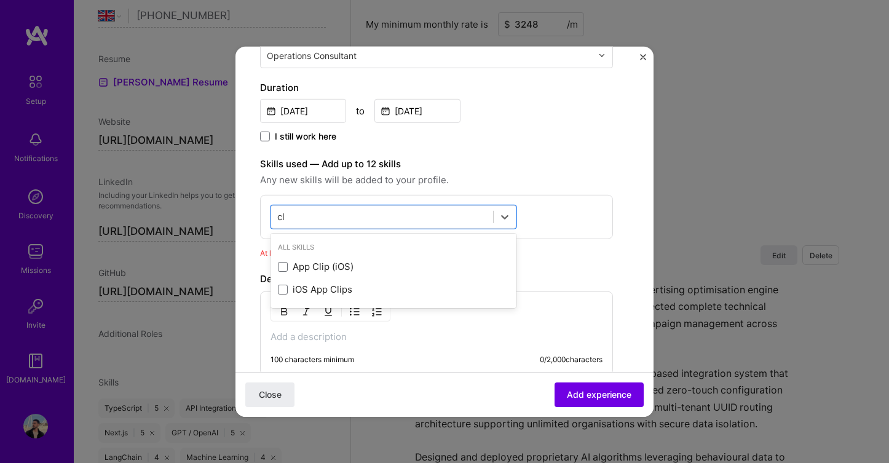
type input "c"
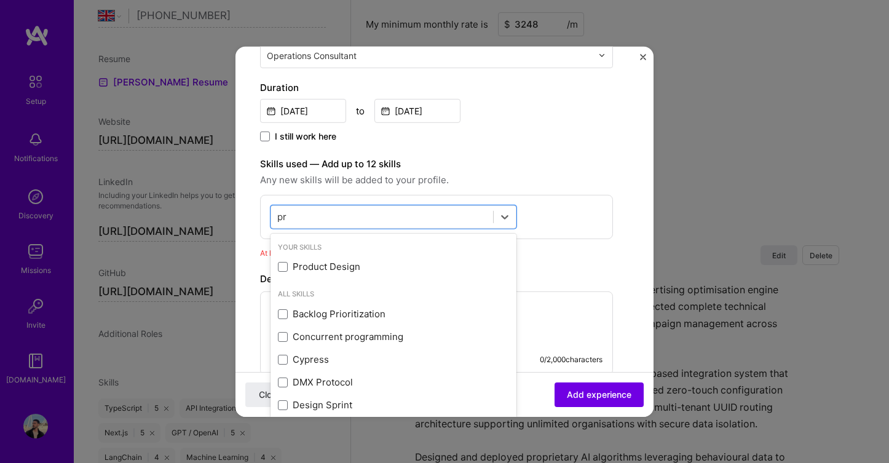
type input "p"
type input "a"
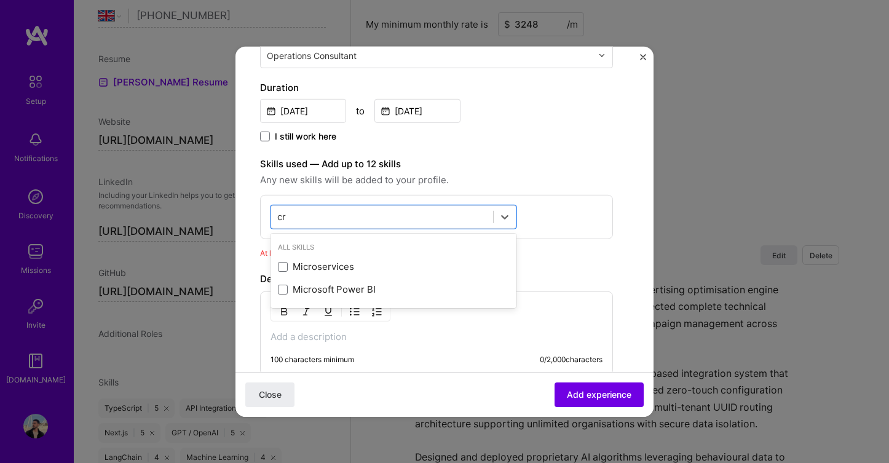
type input "c"
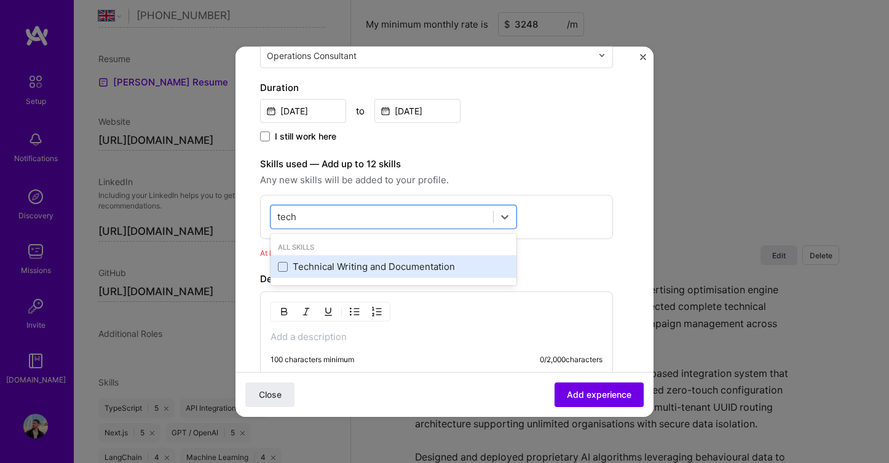
click at [352, 265] on div "Technical Writing and Documentation" at bounding box center [393, 266] width 231 height 13
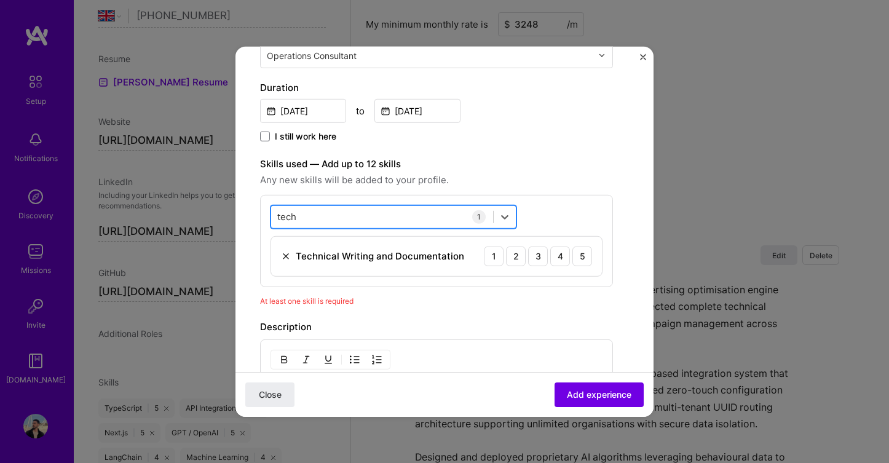
click at [327, 211] on div "tech tech" at bounding box center [382, 217] width 222 height 20
click at [290, 215] on input "tech" at bounding box center [287, 216] width 20 height 13
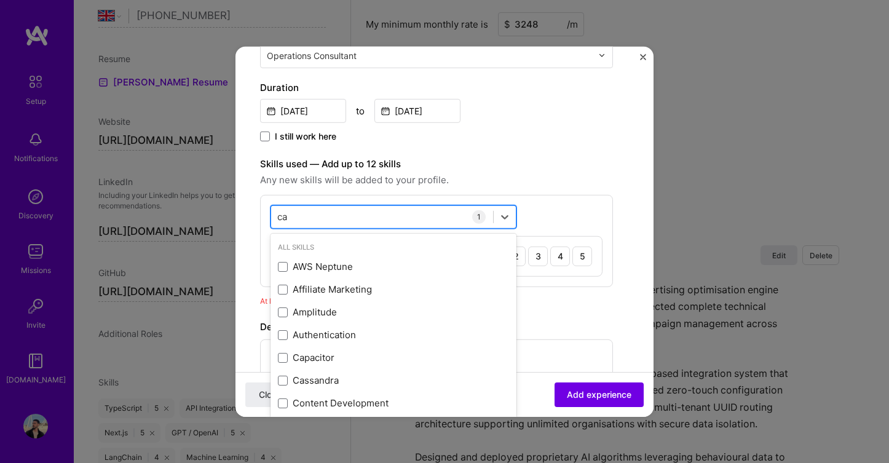
type input "c"
type input "l"
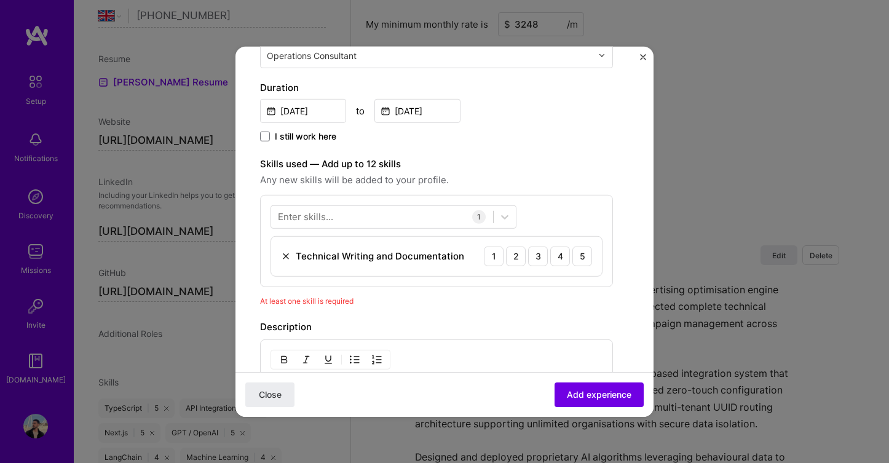
click at [465, 176] on span "Any new skills will be added to your profile." at bounding box center [436, 179] width 353 height 15
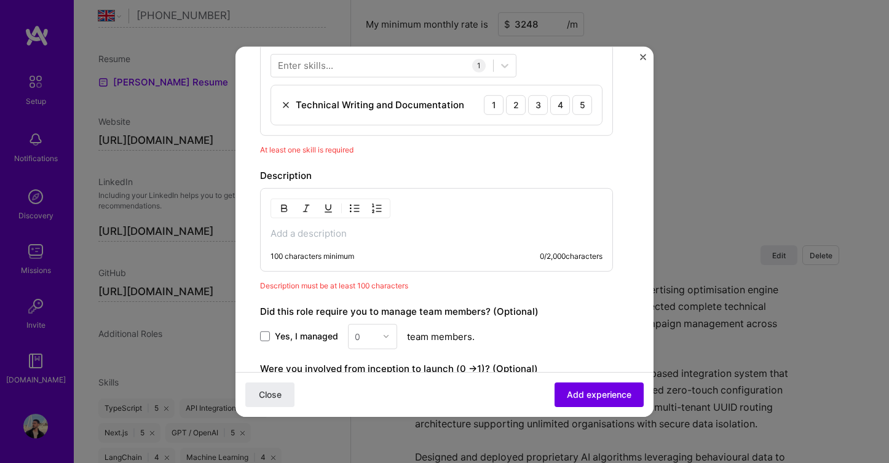
scroll to position [409, 0]
click at [559, 103] on div "4" at bounding box center [560, 107] width 20 height 20
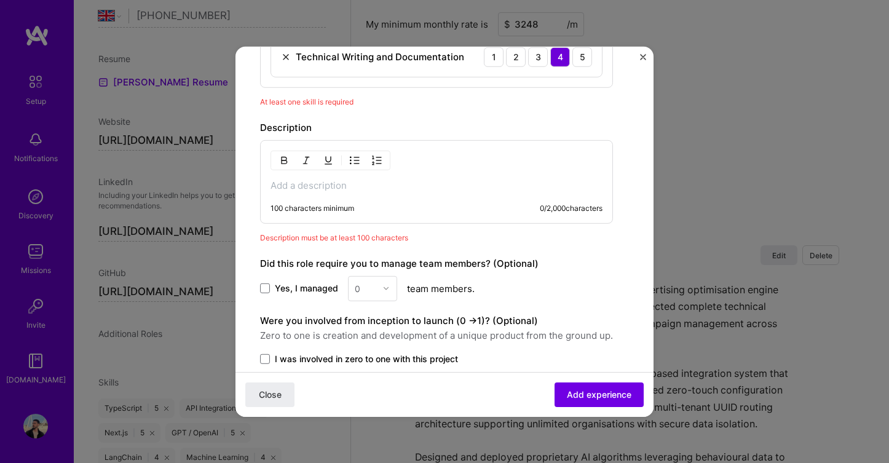
scroll to position [462, 0]
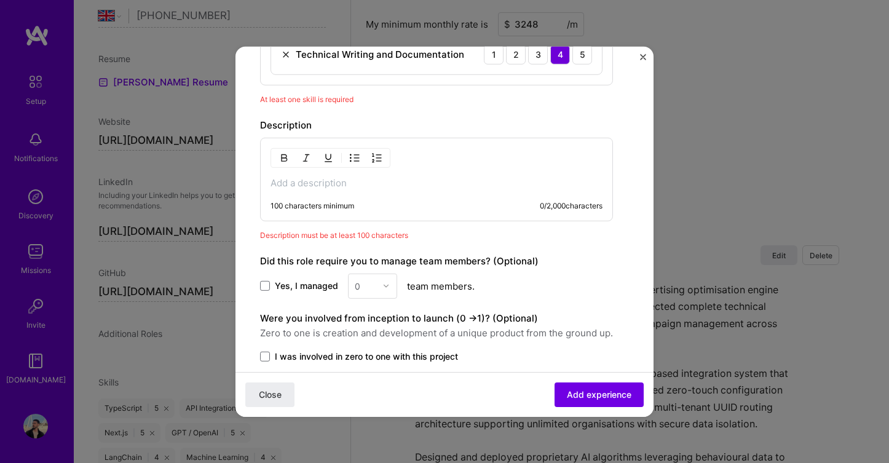
click at [466, 183] on p at bounding box center [437, 182] width 332 height 12
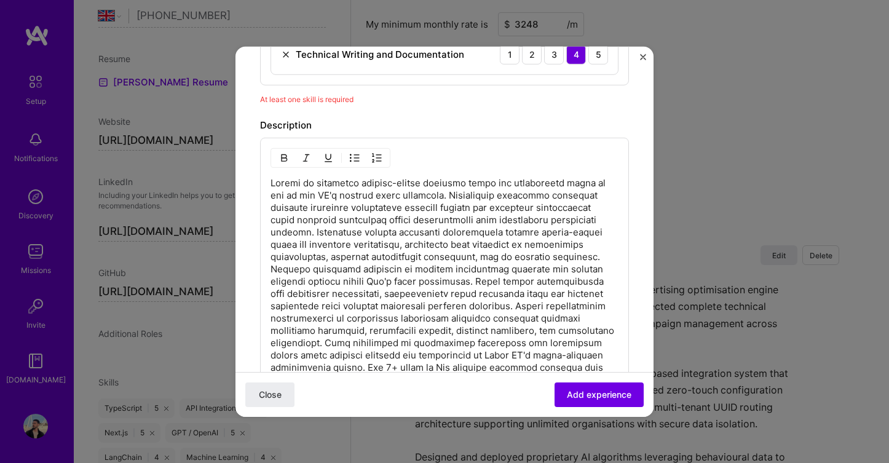
click at [407, 261] on p at bounding box center [445, 305] width 348 height 258
click at [313, 229] on p at bounding box center [445, 305] width 348 height 258
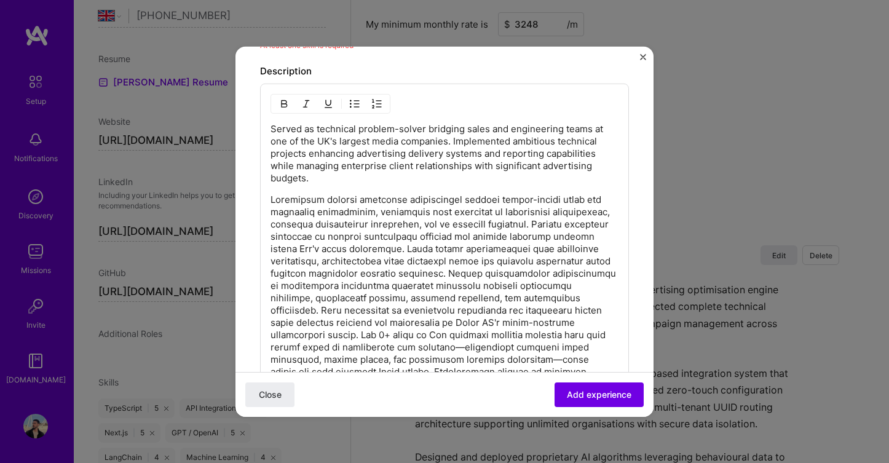
scroll to position [518, 0]
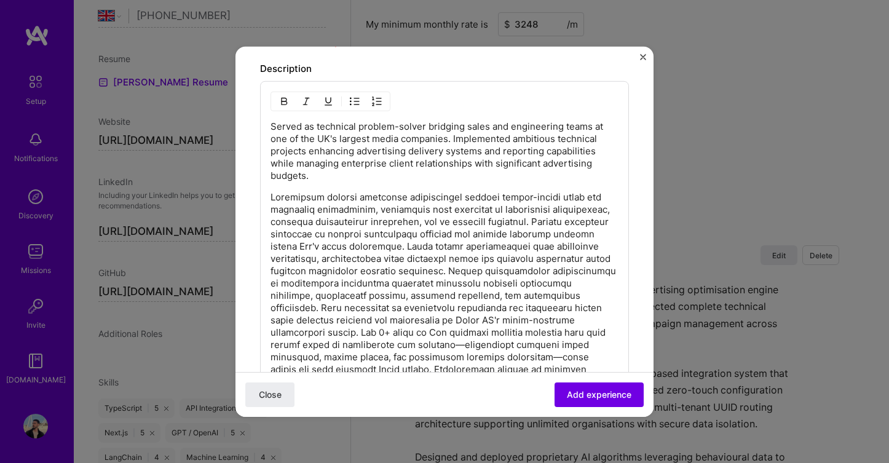
click at [407, 243] on p at bounding box center [445, 295] width 348 height 209
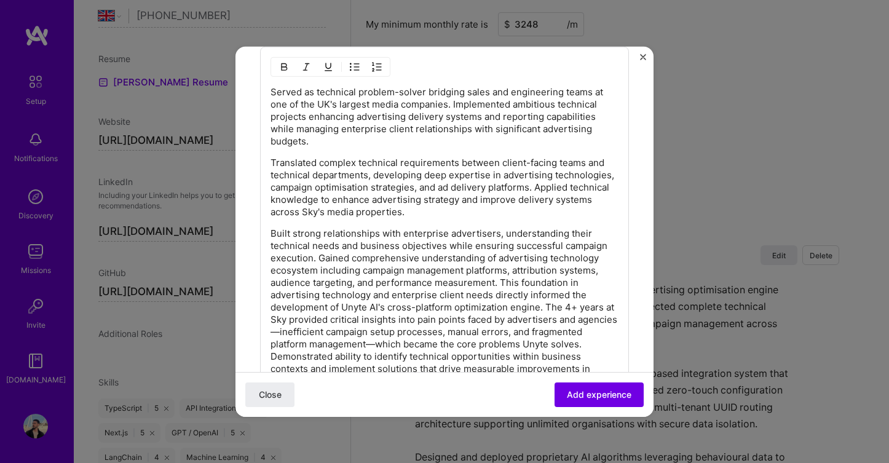
scroll to position [556, 0]
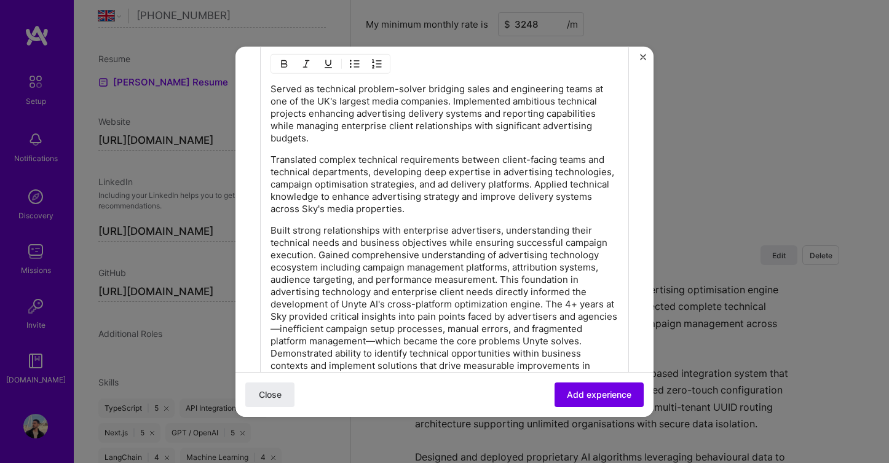
click at [500, 277] on p "Built strong relationships with enterprise advertisers, understanding their tec…" at bounding box center [445, 304] width 348 height 160
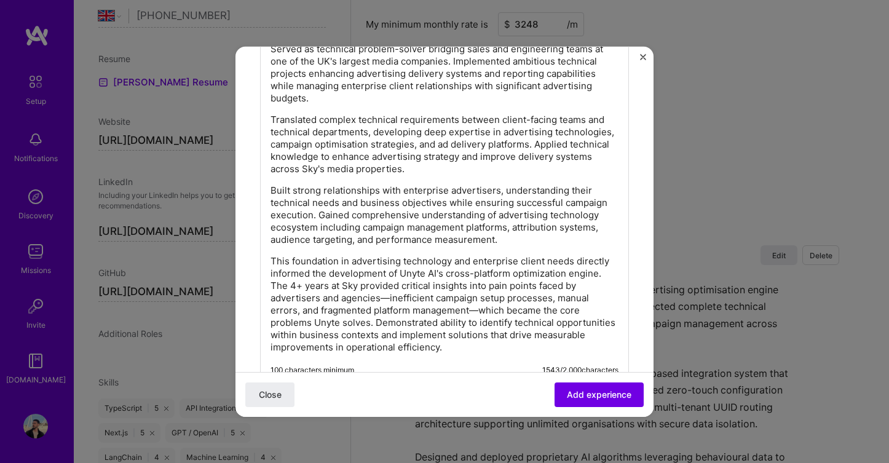
scroll to position [598, 0]
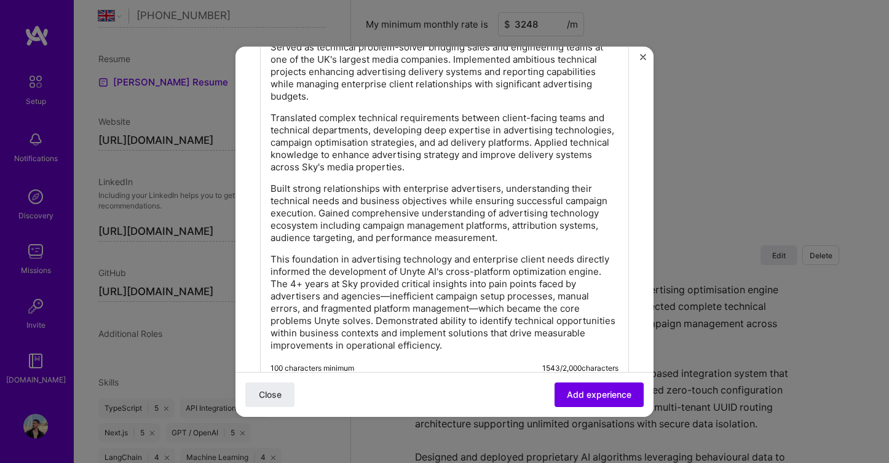
click at [542, 275] on p "This foundation in advertising technology and enterprise client needs directly …" at bounding box center [445, 302] width 348 height 98
click at [377, 317] on p "This foundation in advertising technology and enterprise client needs directly …" at bounding box center [445, 302] width 348 height 98
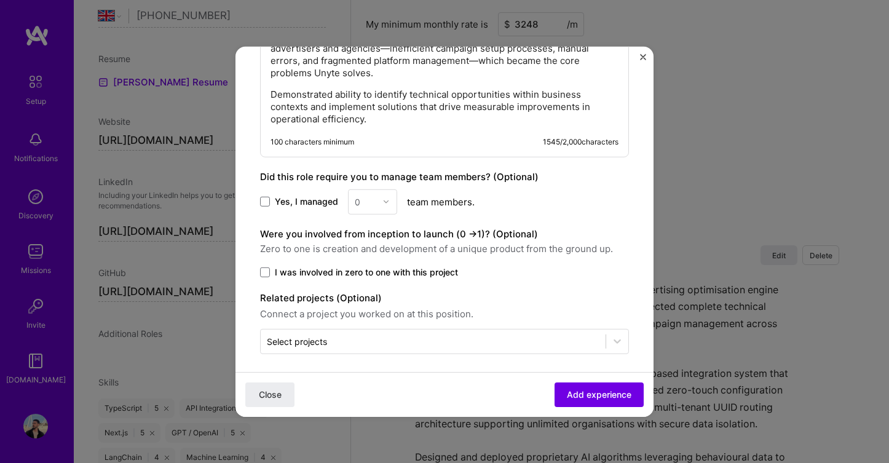
scroll to position [852, 0]
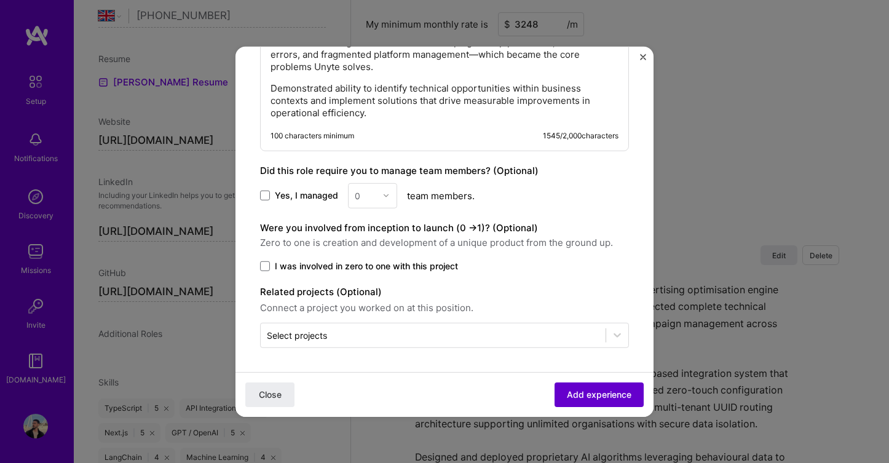
click at [592, 398] on span "Add experience" at bounding box center [599, 395] width 65 height 12
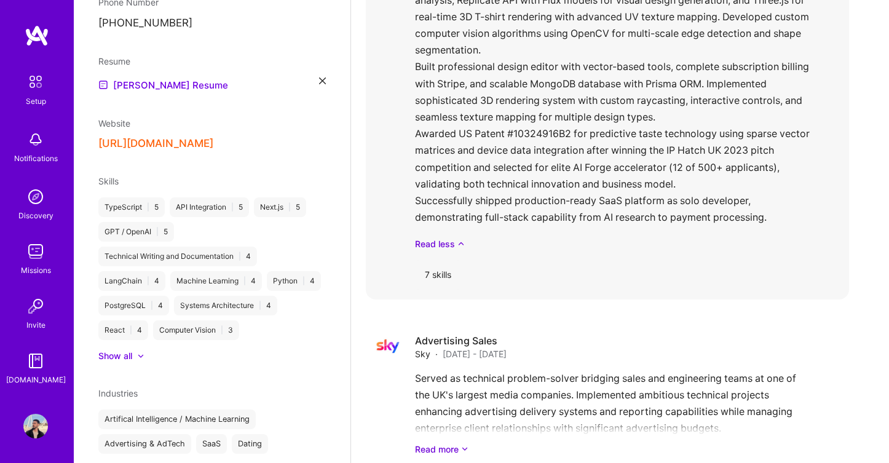
scroll to position [1195, 0]
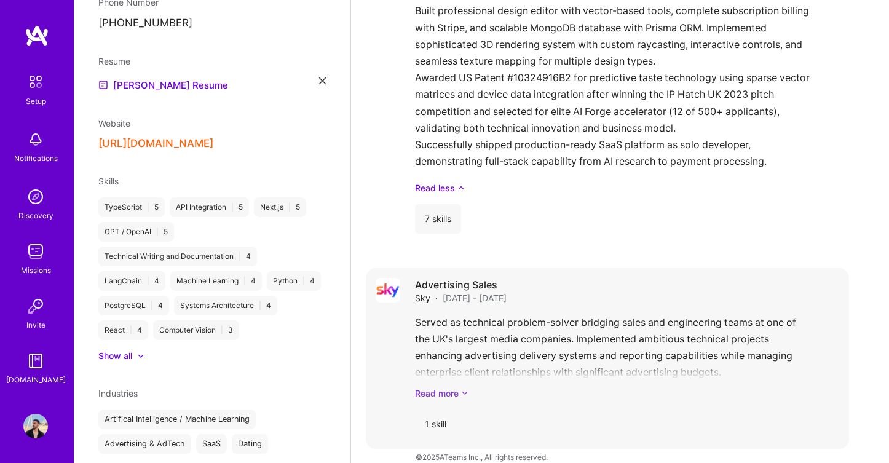
click at [442, 387] on link "Read more" at bounding box center [627, 393] width 424 height 13
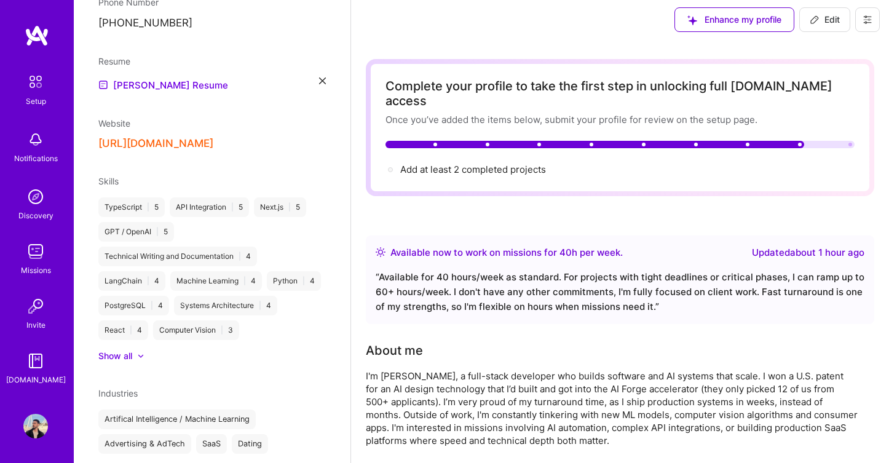
scroll to position [0, 0]
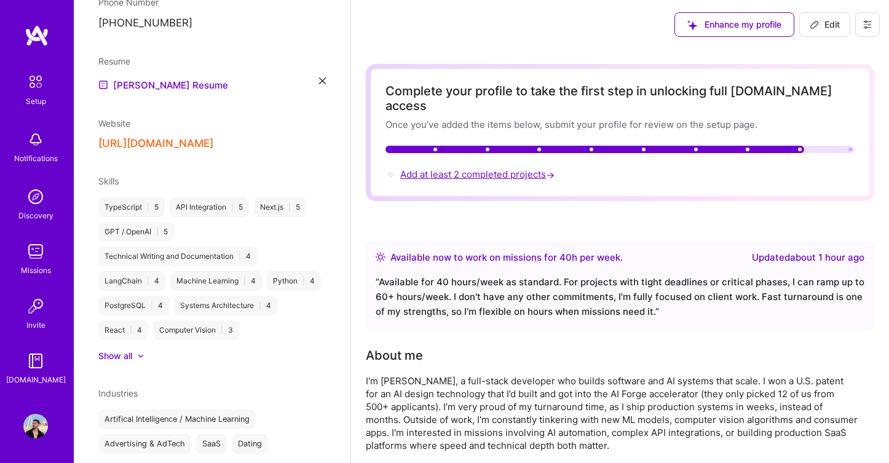
click at [505, 168] on span "Add at least 2 completed projects →" at bounding box center [478, 174] width 157 height 12
select select "GB"
select select "Right Now"
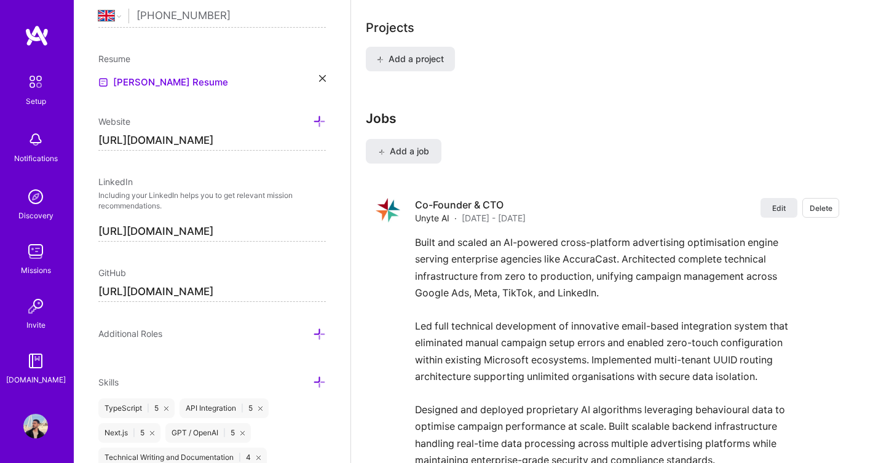
scroll to position [915, 0]
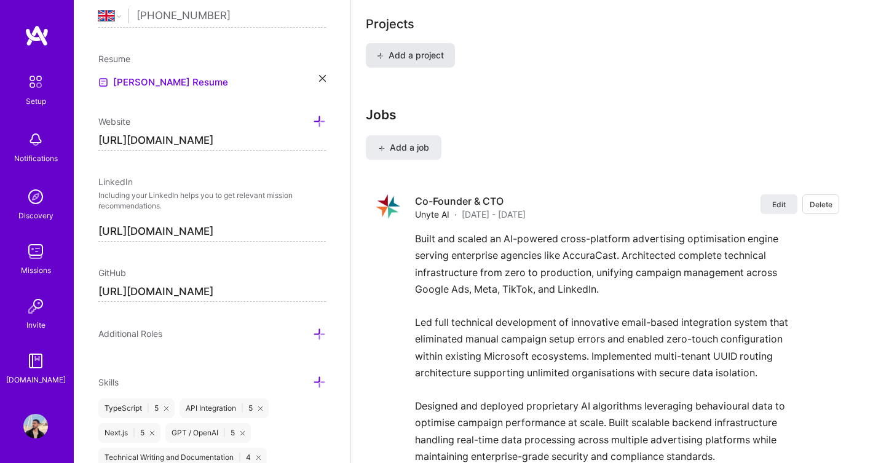
click at [432, 49] on span "Add a project" at bounding box center [410, 55] width 67 height 12
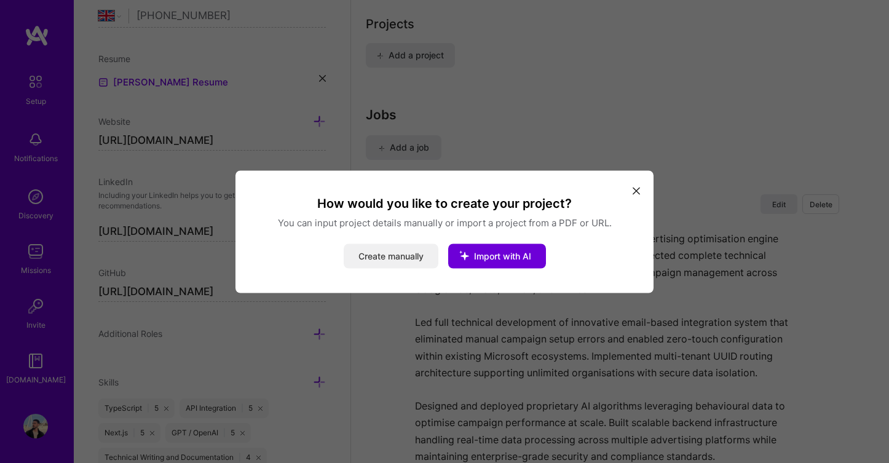
click at [398, 258] on button "Create manually" at bounding box center [391, 255] width 95 height 25
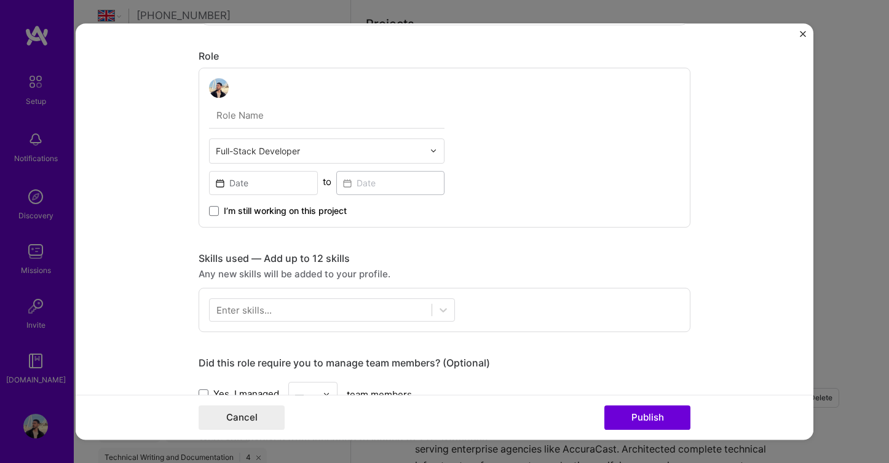
scroll to position [328, 0]
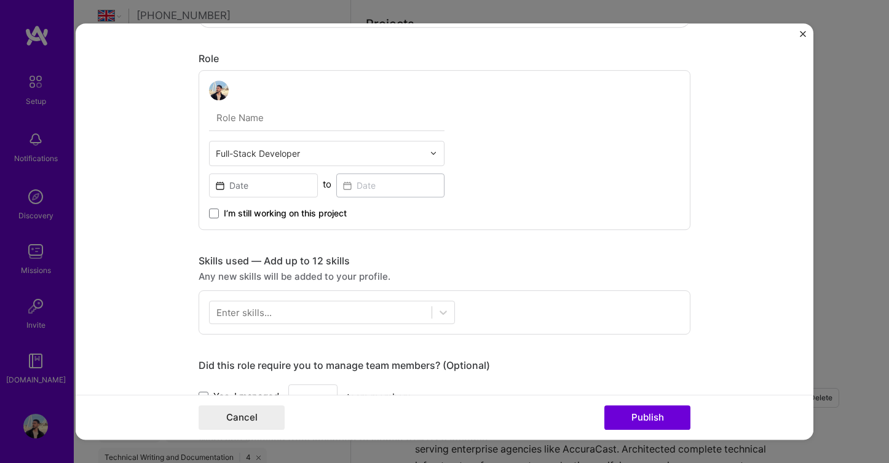
click at [267, 113] on input "text" at bounding box center [326, 118] width 235 height 26
click at [190, 175] on form "Project title Company Project industry Industry Project Link (Optional) Drag an…" at bounding box center [445, 231] width 738 height 417
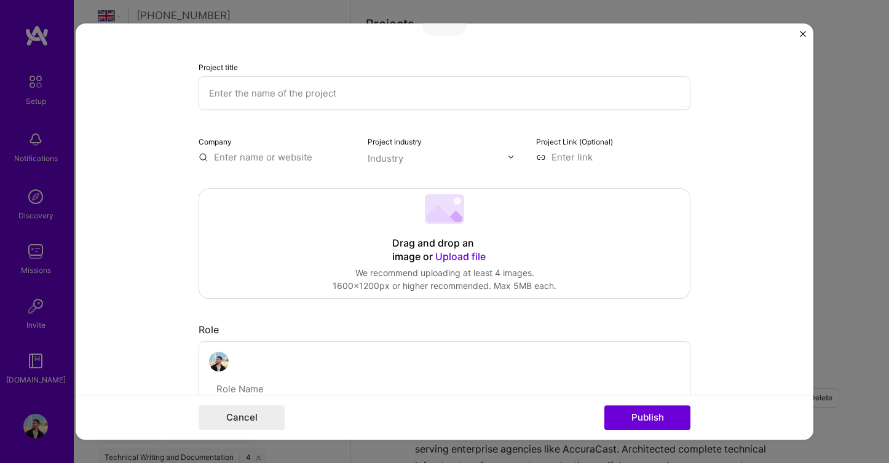
scroll to position [0, 0]
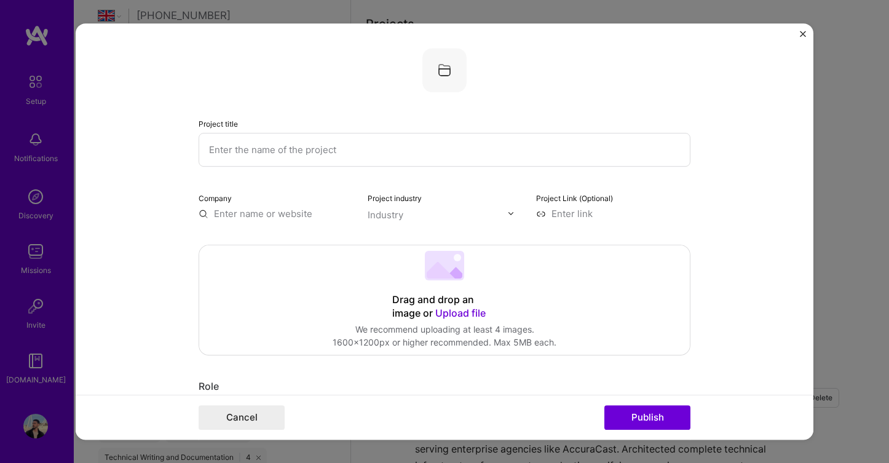
click at [446, 69] on img at bounding box center [444, 70] width 44 height 44
click at [308, 144] on input "text" at bounding box center [445, 150] width 492 height 34
type input "Lasi AI"
click at [291, 215] on input "text" at bounding box center [276, 213] width 154 height 13
type input "l"
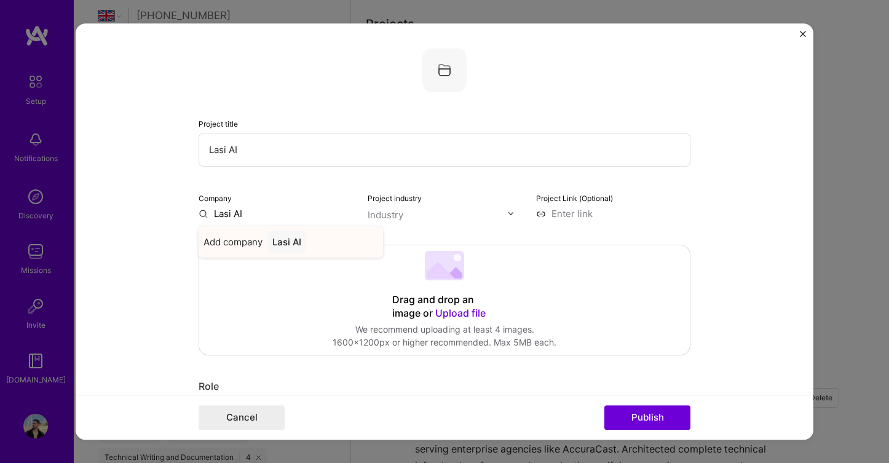
type input "Lasi AI"
click at [291, 247] on div "Lasi AI" at bounding box center [286, 242] width 39 height 22
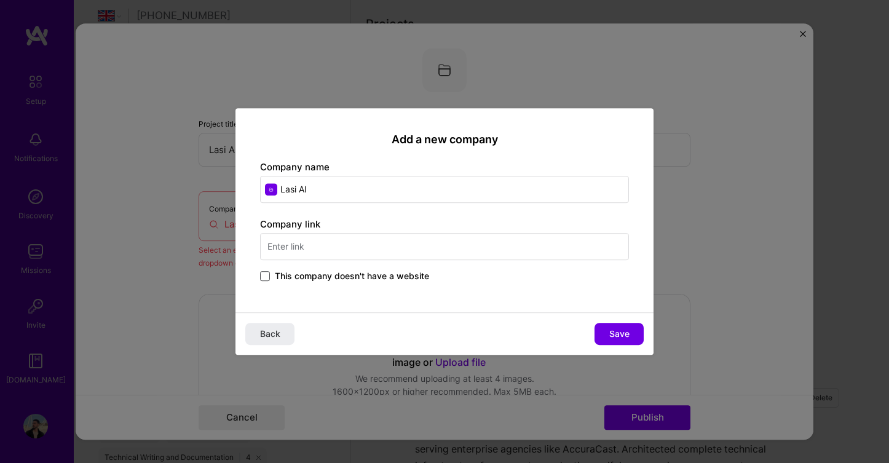
click at [268, 274] on span at bounding box center [265, 276] width 10 height 10
click at [0, 0] on input "This company doesn't have a website" at bounding box center [0, 0] width 0 height 0
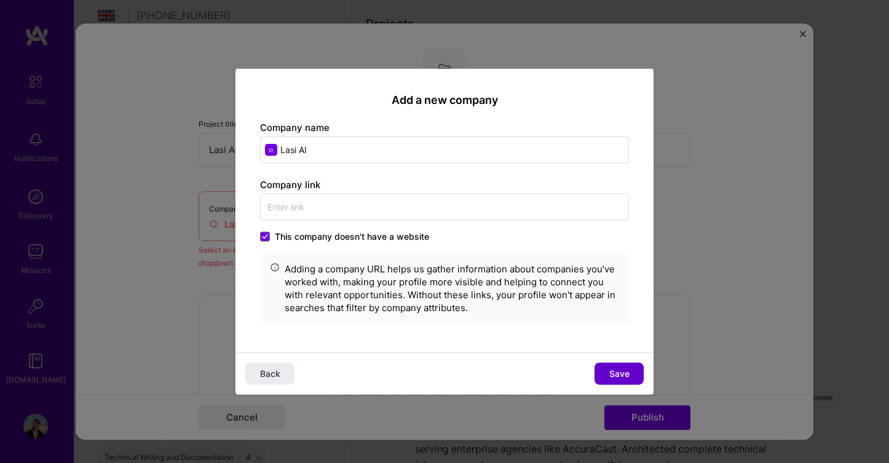
click at [622, 366] on button "Save" at bounding box center [619, 374] width 49 height 22
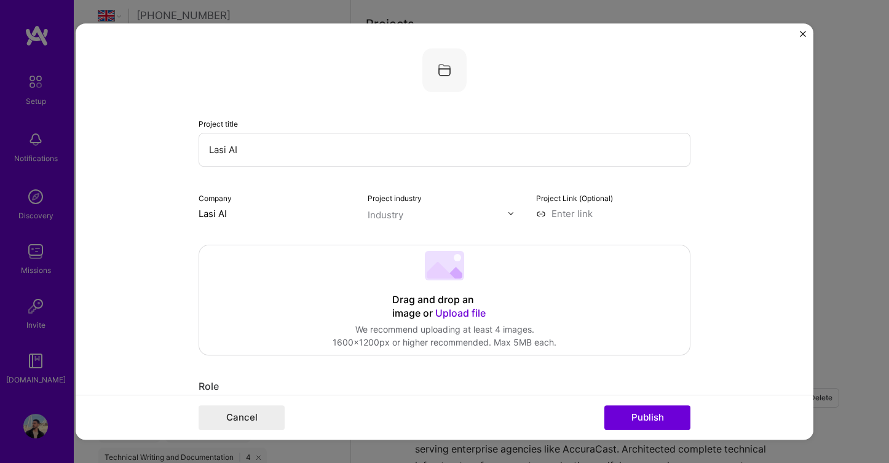
click at [236, 205] on div "Company Lasi AI" at bounding box center [276, 205] width 154 height 29
click at [221, 210] on input "Lasi AI" at bounding box center [276, 213] width 154 height 13
click at [225, 212] on input "Lasi AI" at bounding box center [276, 213] width 154 height 13
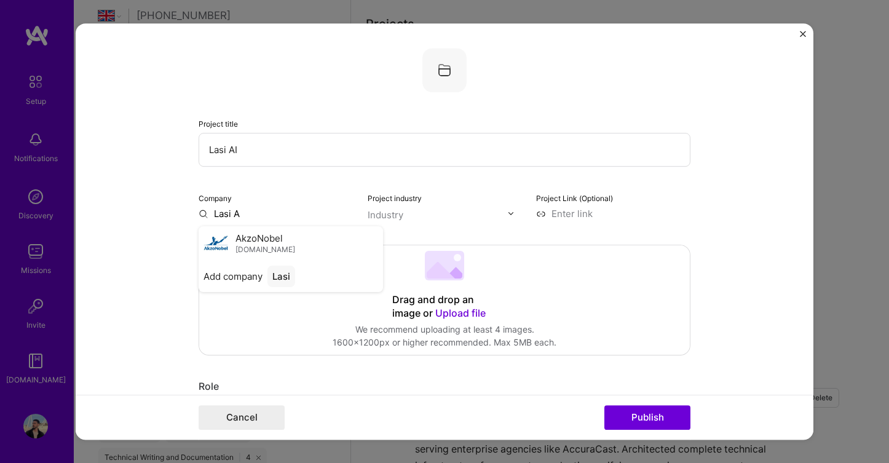
type input "Lasi AI"
click at [258, 242] on span "Add company" at bounding box center [233, 241] width 59 height 13
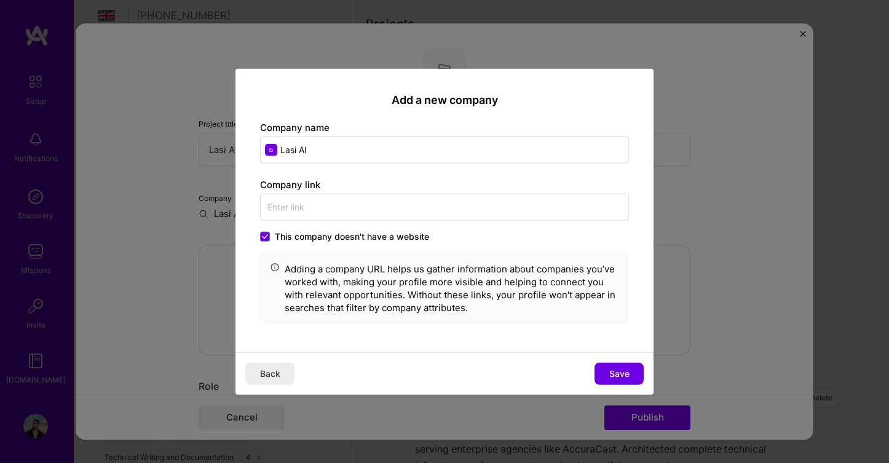
click at [266, 231] on label "This company doesn't have a website" at bounding box center [344, 237] width 169 height 12
click at [0, 0] on input "This company doesn't have a website" at bounding box center [0, 0] width 0 height 0
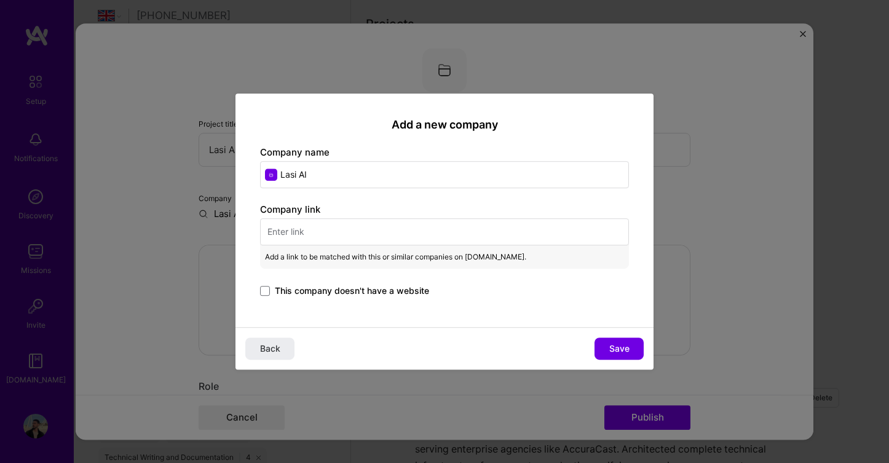
click at [290, 228] on input "text" at bounding box center [444, 231] width 369 height 27
paste input "https://github.com/techaras/lasi-ai-app"
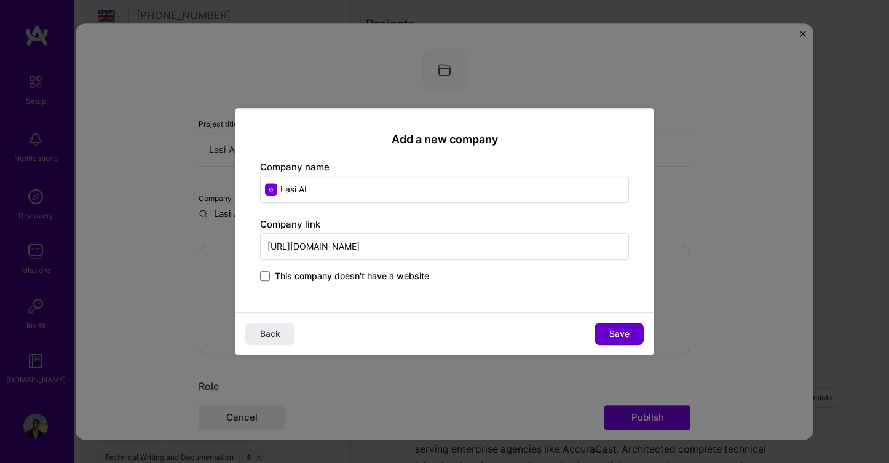
type input "https://github.com/techaras/lasi-ai-app"
click at [626, 337] on span "Save" at bounding box center [619, 334] width 20 height 12
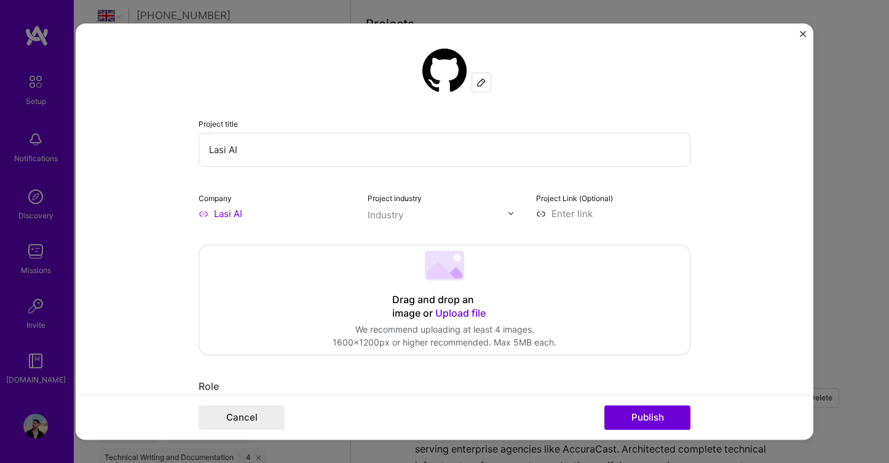
click at [595, 213] on input at bounding box center [613, 213] width 154 height 13
paste input "https://github.com/techaras/lasi-ai-app"
type input "https://github.com/techaras/lasi-ai-app"
click at [735, 236] on form "Project title Lasi AI Company Lasi AI Project industry Industry Project Link (O…" at bounding box center [445, 231] width 738 height 417
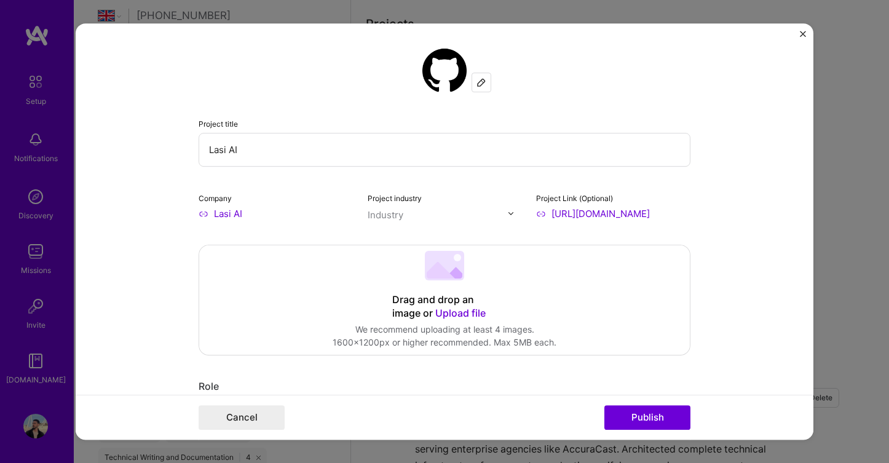
scroll to position [0, 0]
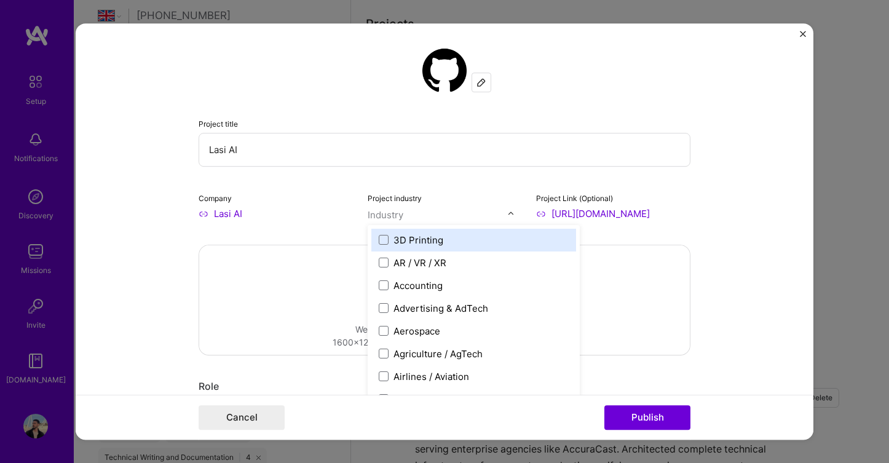
click at [454, 217] on input "text" at bounding box center [438, 214] width 140 height 13
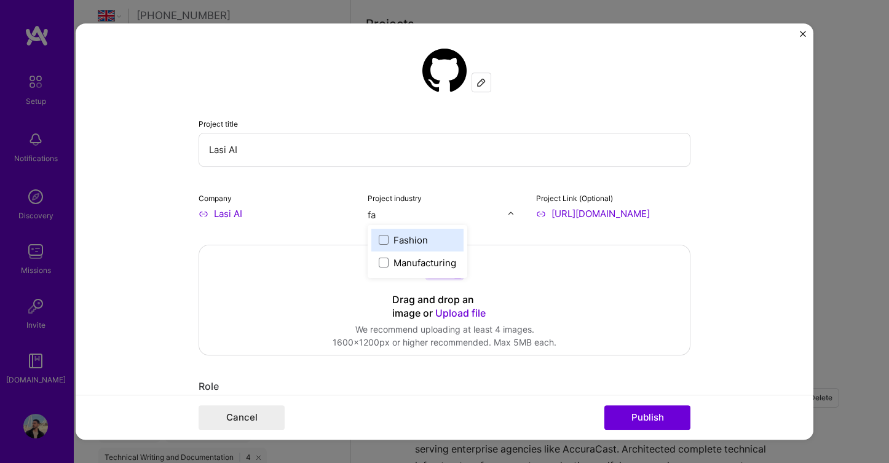
type input "fas"
click at [389, 239] on label "Fashion" at bounding box center [403, 240] width 49 height 13
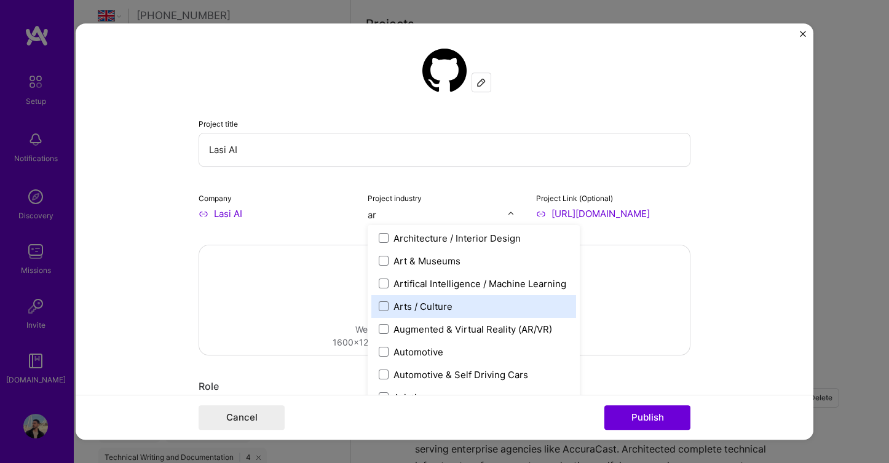
scroll to position [25, 0]
type input "art"
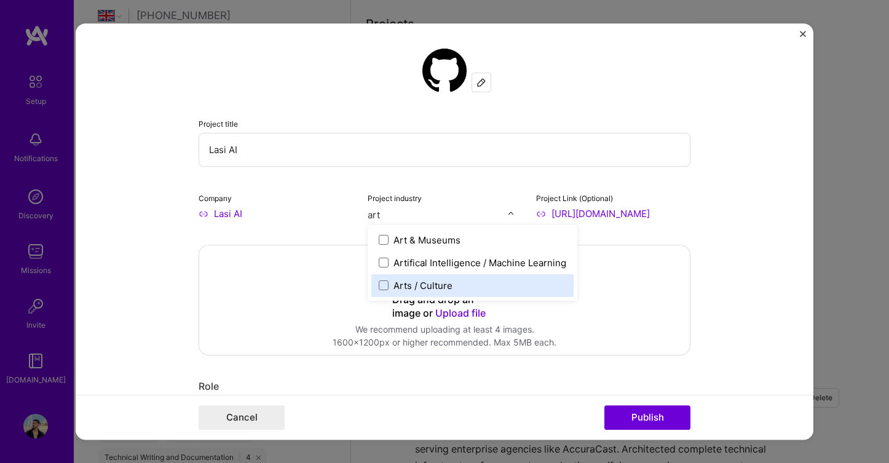
scroll to position [0, 0]
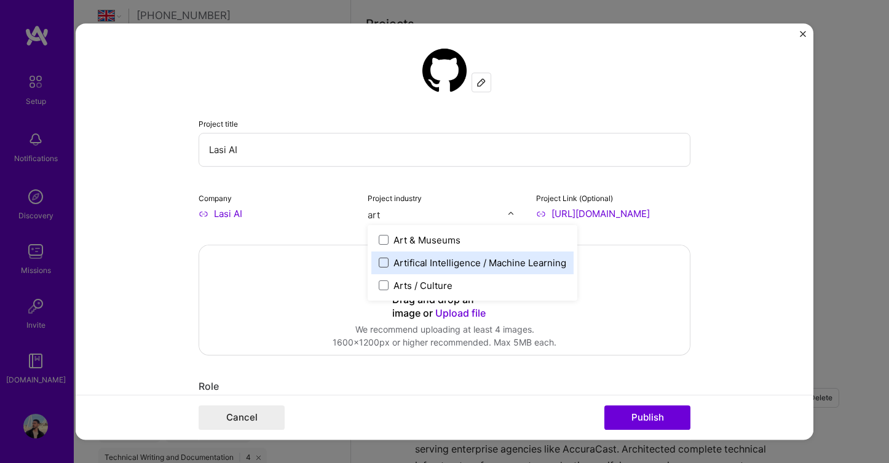
click at [381, 266] on span at bounding box center [384, 263] width 10 height 10
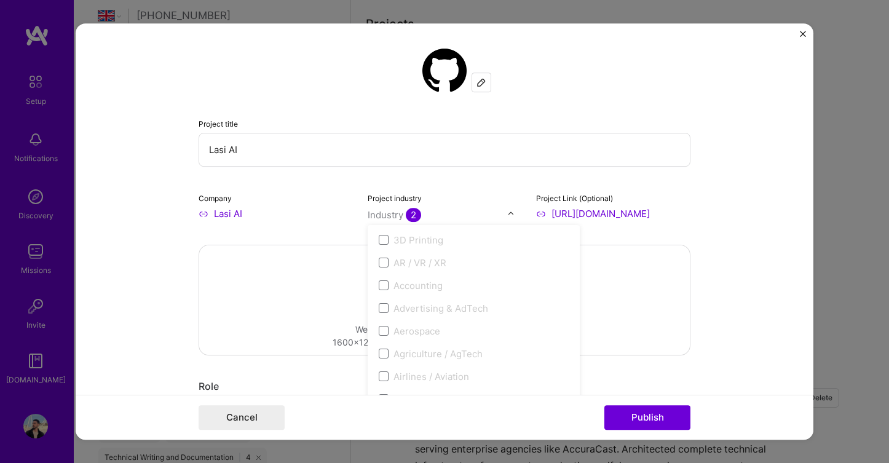
click at [160, 314] on form "Project title Lasi AI Company Lasi AI Project industry option Artifical Intelli…" at bounding box center [445, 231] width 738 height 417
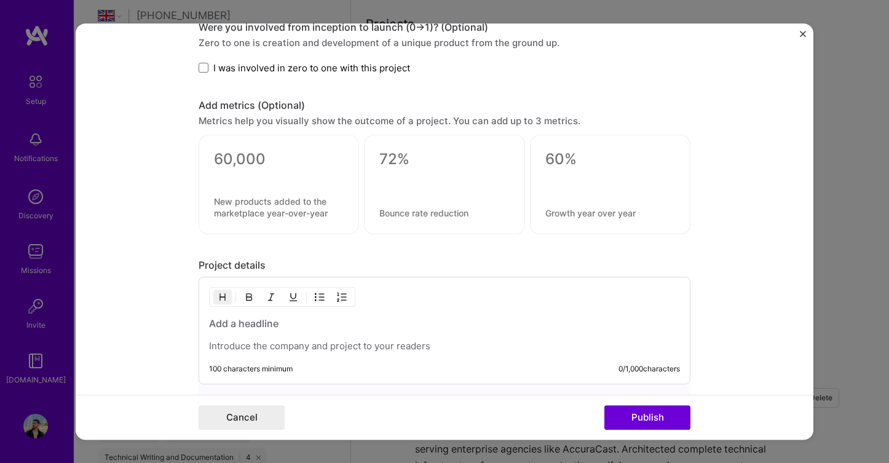
scroll to position [874, 0]
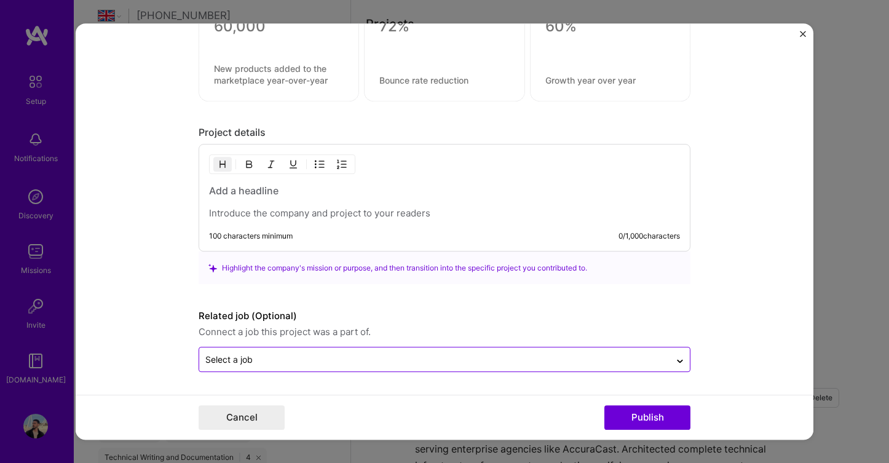
click at [354, 348] on div "Select a job" at bounding box center [434, 359] width 471 height 24
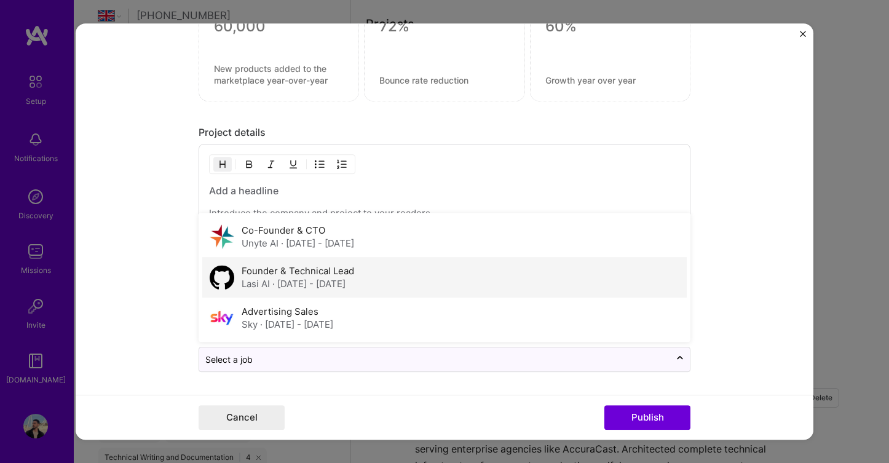
click at [354, 269] on div "Founder & Technical Lead Lasi AI · Feb 2024 - Mar 2025" at bounding box center [298, 277] width 113 height 26
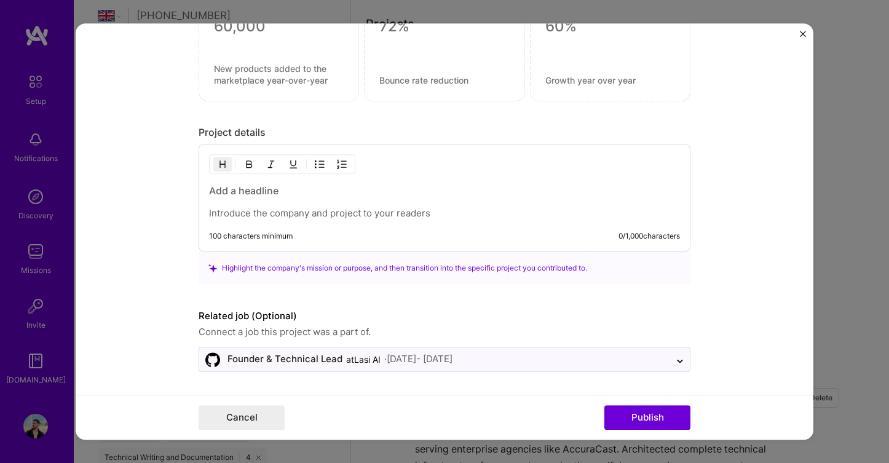
click at [735, 255] on form "Project title Lasi AI Company Lasi AI Project industry Industry 2 Project Link …" at bounding box center [445, 231] width 738 height 417
click at [668, 410] on button "Publish" at bounding box center [647, 417] width 86 height 25
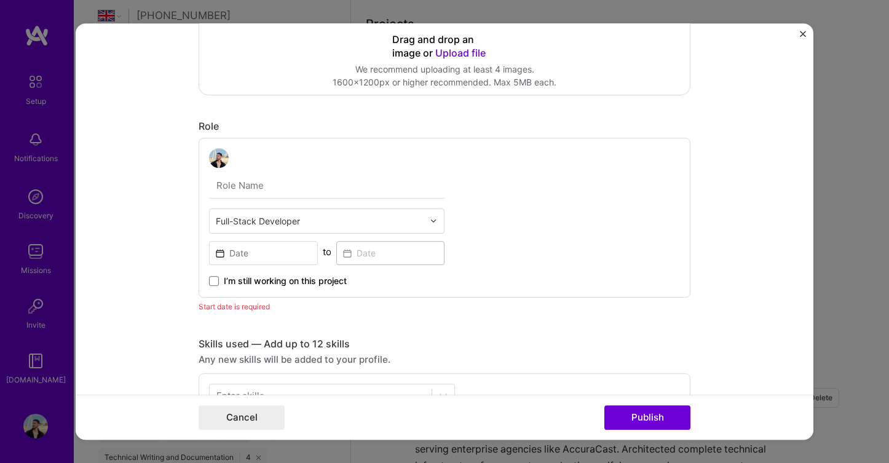
scroll to position [255, 0]
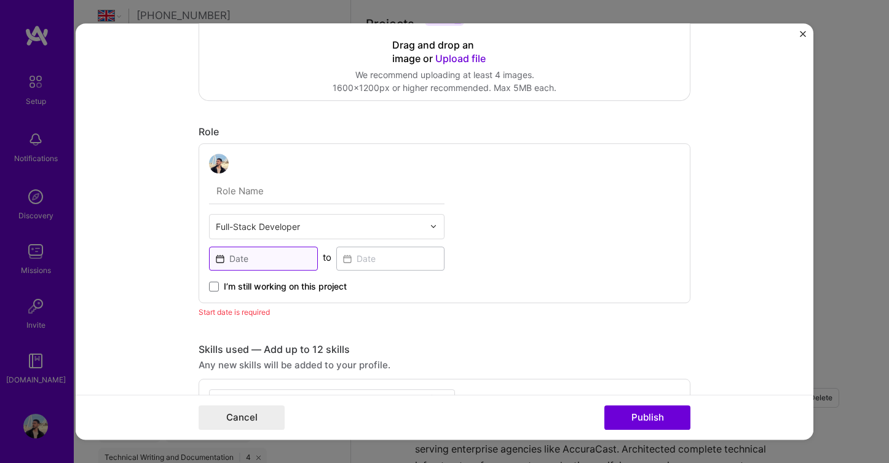
click at [283, 260] on input at bounding box center [263, 259] width 109 height 24
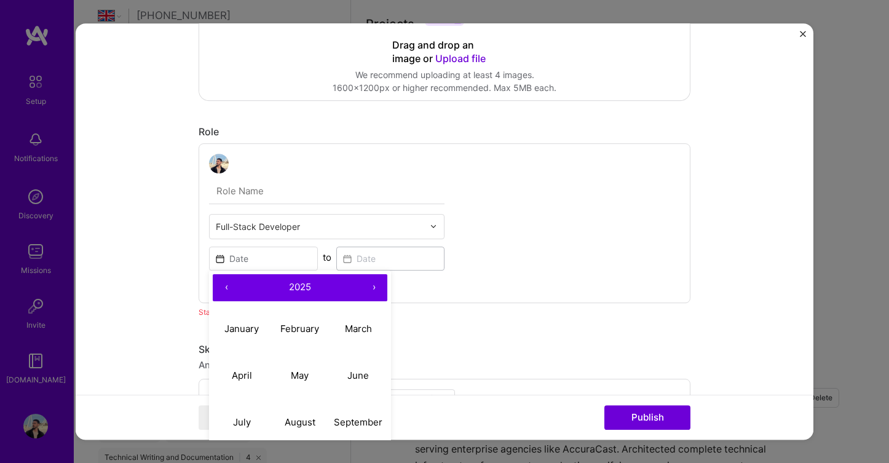
click at [222, 287] on button "‹" at bounding box center [226, 287] width 27 height 27
click at [292, 331] on abbr "February" at bounding box center [299, 329] width 39 height 12
type input "Feb, 2024"
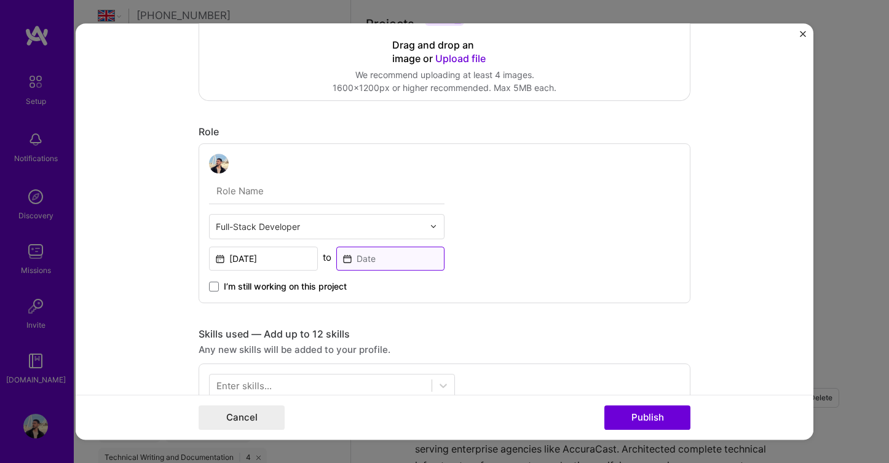
click at [387, 264] on input at bounding box center [390, 259] width 109 height 24
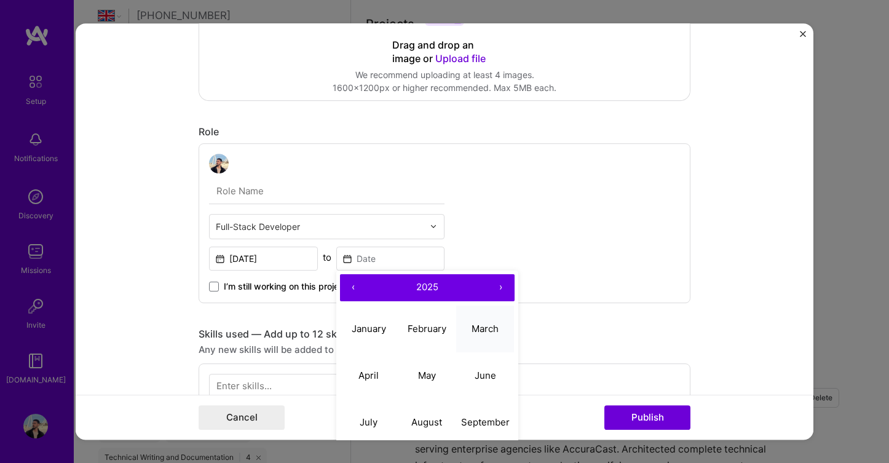
click at [481, 338] on button "March" at bounding box center [485, 329] width 58 height 47
type input "Mar, 2025"
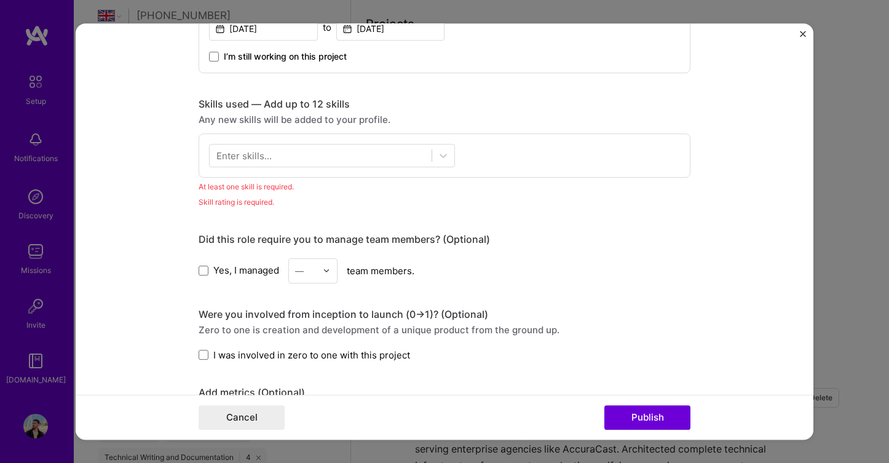
scroll to position [486, 0]
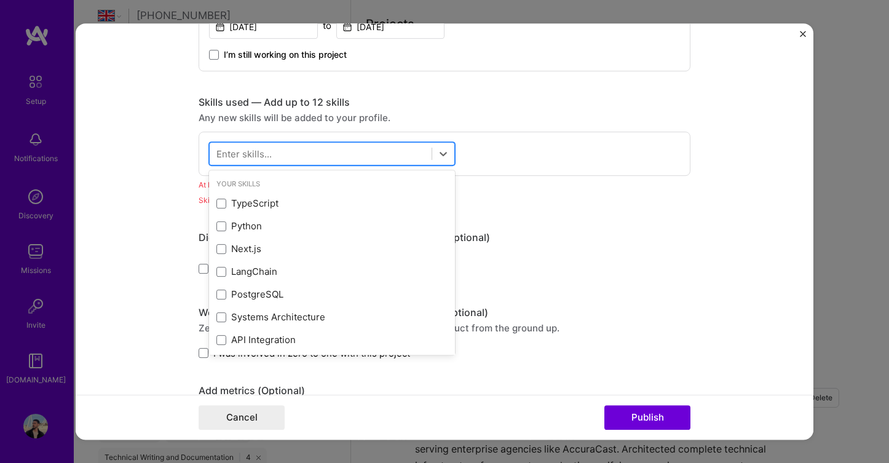
click at [401, 160] on div at bounding box center [321, 153] width 222 height 20
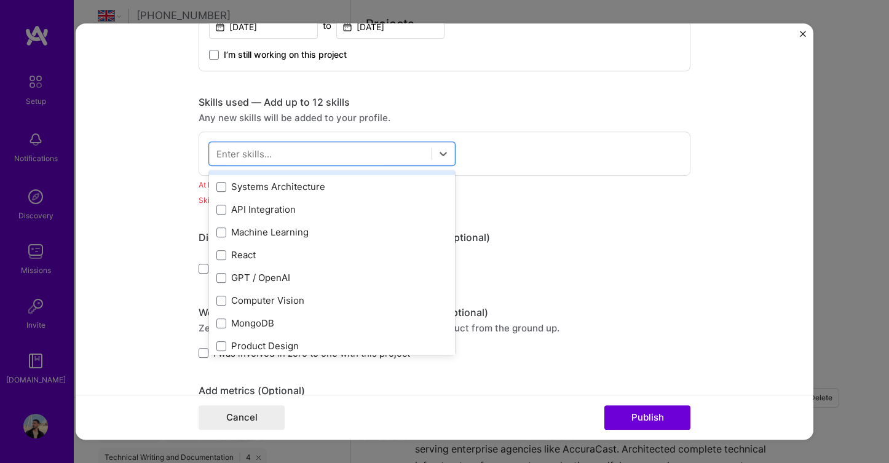
scroll to position [0, 0]
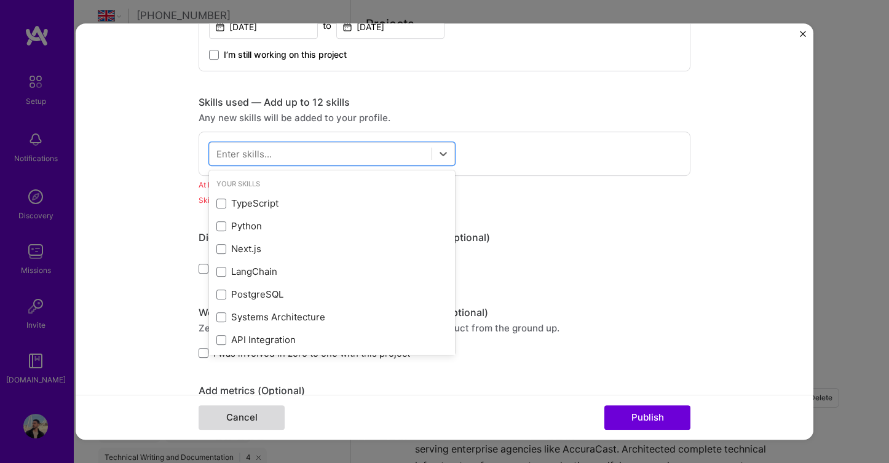
click at [247, 417] on button "Cancel" at bounding box center [242, 417] width 86 height 25
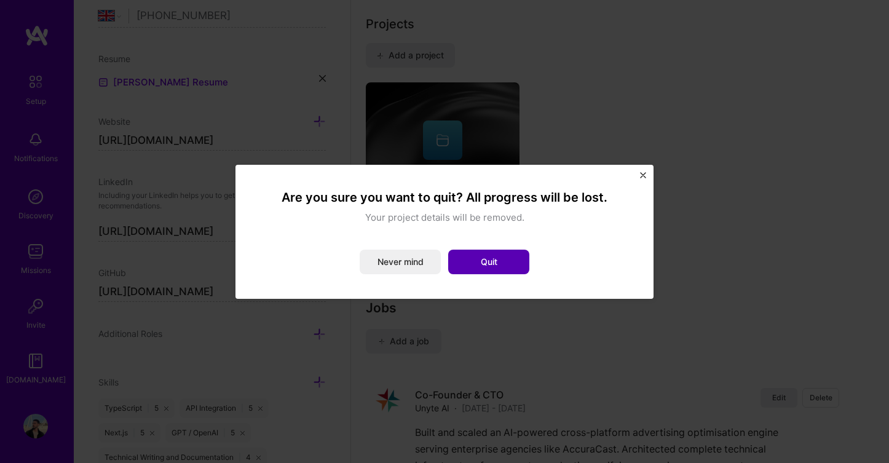
click at [509, 266] on button "Quit" at bounding box center [488, 262] width 81 height 25
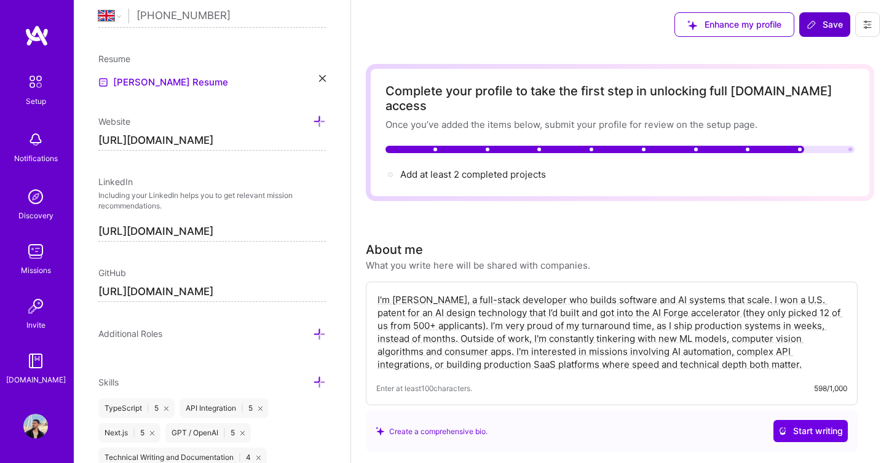
click at [825, 28] on span "Save" at bounding box center [825, 24] width 36 height 12
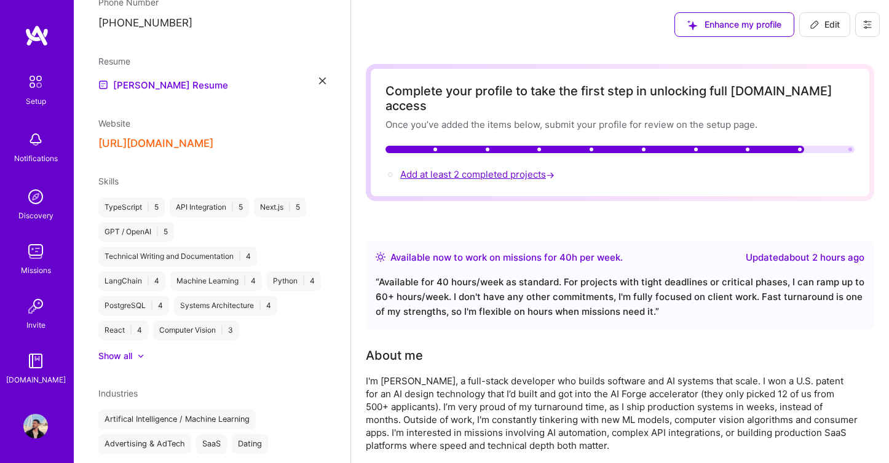
click at [510, 168] on span "Add at least 2 completed projects →" at bounding box center [478, 174] width 157 height 12
select select "GB"
select select "Right Now"
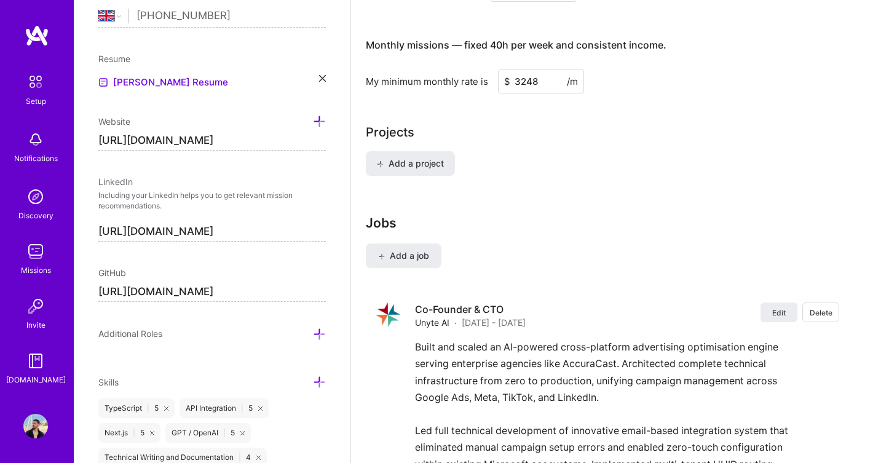
scroll to position [796, 0]
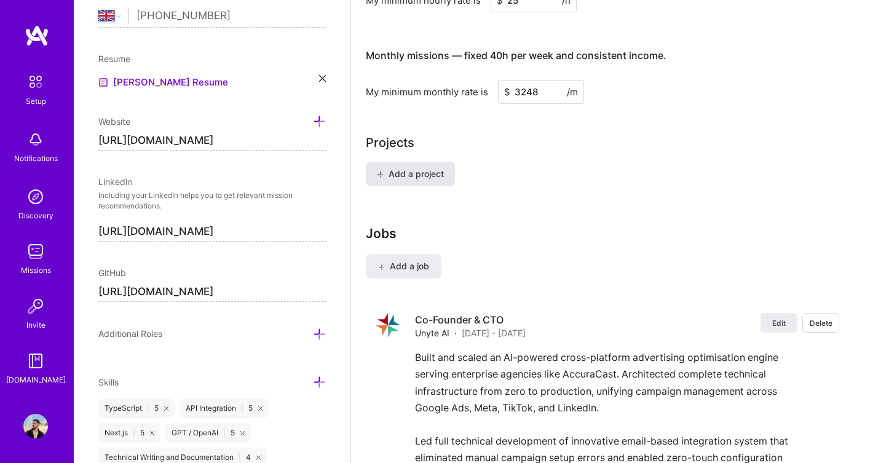
click at [430, 168] on span "Add a project" at bounding box center [410, 174] width 67 height 12
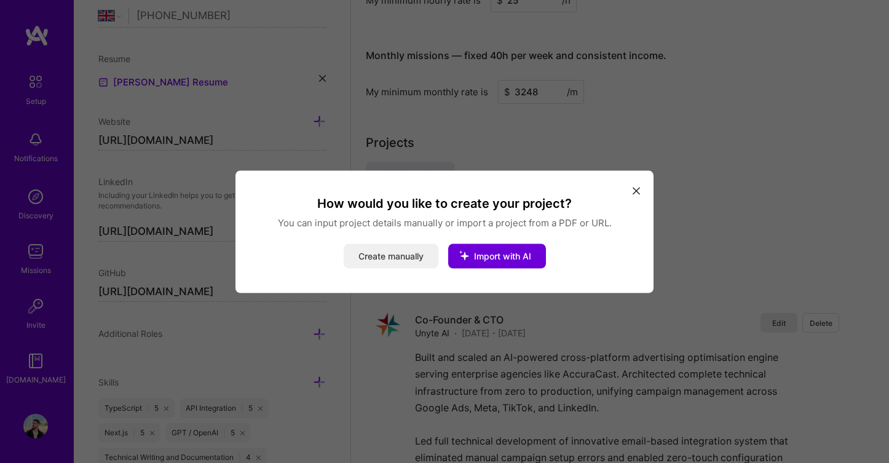
click at [400, 253] on button "Create manually" at bounding box center [391, 255] width 95 height 25
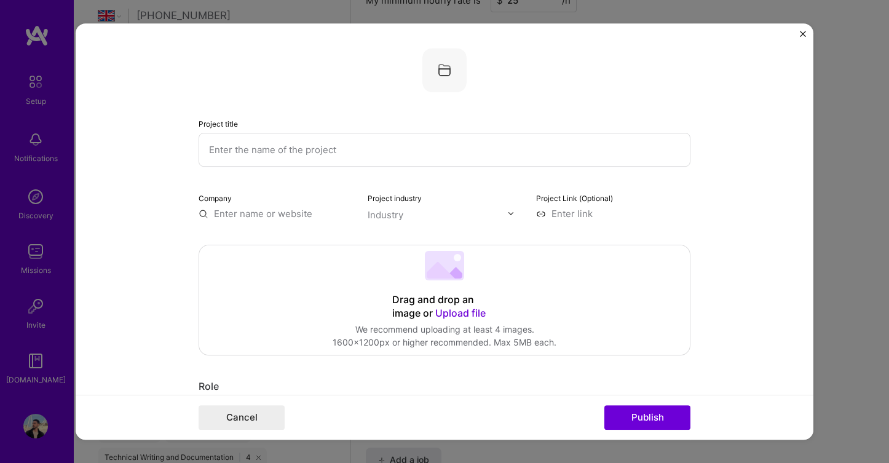
click at [283, 147] on input "text" at bounding box center [445, 150] width 492 height 34
type input "Lasi AI"
click at [292, 217] on input "text" at bounding box center [276, 213] width 154 height 13
type input "LASI AI"
click at [304, 235] on div "LASI AI" at bounding box center [287, 242] width 41 height 22
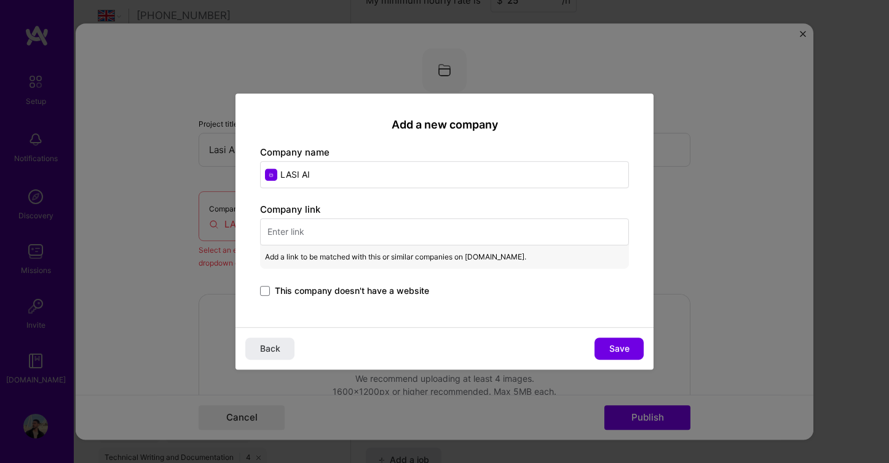
click at [411, 230] on input "text" at bounding box center [444, 231] width 369 height 27
paste input "https://github.com/techaras/lasi-ai-app"
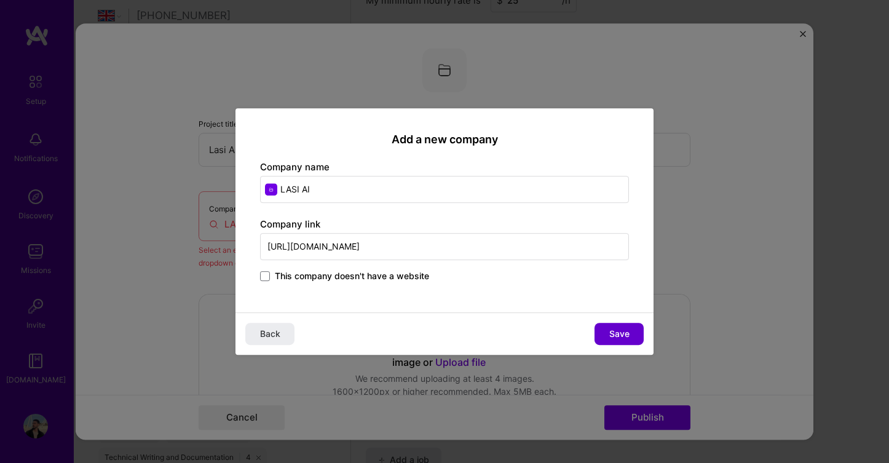
type input "https://github.com/techaras/lasi-ai-app"
click at [615, 327] on button "Save" at bounding box center [619, 334] width 49 height 22
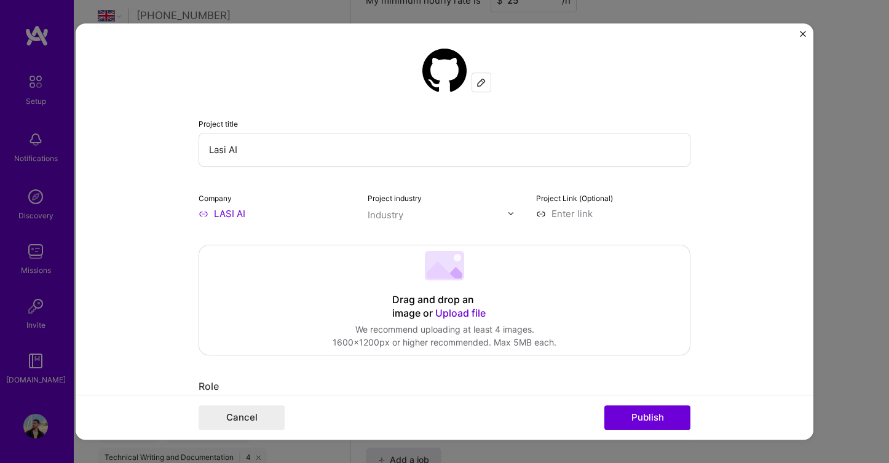
click at [590, 213] on input at bounding box center [613, 213] width 154 height 13
paste input "https://github.com/techaras/lasi-ai-app"
type input "https://github.com/techaras/lasi-ai-app"
click at [400, 216] on div "Industry" at bounding box center [386, 214] width 36 height 13
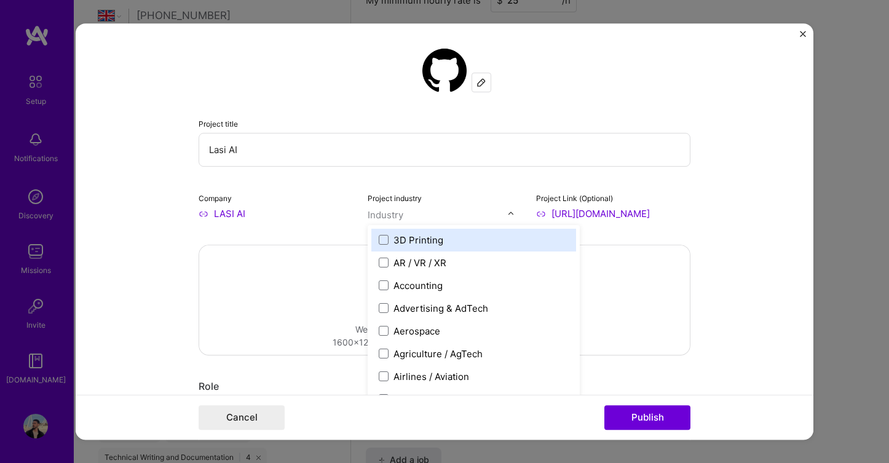
scroll to position [0, 0]
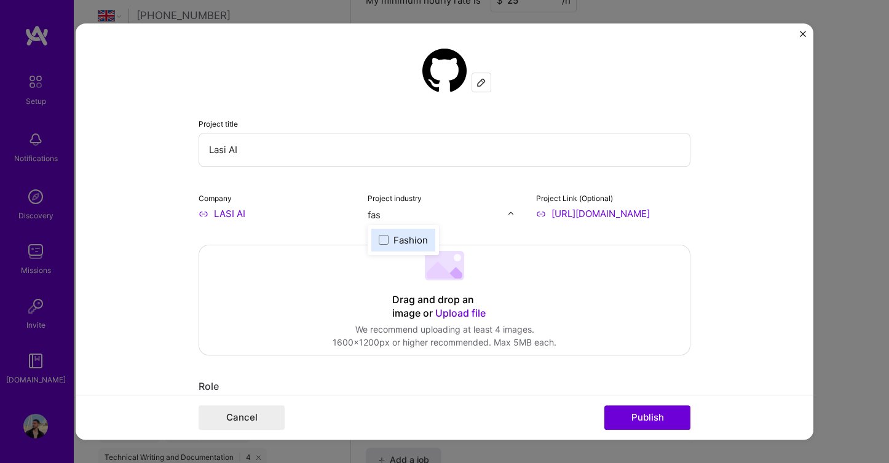
type input "fash"
click at [381, 238] on span at bounding box center [384, 240] width 10 height 10
type input "artif"
click at [387, 243] on span at bounding box center [384, 240] width 10 height 10
click at [176, 274] on form "Project title Lasi AI Company LASI AI Project industry Industry 2 Project Link …" at bounding box center [445, 231] width 738 height 417
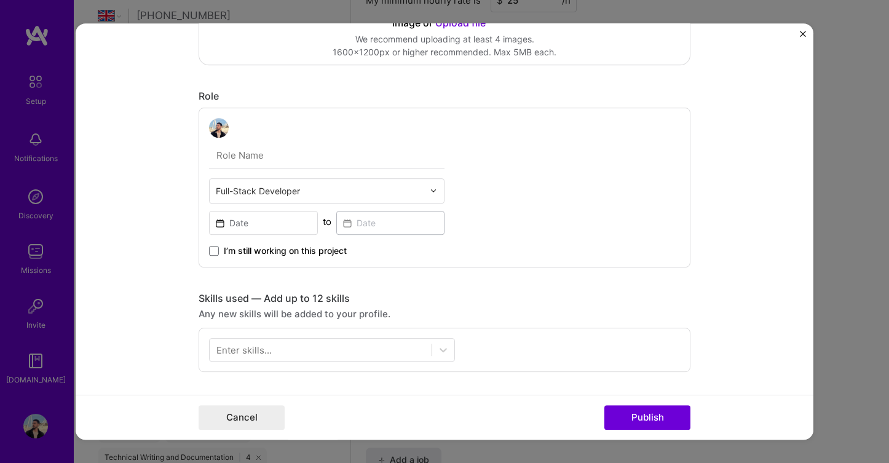
scroll to position [306, 0]
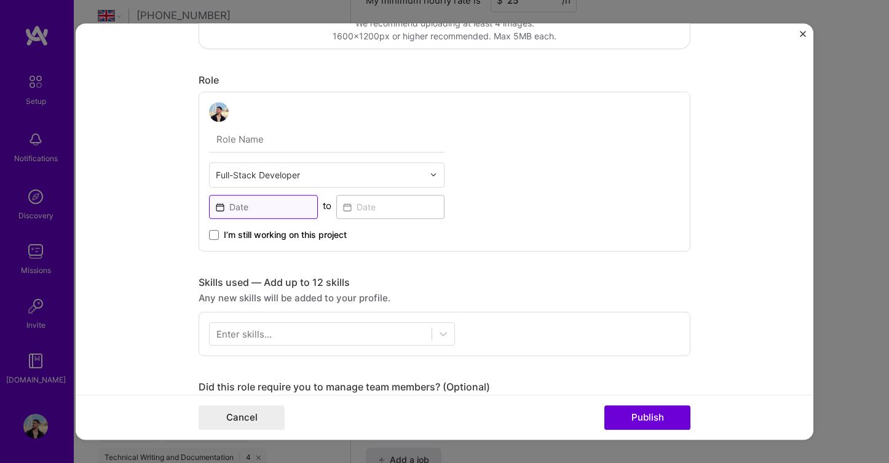
click at [277, 205] on input at bounding box center [263, 207] width 109 height 24
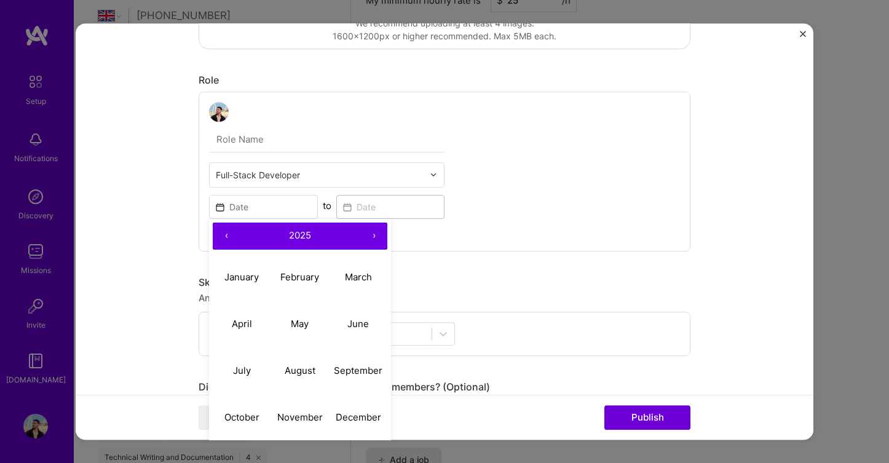
click at [229, 239] on button "‹" at bounding box center [226, 236] width 27 height 27
click at [286, 280] on abbr "February" at bounding box center [299, 277] width 39 height 12
type input "Feb, 2024"
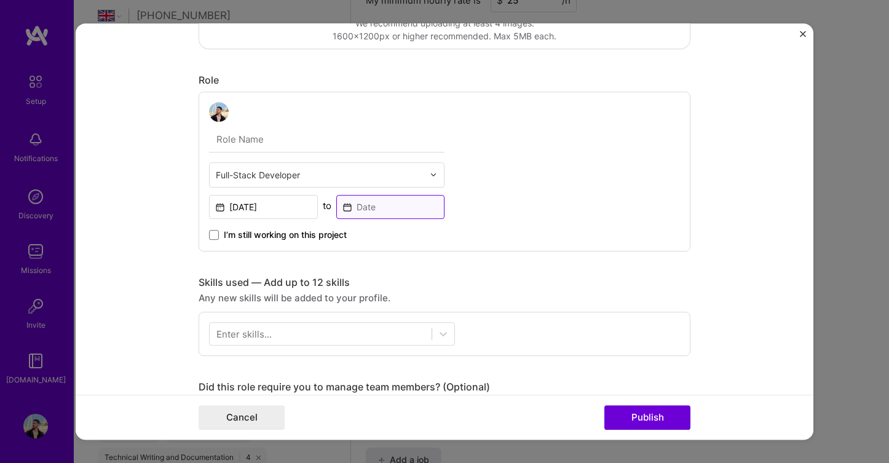
click at [384, 210] on input at bounding box center [390, 207] width 109 height 24
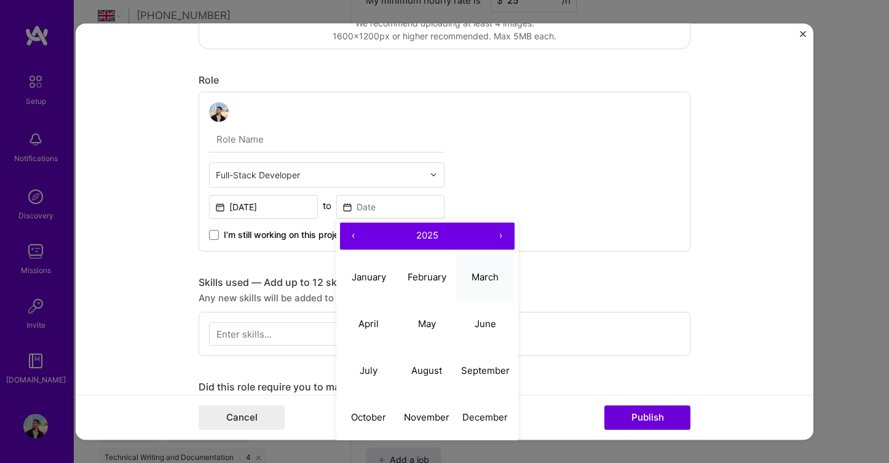
click at [481, 280] on abbr "March" at bounding box center [485, 277] width 27 height 12
type input "Mar, 2025"
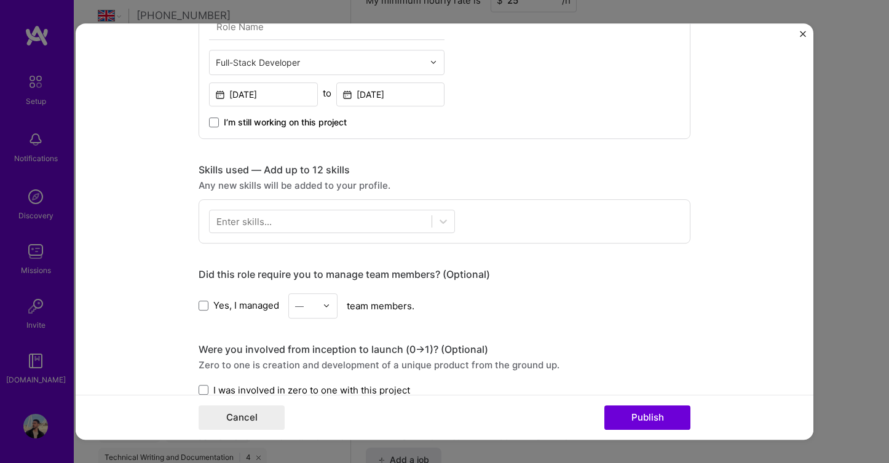
scroll to position [433, 0]
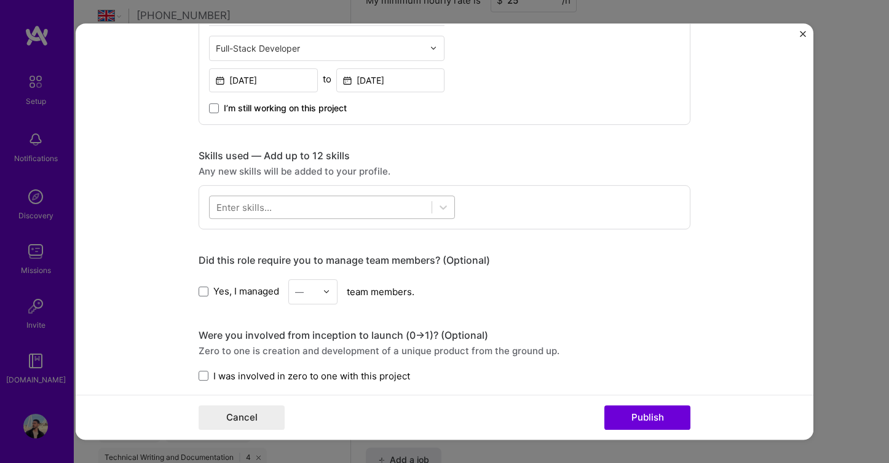
click at [307, 209] on div at bounding box center [321, 207] width 222 height 20
paste input "Next.js"
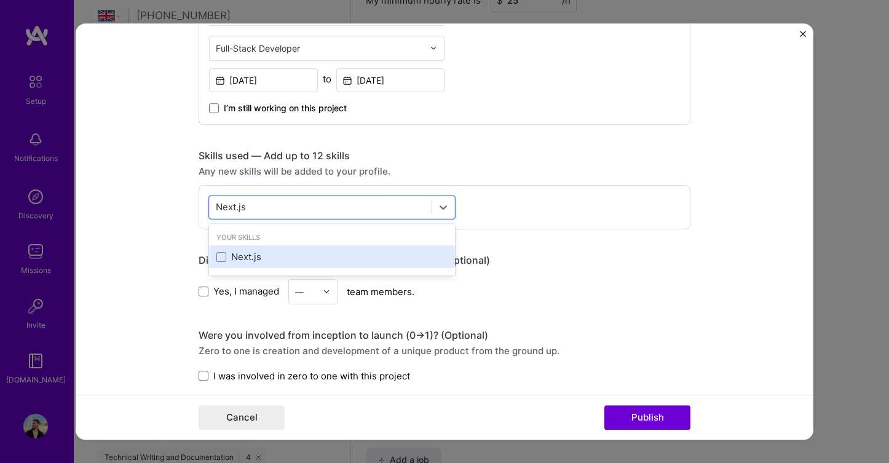
click at [261, 253] on div "Next.js" at bounding box center [331, 257] width 231 height 13
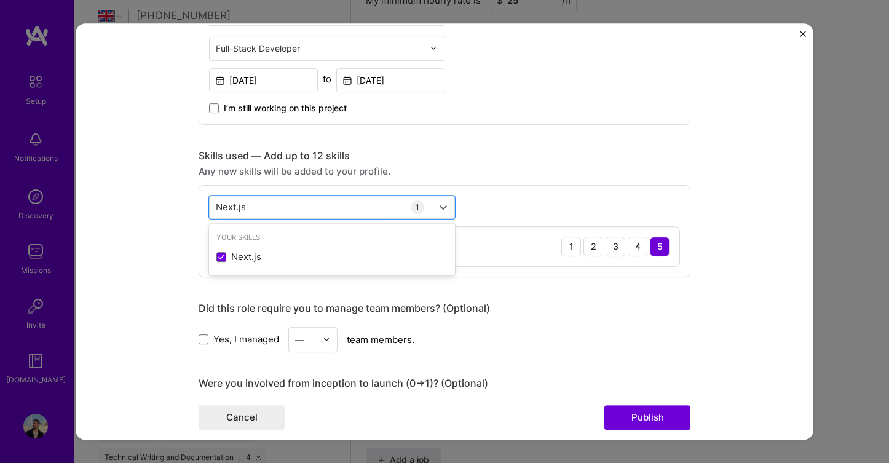
click at [166, 253] on form "Project title Lasi AI Company LASI AI Project industry Industry 2 Project Link …" at bounding box center [445, 231] width 738 height 417
click at [266, 209] on div "Next.js Next.js" at bounding box center [321, 207] width 222 height 20
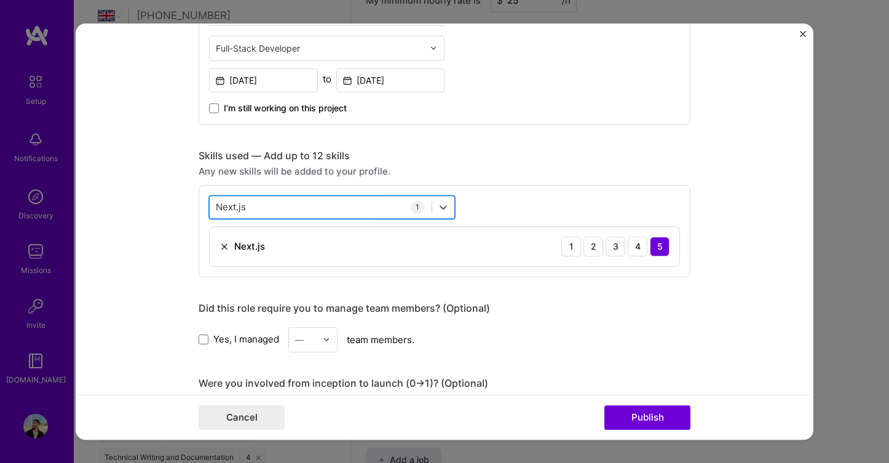
click at [233, 205] on input "Next.js" at bounding box center [231, 206] width 31 height 13
paste input "React"
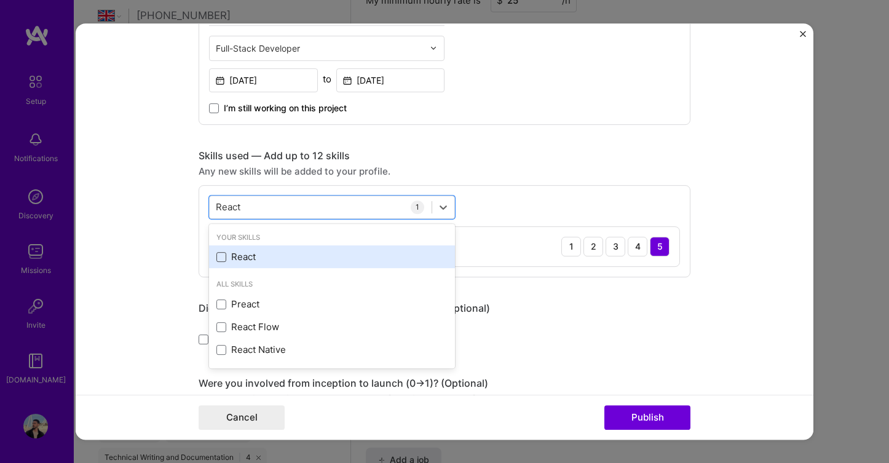
click at [221, 262] on span at bounding box center [221, 257] width 10 height 10
click at [0, 0] on input "checkbox" at bounding box center [0, 0] width 0 height 0
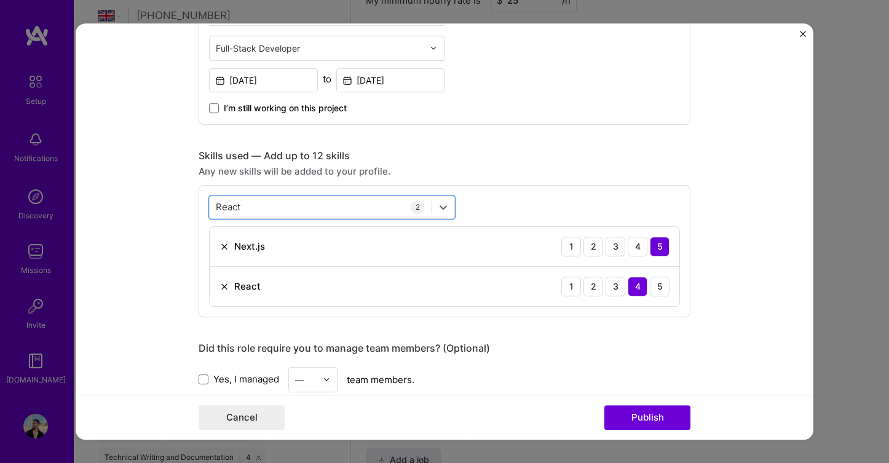
drag, startPoint x: 247, startPoint y: 210, endPoint x: 201, endPoint y: 210, distance: 45.5
click at [201, 210] on div "option React, selected. Select is focused ,type to refine list, press Down to o…" at bounding box center [445, 251] width 492 height 132
click at [226, 206] on input "React" at bounding box center [229, 206] width 26 height 13
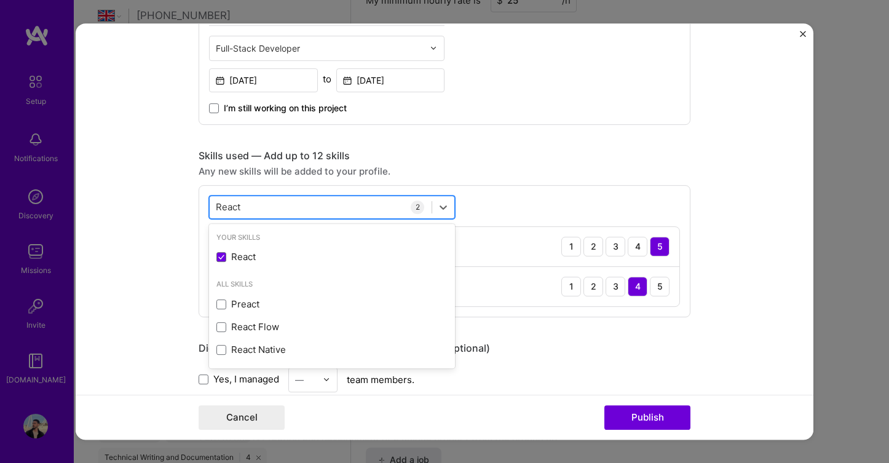
click at [226, 206] on input "React" at bounding box center [229, 206] width 26 height 13
paste input "GPT / OpenAI"
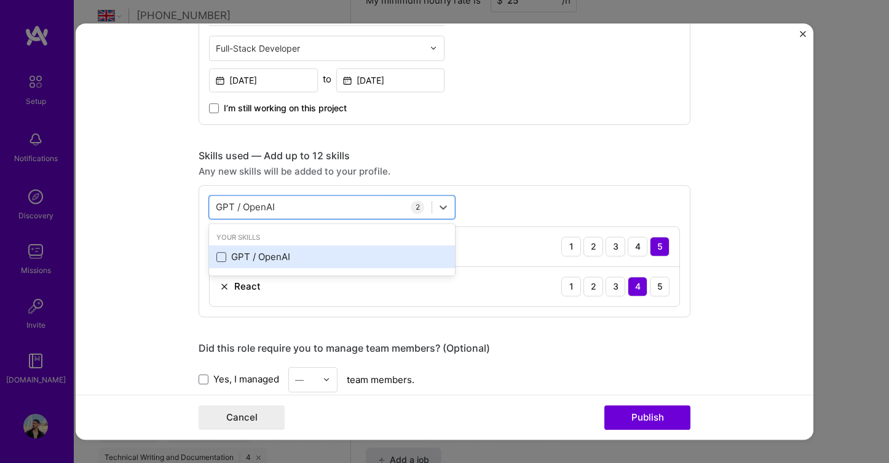
click at [223, 260] on span at bounding box center [221, 257] width 10 height 10
click at [0, 0] on input "checkbox" at bounding box center [0, 0] width 0 height 0
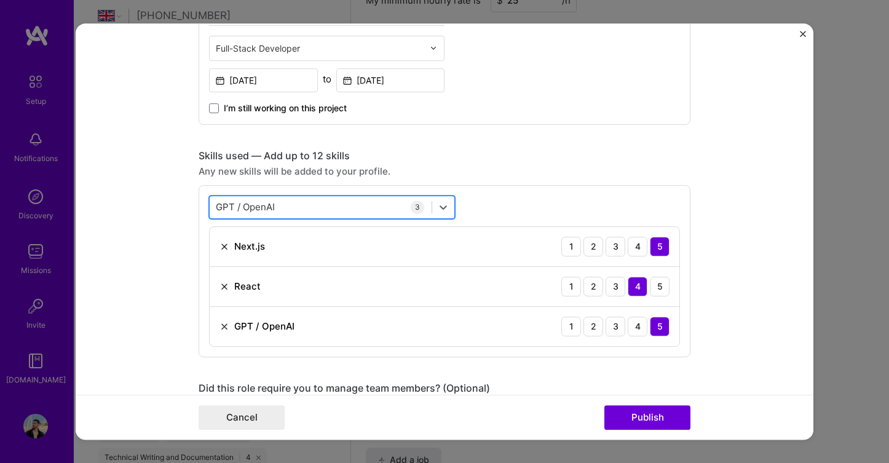
drag, startPoint x: 280, startPoint y: 205, endPoint x: 213, endPoint y: 205, distance: 67.6
click at [213, 205] on div "GPT / OpenAI GPT / OpenAI" at bounding box center [321, 207] width 222 height 20
drag, startPoint x: 274, startPoint y: 205, endPoint x: 208, endPoint y: 205, distance: 65.8
click at [208, 205] on div "option GPT / OpenAI, selected. option GPT / OpenAI selected, 0 of 2. 1 result a…" at bounding box center [445, 271] width 492 height 172
type input "I"
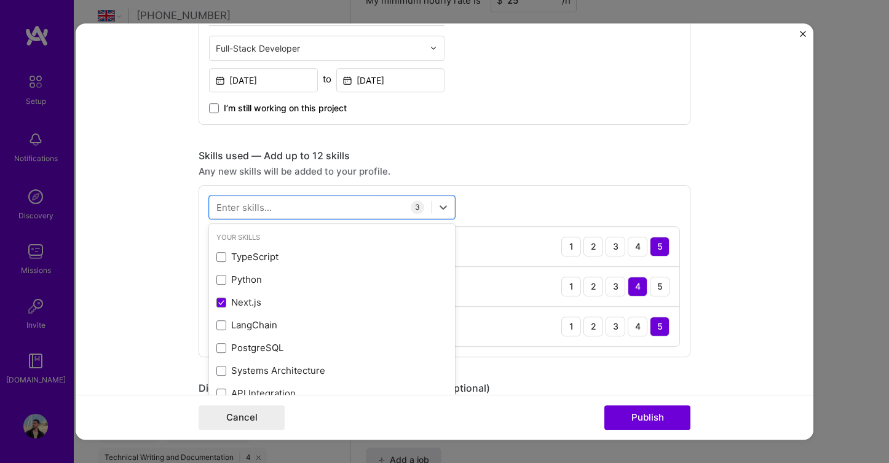
paste input "Computer Vision"
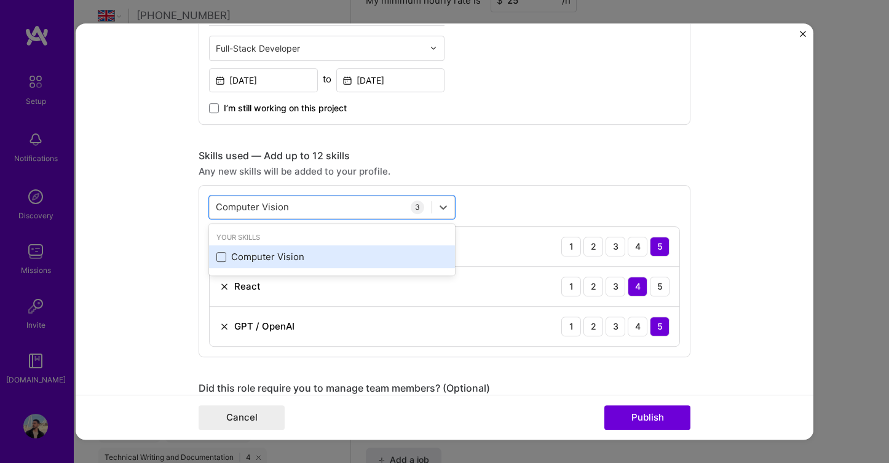
click at [222, 258] on span at bounding box center [221, 257] width 10 height 10
click at [0, 0] on input "checkbox" at bounding box center [0, 0] width 0 height 0
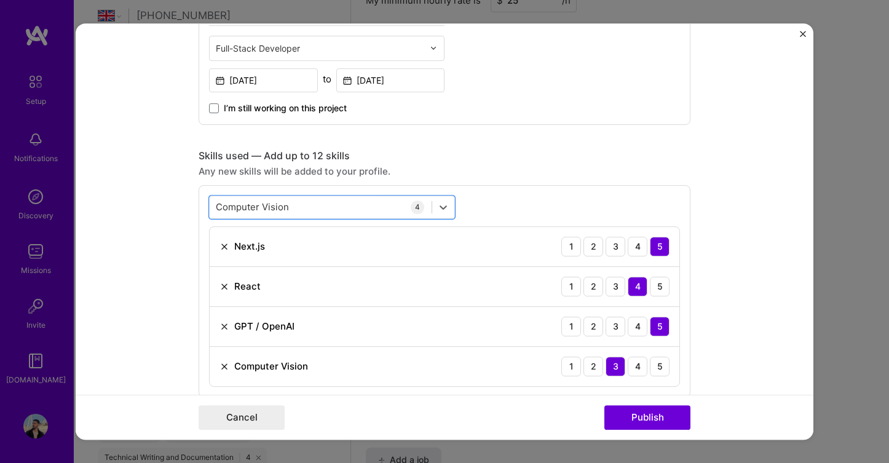
drag, startPoint x: 294, startPoint y: 207, endPoint x: 199, endPoint y: 207, distance: 95.3
click at [199, 207] on div "option Computer Vision, selected. Select is focused ,type to refine list, press…" at bounding box center [445, 291] width 492 height 212
drag, startPoint x: 291, startPoint y: 211, endPoint x: 202, endPoint y: 211, distance: 89.8
click at [202, 211] on div "option Computer Vision, selected. option Computer Vision selected, 0 of 2. 1 re…" at bounding box center [445, 291] width 492 height 212
drag, startPoint x: 217, startPoint y: 208, endPoint x: 299, endPoint y: 204, distance: 81.9
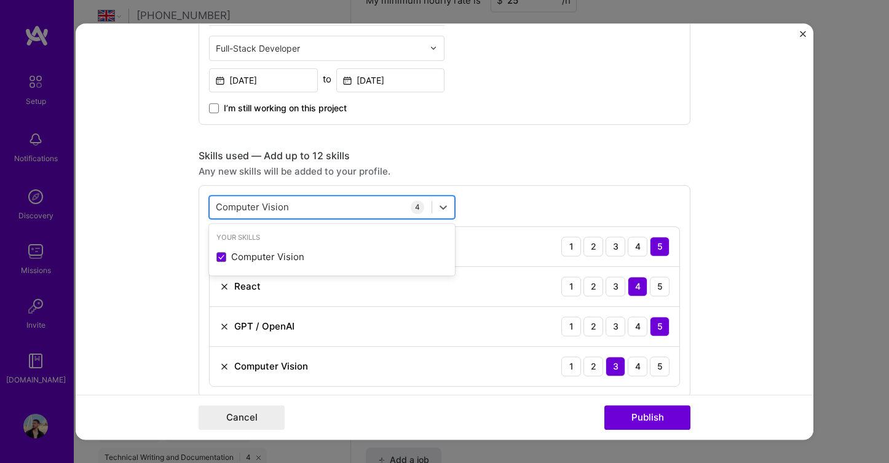
click at [299, 205] on div "Computer Vision Computer Vision" at bounding box center [321, 207] width 222 height 20
paste input "MongoDB"
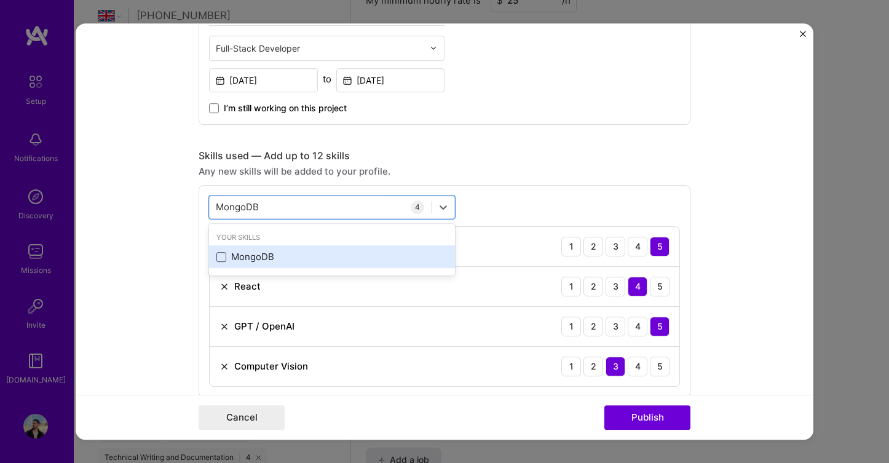
click at [220, 255] on span at bounding box center [221, 257] width 10 height 10
click at [0, 0] on input "checkbox" at bounding box center [0, 0] width 0 height 0
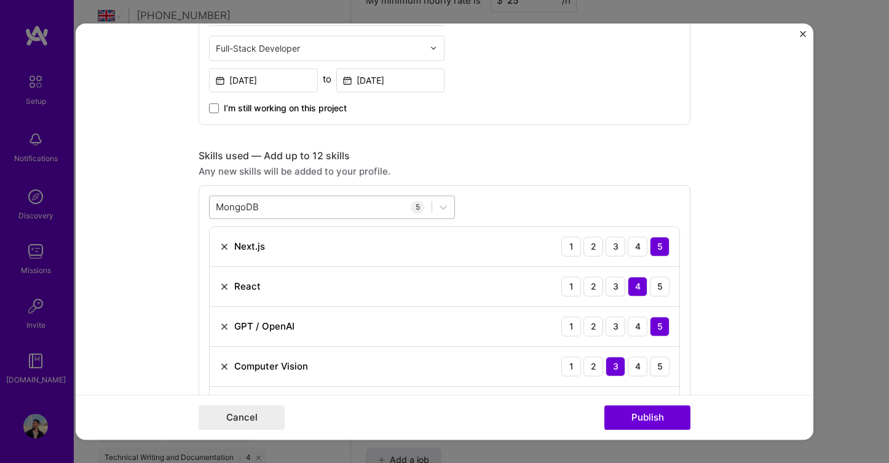
click at [241, 204] on input "MongoDB" at bounding box center [238, 206] width 44 height 13
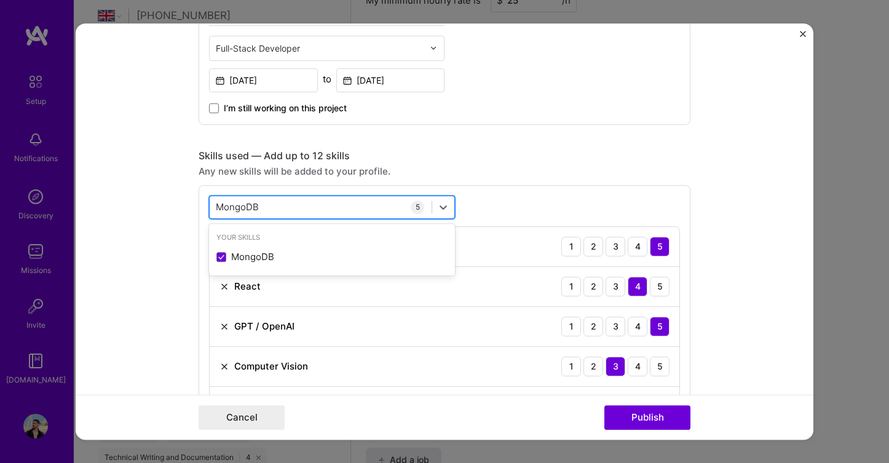
click at [241, 204] on input "MongoDB" at bounding box center [238, 206] width 44 height 13
paste input "TypeScript"
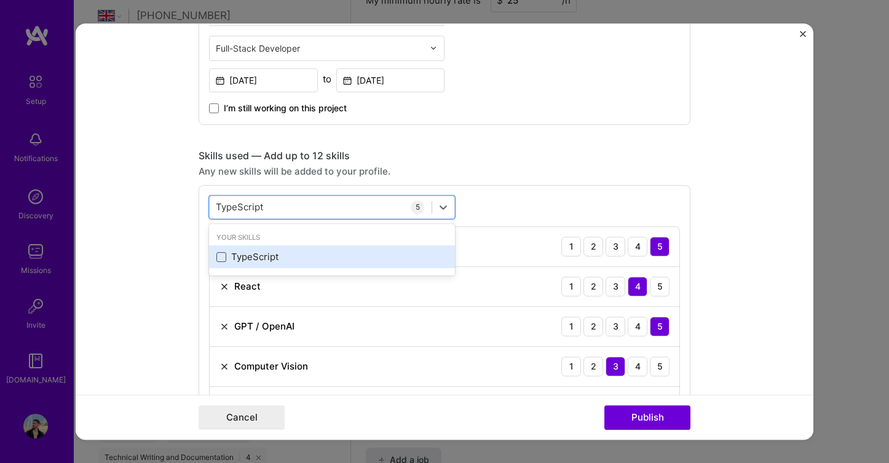
click at [224, 259] on span at bounding box center [221, 257] width 10 height 10
click at [0, 0] on input "checkbox" at bounding box center [0, 0] width 0 height 0
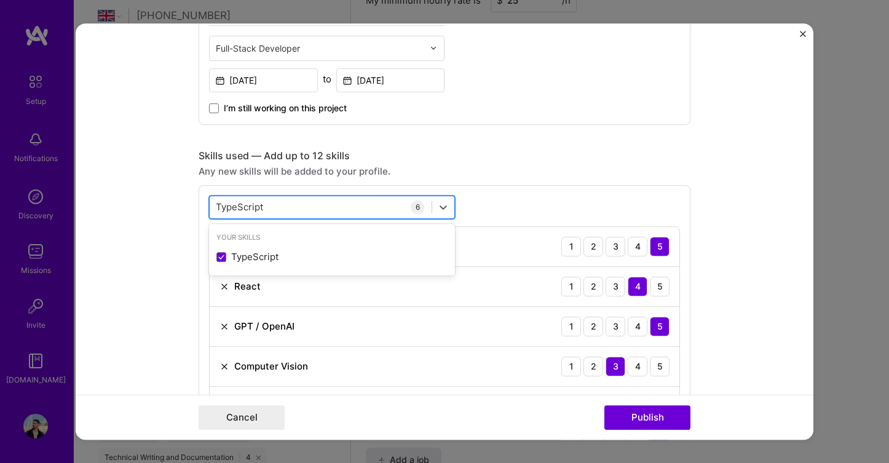
click at [244, 206] on input "TypeScript" at bounding box center [240, 206] width 49 height 13
paste input "Product Design"
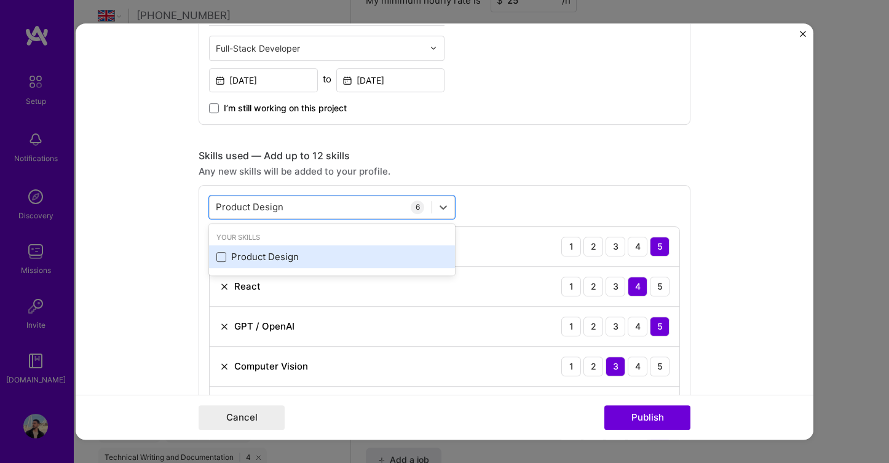
click at [224, 260] on span at bounding box center [221, 257] width 10 height 10
click at [0, 0] on input "checkbox" at bounding box center [0, 0] width 0 height 0
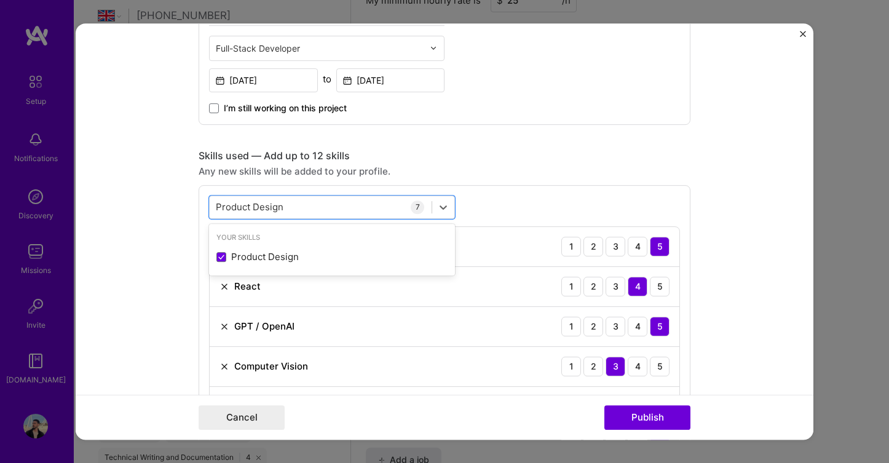
type input "Product Design"
click at [193, 272] on form "Project title Lasi AI Company LASI AI Project industry Industry 2 Project Link …" at bounding box center [445, 231] width 738 height 417
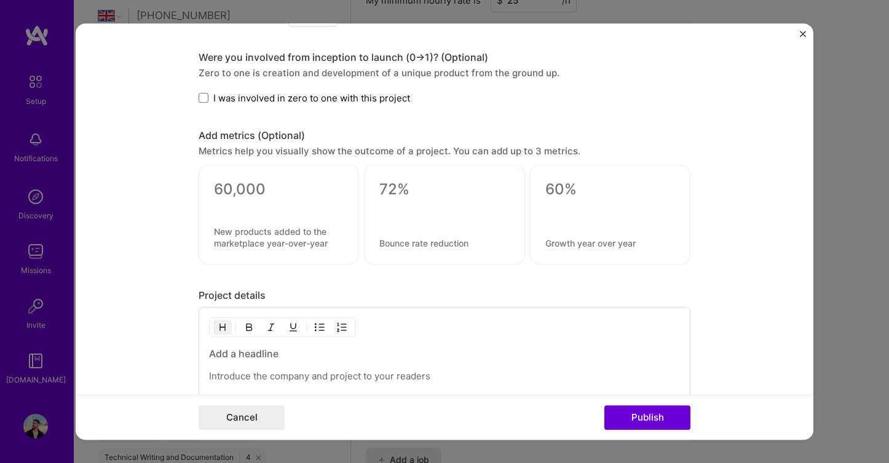
scroll to position [999, 0]
click at [231, 219] on div at bounding box center [279, 214] width 160 height 100
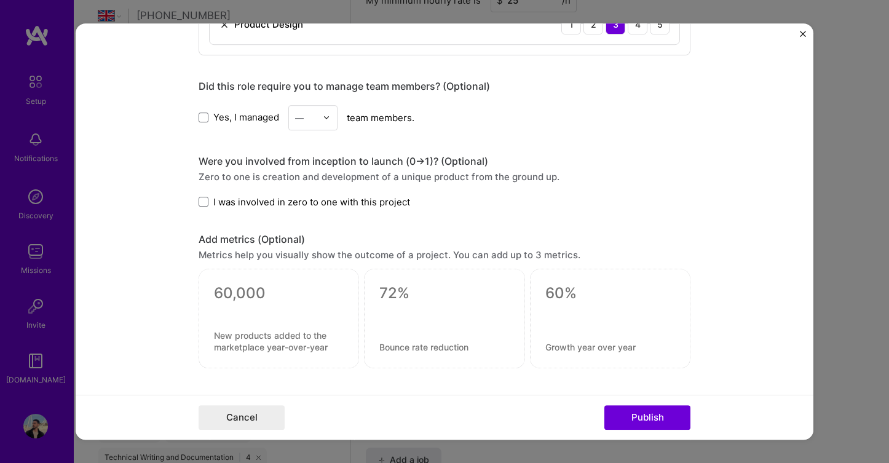
scroll to position [894, 0]
click at [242, 302] on textarea at bounding box center [279, 294] width 130 height 18
click at [176, 318] on form "Project title Lasi AI Company LASI AI Project industry Industry 2 Project Link …" at bounding box center [445, 231] width 738 height 417
click at [400, 289] on textarea at bounding box center [444, 294] width 130 height 18
click at [239, 293] on textarea at bounding box center [279, 294] width 130 height 18
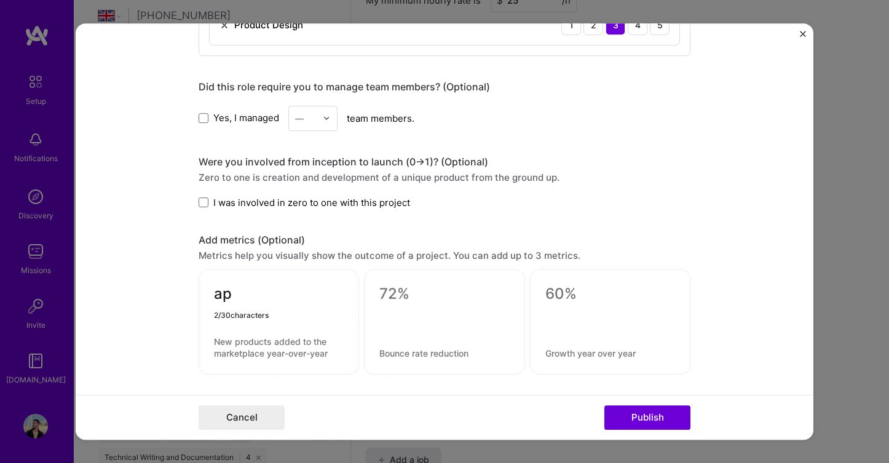
type textarea "a"
click at [162, 302] on form "Project title Lasi AI Company LASI AI Project industry Industry 2 Project Link …" at bounding box center [445, 231] width 738 height 417
click at [207, 204] on span at bounding box center [204, 202] width 10 height 10
click at [0, 0] on input "I was involved in zero to one with this project" at bounding box center [0, 0] width 0 height 0
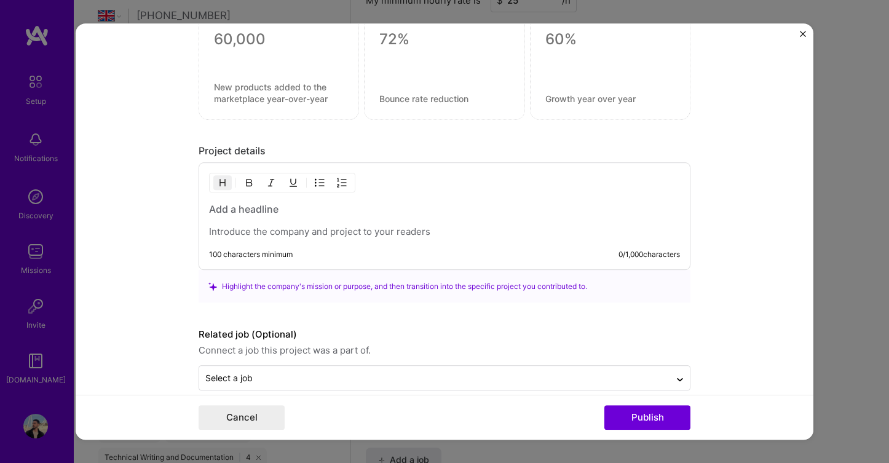
scroll to position [1152, 0]
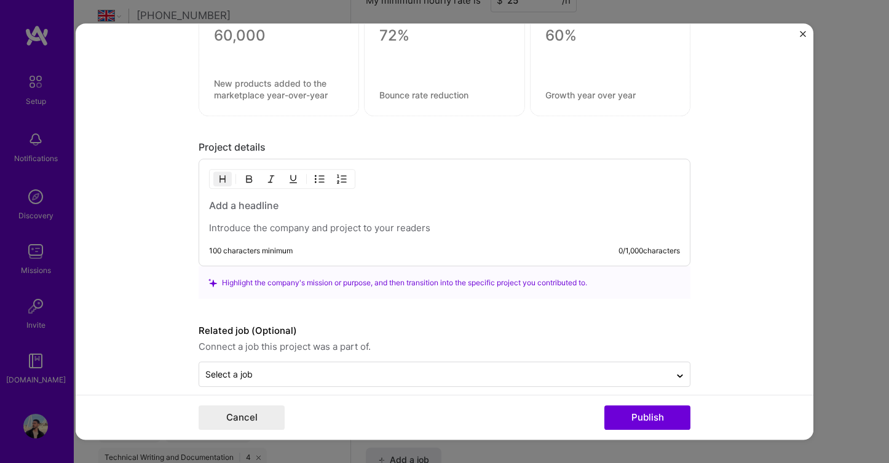
click at [266, 227] on p at bounding box center [444, 228] width 471 height 12
click at [341, 329] on label "Related job (Optional)" at bounding box center [445, 330] width 492 height 15
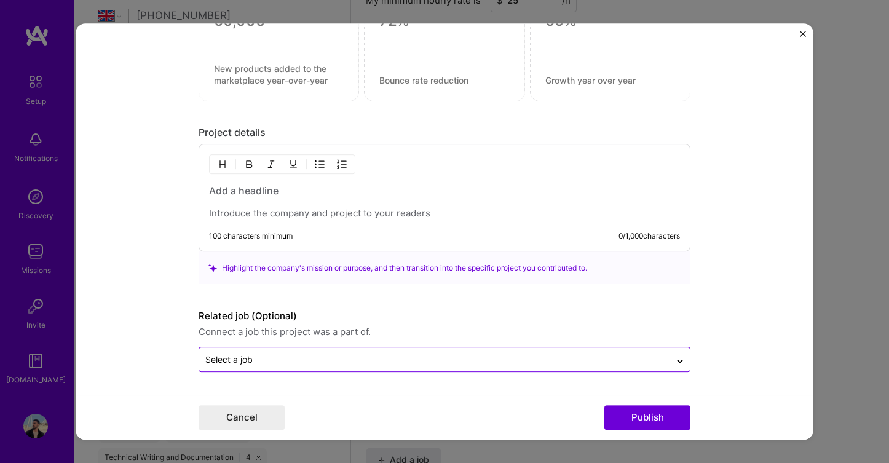
click at [299, 362] on input "text" at bounding box center [434, 359] width 459 height 13
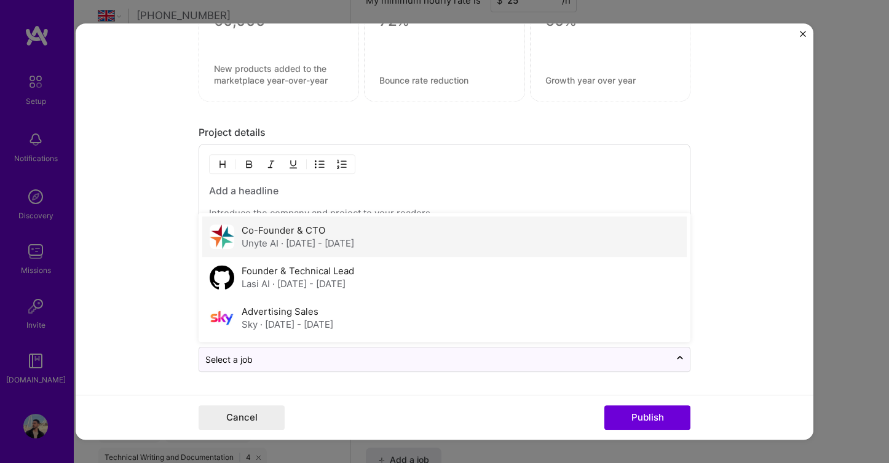
click at [304, 228] on label "Co-Founder & CTO" at bounding box center [284, 230] width 84 height 12
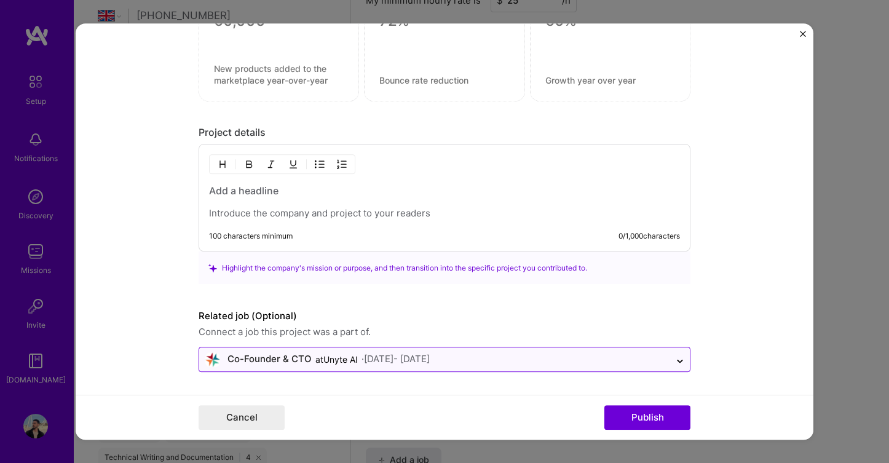
click at [278, 360] on div "Co-Founder & CTO" at bounding box center [269, 359] width 84 height 13
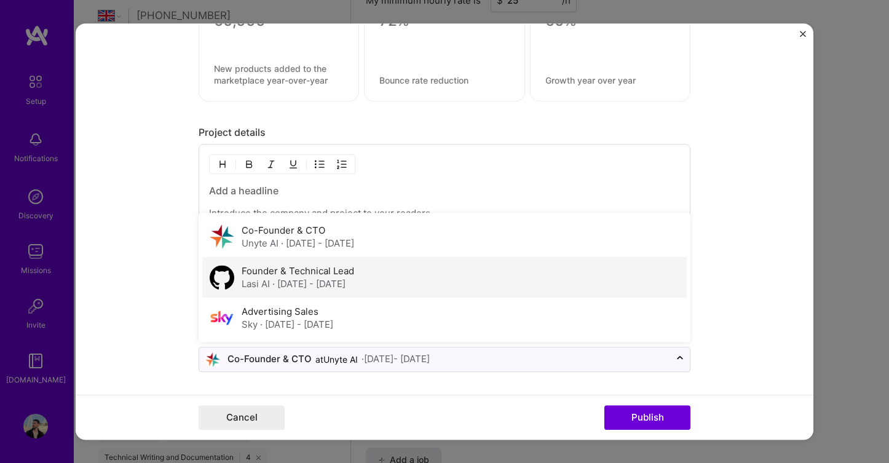
click at [295, 267] on label "Founder & Technical Lead" at bounding box center [298, 271] width 113 height 12
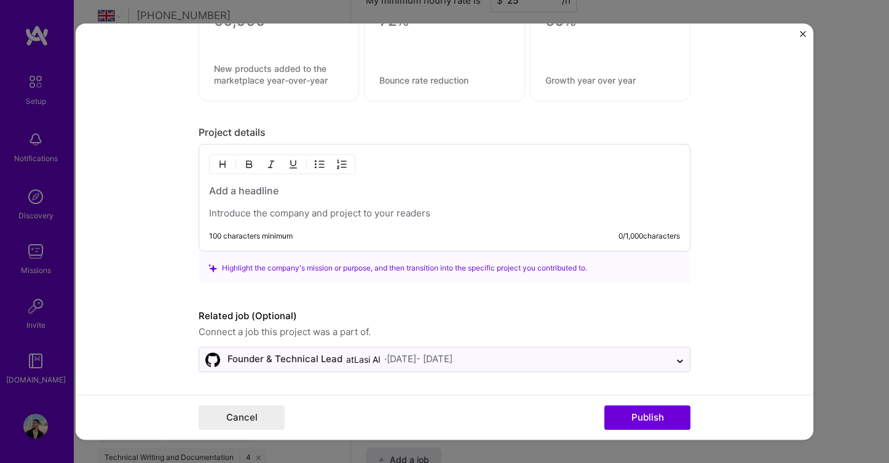
click at [272, 265] on div "Highlight the company's mission or purpose, and then transition into the specif…" at bounding box center [444, 267] width 472 height 13
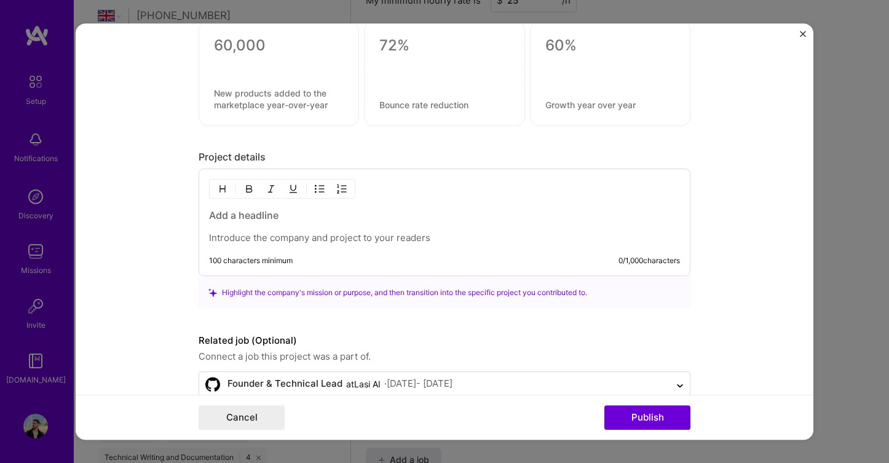
scroll to position [1140, 0]
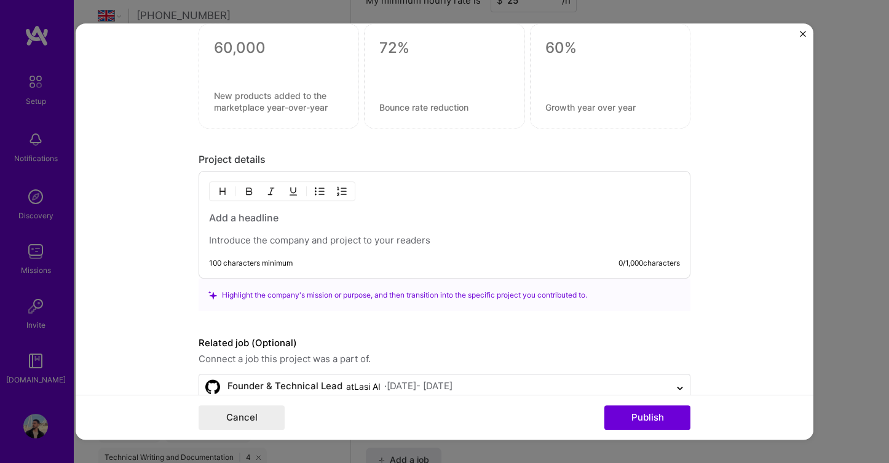
click at [306, 299] on div "Highlight the company's mission or purpose, and then transition into the specif…" at bounding box center [444, 294] width 472 height 13
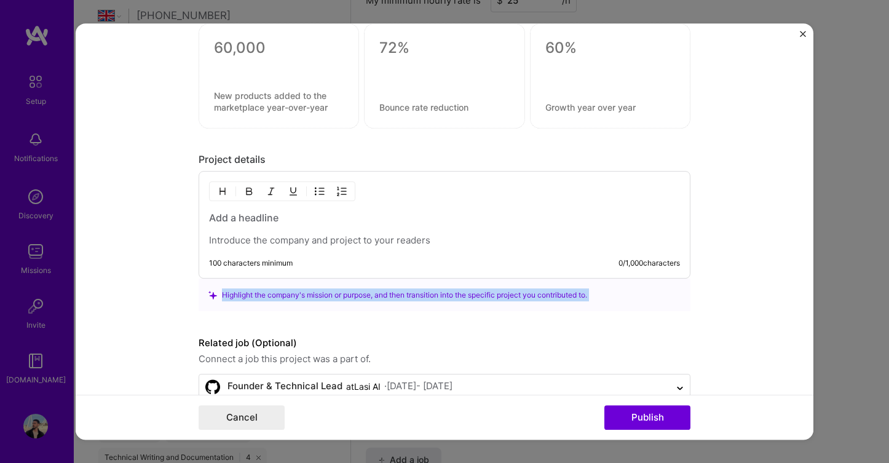
click at [306, 299] on div "Highlight the company's mission or purpose, and then transition into the specif…" at bounding box center [444, 294] width 472 height 13
copy div "Highlight the company's mission or purpose, and then transition into the specif…"
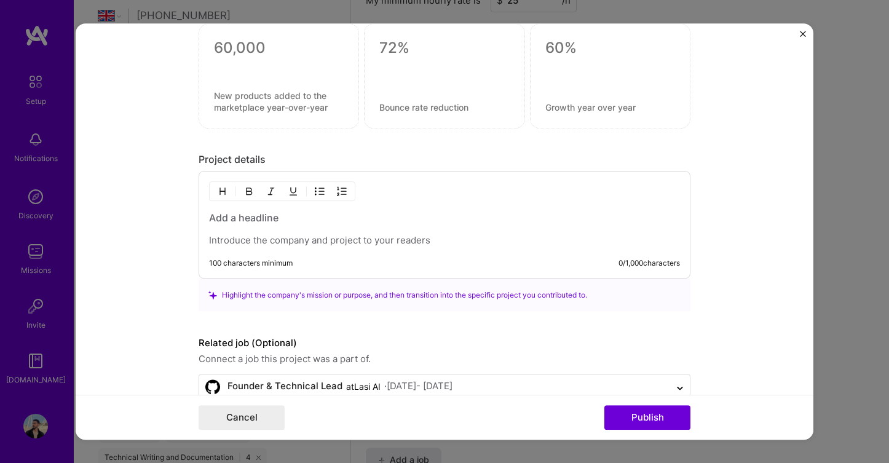
click at [300, 227] on div at bounding box center [444, 229] width 471 height 36
click at [282, 217] on h3 at bounding box center [444, 218] width 471 height 14
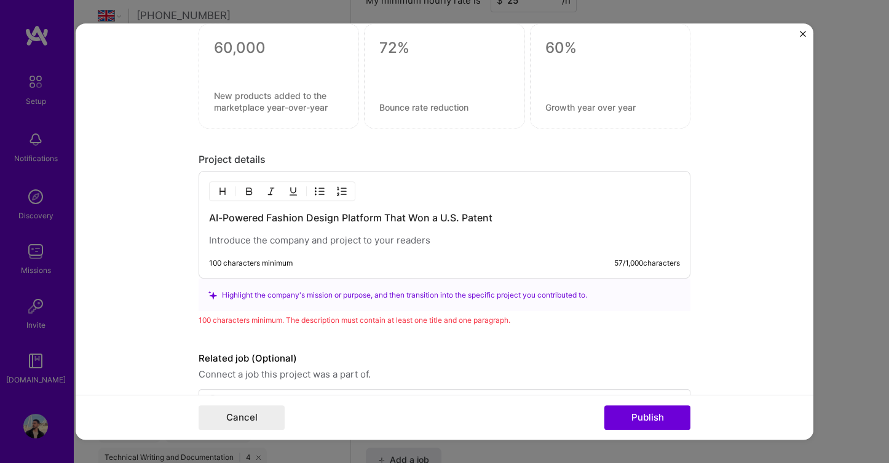
click at [322, 233] on div "AI-Powered Fashion Design Platform That Won a U.S. Patent" at bounding box center [444, 229] width 471 height 36
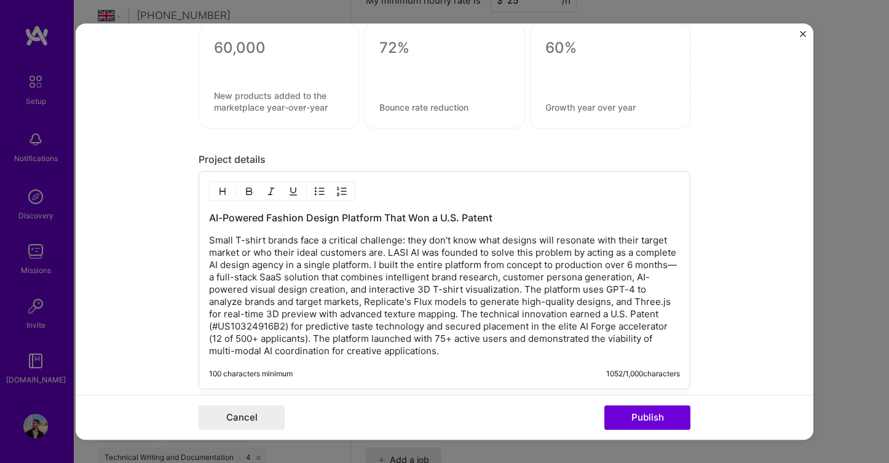
click at [510, 291] on p "Small T-shirt brands face a critical challenge: they don't know what designs wi…" at bounding box center [444, 295] width 471 height 123
click at [237, 304] on p "Small T-shirt brands face a critical challenge: they don't know what designs wi…" at bounding box center [444, 295] width 471 height 123
click at [495, 220] on h3 "AI-Powered Fashion Design Platform That Won a U.S. Patent" at bounding box center [444, 218] width 471 height 14
click at [418, 265] on p "Small T-shirt brands face a critical challenge: they don't know what designs wi…" at bounding box center [444, 295] width 471 height 123
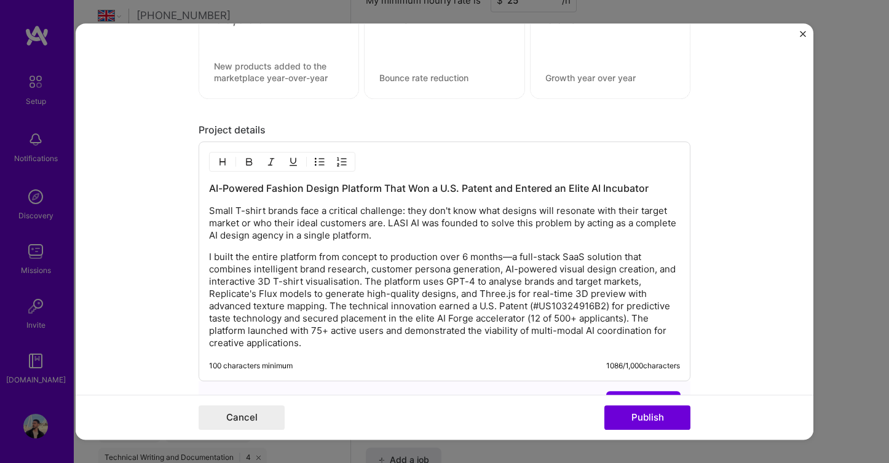
scroll to position [1170, 0]
click at [333, 302] on p "I built the entire platform from concept to production over 6 months—a full-sta…" at bounding box center [444, 299] width 471 height 98
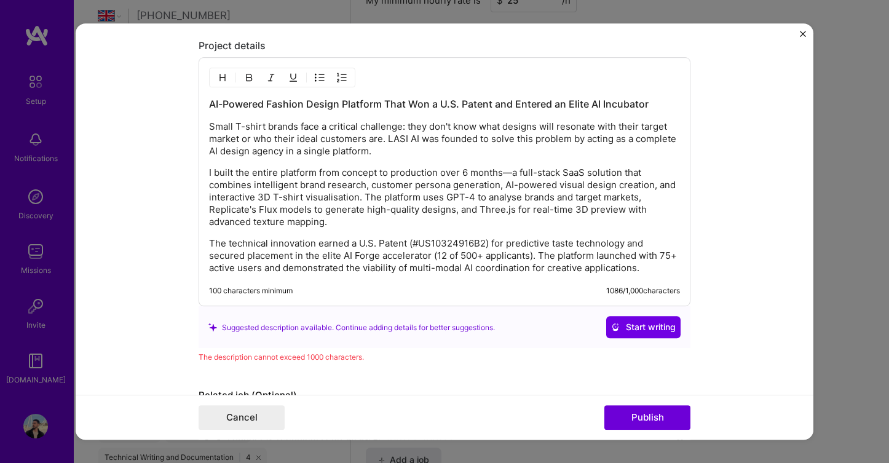
scroll to position [1252, 0]
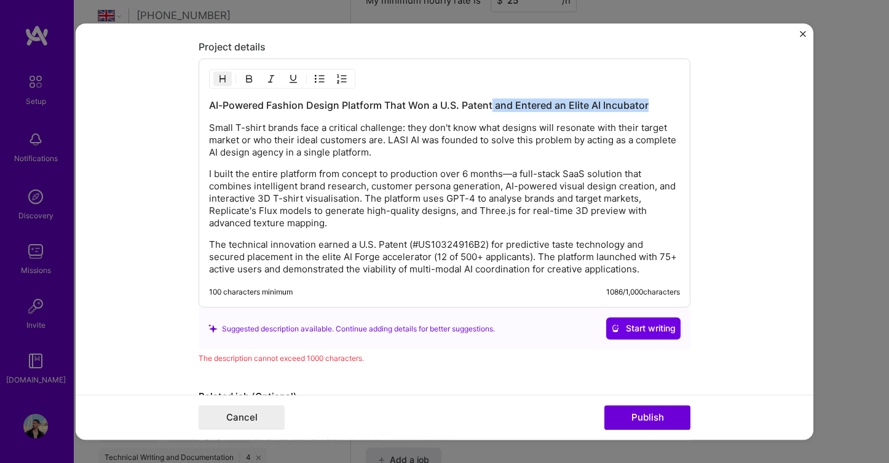
drag, startPoint x: 647, startPoint y: 101, endPoint x: 492, endPoint y: 101, distance: 154.9
click at [492, 101] on h3 "AI-Powered Fashion Design Platform That Won a U.S. Patent and Entered an Elite …" at bounding box center [444, 105] width 471 height 14
click at [308, 279] on div "AI-Powered Fashion Design Platform That Won a U.S. Patent Small T-shirt brands …" at bounding box center [445, 182] width 492 height 249
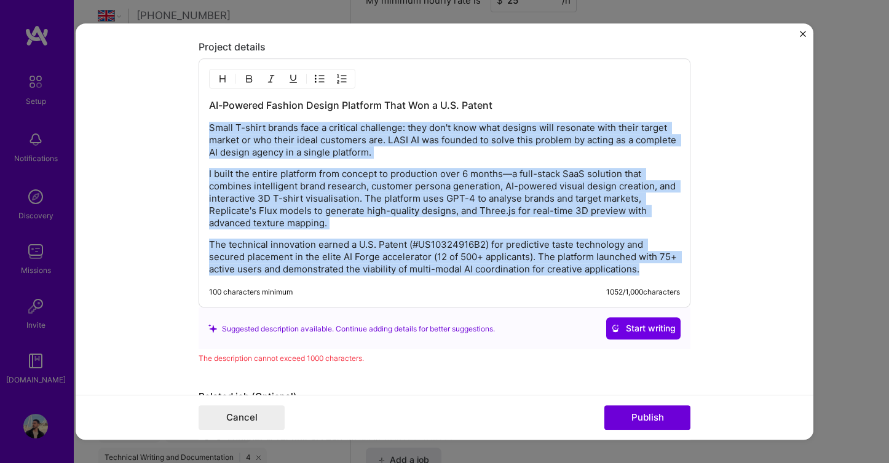
drag, startPoint x: 659, startPoint y: 273, endPoint x: 206, endPoint y: 133, distance: 474.1
click at [206, 133] on div "AI-Powered Fashion Design Platform That Won a U.S. Patent Small T-shirt brands …" at bounding box center [445, 182] width 492 height 249
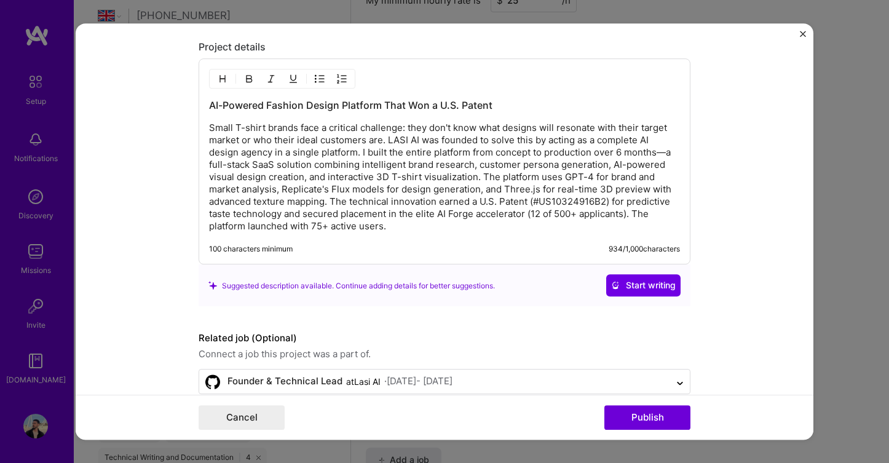
click at [362, 156] on p "Small T-shirt brands face a critical challenge: they don't know what designs wi…" at bounding box center [444, 177] width 471 height 111
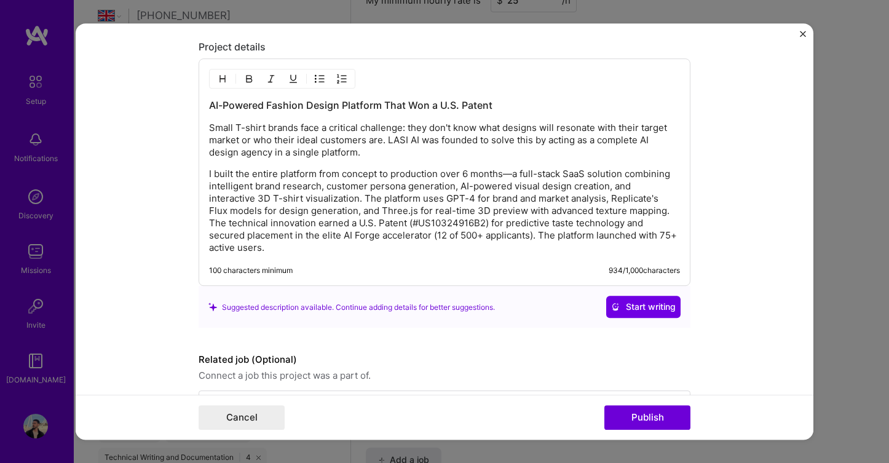
click at [617, 210] on p "I built the entire platform from concept to production over 6 months—a full-sta…" at bounding box center [444, 211] width 471 height 86
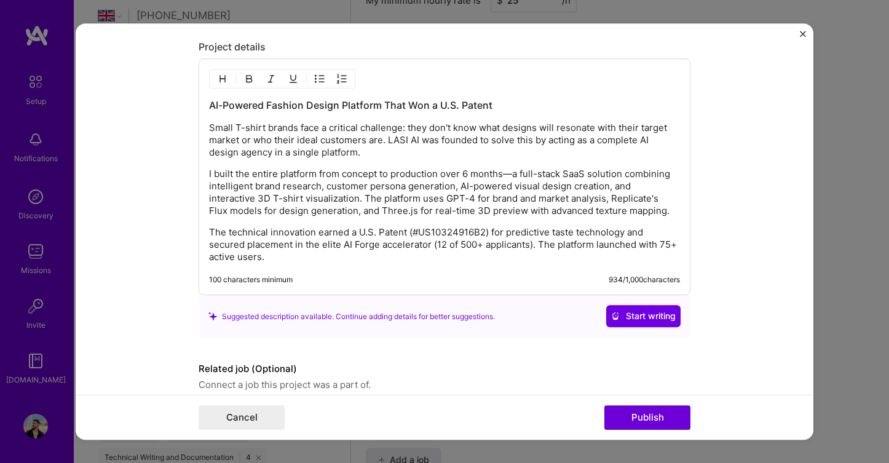
click at [287, 196] on p "I built the entire platform from concept to production over 6 months—a full-sta…" at bounding box center [444, 192] width 471 height 49
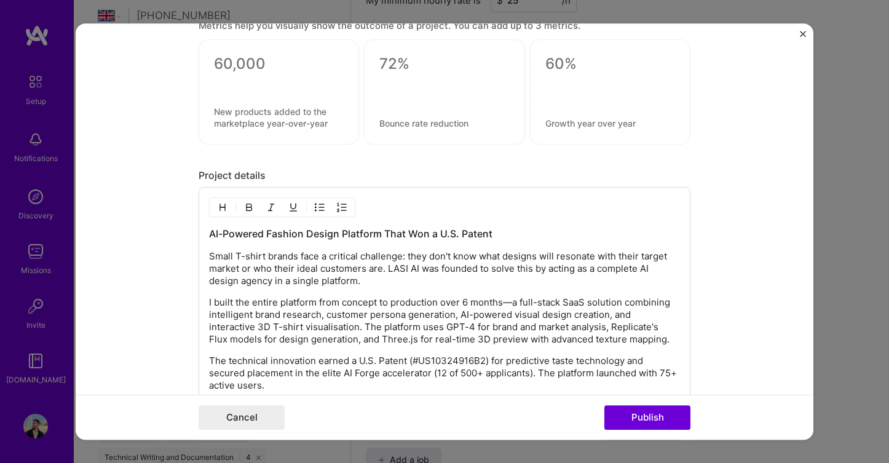
scroll to position [1136, 0]
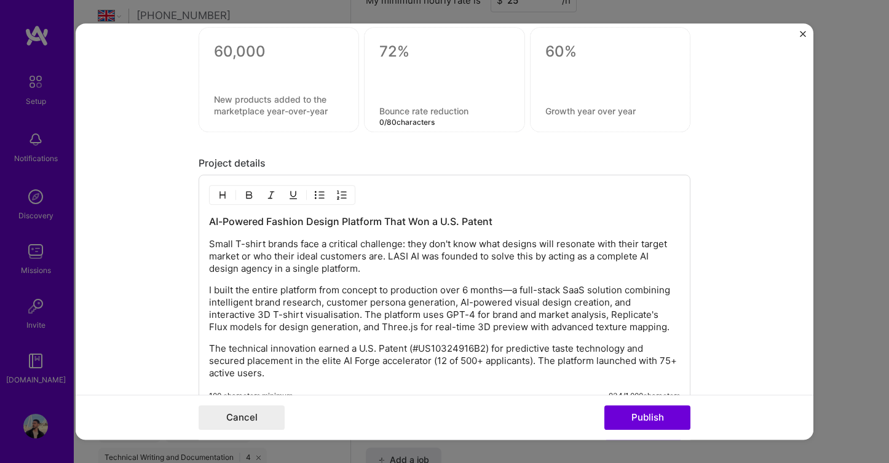
click at [416, 110] on textarea at bounding box center [444, 111] width 130 height 12
click at [310, 100] on textarea at bounding box center [279, 104] width 130 height 23
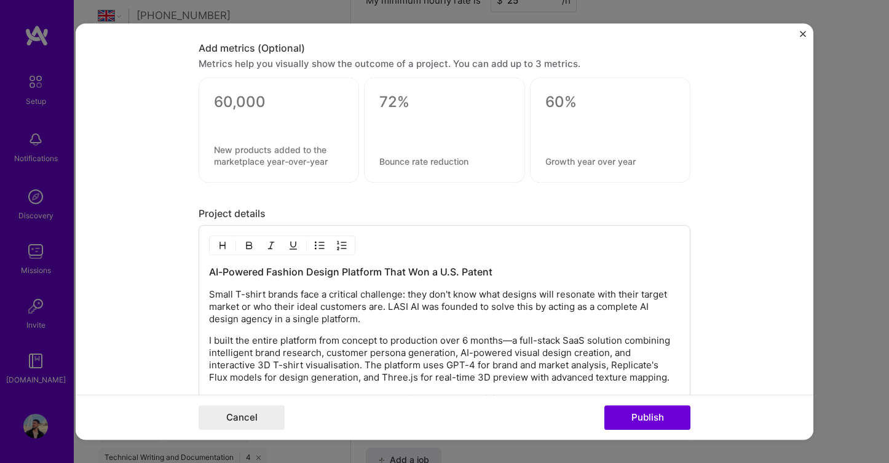
scroll to position [1083, 0]
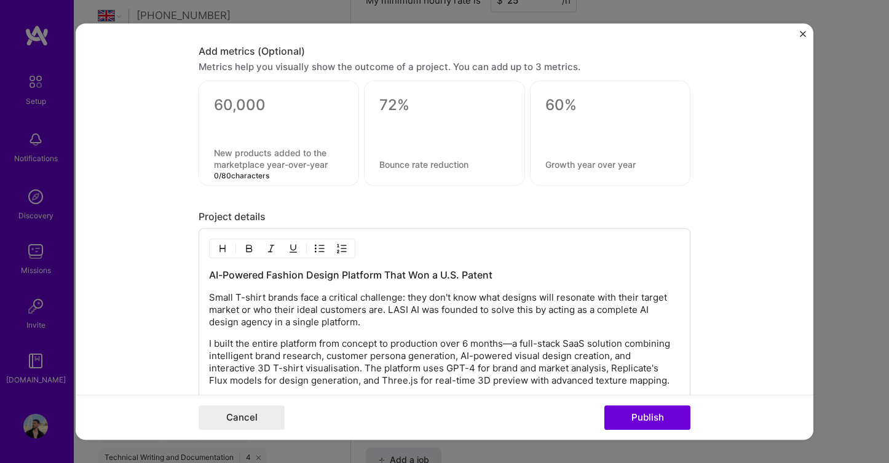
click at [237, 101] on textarea at bounding box center [279, 108] width 130 height 24
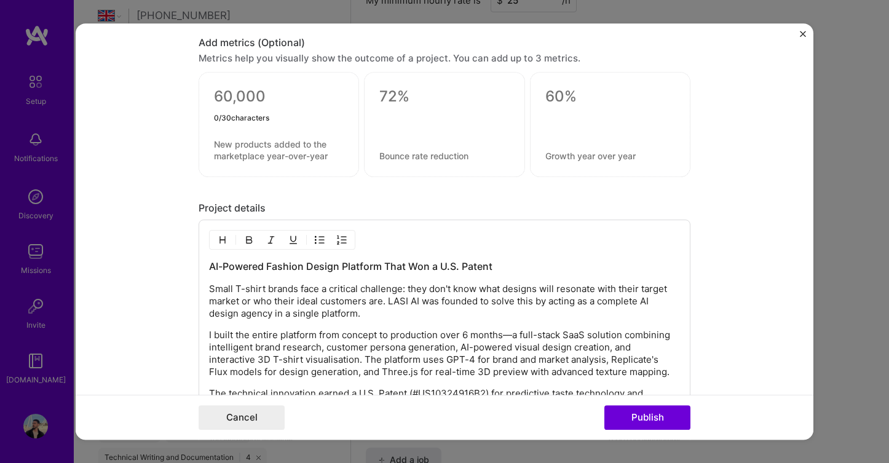
scroll to position [1090, 0]
click at [291, 65] on div "Metrics help you visually show the outcome of a project. You can add up to 3 me…" at bounding box center [445, 59] width 492 height 13
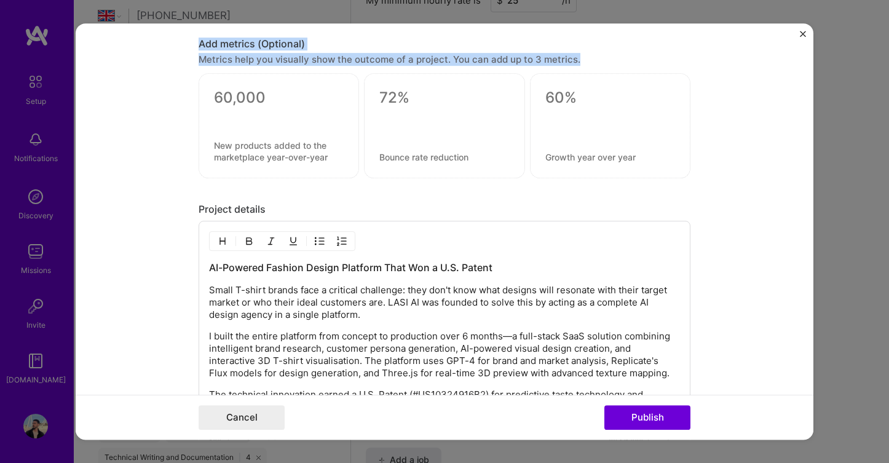
drag, startPoint x: 575, startPoint y: 54, endPoint x: 196, endPoint y: 47, distance: 378.8
click at [196, 47] on form "Project title Lasi AI Company LASI AI Project industry Industry 2 Project Link …" at bounding box center [445, 231] width 738 height 417
copy div "Add metrics (Optional) Metrics help you visually show the outcome of a project.…"
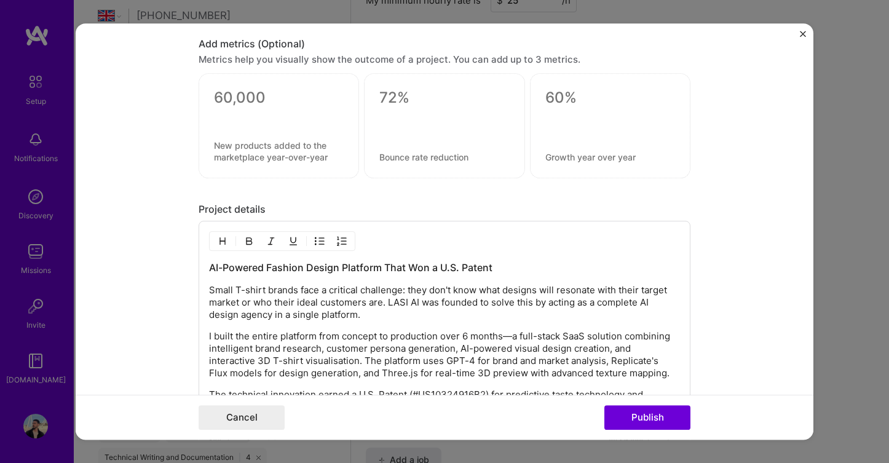
click at [240, 100] on textarea at bounding box center [279, 101] width 130 height 24
paste textarea "75+"
type textarea "75+"
click at [232, 150] on textarea at bounding box center [279, 151] width 130 height 23
paste textarea "Active Users"
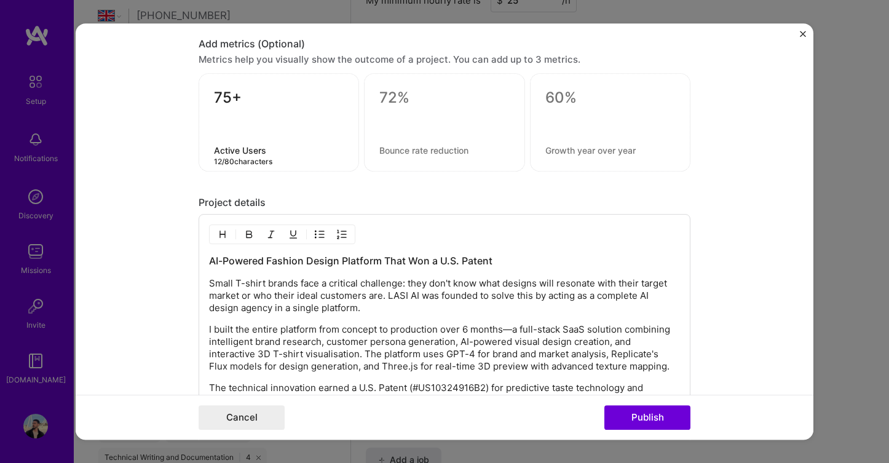
type textarea "Active Users"
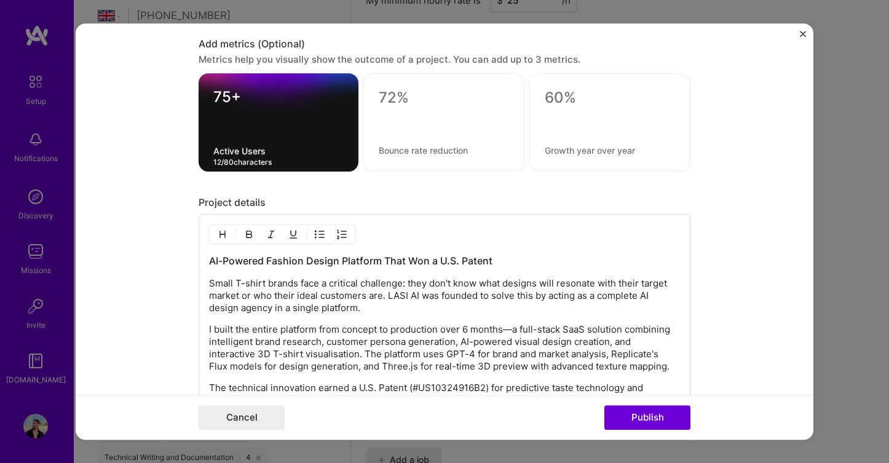
click at [400, 94] on textarea at bounding box center [444, 98] width 130 height 18
paste textarea "1 of 12 Selected"
type textarea "1 of 12 Selected"
click at [415, 152] on textarea at bounding box center [444, 150] width 130 height 12
paste textarea "(from 500+ applicants for AI Forge)"
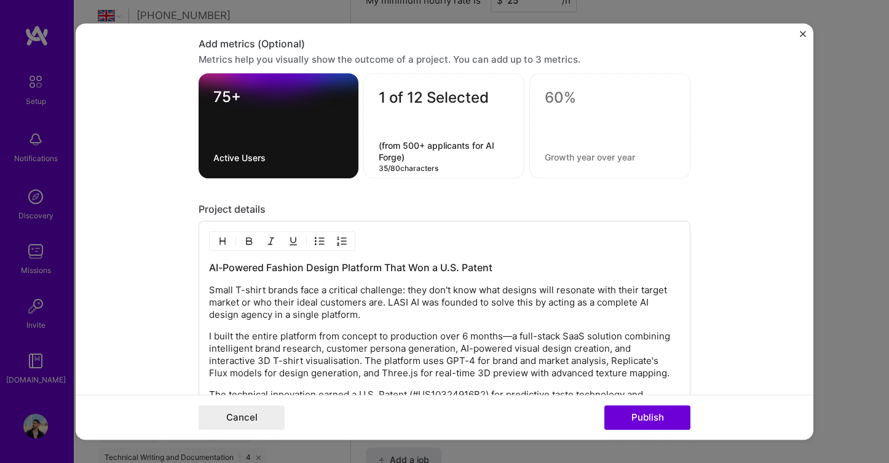
type textarea "(from 500+ applicants for AI Forge)"
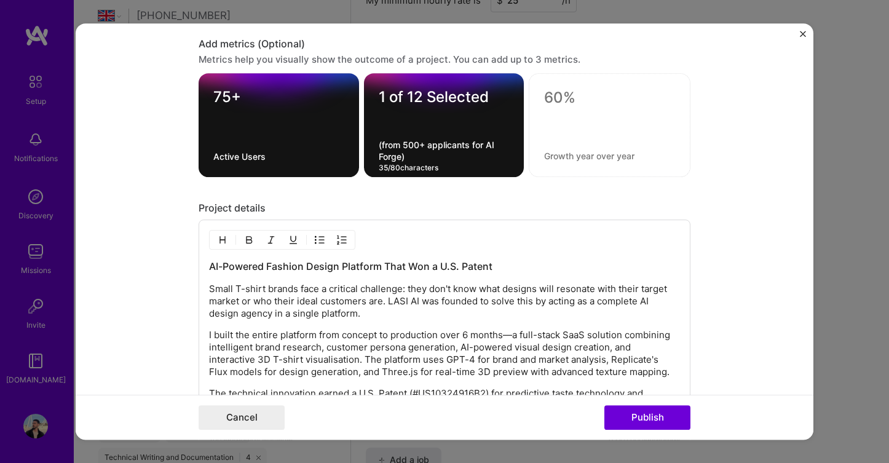
click at [559, 98] on textarea at bounding box center [609, 98] width 131 height 18
paste textarea "U.S. Patent Awarded"
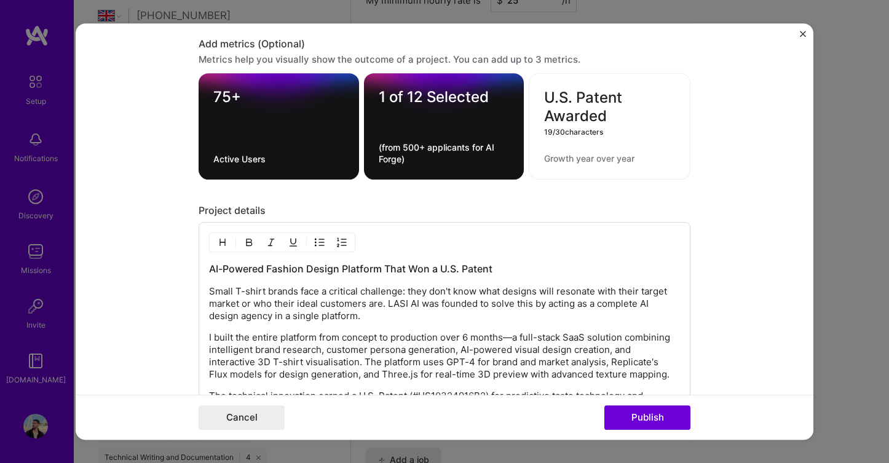
type textarea "U.S. Patent Awarded"
click at [565, 163] on textarea at bounding box center [609, 158] width 131 height 12
type textarea "Won IPHatch 2023"
click at [394, 154] on textarea "(from 500+ applicants for AI Forge)" at bounding box center [444, 152] width 131 height 23
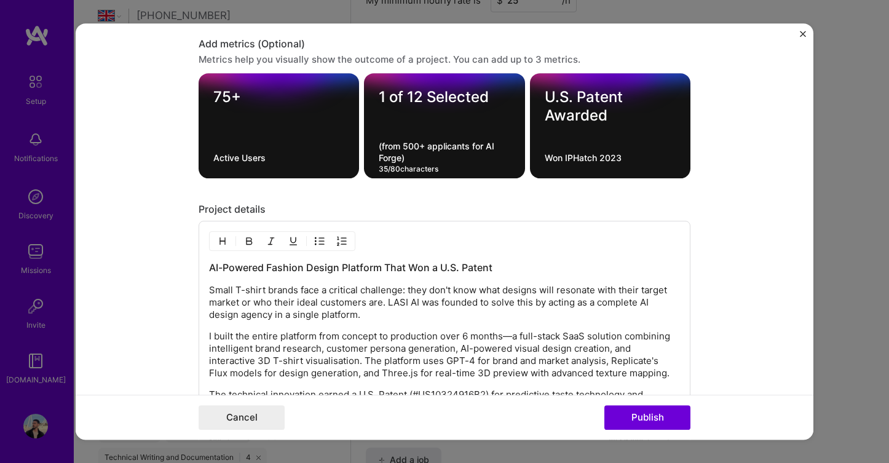
click at [382, 146] on textarea "(from 500+ applicants for AI Forge)" at bounding box center [444, 151] width 131 height 23
click at [411, 160] on textarea "from 500+ applicants for AI Forge)" at bounding box center [444, 151] width 131 height 23
click at [382, 144] on textarea "from 500+ applicants for AI Forge" at bounding box center [444, 151] width 131 height 23
type textarea "From 500+ applicants for AI Forge"
click at [724, 162] on form "Project title Lasi AI Company LASI AI Project industry Industry 2 Project Link …" at bounding box center [445, 231] width 738 height 417
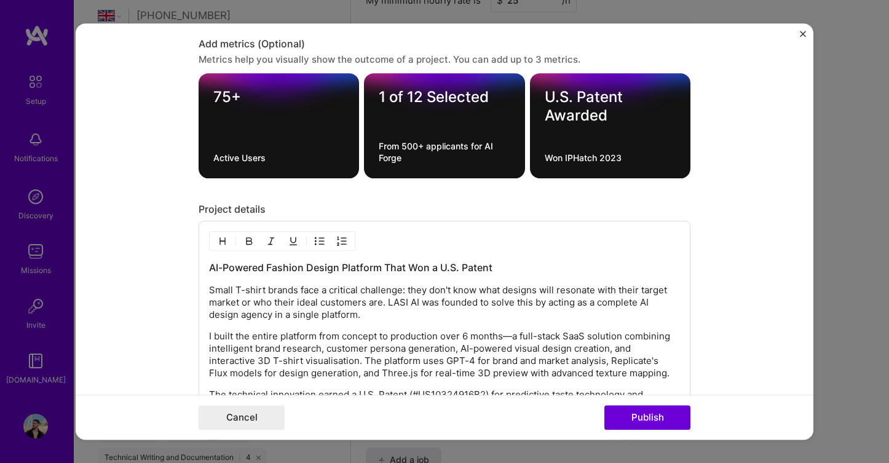
click at [724, 162] on form "Project title Lasi AI Company LASI AI Project industry Industry 2 Project Link …" at bounding box center [445, 231] width 738 height 417
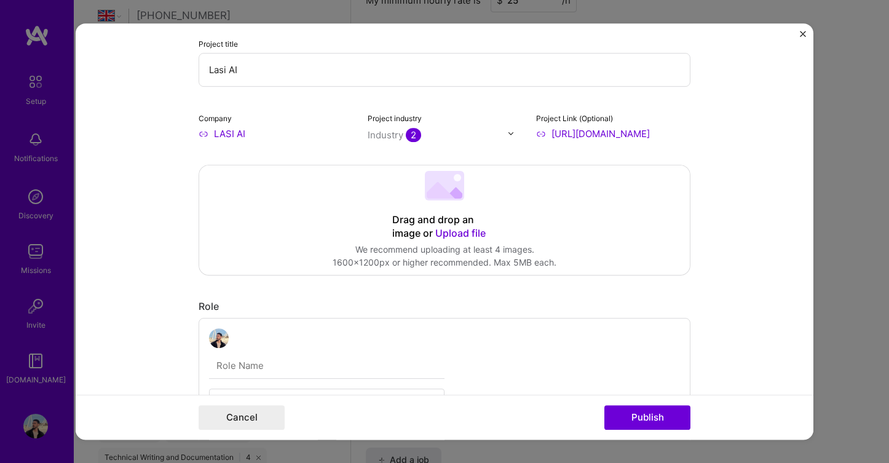
scroll to position [0, 0]
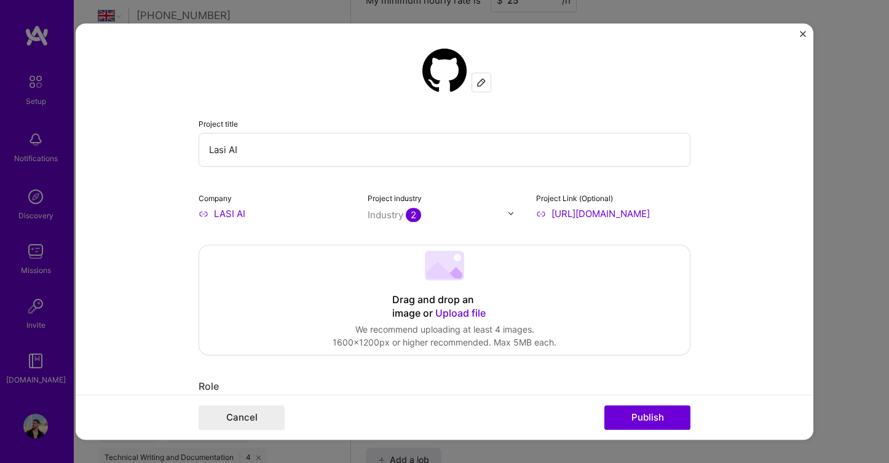
click at [473, 314] on span "Upload file" at bounding box center [460, 313] width 50 height 12
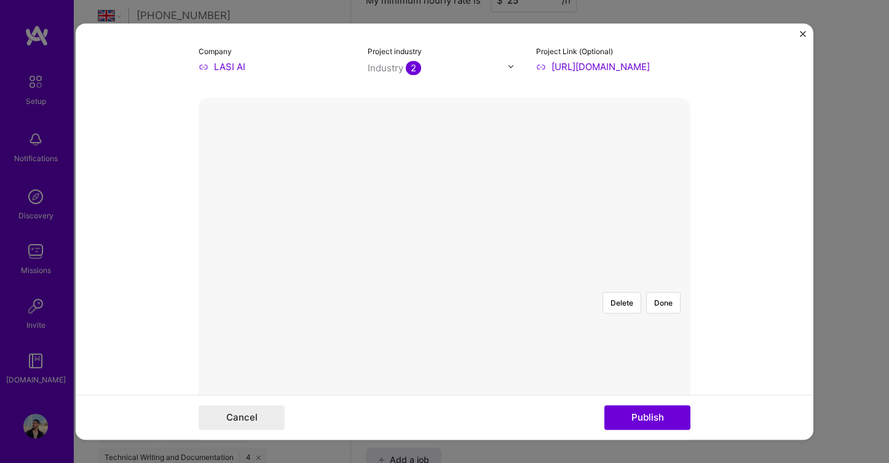
scroll to position [264, 0]
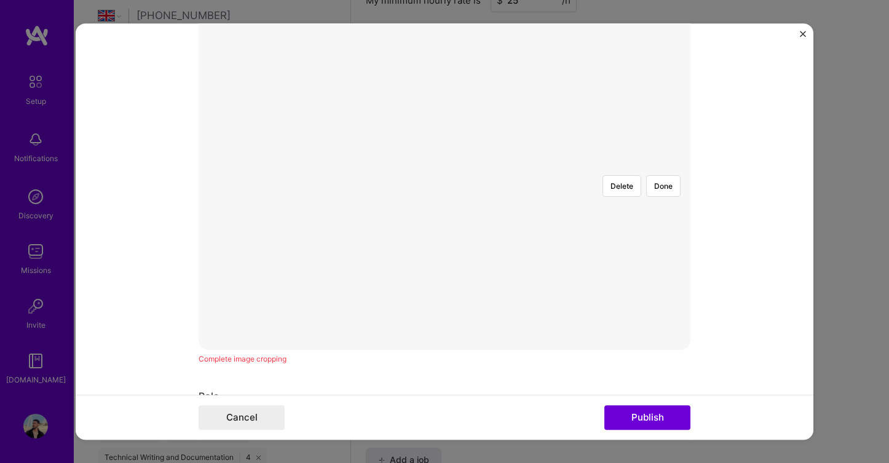
click at [574, 222] on div at bounding box center [690, 302] width 366 height 275
click at [616, 261] on button "Delete" at bounding box center [622, 272] width 39 height 22
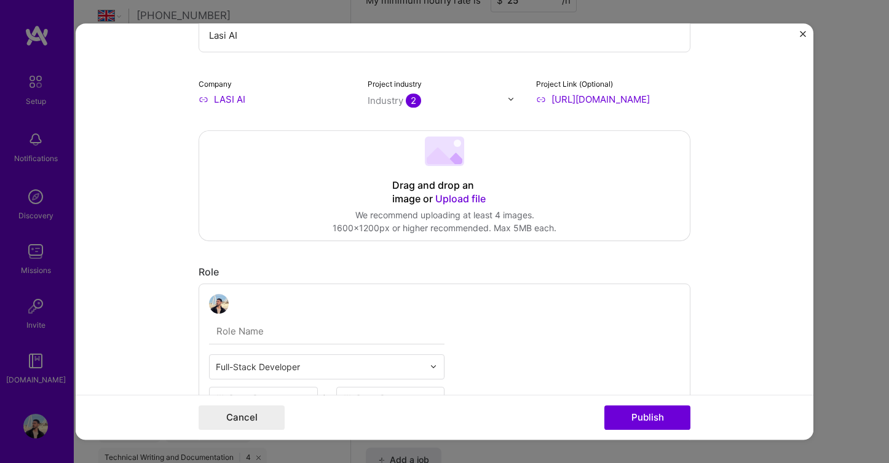
scroll to position [143, 0]
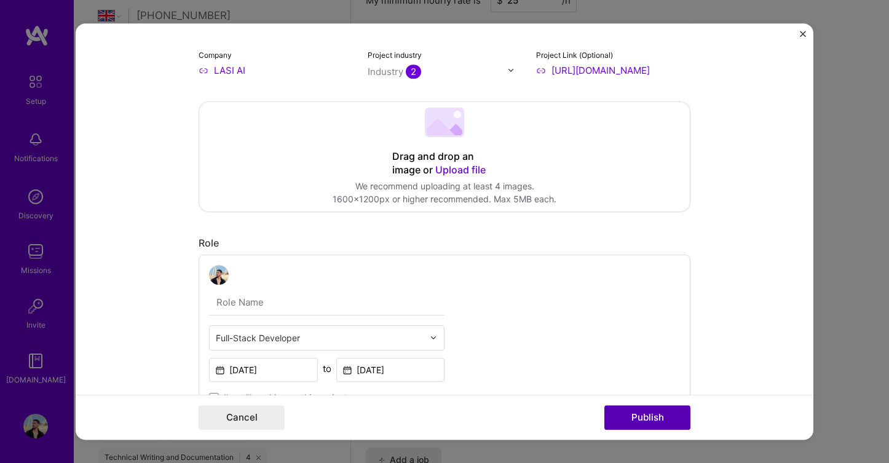
click at [651, 424] on button "Publish" at bounding box center [647, 417] width 86 height 25
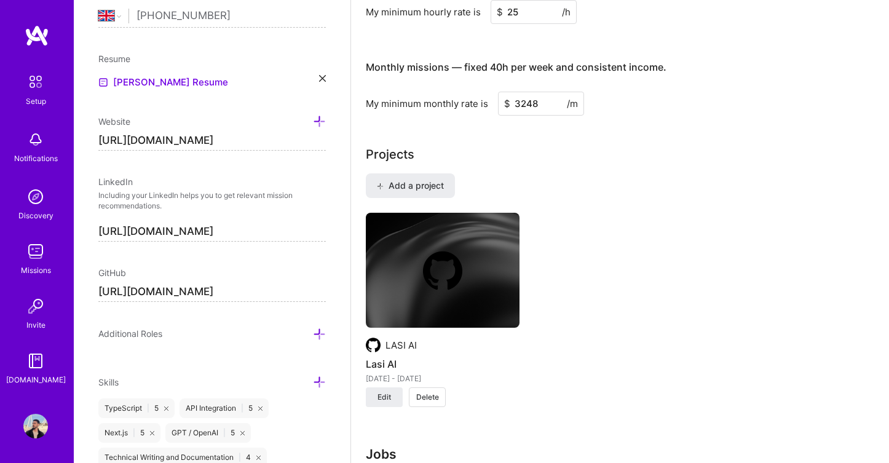
scroll to position [784, 0]
click at [564, 196] on div "Add a project LASI AI Lasi AI Feb 2024 - Mar 2025 Edit Delete" at bounding box center [620, 298] width 508 height 249
click at [430, 180] on span "Add a project" at bounding box center [410, 186] width 67 height 12
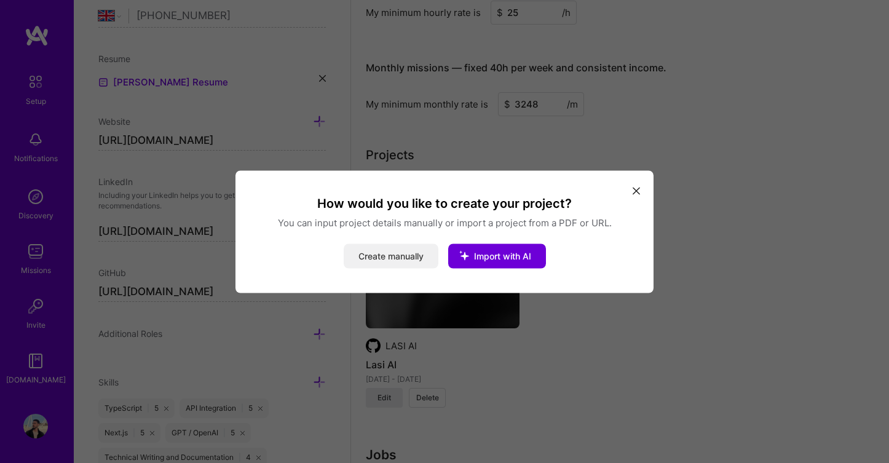
click at [409, 250] on button "Create manually" at bounding box center [391, 255] width 95 height 25
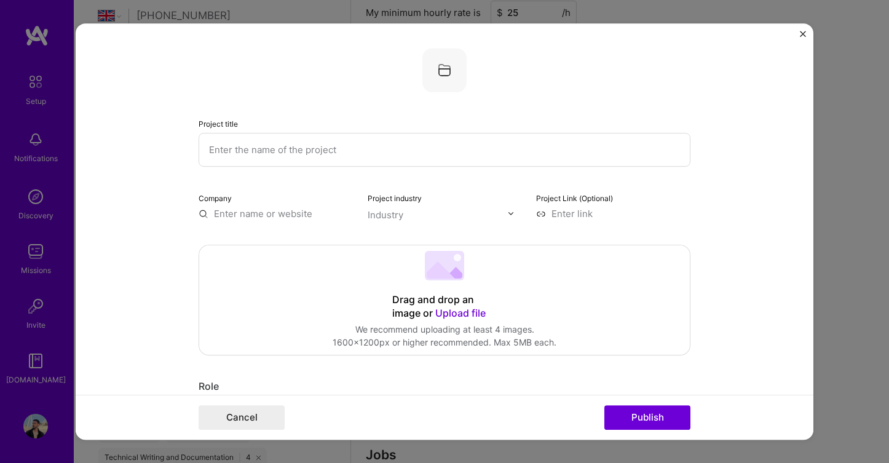
click at [355, 144] on input "text" at bounding box center [445, 150] width 492 height 34
type input "Unyte AI"
click at [287, 215] on input "text" at bounding box center [276, 213] width 154 height 13
type input "u"
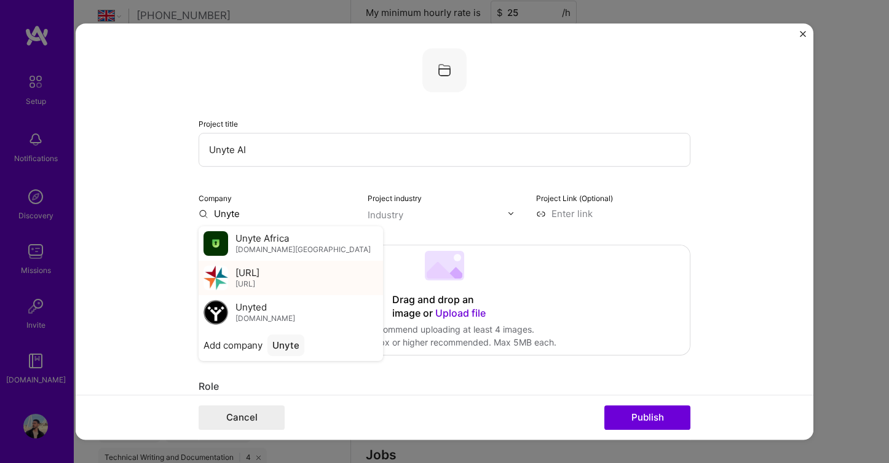
click at [283, 281] on div "Unyte.AI unyte.ai" at bounding box center [291, 278] width 184 height 34
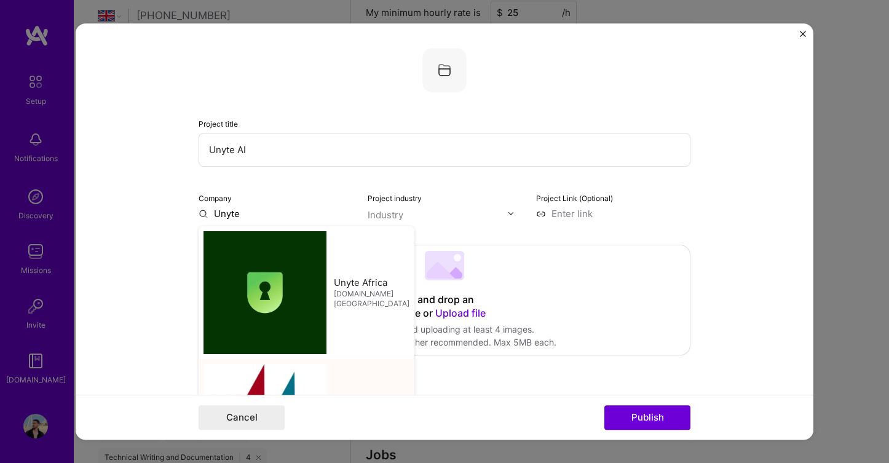
type input "Unyte.AI"
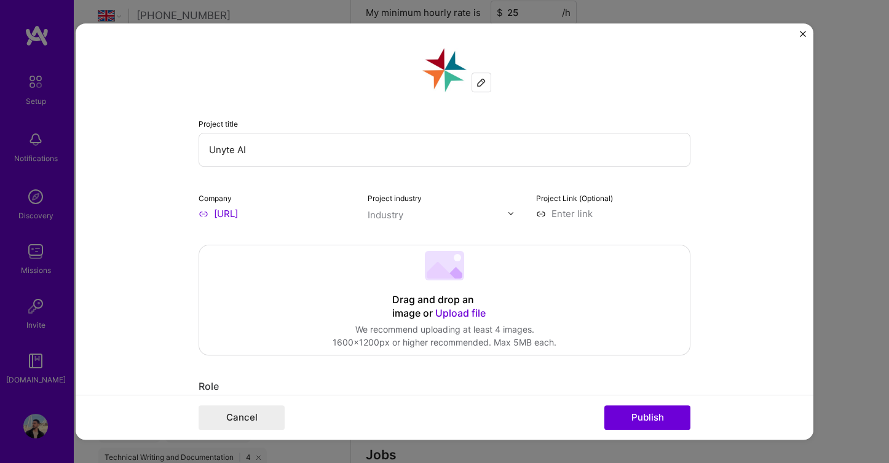
click at [414, 217] on input "text" at bounding box center [438, 214] width 140 height 13
type input "adver"
click at [385, 238] on span at bounding box center [384, 240] width 10 height 10
type input "saas"
click at [383, 242] on span at bounding box center [384, 240] width 10 height 10
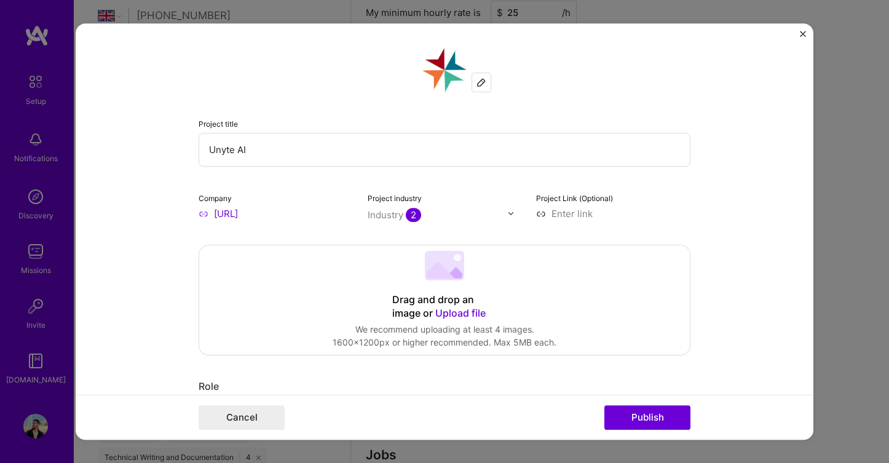
click at [577, 212] on input at bounding box center [613, 213] width 154 height 13
paste input "https://github.com/techaras/form-automation-dev"
type input "https://github.com/techaras/form-automation-dev"
click at [726, 184] on form "Project title Unyte AI Company Unyte.AI Project industry Industry 2 Project Lin…" at bounding box center [445, 231] width 738 height 417
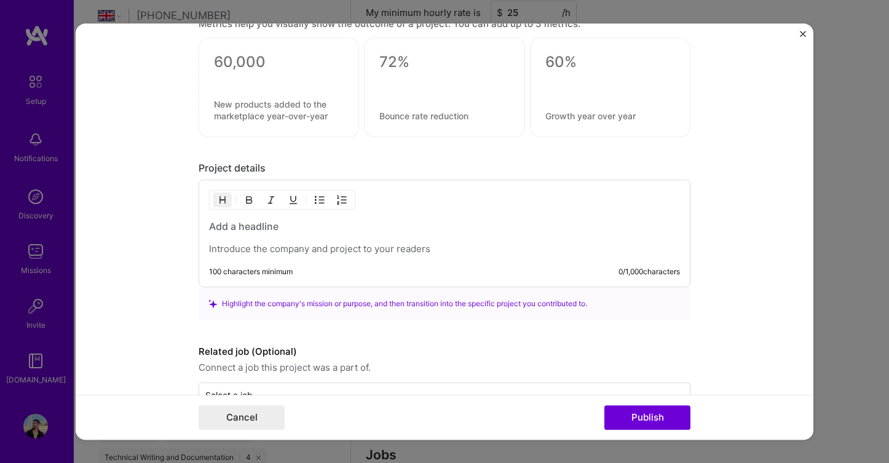
scroll to position [874, 0]
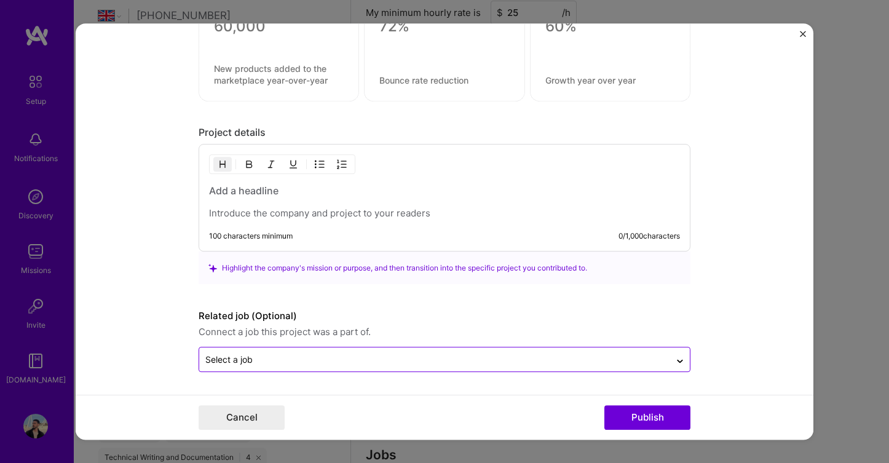
click at [401, 350] on div "Select a job" at bounding box center [434, 359] width 471 height 24
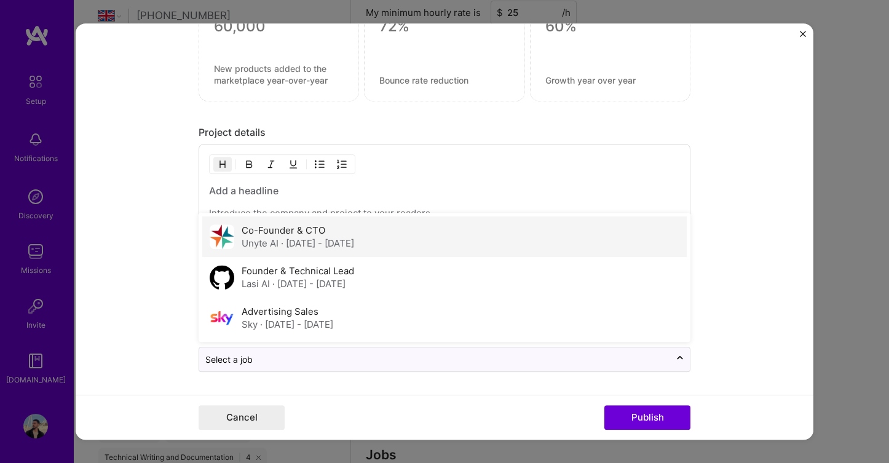
click at [395, 232] on div "Co-Founder & CTO Unyte AI · Mar 2025 - Sep 2025" at bounding box center [444, 236] width 484 height 41
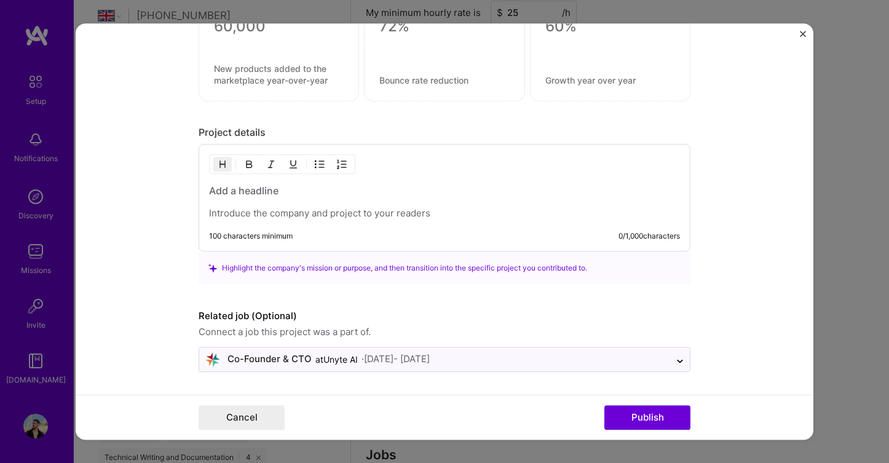
click at [766, 229] on form "Project title Unyte AI Company Unyte.AI Project industry Industry 2 Project Lin…" at bounding box center [445, 231] width 738 height 417
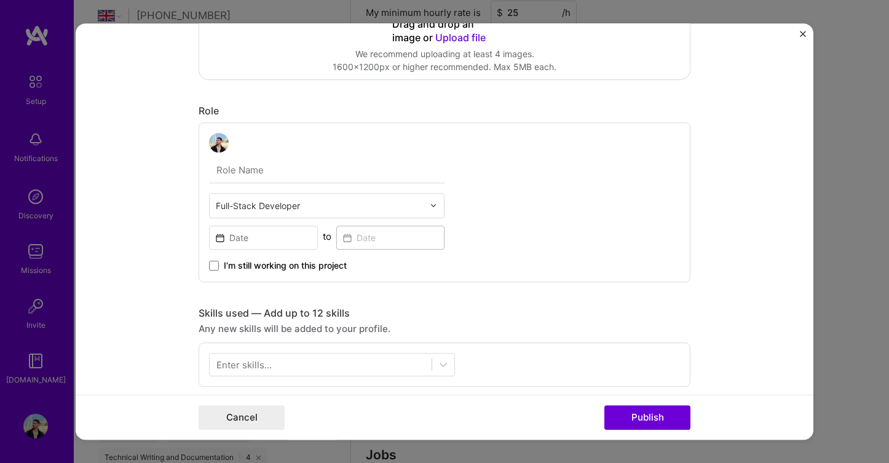
scroll to position [278, 0]
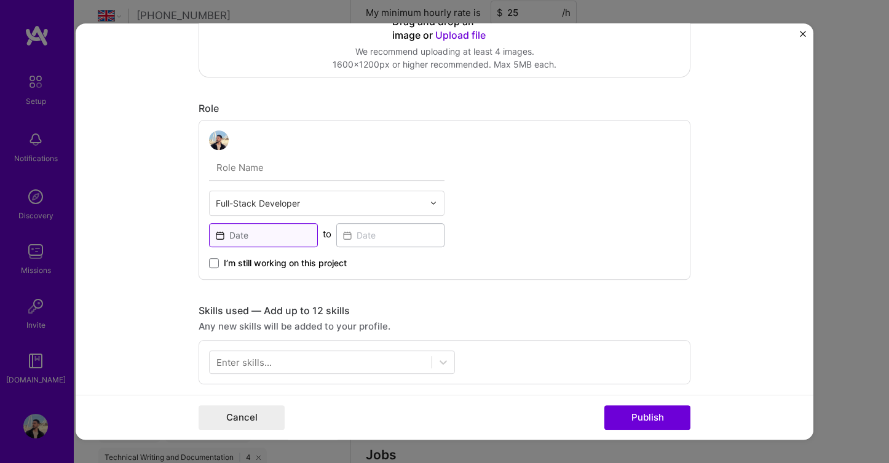
click at [274, 235] on input at bounding box center [263, 235] width 109 height 24
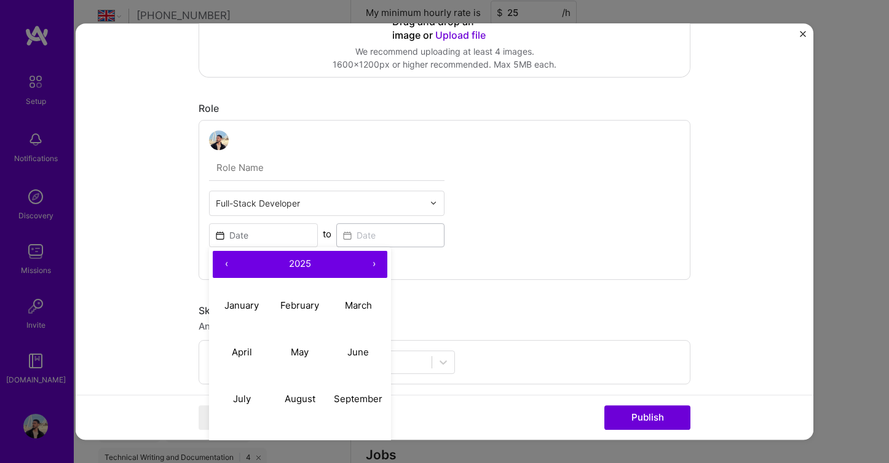
click at [224, 266] on button "‹" at bounding box center [226, 264] width 27 height 27
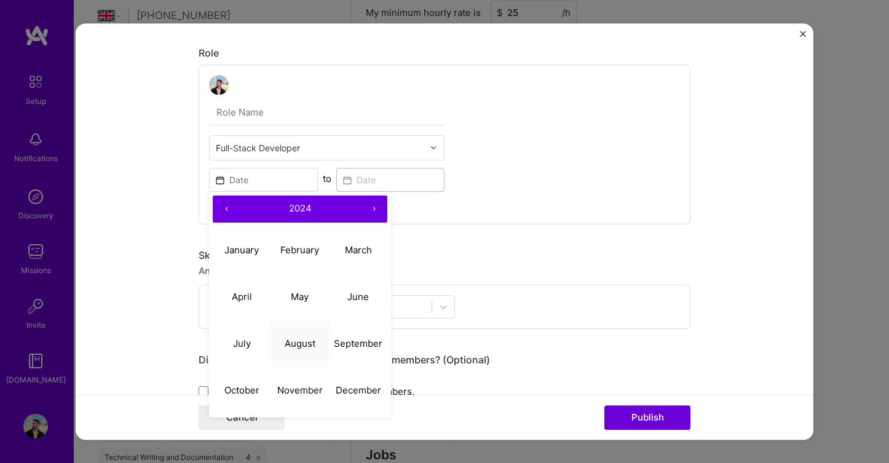
scroll to position [335, 0]
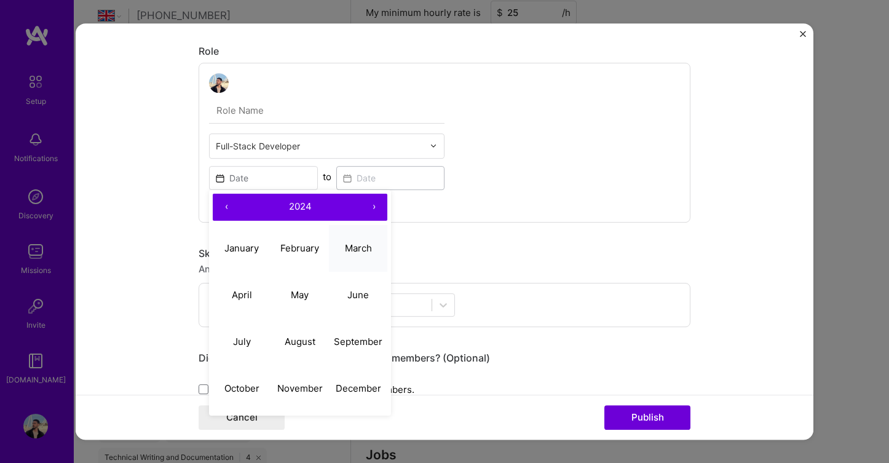
click at [361, 246] on abbr "March" at bounding box center [358, 248] width 27 height 12
type input "Mar, 2024"
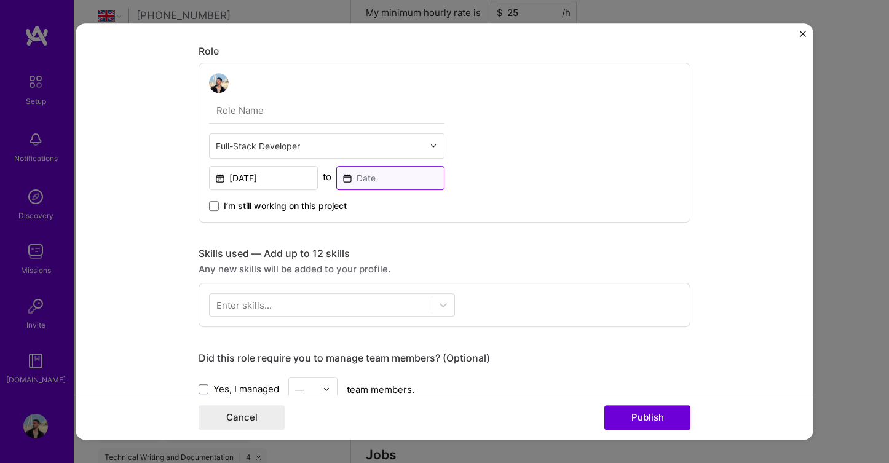
click at [392, 176] on input at bounding box center [390, 178] width 109 height 24
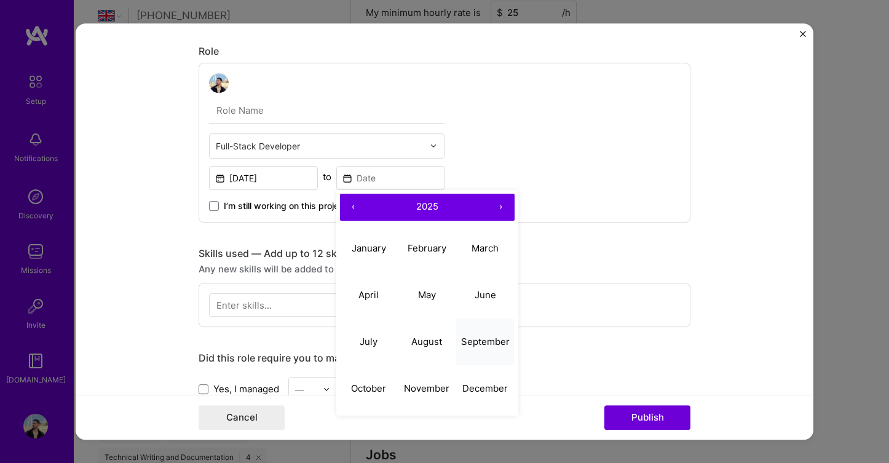
click at [472, 334] on button "September" at bounding box center [485, 341] width 58 height 47
type input "Sep, 2025"
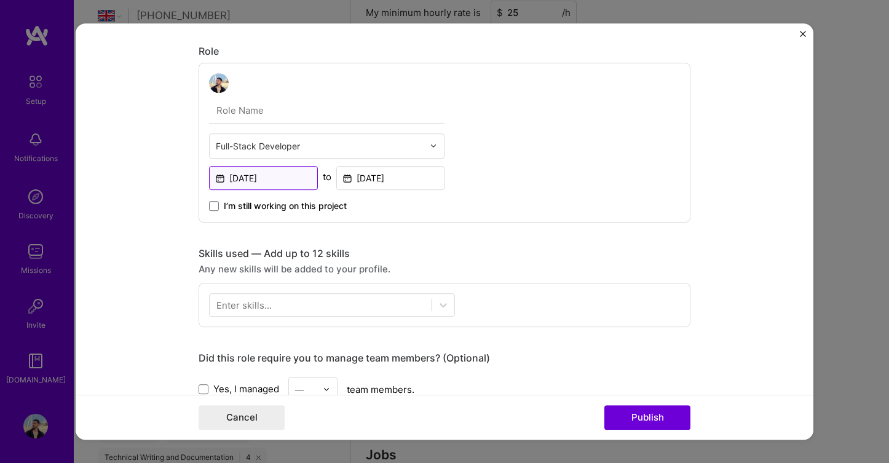
click at [259, 176] on input "Mar, 2024" at bounding box center [263, 178] width 109 height 24
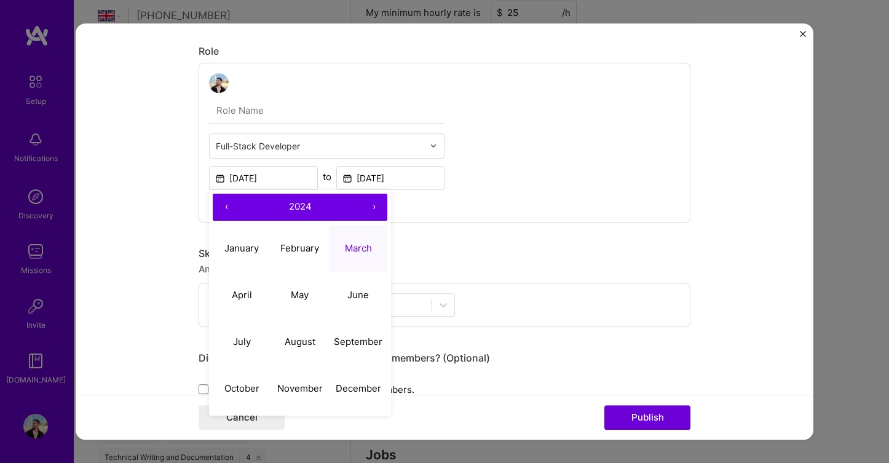
click at [372, 205] on button "›" at bounding box center [373, 207] width 27 height 27
click at [465, 208] on div "Full-Stack Developer Mar, 2024 ‹ 2025 › January February March April May June J…" at bounding box center [445, 143] width 492 height 160
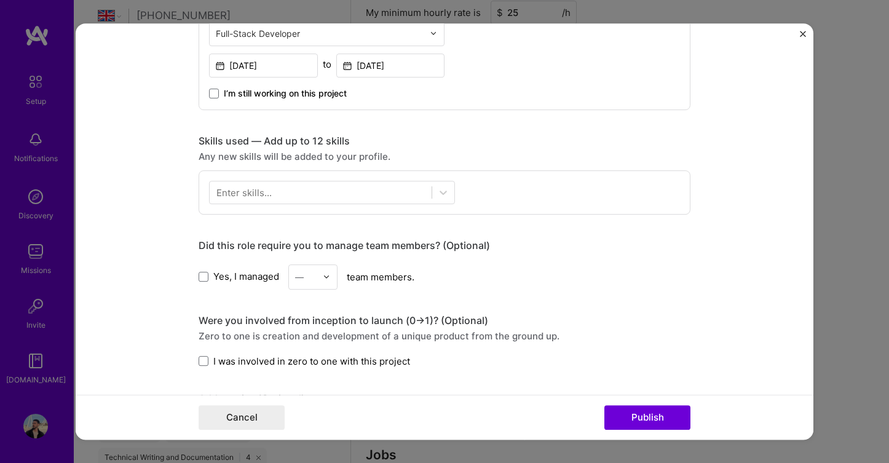
scroll to position [448, 0]
click at [316, 192] on div at bounding box center [321, 191] width 222 height 20
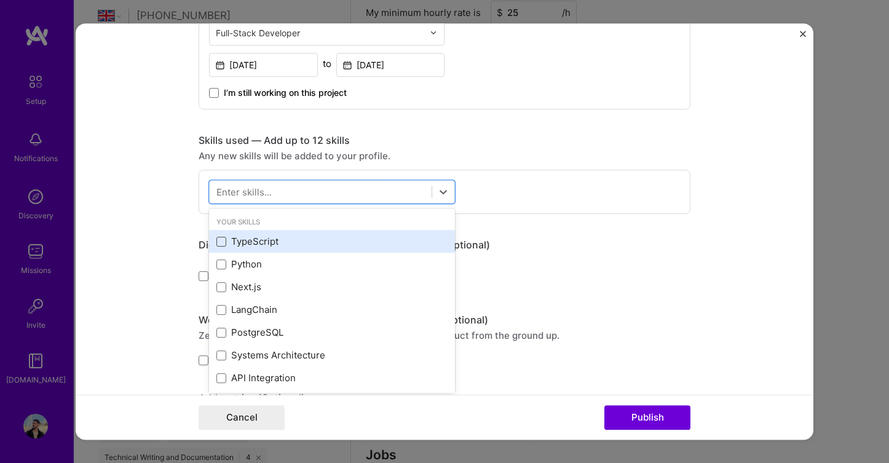
click at [218, 239] on span at bounding box center [221, 242] width 10 height 10
click at [0, 0] on input "checkbox" at bounding box center [0, 0] width 0 height 0
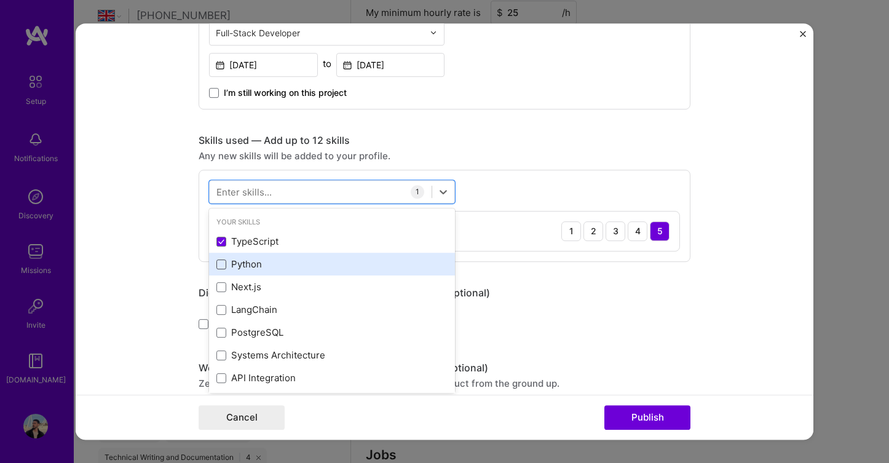
click at [219, 266] on span at bounding box center [221, 264] width 10 height 10
click at [0, 0] on input "checkbox" at bounding box center [0, 0] width 0 height 0
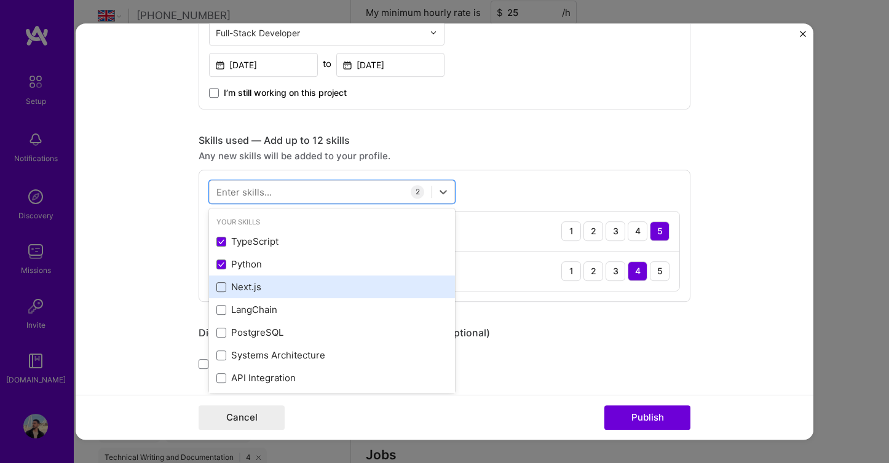
click at [219, 285] on span at bounding box center [221, 287] width 10 height 10
click at [0, 0] on input "checkbox" at bounding box center [0, 0] width 0 height 0
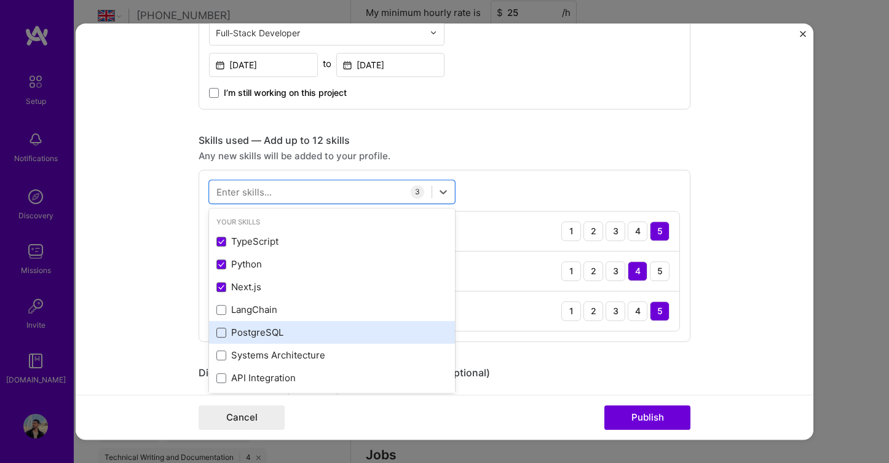
click at [221, 330] on span at bounding box center [221, 333] width 10 height 10
click at [0, 0] on input "checkbox" at bounding box center [0, 0] width 0 height 0
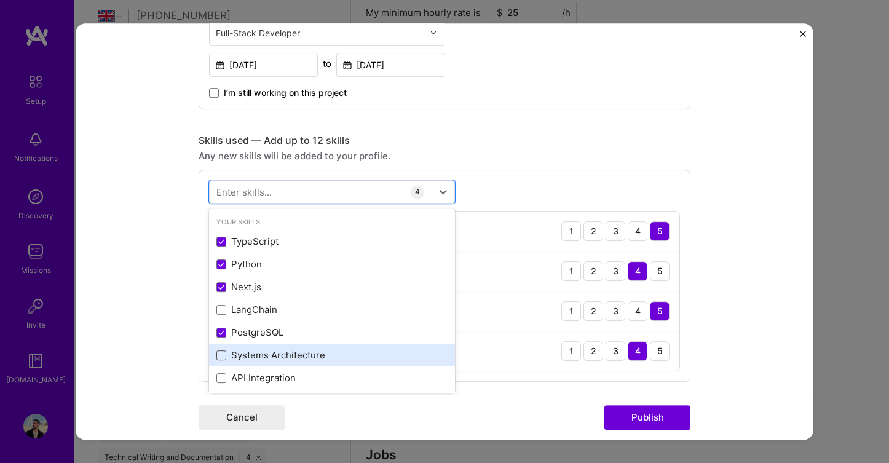
click at [219, 357] on span at bounding box center [221, 355] width 10 height 10
click at [0, 0] on input "checkbox" at bounding box center [0, 0] width 0 height 0
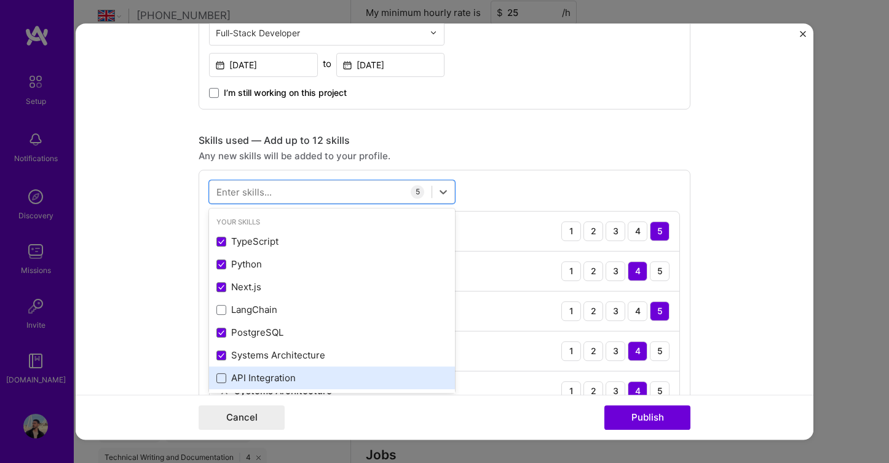
click at [220, 379] on span at bounding box center [221, 378] width 10 height 10
click at [0, 0] on input "checkbox" at bounding box center [0, 0] width 0 height 0
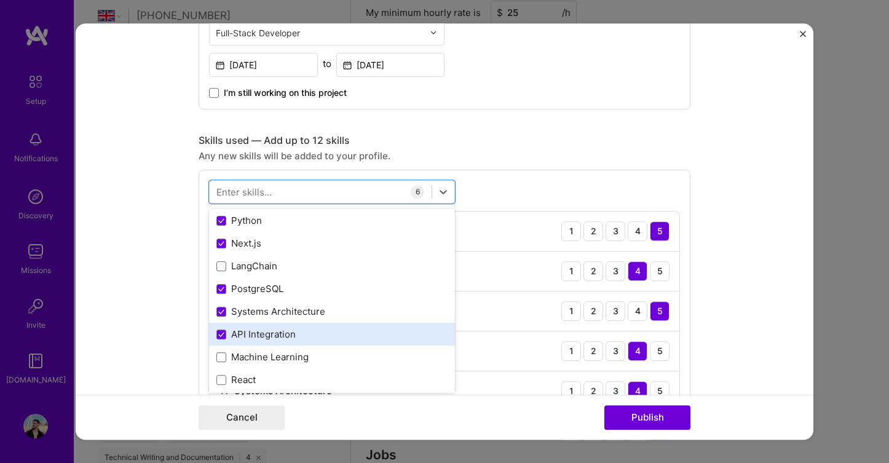
scroll to position [47, 0]
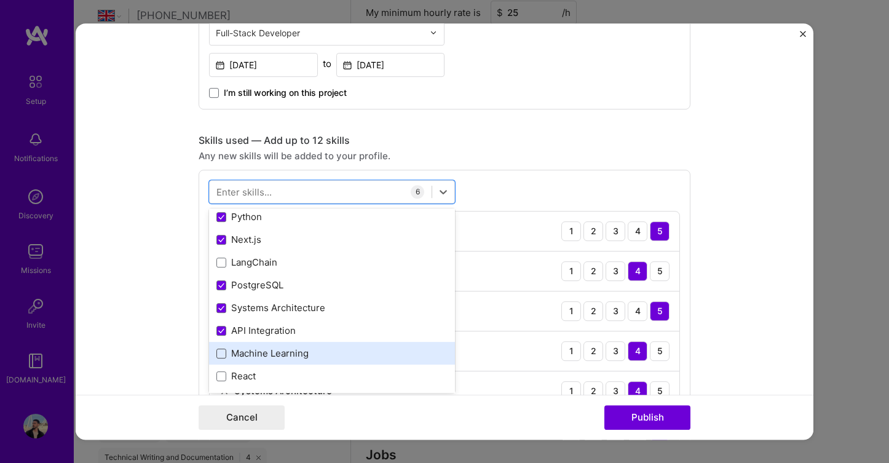
click at [221, 357] on span at bounding box center [221, 354] width 10 height 10
click at [0, 0] on input "checkbox" at bounding box center [0, 0] width 0 height 0
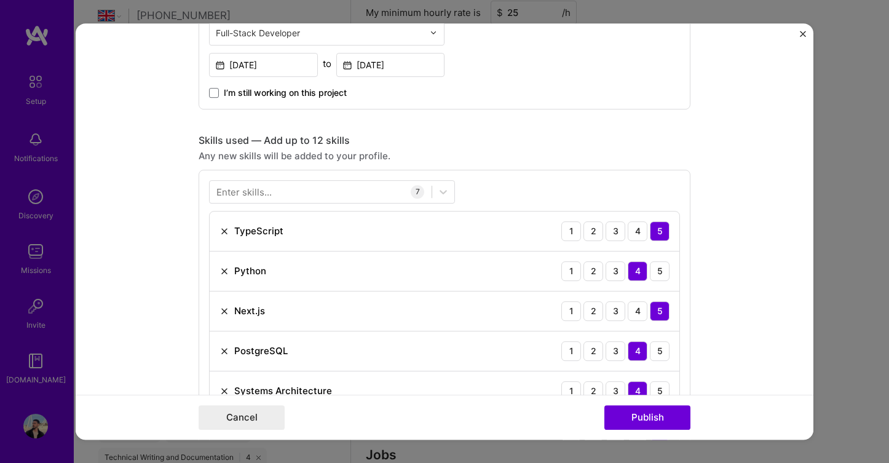
click at [170, 285] on form "Project title Unyte AI Company Unyte.AI Project industry Industry 2 Project Lin…" at bounding box center [445, 231] width 738 height 417
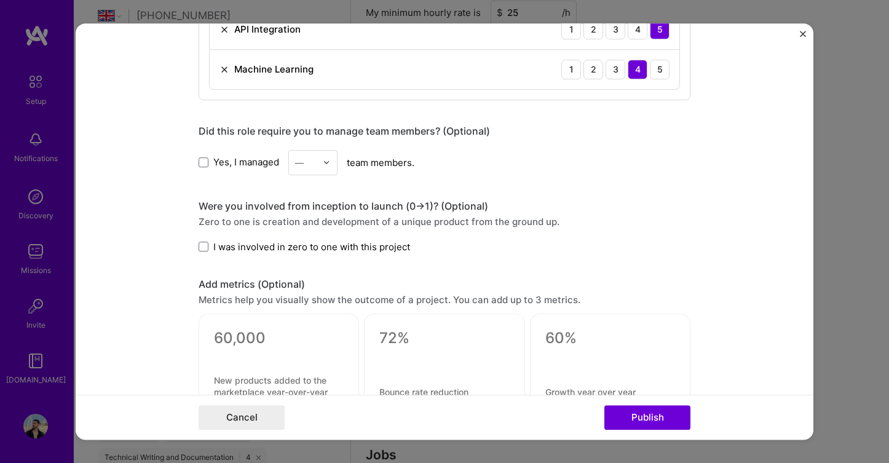
scroll to position [854, 0]
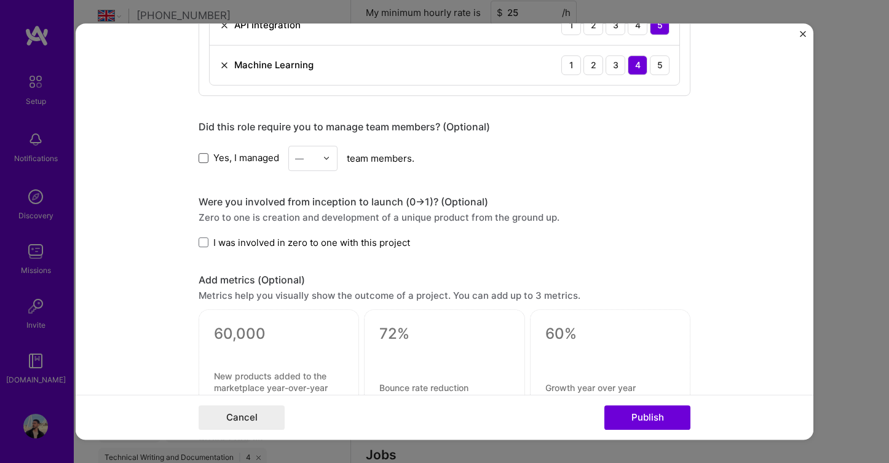
click at [201, 157] on span at bounding box center [204, 158] width 10 height 10
click at [0, 0] on input "Yes, I managed" at bounding box center [0, 0] width 0 height 0
click at [320, 159] on div "—" at bounding box center [306, 158] width 34 height 24
click at [312, 205] on div "2" at bounding box center [313, 213] width 42 height 23
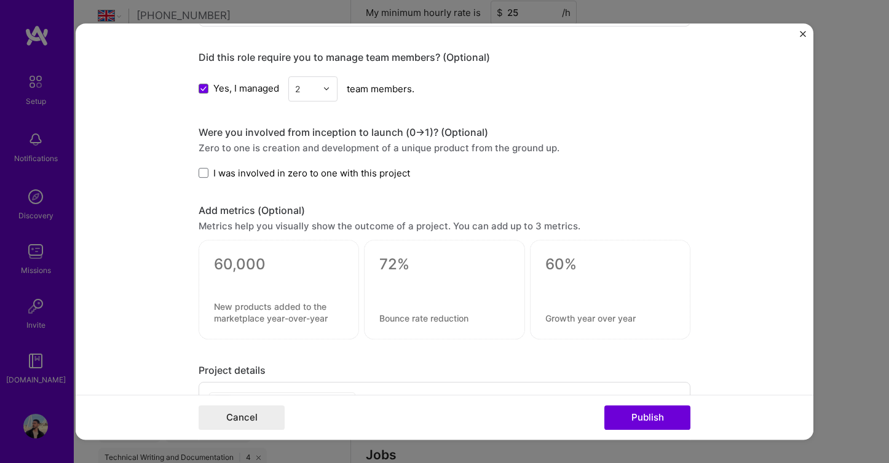
scroll to position [925, 0]
click at [205, 175] on span at bounding box center [204, 171] width 10 height 10
click at [0, 0] on input "I was involved in zero to one with this project" at bounding box center [0, 0] width 0 height 0
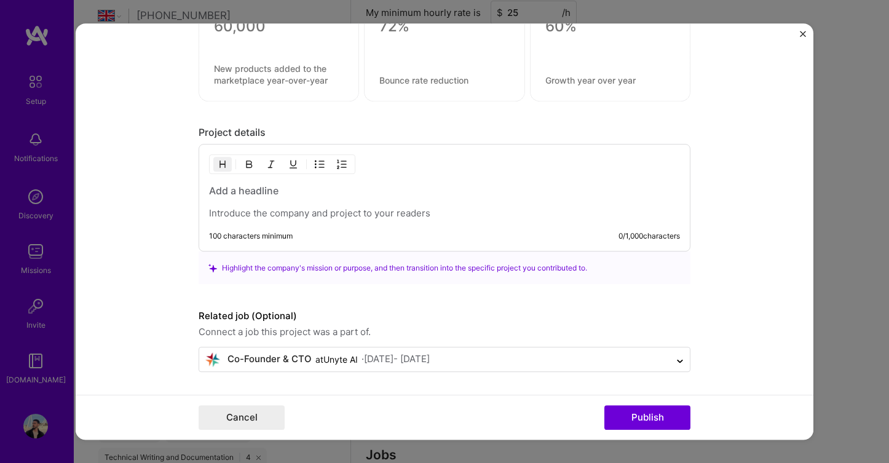
scroll to position [1162, 0]
click at [258, 191] on h3 at bounding box center [444, 191] width 471 height 14
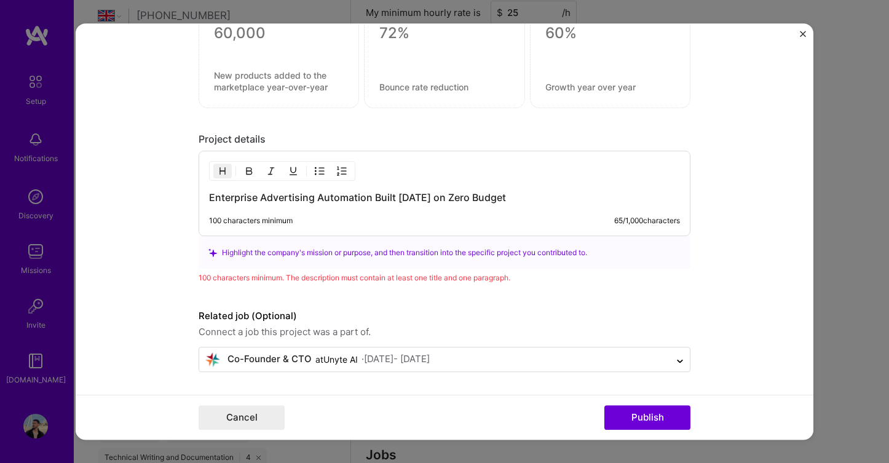
scroll to position [1155, 0]
drag, startPoint x: 448, startPoint y: 197, endPoint x: 395, endPoint y: 196, distance: 52.3
click at [395, 195] on h3 "Enterprise Advertising Automation Built in 6 Weeks on Zero Budget" at bounding box center [444, 198] width 471 height 14
click at [473, 200] on h3 "Enterprise Advertising Automation Built on Zero Budget" at bounding box center [444, 198] width 471 height 14
click at [460, 197] on h3 "Enterprise Advertising Automation Built on Zero Budget" at bounding box center [444, 198] width 471 height 14
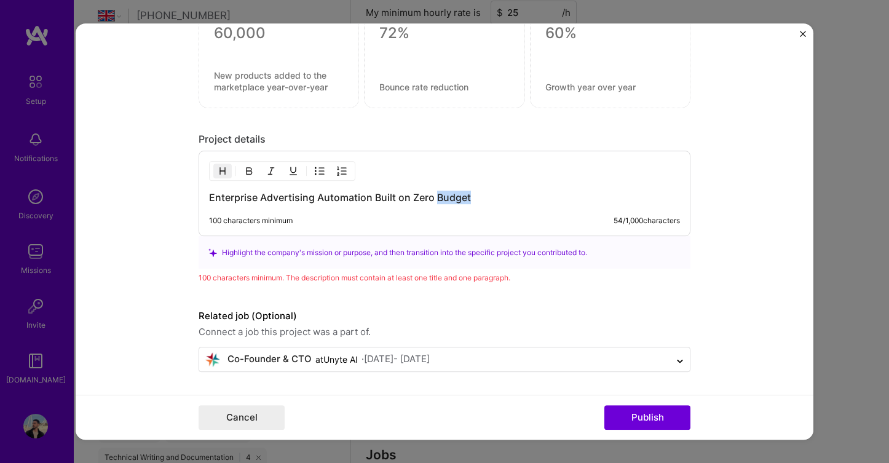
click at [460, 197] on h3 "Enterprise Advertising Automation Built on Zero Budget" at bounding box center [444, 198] width 471 height 14
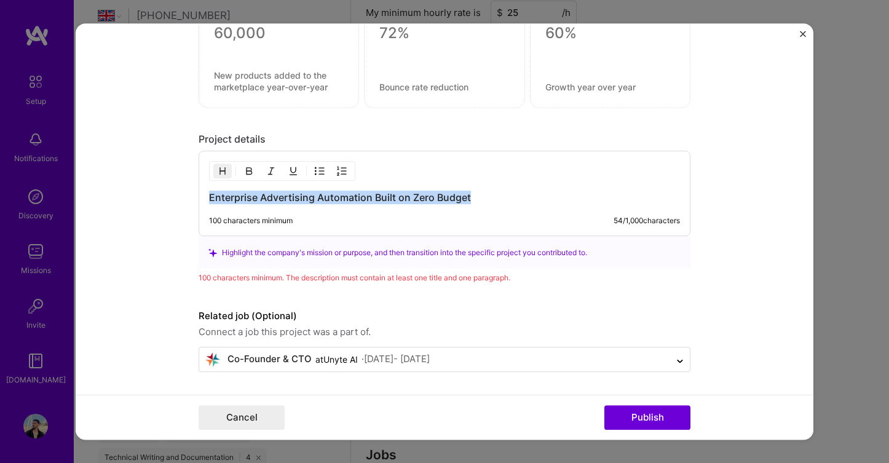
click at [460, 197] on h3 "Enterprise Advertising Automation Built on Zero Budget" at bounding box center [444, 198] width 471 height 14
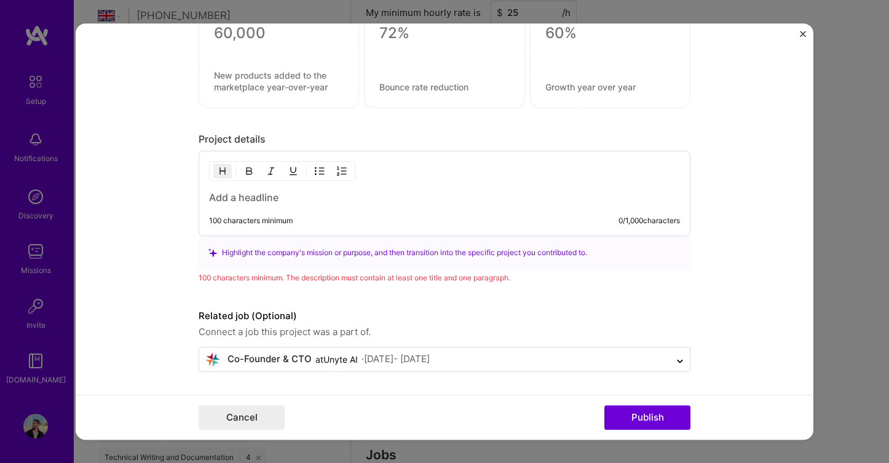
click at [261, 196] on h3 at bounding box center [444, 198] width 471 height 14
click at [261, 197] on h3 at bounding box center [444, 198] width 471 height 14
click at [277, 201] on h3 at bounding box center [444, 198] width 471 height 14
click at [164, 212] on form "Project title Unyte AI Company Unyte.AI Project industry Industry 2 Project Lin…" at bounding box center [445, 231] width 738 height 417
click at [170, 234] on form "Project title Unyte AI Company Unyte.AI Project industry Industry 2 Project Lin…" at bounding box center [445, 231] width 738 height 417
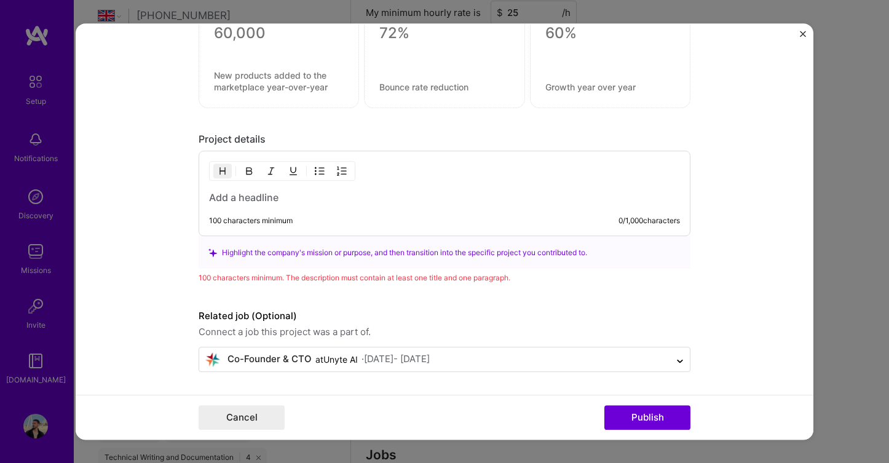
click at [247, 172] on img "button" at bounding box center [249, 171] width 10 height 10
click at [253, 171] on img "button" at bounding box center [249, 171] width 10 height 10
click at [266, 196] on h3 at bounding box center [444, 198] width 471 height 14
click at [544, 199] on h3 "Enterprise Advertising Automation Built in 6 Weeks on Zero Budget" at bounding box center [444, 198] width 471 height 14
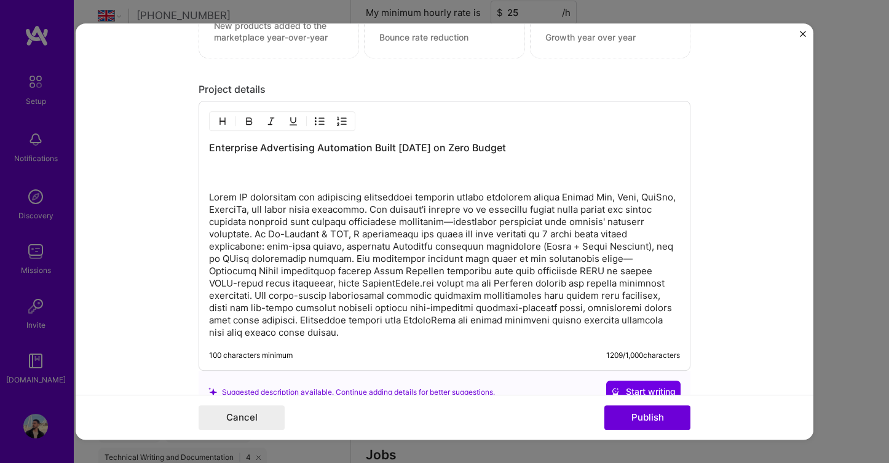
scroll to position [1207, 0]
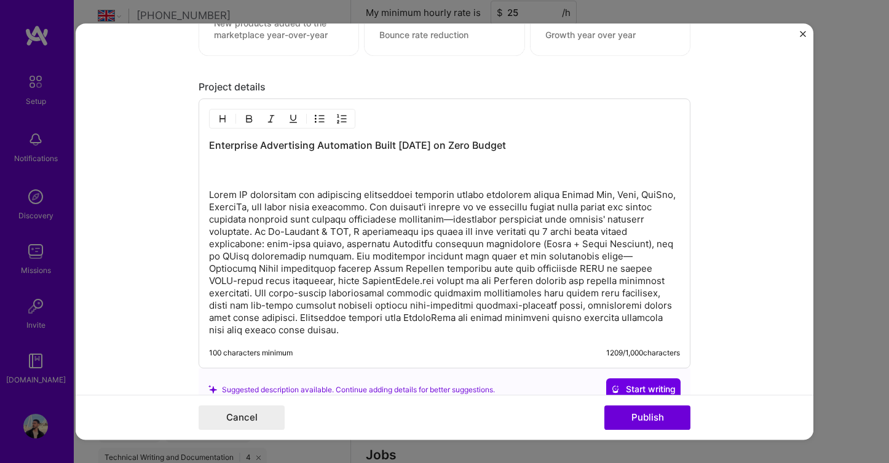
click at [263, 180] on div "Enterprise Advertising Automation Built in 6 Weeks on Zero Budget" at bounding box center [444, 237] width 471 height 198
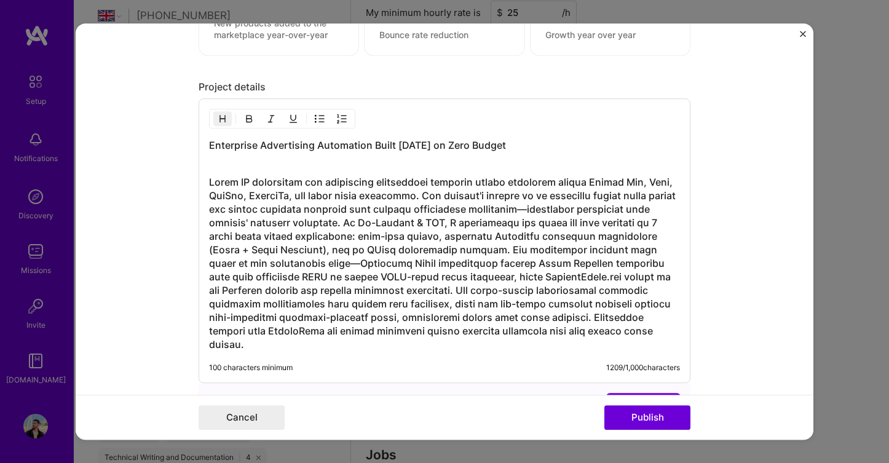
click at [265, 161] on h3 "Enterprise Advertising Automation Built in 6 Weeks on Zero Budget" at bounding box center [444, 151] width 471 height 27
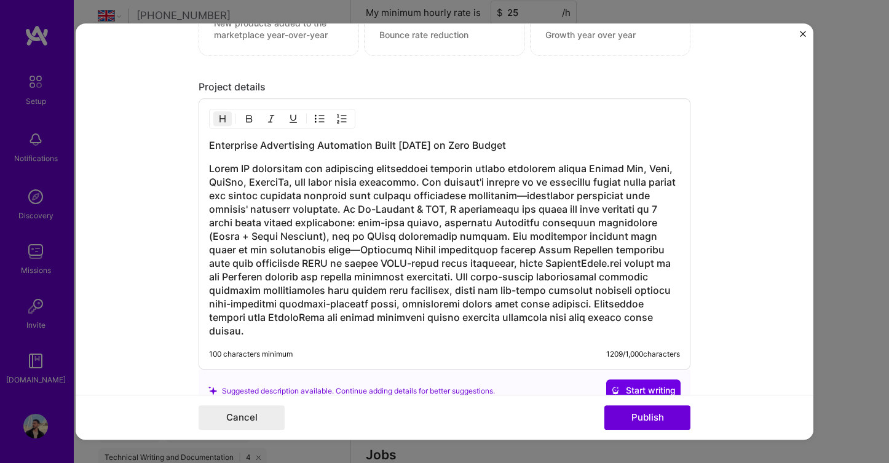
click at [327, 242] on h3 at bounding box center [444, 250] width 471 height 176
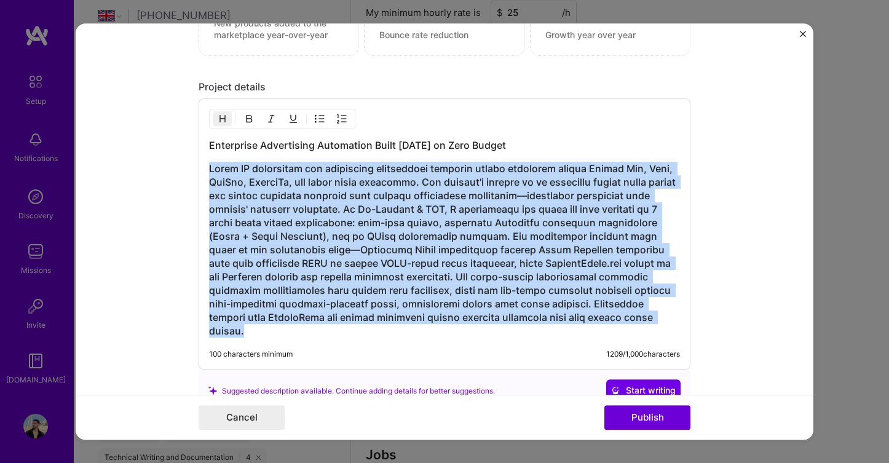
click at [327, 242] on h3 at bounding box center [444, 250] width 471 height 176
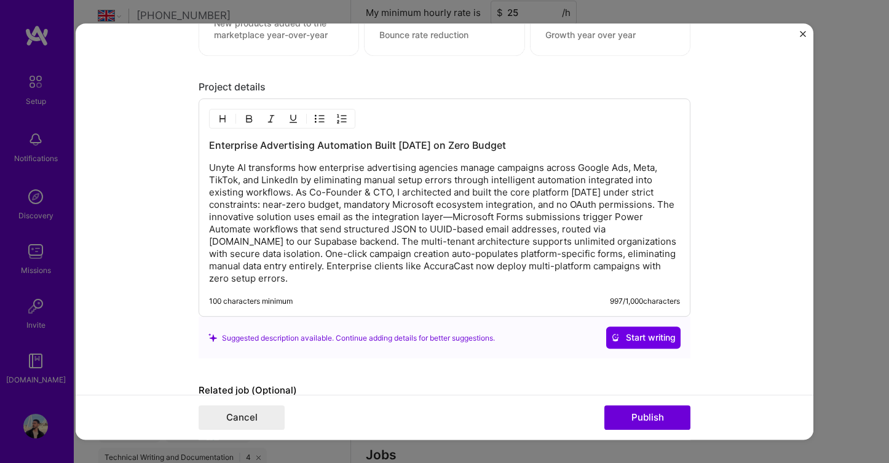
click at [296, 191] on p "Unyte AI transforms how enterprise advertising agencies manage campaigns across…" at bounding box center [444, 223] width 471 height 123
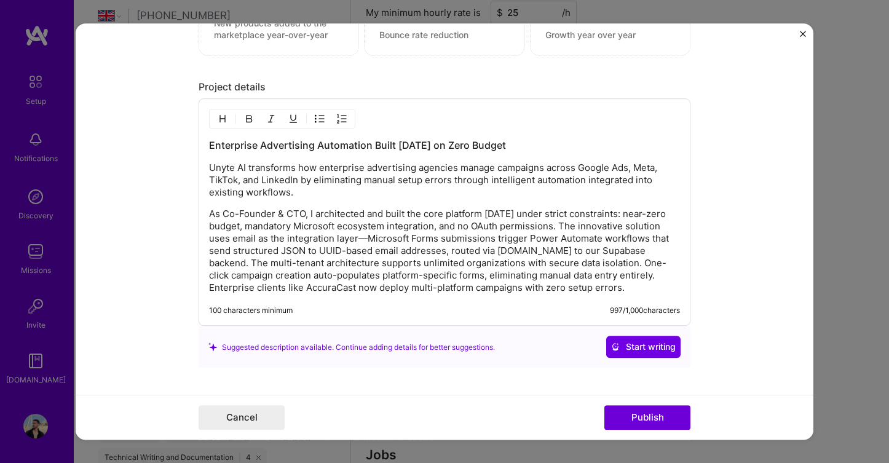
click at [296, 261] on p "As Co-Founder & CTO, I architected and built the core platform in 6 weeks under…" at bounding box center [444, 251] width 471 height 86
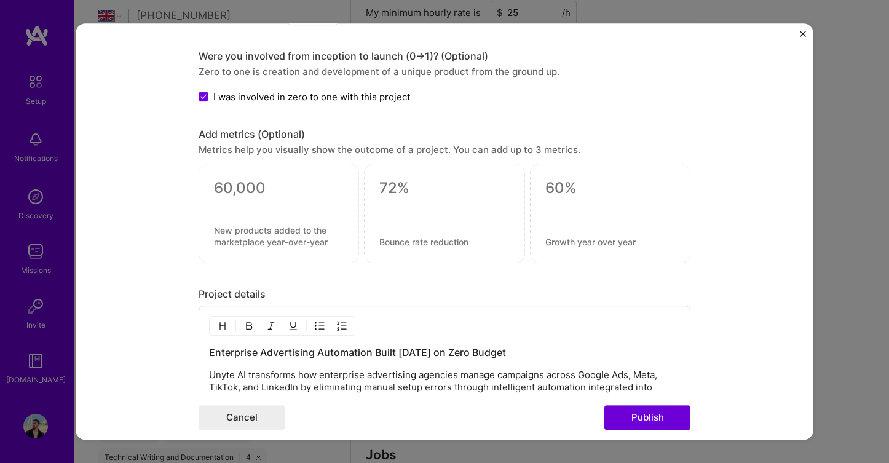
scroll to position [998, 0]
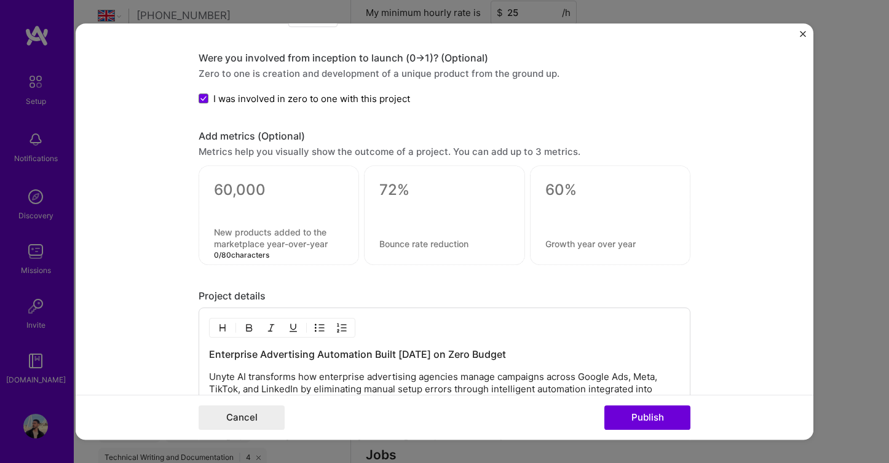
click at [274, 234] on textarea at bounding box center [279, 237] width 130 height 23
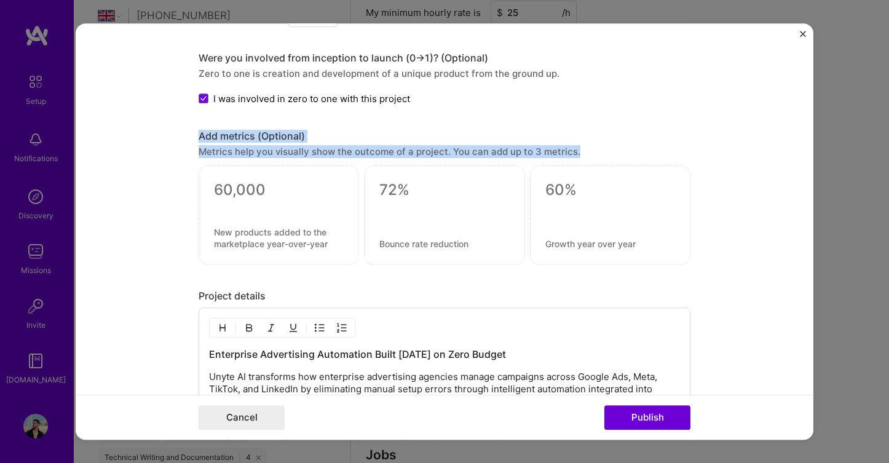
drag, startPoint x: 577, startPoint y: 148, endPoint x: 197, endPoint y: 140, distance: 380.1
click at [197, 140] on form "Project title Unyte AI Company Unyte.AI Project industry Industry 2 Project Lin…" at bounding box center [445, 231] width 738 height 417
copy div "Add metrics (Optional) Metrics help you visually show the outcome of a project.…"
click at [355, 173] on div at bounding box center [279, 215] width 160 height 100
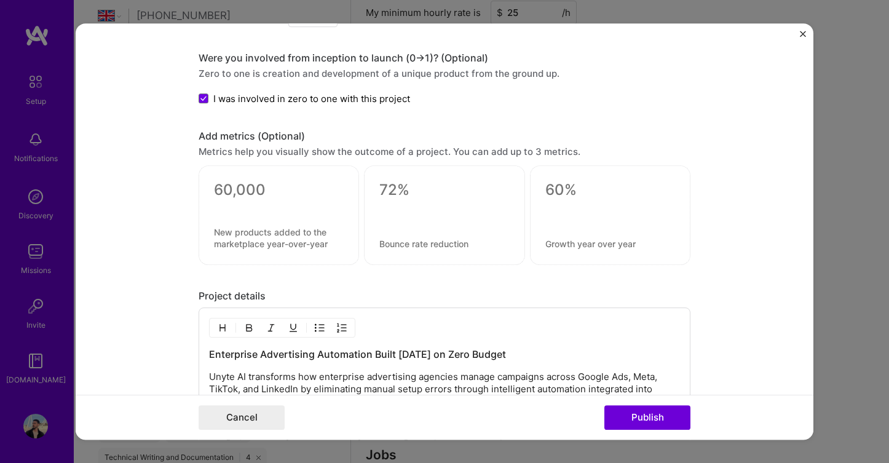
click at [355, 173] on div at bounding box center [279, 215] width 160 height 100
click at [343, 98] on span "I was involved in zero to one with this project" at bounding box center [311, 98] width 197 height 13
click at [0, 0] on input "I was involved in zero to one with this project" at bounding box center [0, 0] width 0 height 0
click at [343, 98] on span "I was involved in zero to one with this project" at bounding box center [311, 98] width 197 height 13
click at [0, 0] on input "I was involved in zero to one with this project" at bounding box center [0, 0] width 0 height 0
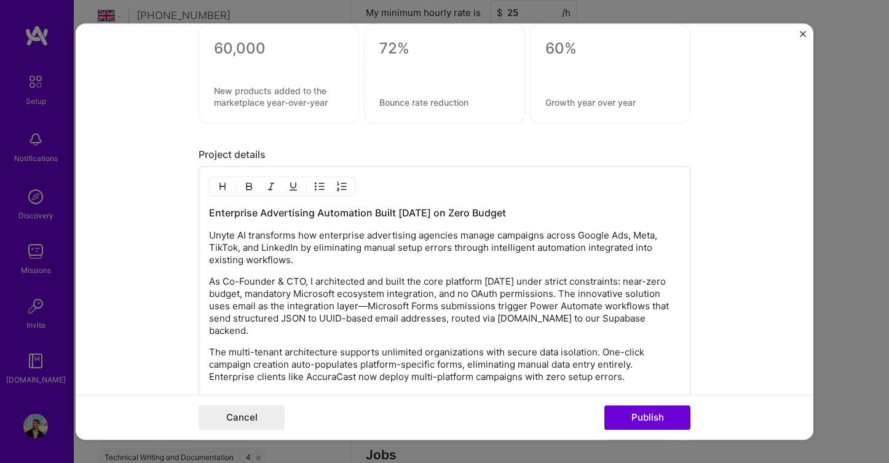
scroll to position [1109, 0]
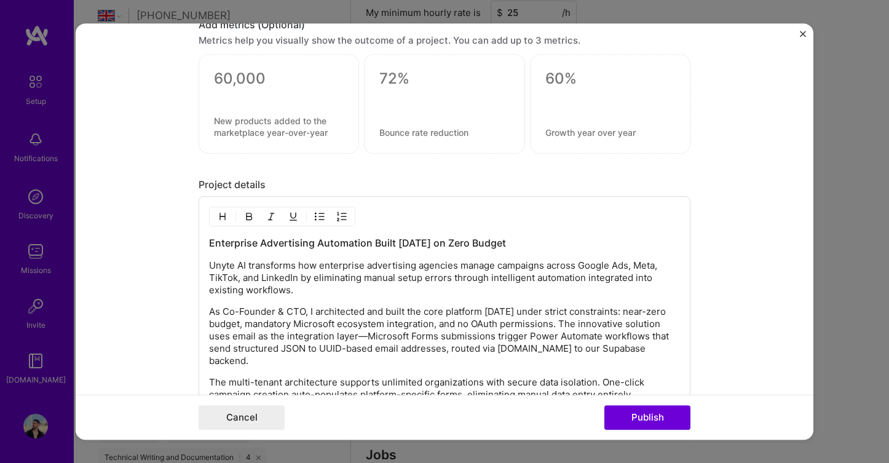
click at [256, 81] on textarea at bounding box center [279, 78] width 130 height 18
paste textarea
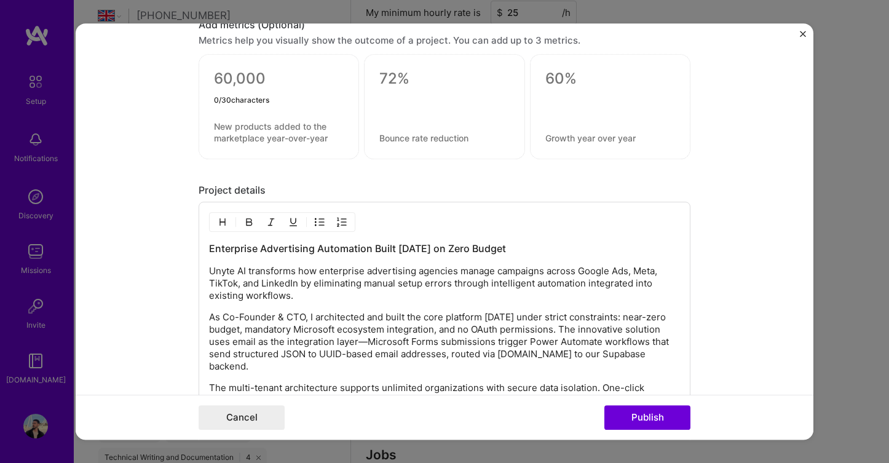
click at [256, 81] on textarea at bounding box center [279, 81] width 130 height 24
paste textarea "6 Weeks"
type textarea "6 Weeks"
click at [251, 131] on textarea at bounding box center [279, 132] width 130 height 23
paste textarea "Complete platform development timeline"
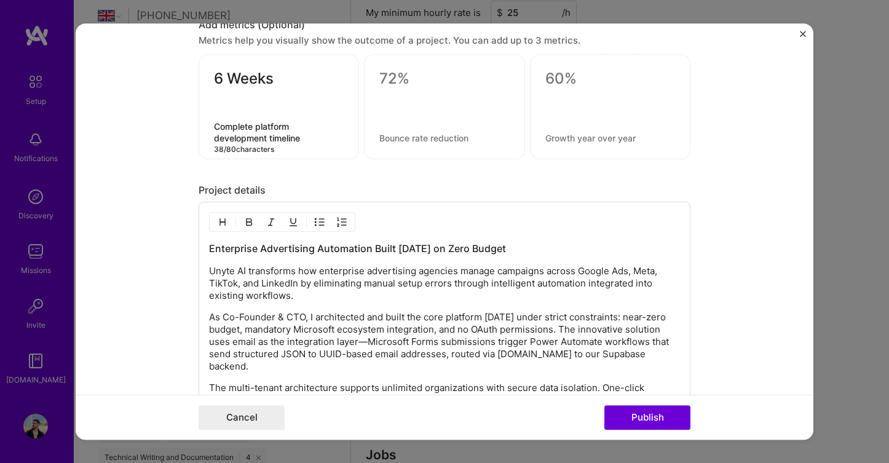
type textarea "Complete platform development timeline"
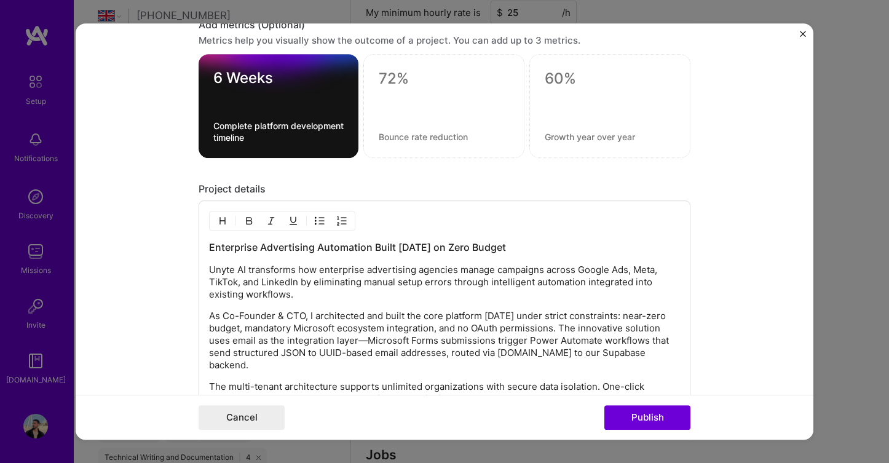
click at [395, 89] on div at bounding box center [443, 106] width 161 height 104
click at [395, 78] on textarea at bounding box center [444, 78] width 130 height 18
paste textarea "100%"
type textarea "100%"
click at [416, 133] on textarea at bounding box center [444, 137] width 130 height 12
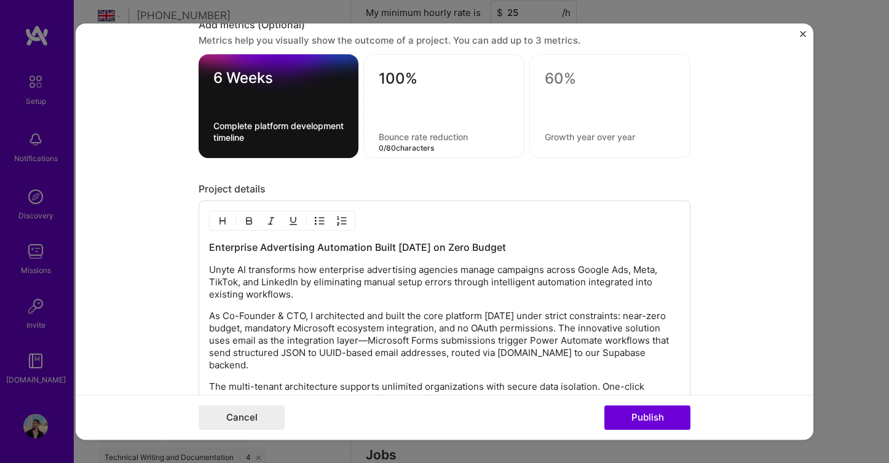
paste textarea "Manual setup error elimination rate"
type textarea "Manual setup error elimination rate"
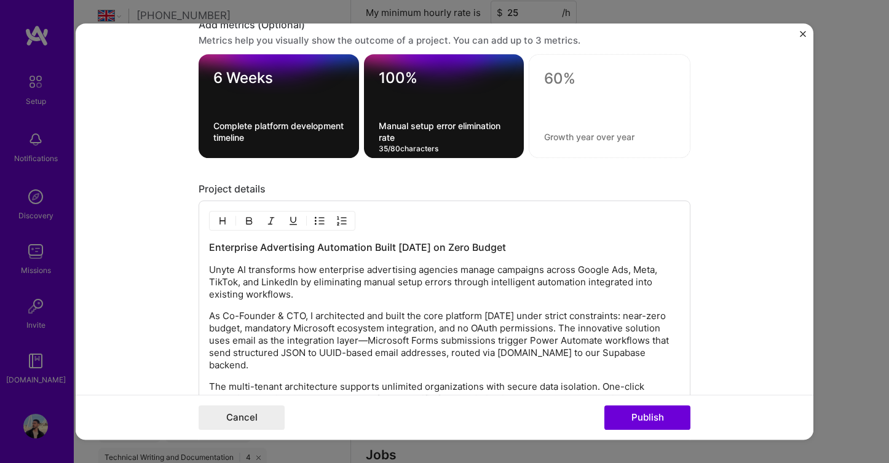
click at [565, 77] on textarea at bounding box center [609, 78] width 131 height 18
paste textarea "4+ Platforms"
type textarea "4+ Platforms"
click at [583, 141] on textarea at bounding box center [609, 137] width 131 height 12
paste textarea "Integrated advertising networks (Google, Meta, TikTok, LinkedIn)"
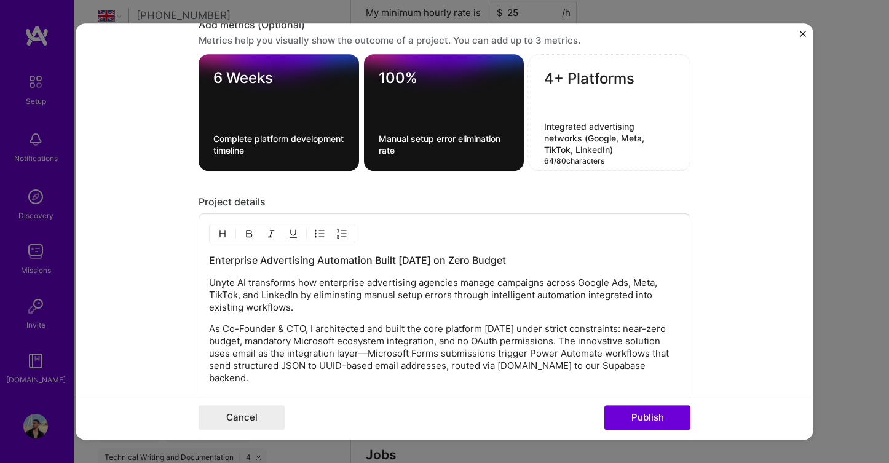
click at [561, 149] on textarea "Integrated advertising networks (Google, Meta, TikTok, LinkedIn)" at bounding box center [609, 138] width 131 height 35
type textarea "Integrated advertising networks (Google, Meta, LinkedIn)"
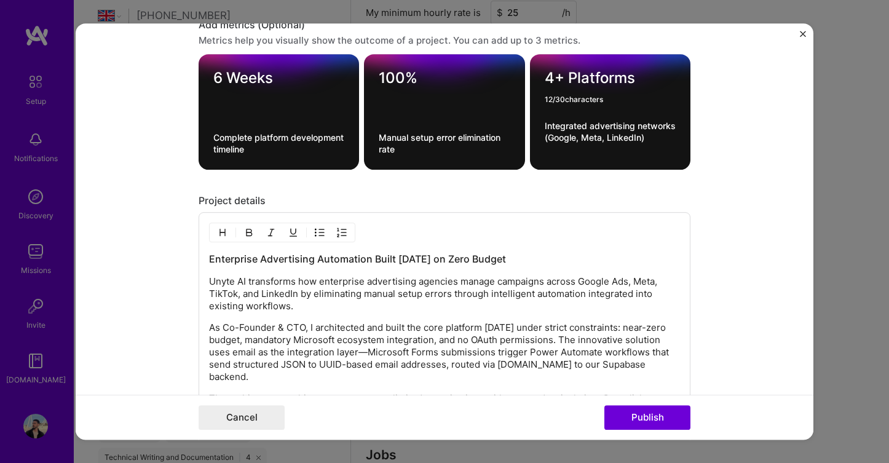
drag, startPoint x: 560, startPoint y: 79, endPoint x: 540, endPoint y: 79, distance: 19.7
click at [540, 79] on div "4+ Platforms 12 / 30 characters Integrated advertising networks (Google, Meta, …" at bounding box center [610, 112] width 160 height 116
type textarea "3 Platforms"
click at [713, 180] on form "Project title Unyte AI Company Unyte.AI Project industry Industry 2 Project Lin…" at bounding box center [445, 231] width 738 height 417
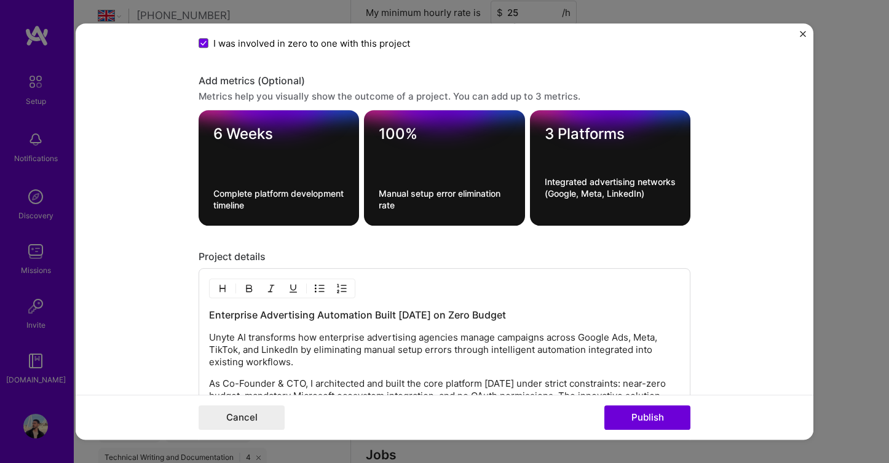
scroll to position [1065, 0]
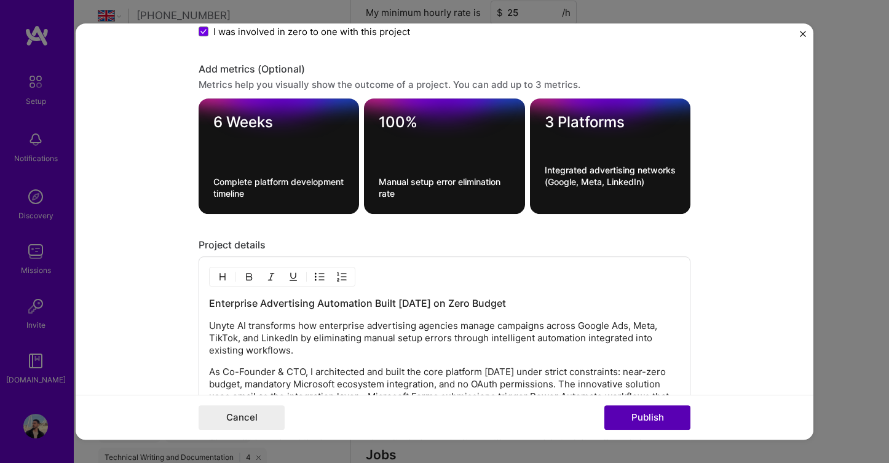
click at [639, 415] on button "Publish" at bounding box center [647, 417] width 86 height 25
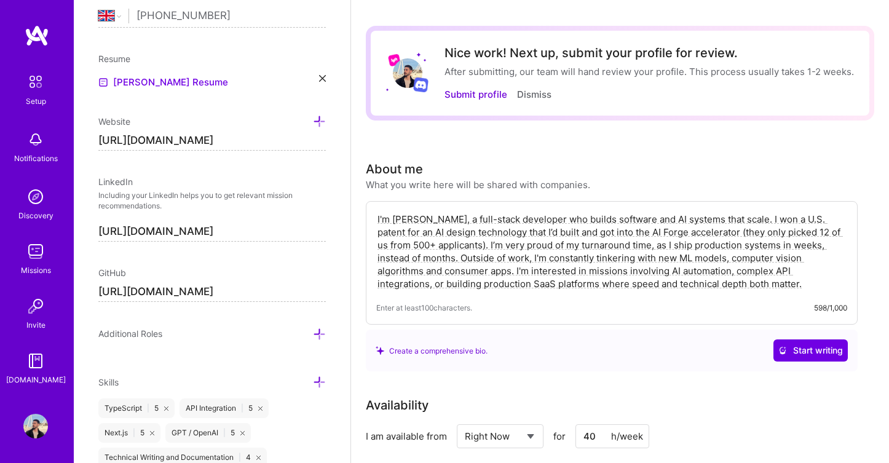
scroll to position [0, 0]
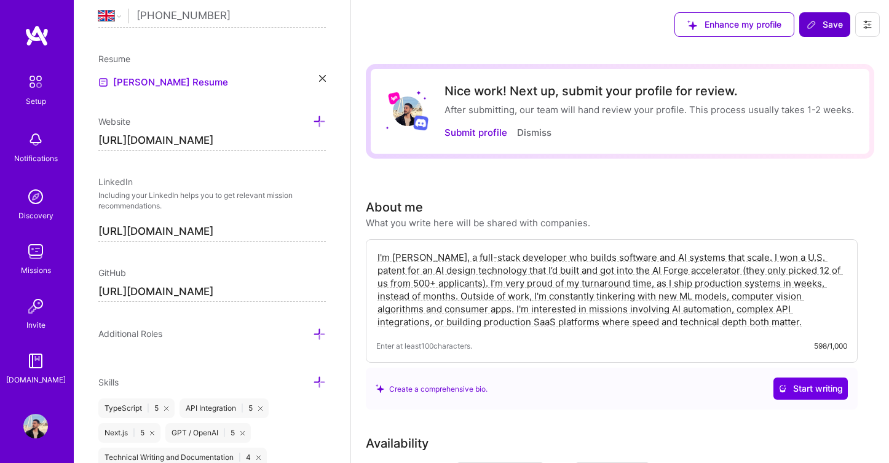
click at [828, 22] on span "Save" at bounding box center [825, 24] width 36 height 12
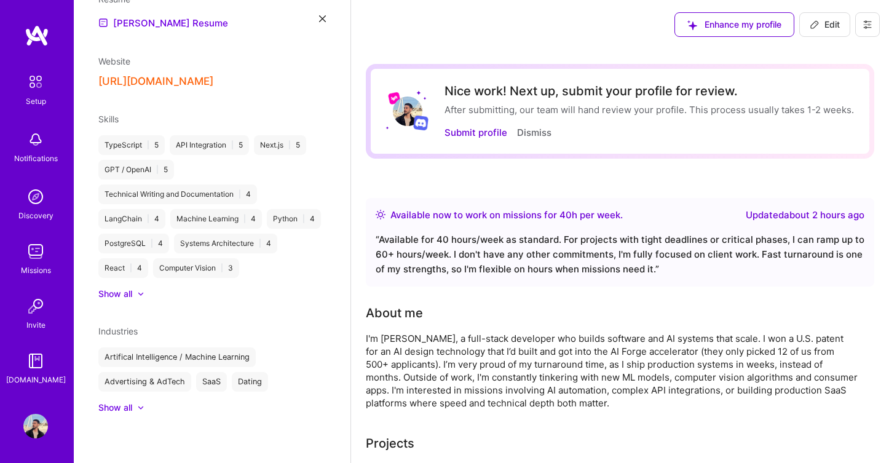
scroll to position [334, 0]
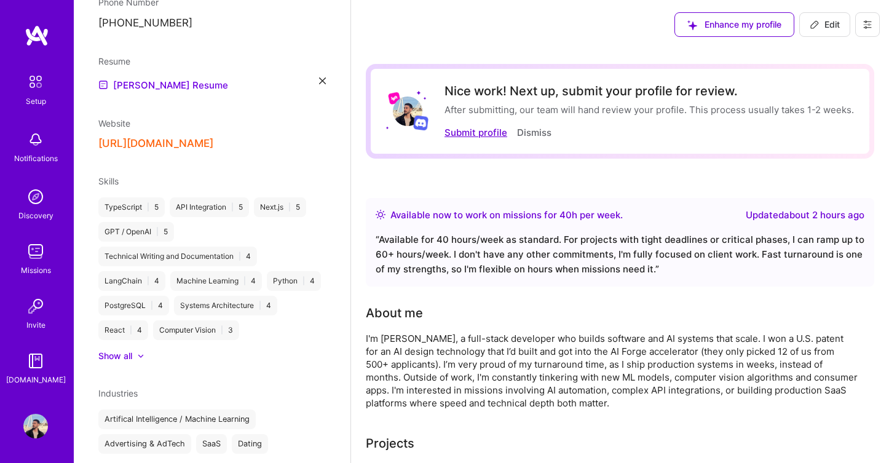
click at [470, 128] on button "Submit profile" at bounding box center [476, 132] width 63 height 13
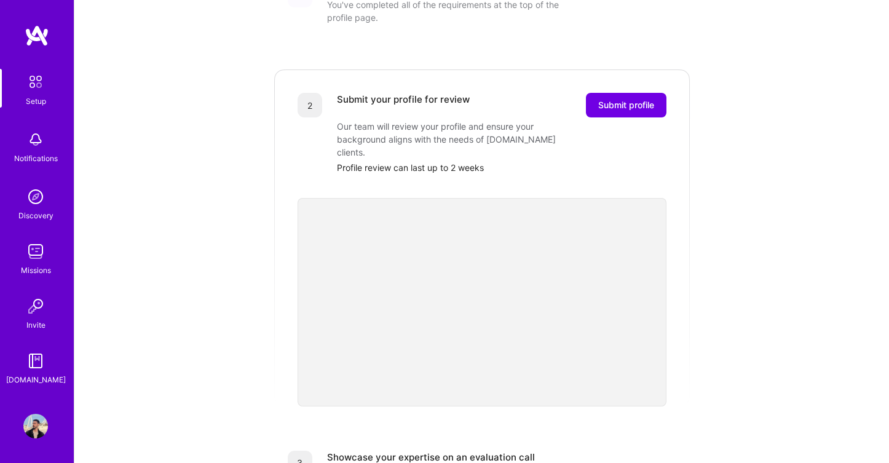
scroll to position [183, 0]
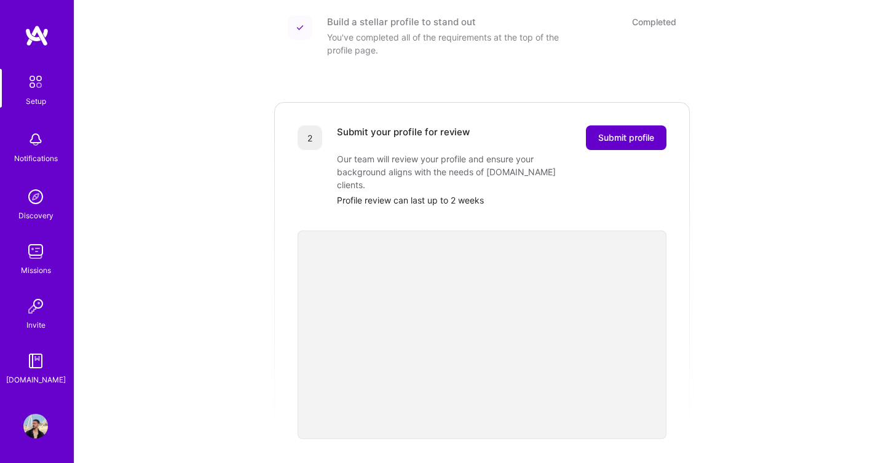
click at [622, 132] on span "Submit profile" at bounding box center [626, 138] width 56 height 12
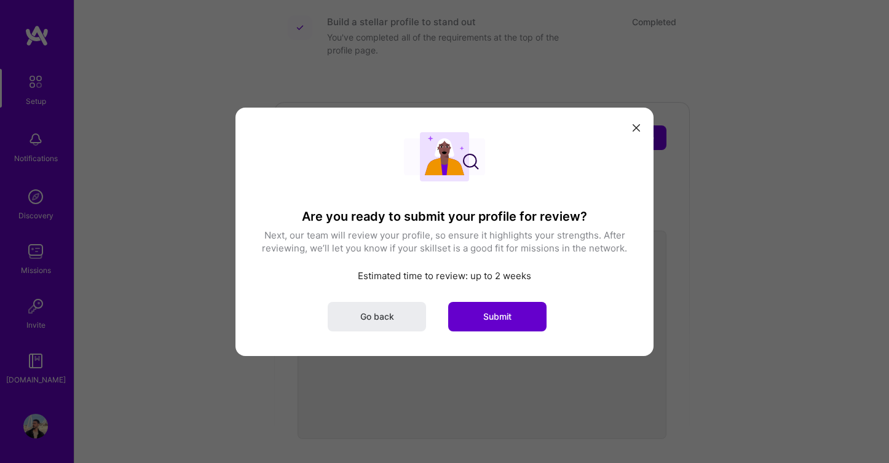
click at [505, 323] on button "Submit" at bounding box center [497, 316] width 98 height 30
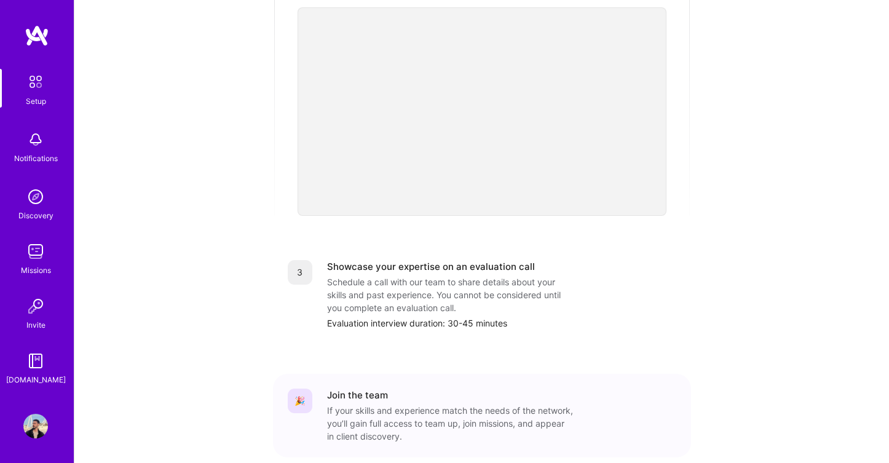
scroll to position [431, 0]
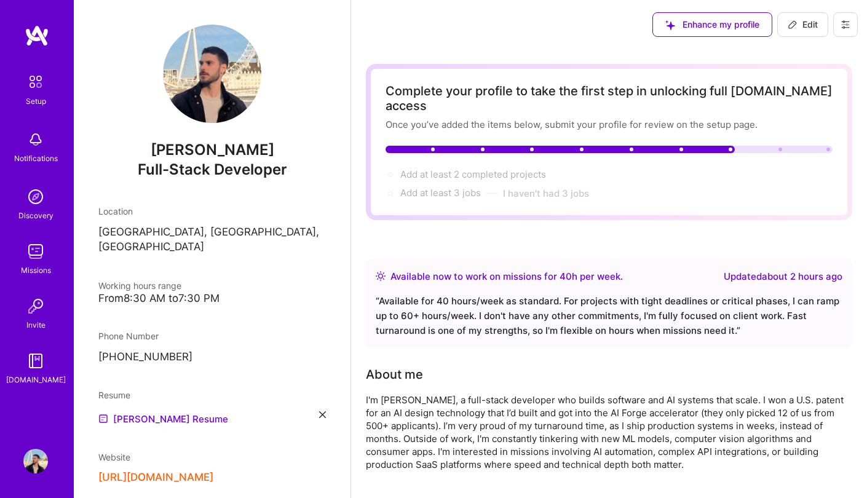
scroll to position [52, 0]
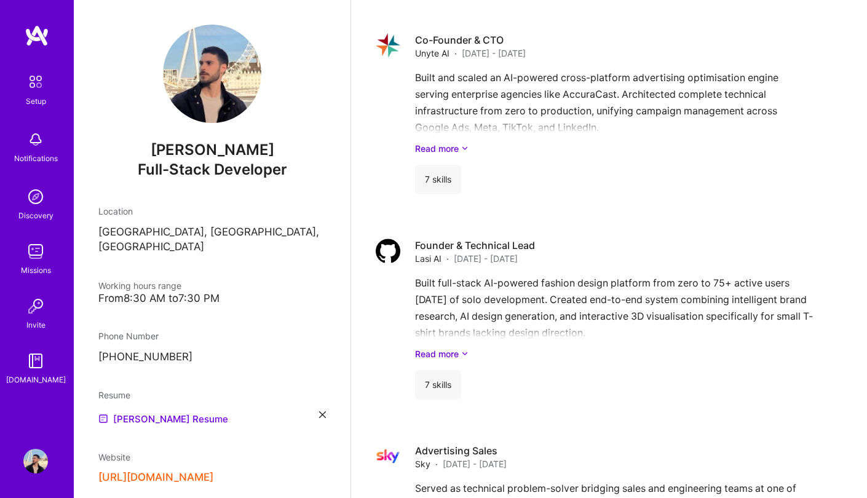
scroll to position [536, 0]
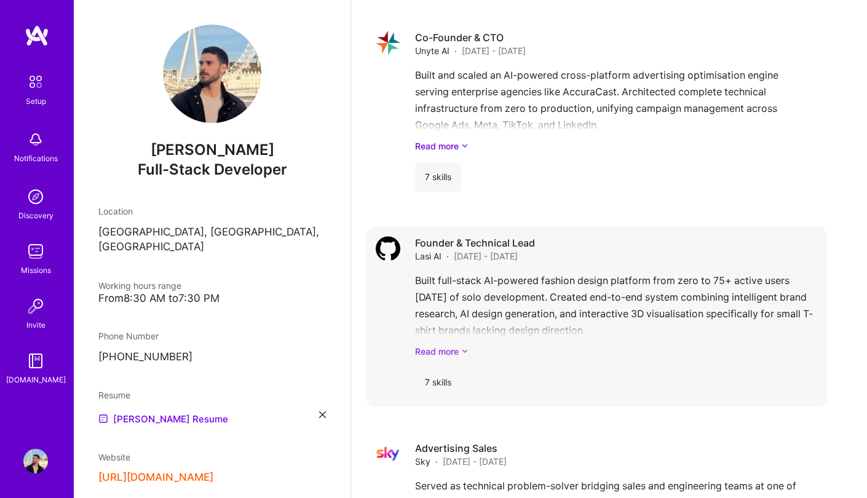
click at [451, 345] on link "Read more" at bounding box center [616, 351] width 402 height 13
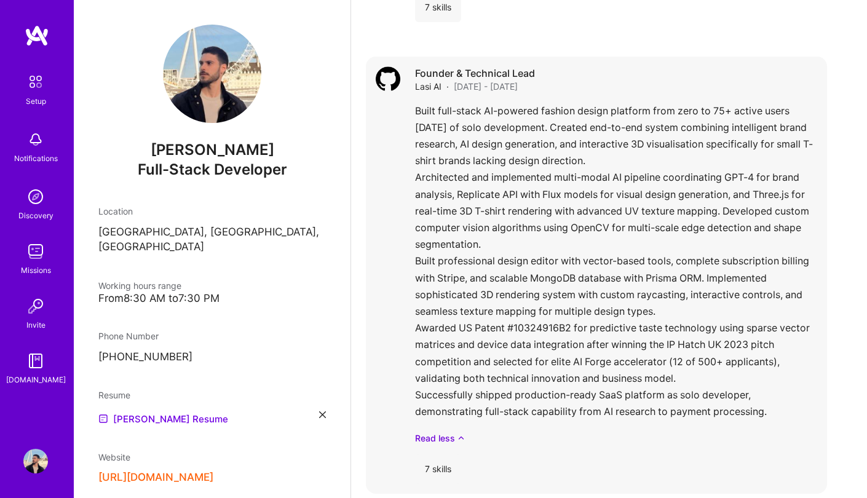
scroll to position [716, 0]
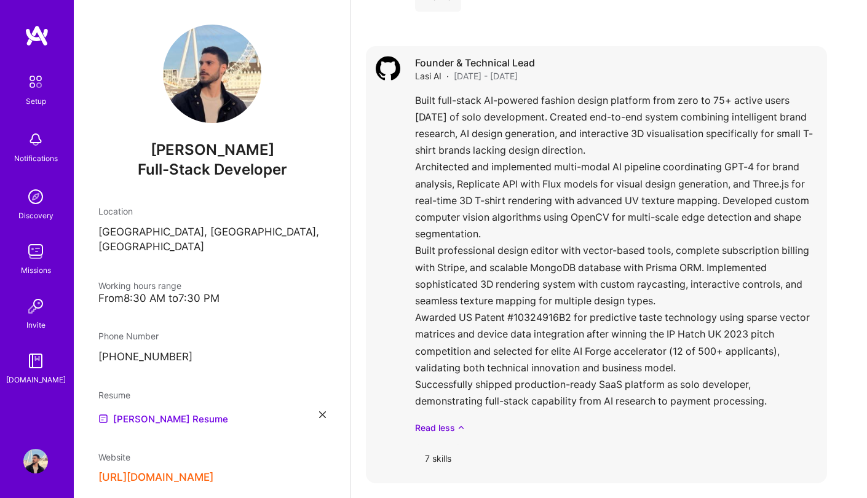
click at [443, 444] on div "7 skills" at bounding box center [438, 459] width 46 height 30
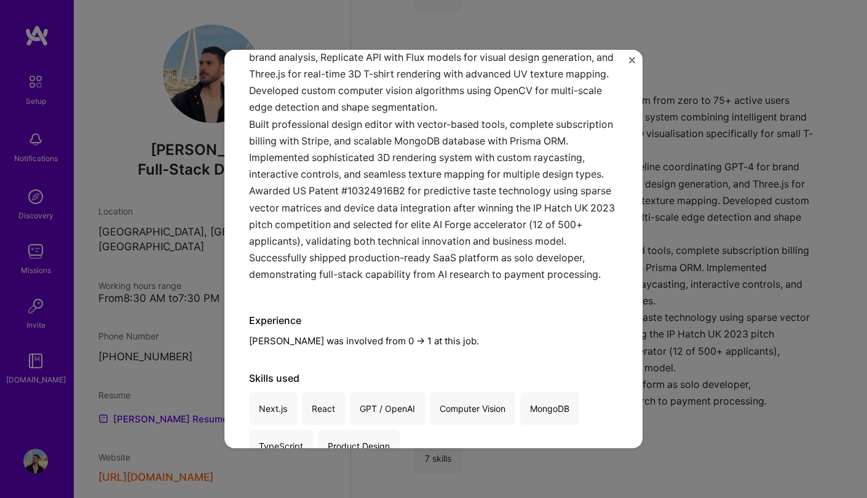
scroll to position [280, 0]
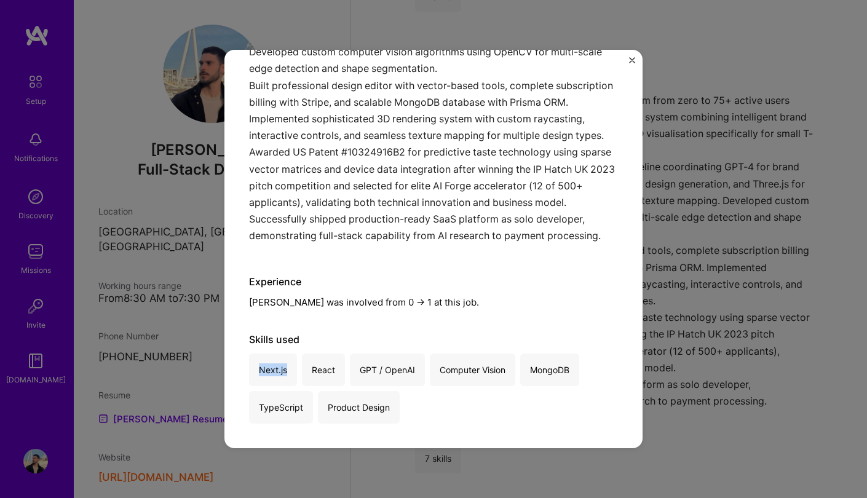
drag, startPoint x: 286, startPoint y: 367, endPoint x: 251, endPoint y: 367, distance: 34.4
click at [251, 367] on div "Next.js" at bounding box center [273, 370] width 48 height 33
copy div "Next.js"
click at [324, 371] on div "React" at bounding box center [323, 370] width 43 height 33
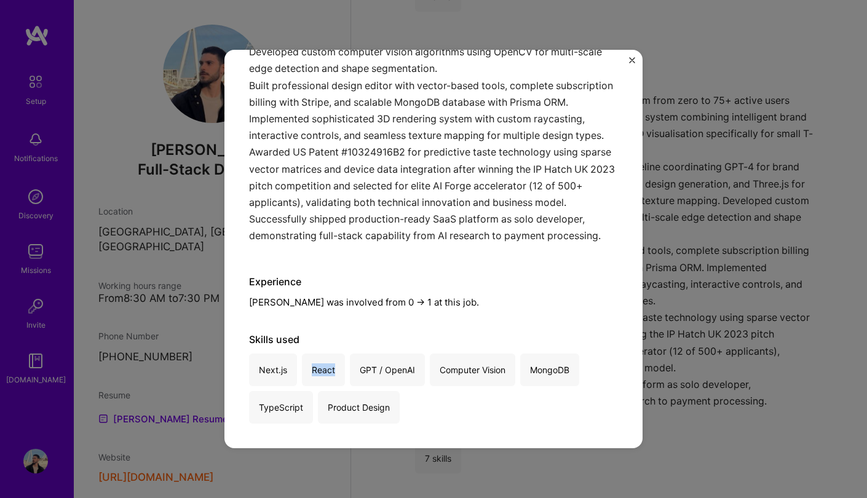
copy div "React"
drag, startPoint x: 414, startPoint y: 369, endPoint x: 359, endPoint y: 368, distance: 55.3
click at [359, 368] on div "GPT / OpenAI" at bounding box center [387, 370] width 75 height 33
copy div "GPT / OpenAI"
drag, startPoint x: 507, startPoint y: 371, endPoint x: 441, endPoint y: 372, distance: 65.8
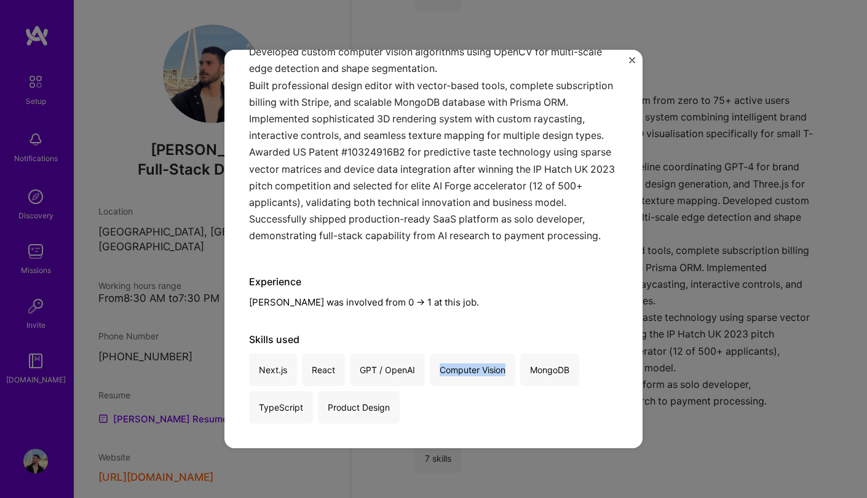
click at [441, 372] on div "Computer Vision" at bounding box center [472, 370] width 85 height 33
copy div "Computer Vision"
click at [558, 372] on div "MongoDB" at bounding box center [549, 370] width 59 height 33
copy div "MongoDB"
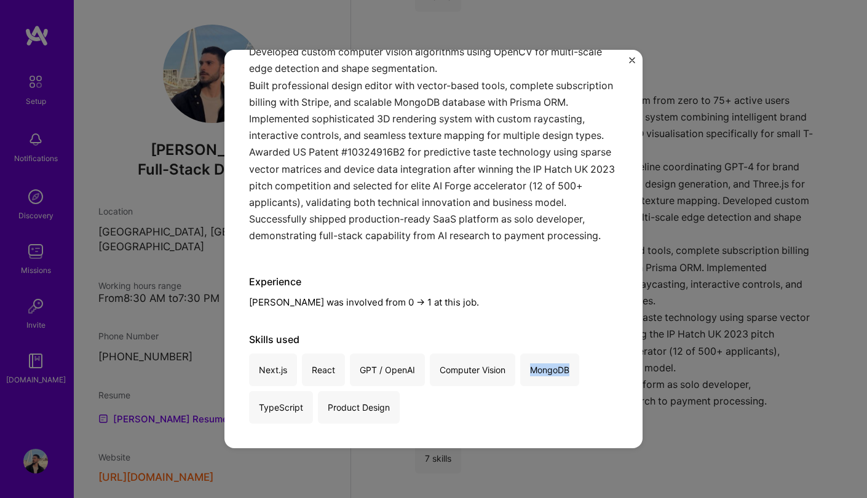
click at [292, 407] on div "TypeScript" at bounding box center [281, 407] width 64 height 33
copy div "TypeScript"
drag, startPoint x: 390, startPoint y: 409, endPoint x: 322, endPoint y: 409, distance: 67.6
click at [322, 409] on div "Product Design" at bounding box center [359, 407] width 82 height 33
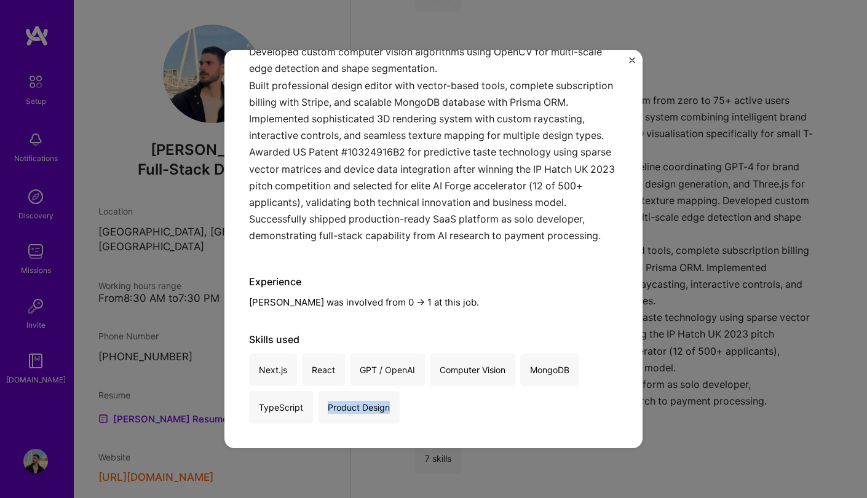
copy div "Product Design"
click at [521, 12] on div "Founder & Technical Lead Lasi AI · Fashion, Artifical Intelligence / Machine Le…" at bounding box center [433, 249] width 867 height 498
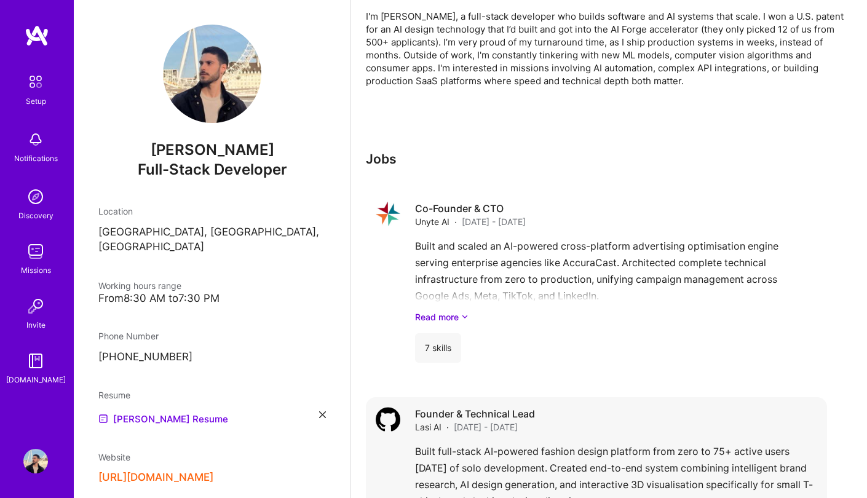
scroll to position [363, 0]
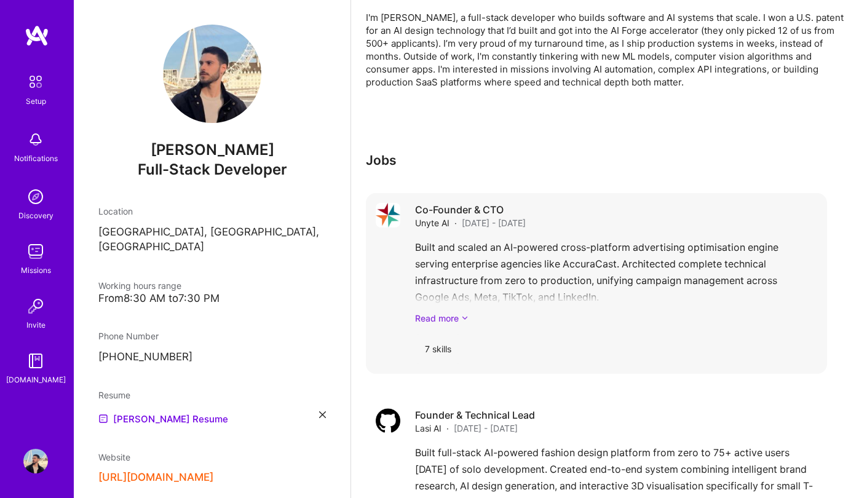
click at [451, 312] on link "Read more" at bounding box center [616, 318] width 402 height 13
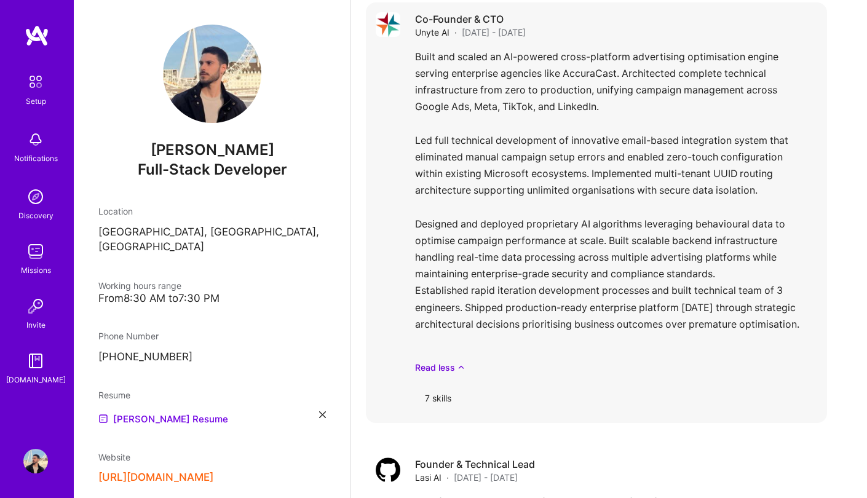
scroll to position [561, 0]
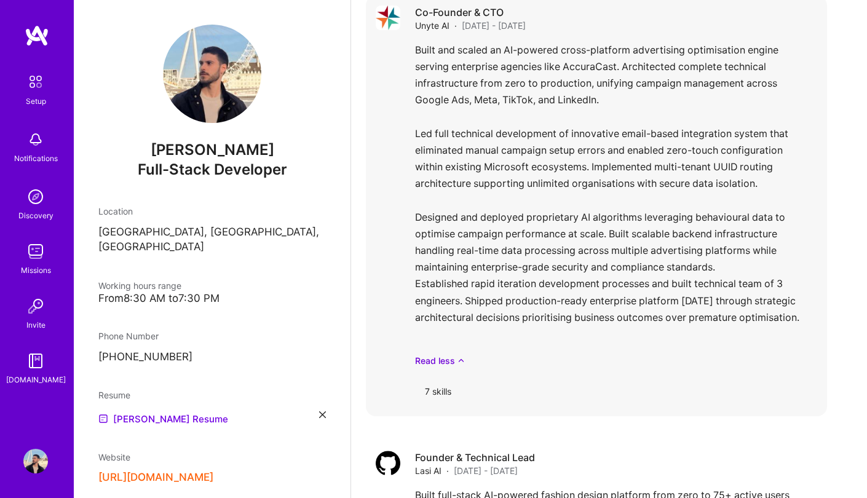
click at [447, 377] on div "7 skills" at bounding box center [438, 392] width 46 height 30
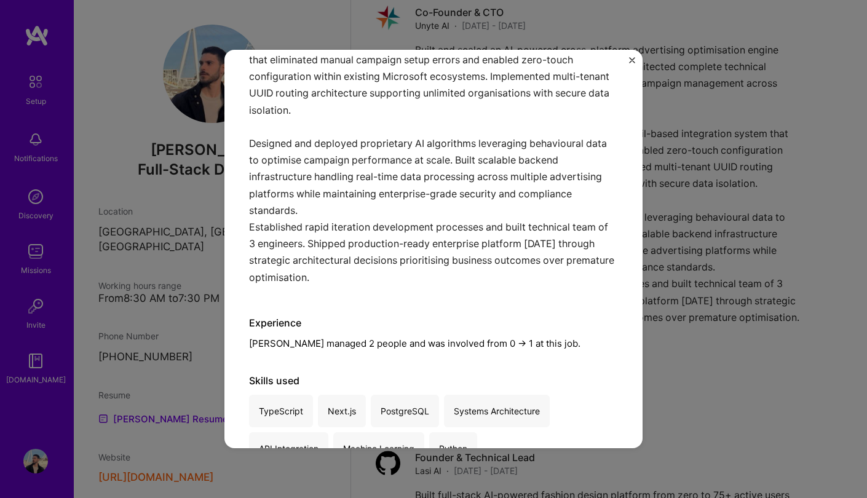
scroll to position [283, 0]
